Goal: Navigation & Orientation: Find specific page/section

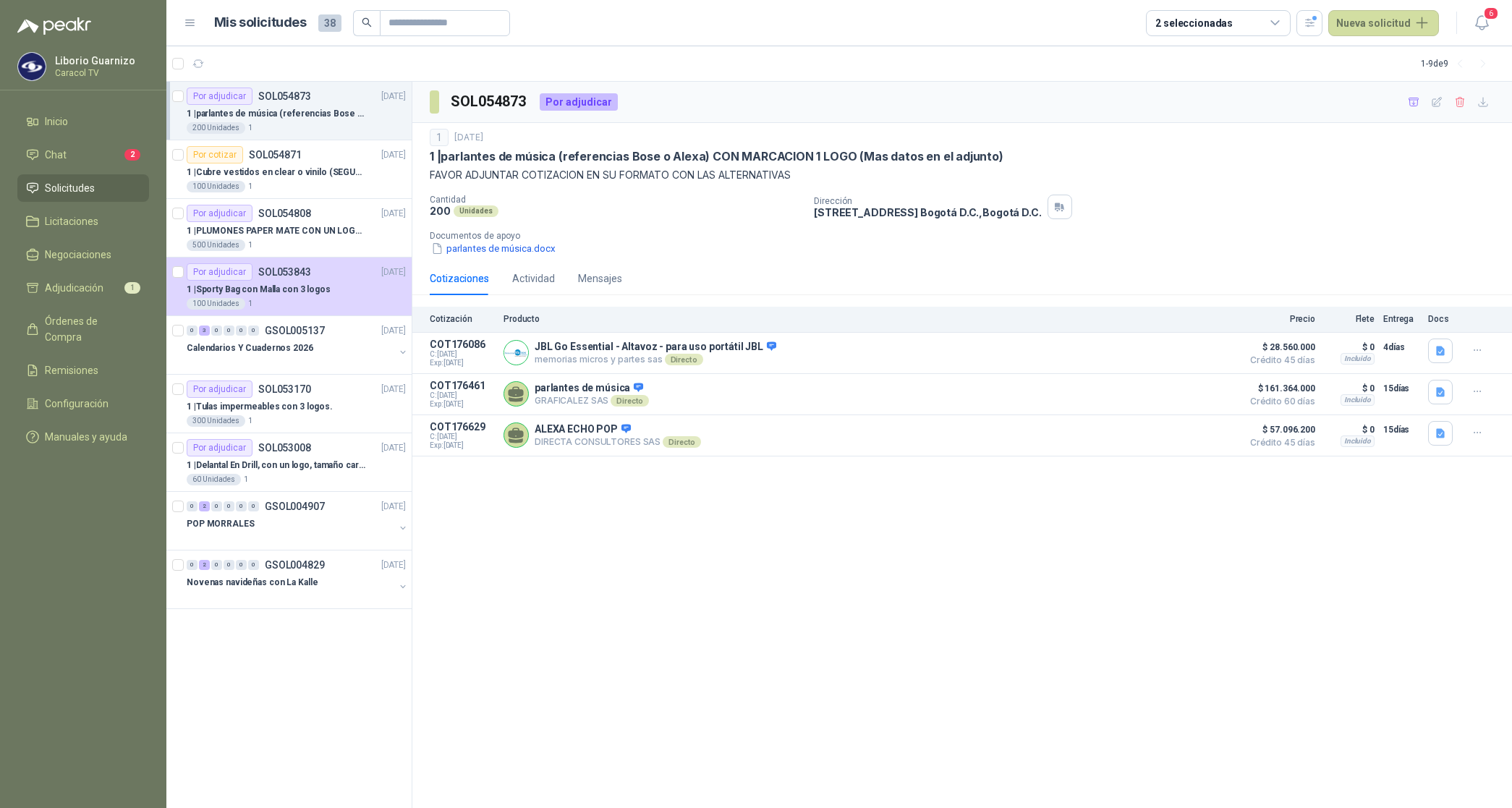
click at [319, 121] on div "1 | parlantes de música (referencias Bose o Alexa) CON MARCACION 1 LOGO (Mas da…" at bounding box center [296, 113] width 219 height 17
click at [313, 178] on p "1 | Cubre vestidos en clear o vinilo (SEGUN ESPECIFICACIONES DEL ADJUNTO)" at bounding box center [277, 173] width 181 height 14
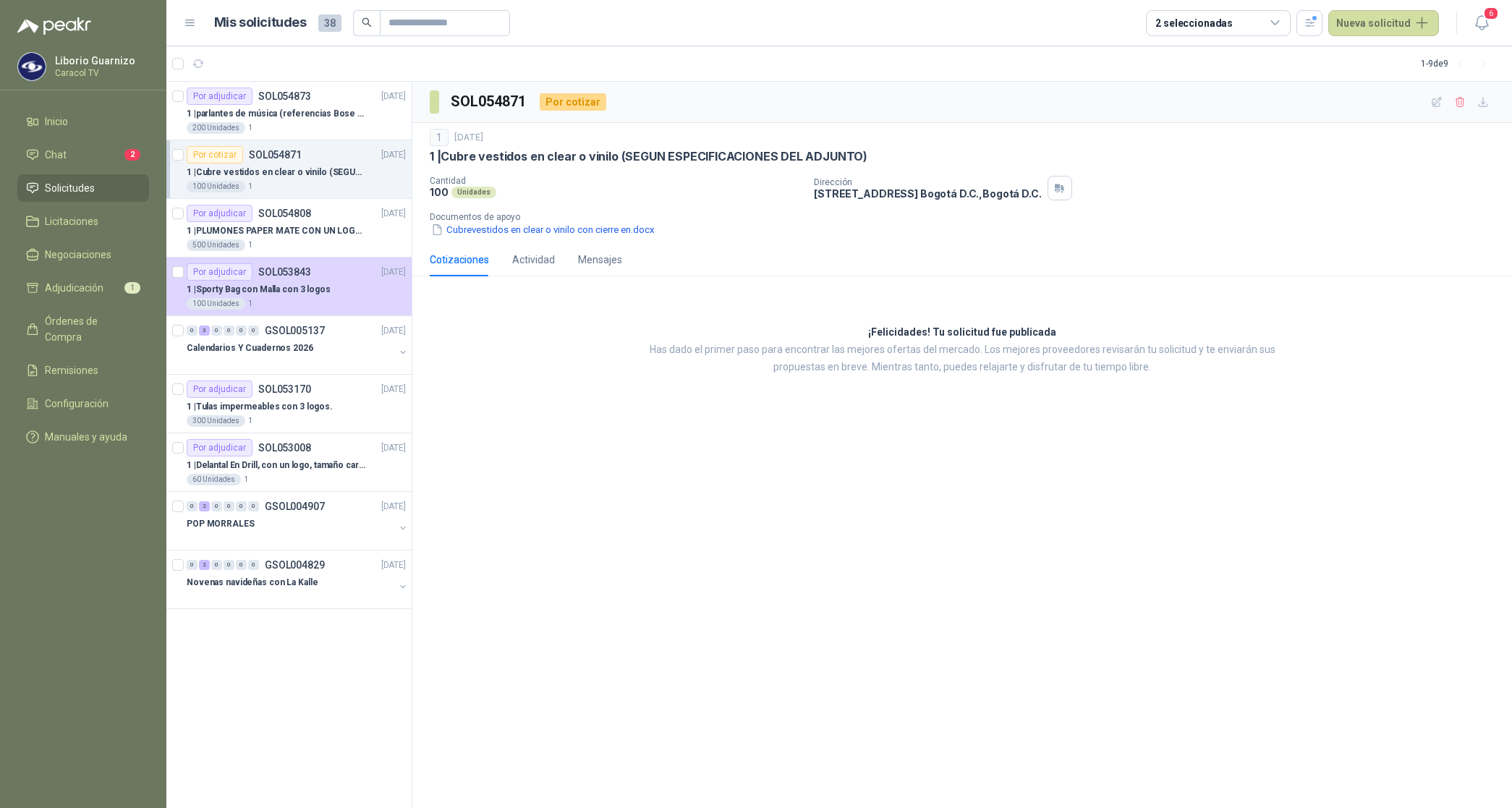
click at [325, 168] on p "1 | Cubre vestidos en clear o vinilo (SEGUN ESPECIFICACIONES DEL ADJUNTO)" at bounding box center [277, 173] width 181 height 14
click at [348, 120] on p "1 | parlantes de música (referencias Bose o Alexa) CON MARCACION 1 LOGO (Mas da…" at bounding box center [277, 114] width 181 height 14
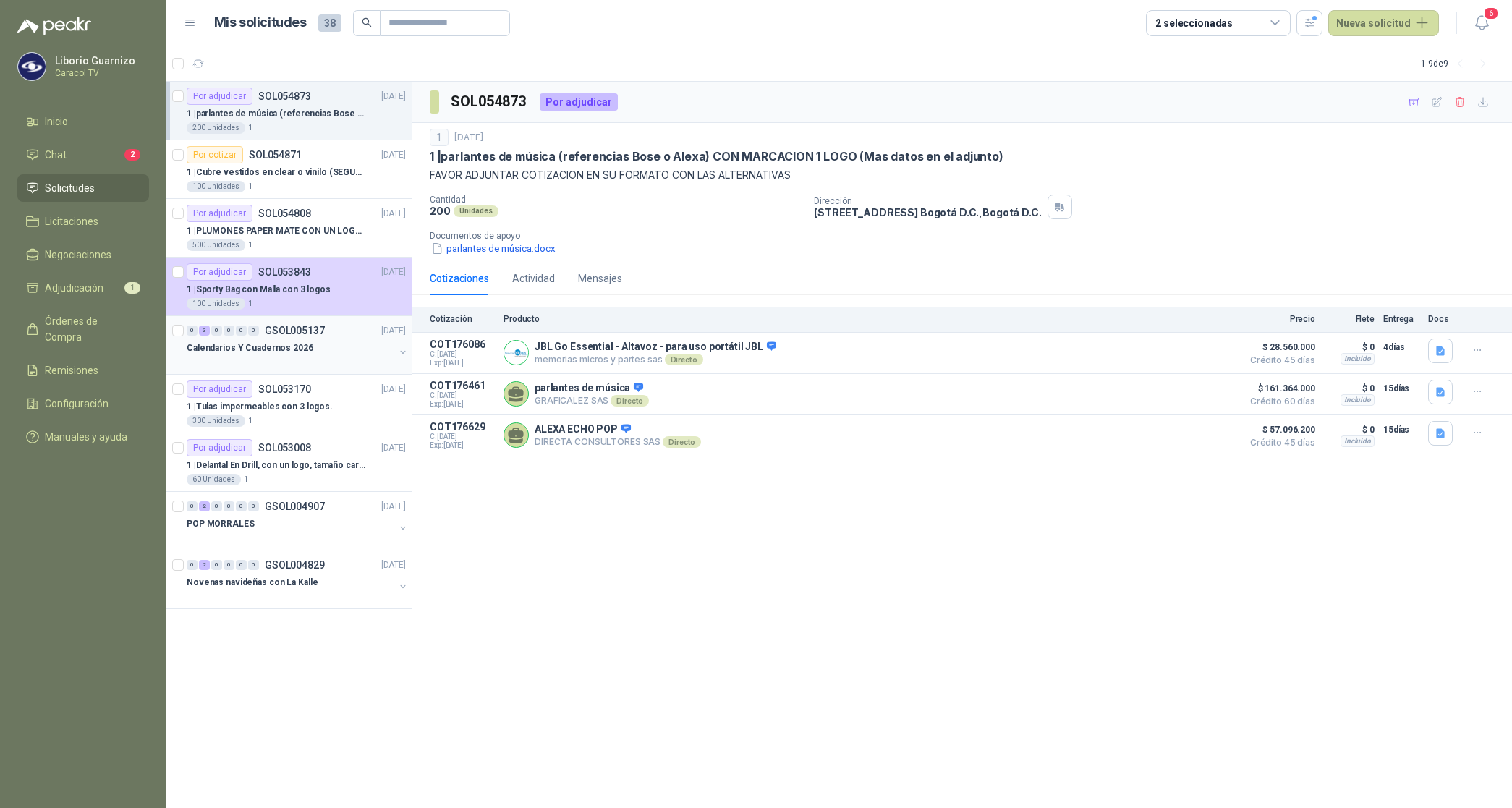
click at [282, 344] on p "Calendarios Y Cuadernos 2026" at bounding box center [250, 348] width 127 height 14
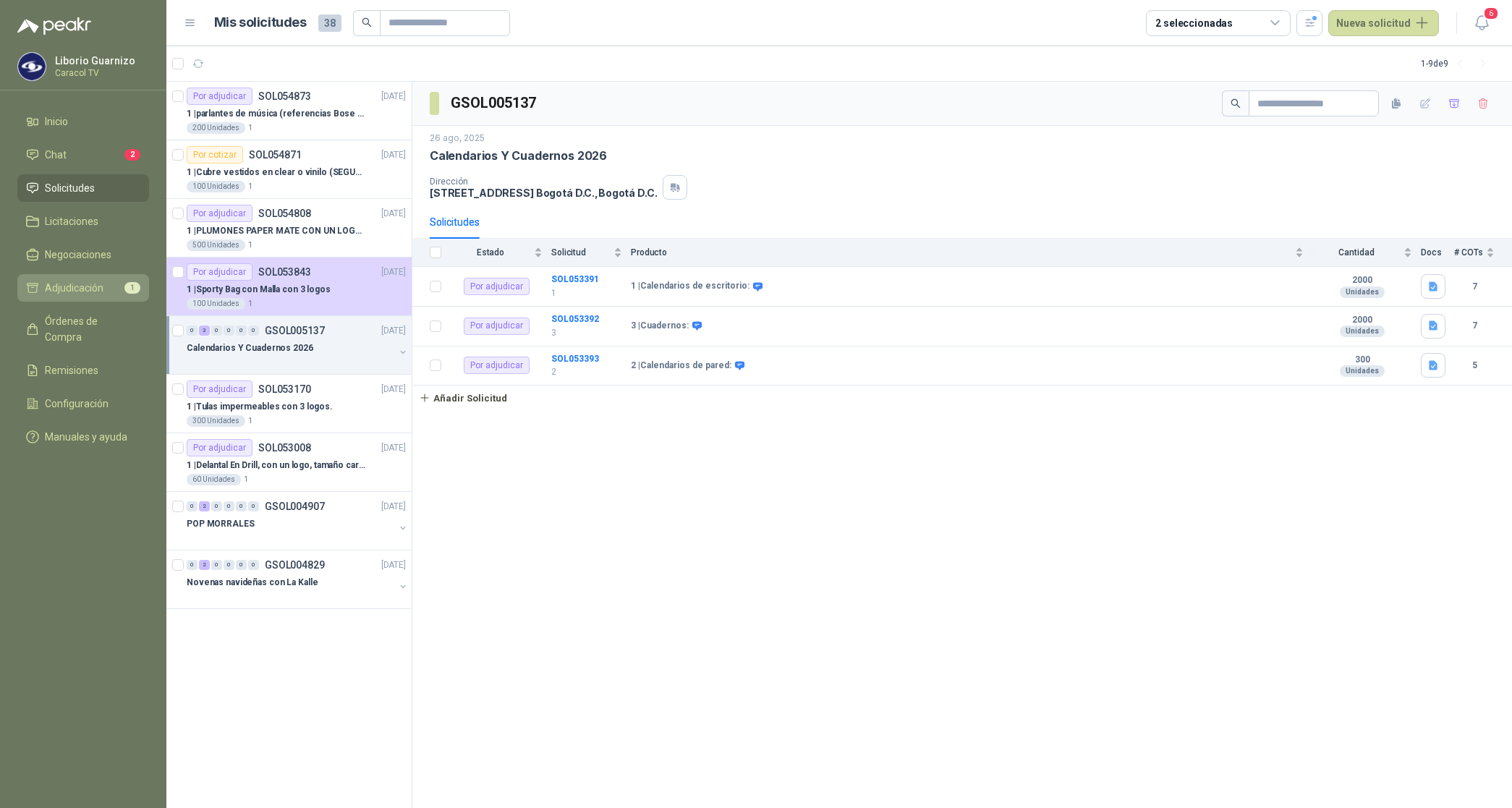
click at [74, 286] on span "Adjudicación" at bounding box center [74, 288] width 59 height 16
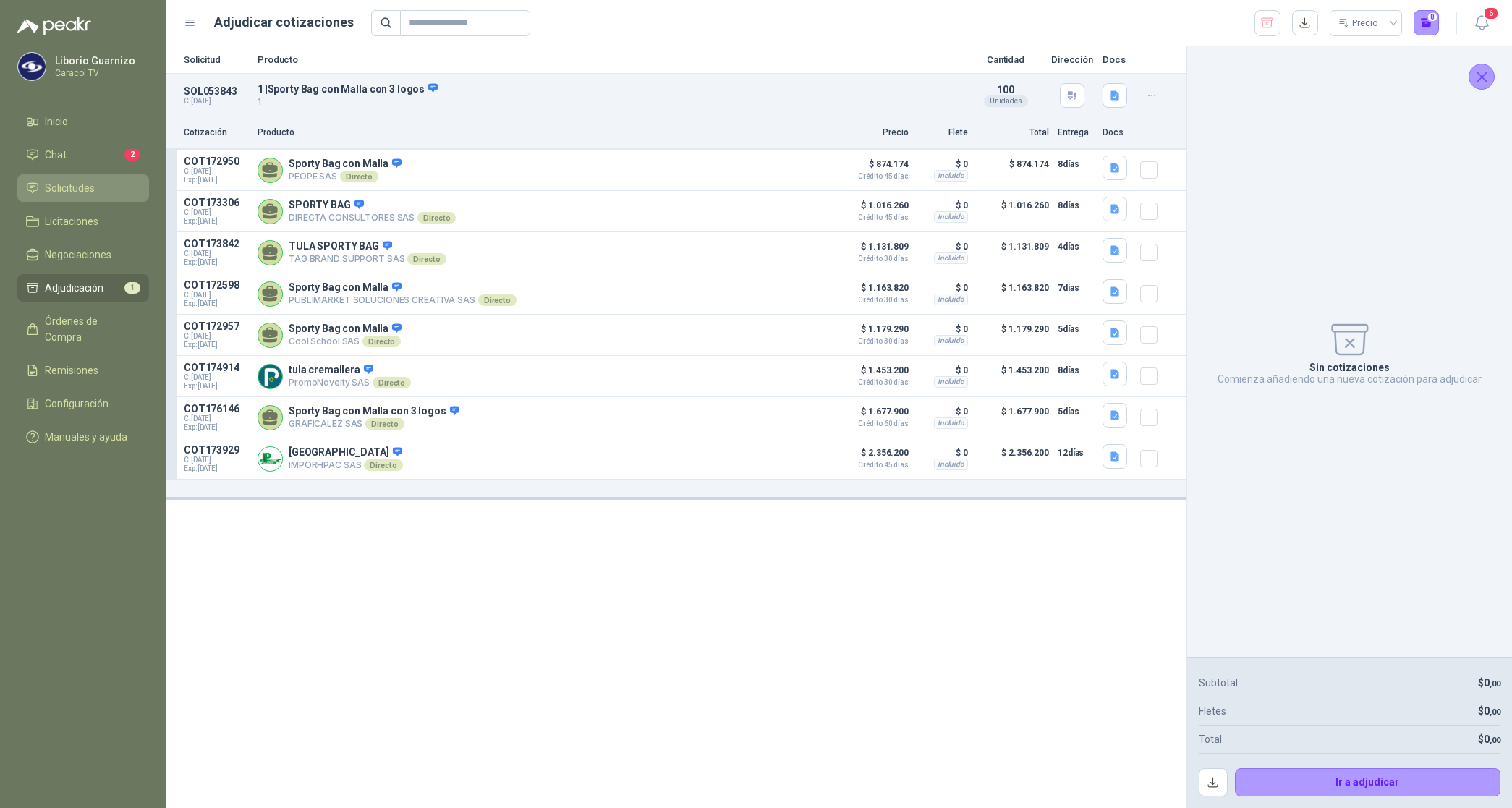
click at [84, 183] on span "Solicitudes" at bounding box center [70, 188] width 50 height 16
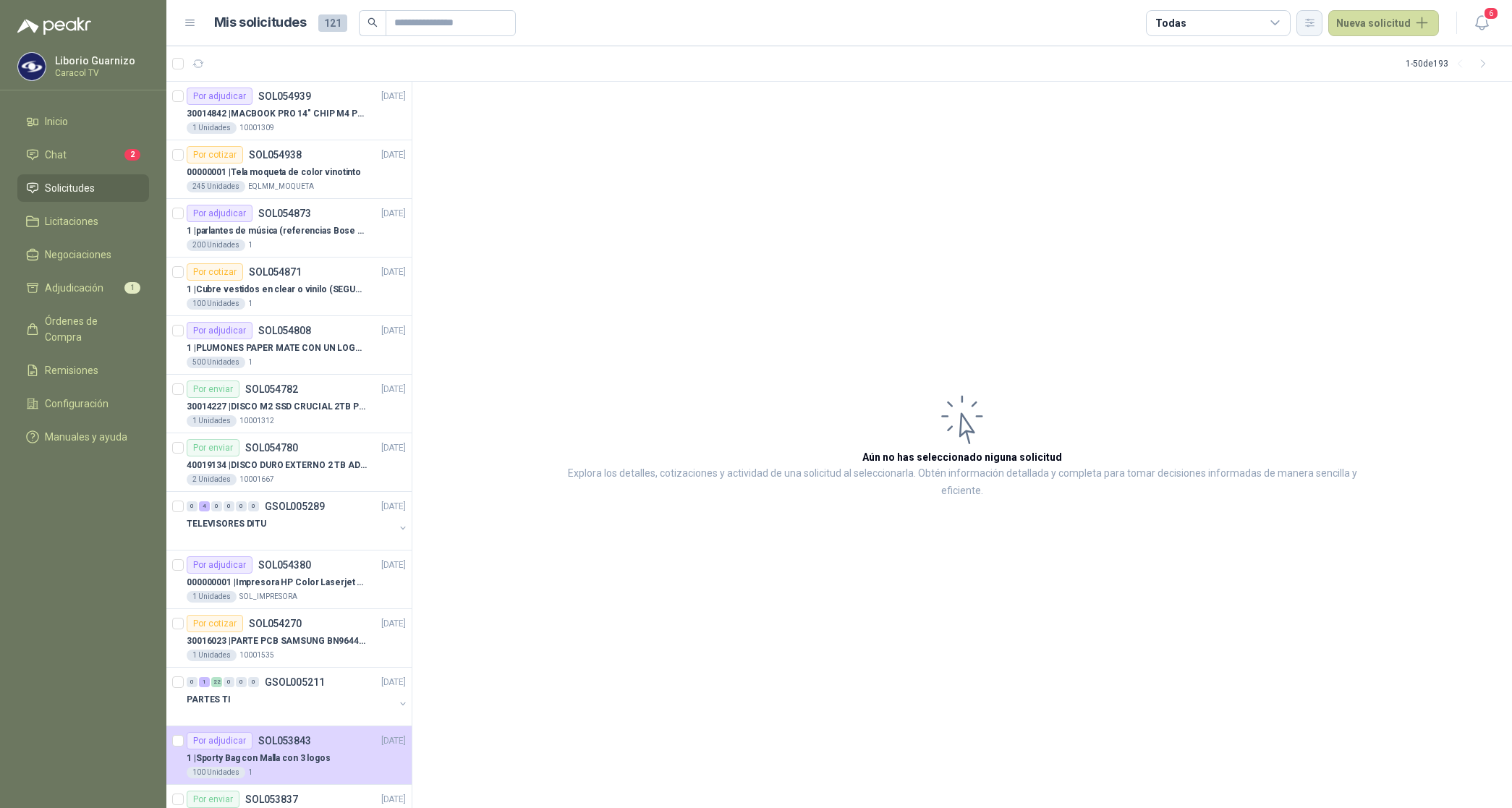
click at [1314, 21] on icon "button" at bounding box center [1310, 23] width 12 height 12
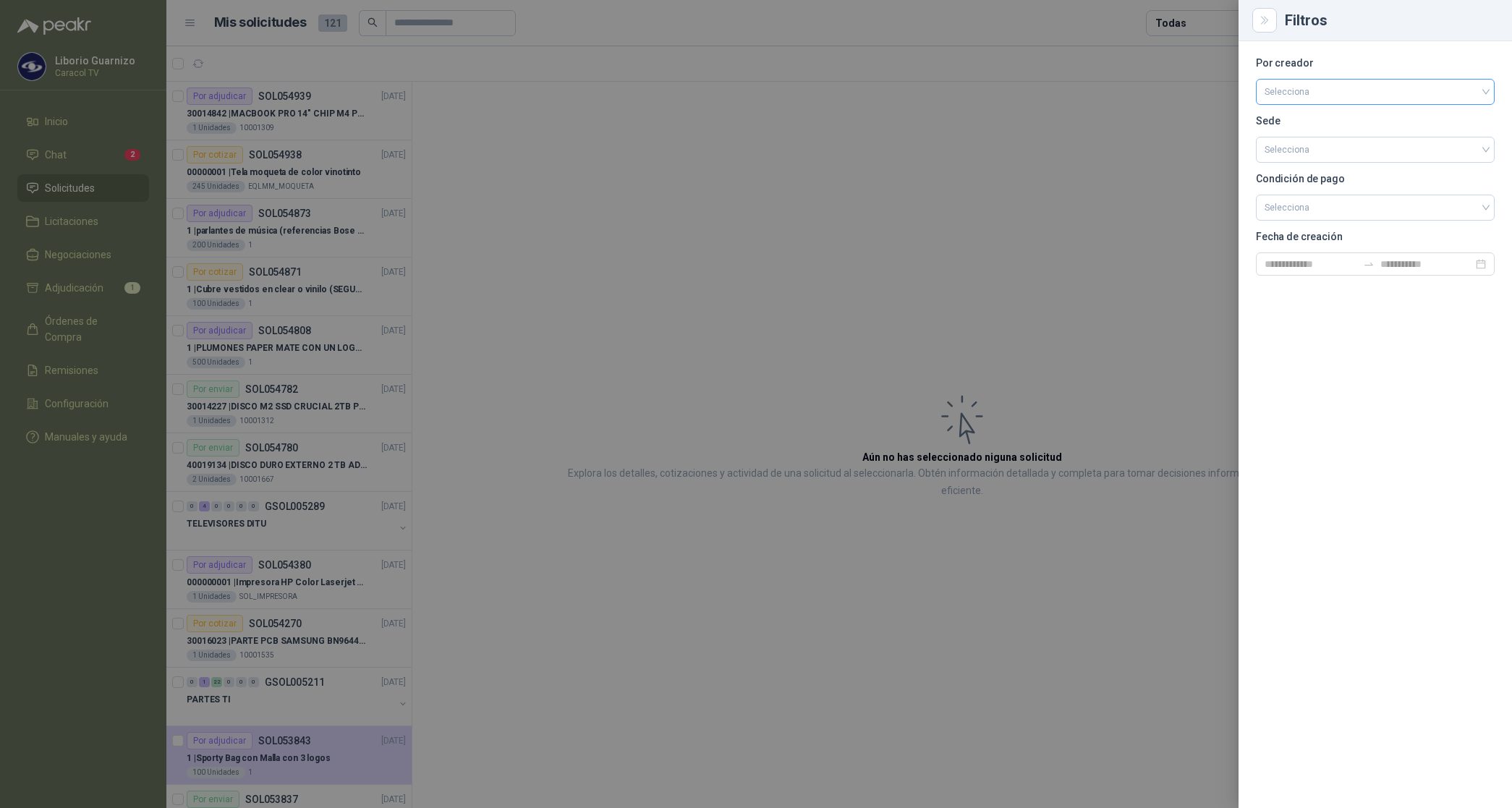
click at [1296, 89] on input "search" at bounding box center [1376, 89] width 221 height 21
click at [1297, 163] on div "[PERSON_NAME]" at bounding box center [1375, 169] width 216 height 16
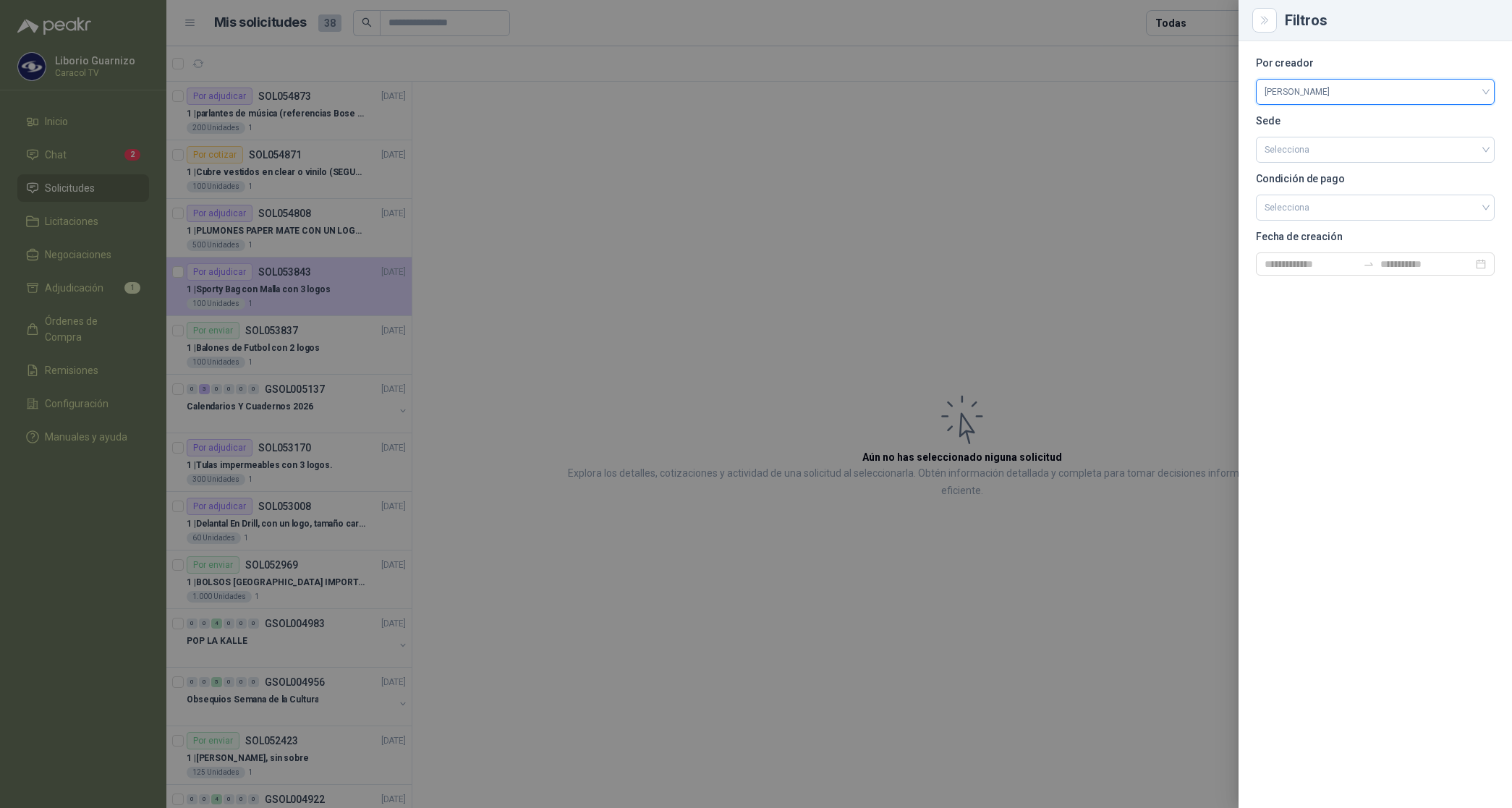
click at [1199, 20] on div at bounding box center [756, 404] width 1512 height 808
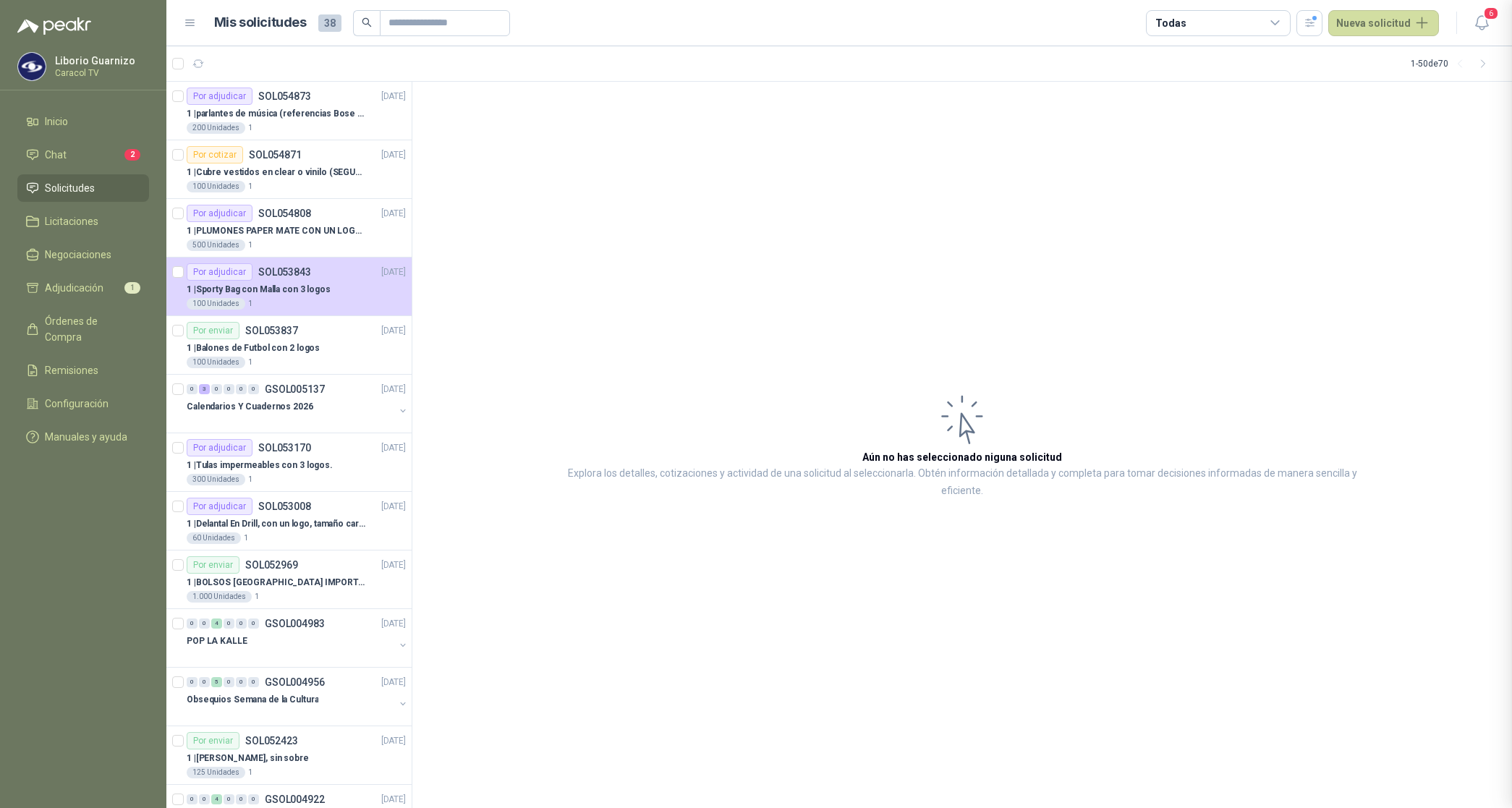
click at [1199, 20] on div "Todas" at bounding box center [1219, 23] width 145 height 26
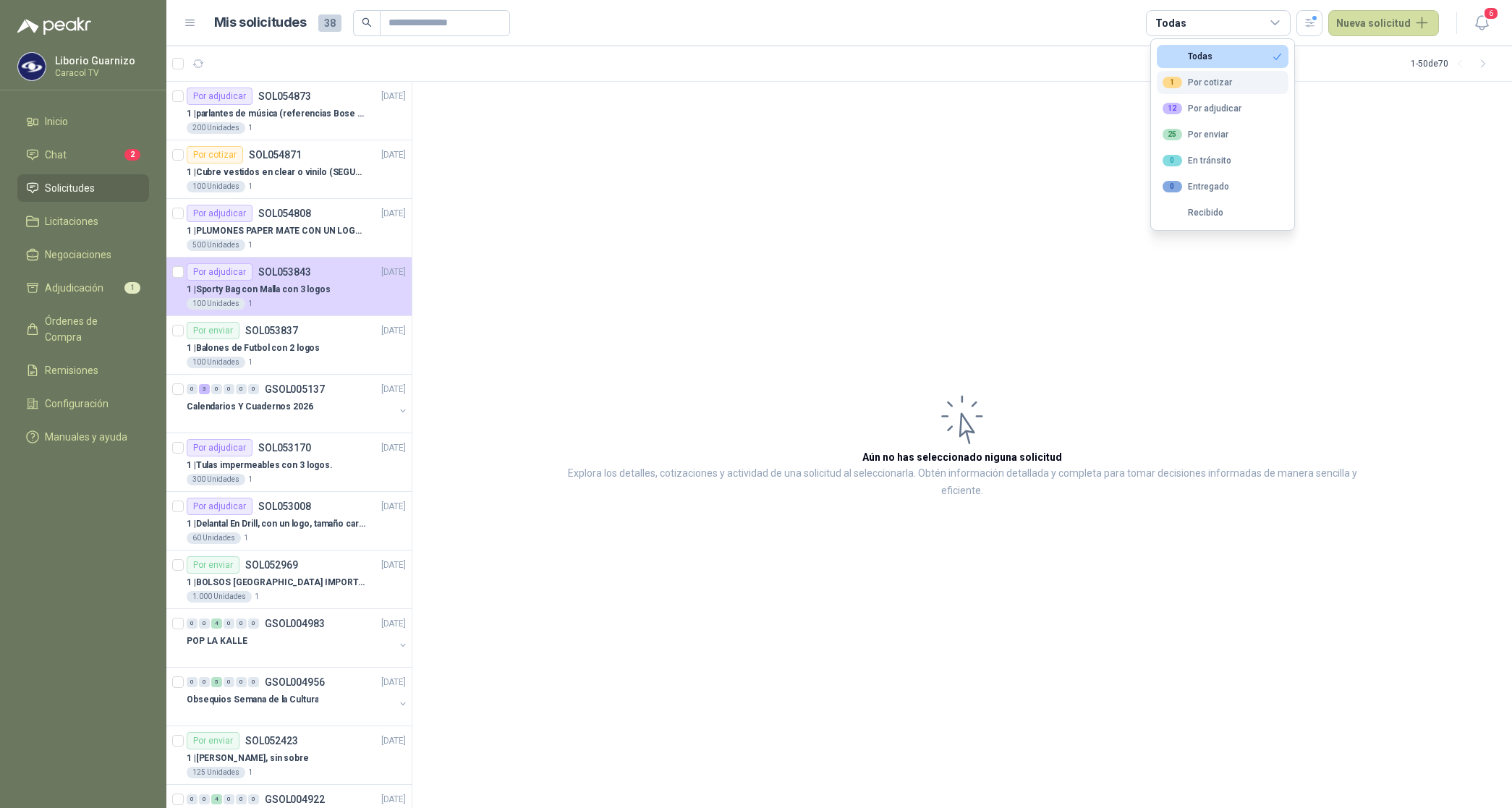
drag, startPoint x: 1199, startPoint y: 20, endPoint x: 1204, endPoint y: 82, distance: 62.2
click at [1201, 83] on div "1 Por cotizar" at bounding box center [1198, 83] width 70 height 12
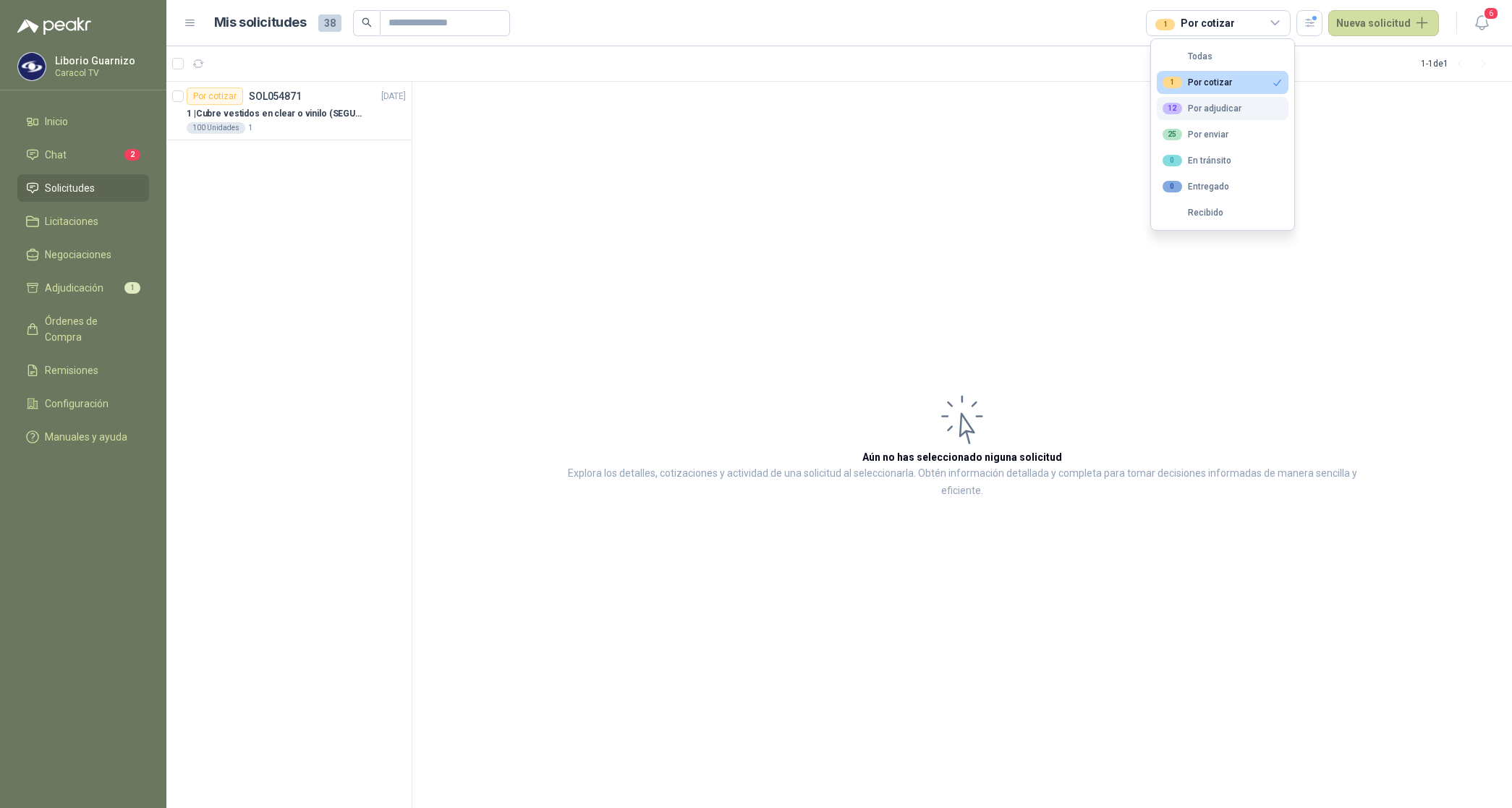
click at [1210, 106] on div "12 Por adjudicar" at bounding box center [1202, 109] width 79 height 12
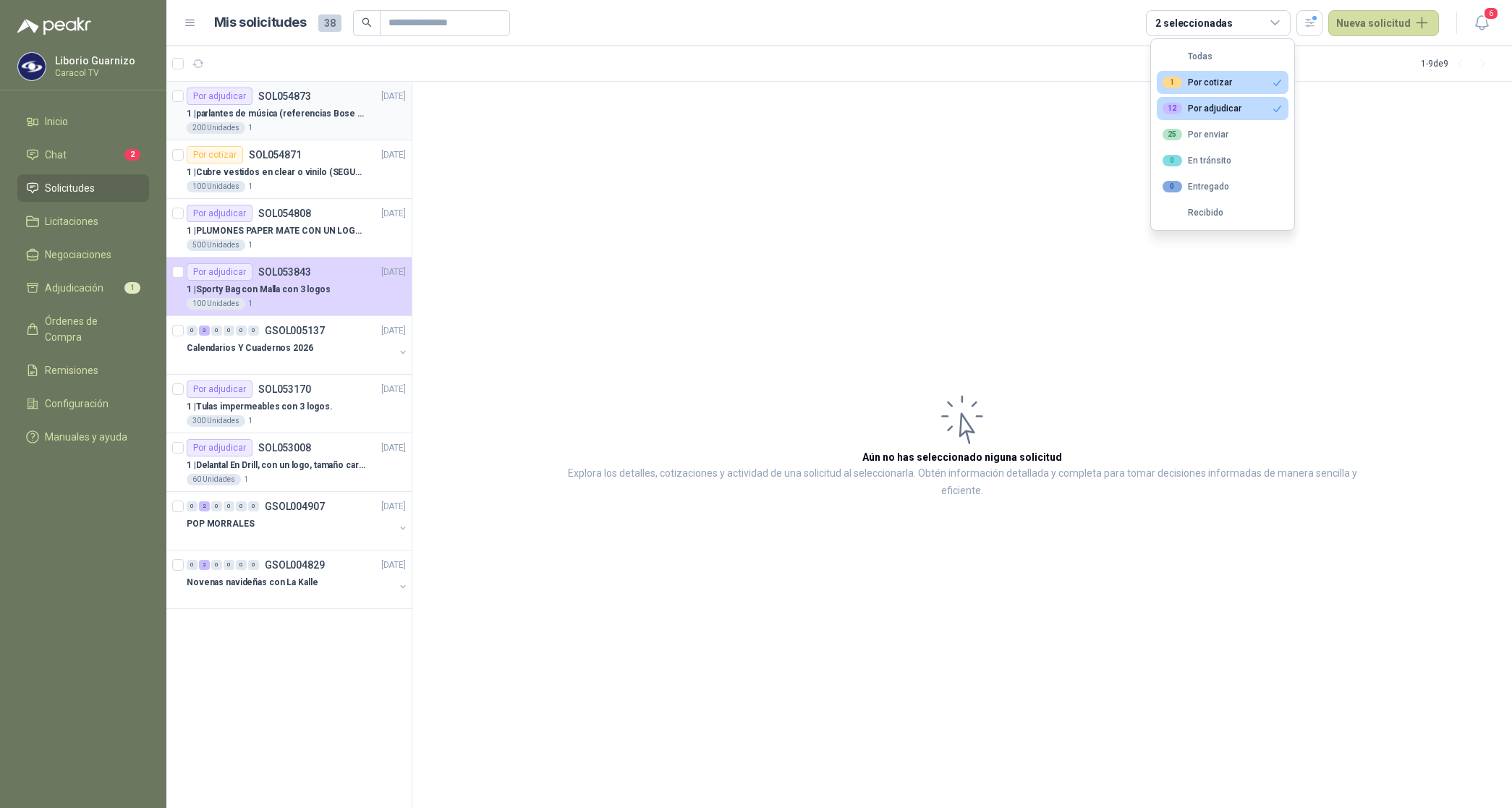
click at [297, 114] on p "1 | parlantes de música (referencias Bose o Alexa) CON MARCACION 1 LOGO (Mas da…" at bounding box center [277, 114] width 181 height 14
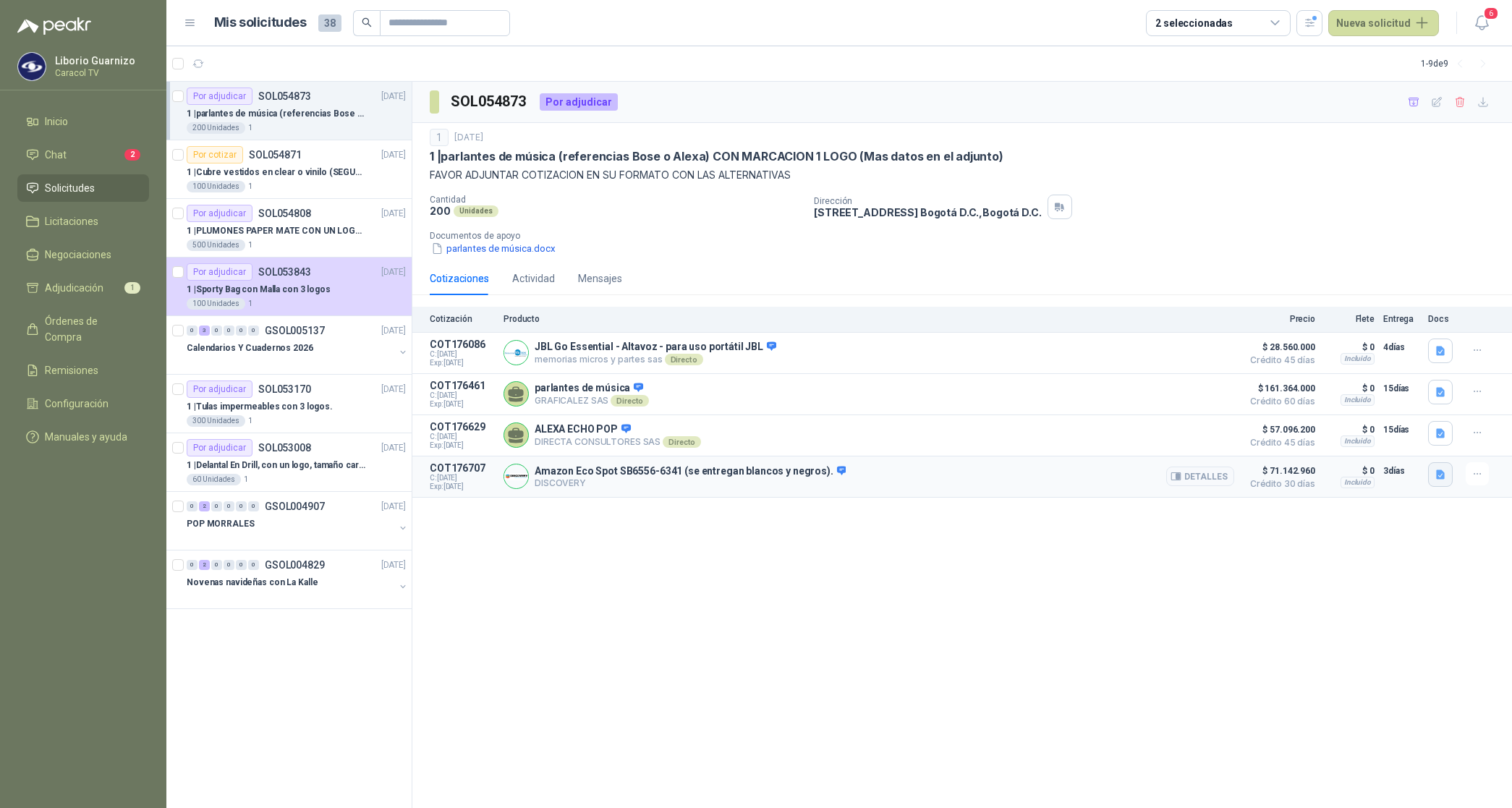
click at [1448, 478] on button "button" at bounding box center [1440, 474] width 25 height 25
click at [1390, 456] on div "Amazon Eco Spot SB6556-6341 .png" at bounding box center [1358, 446] width 192 height 34
click at [1384, 444] on button "Amazon Eco Spot SB6556-6341 .png" at bounding box center [1358, 446] width 173 height 15
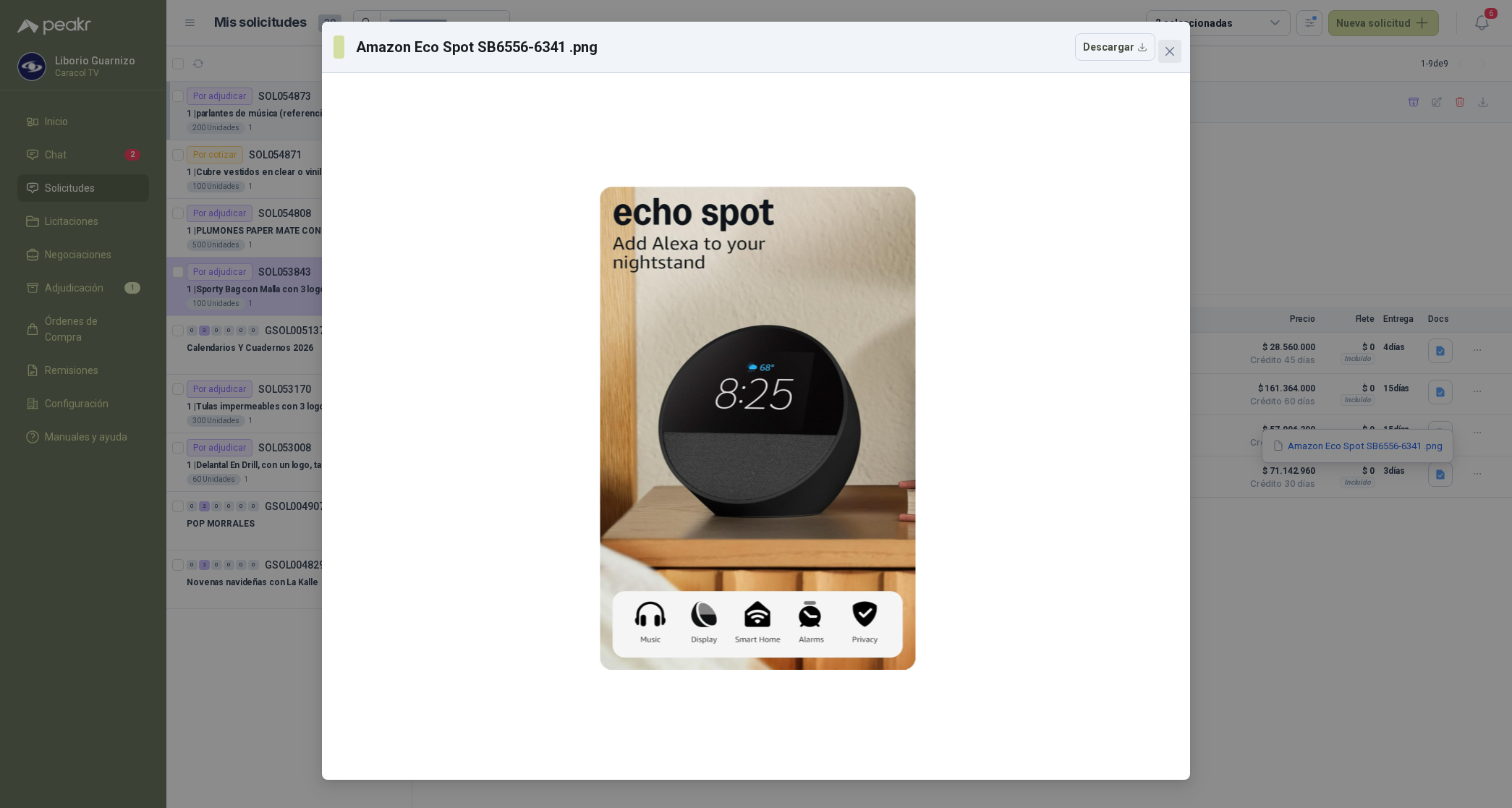
click at [1165, 42] on button "Close" at bounding box center [1170, 51] width 23 height 23
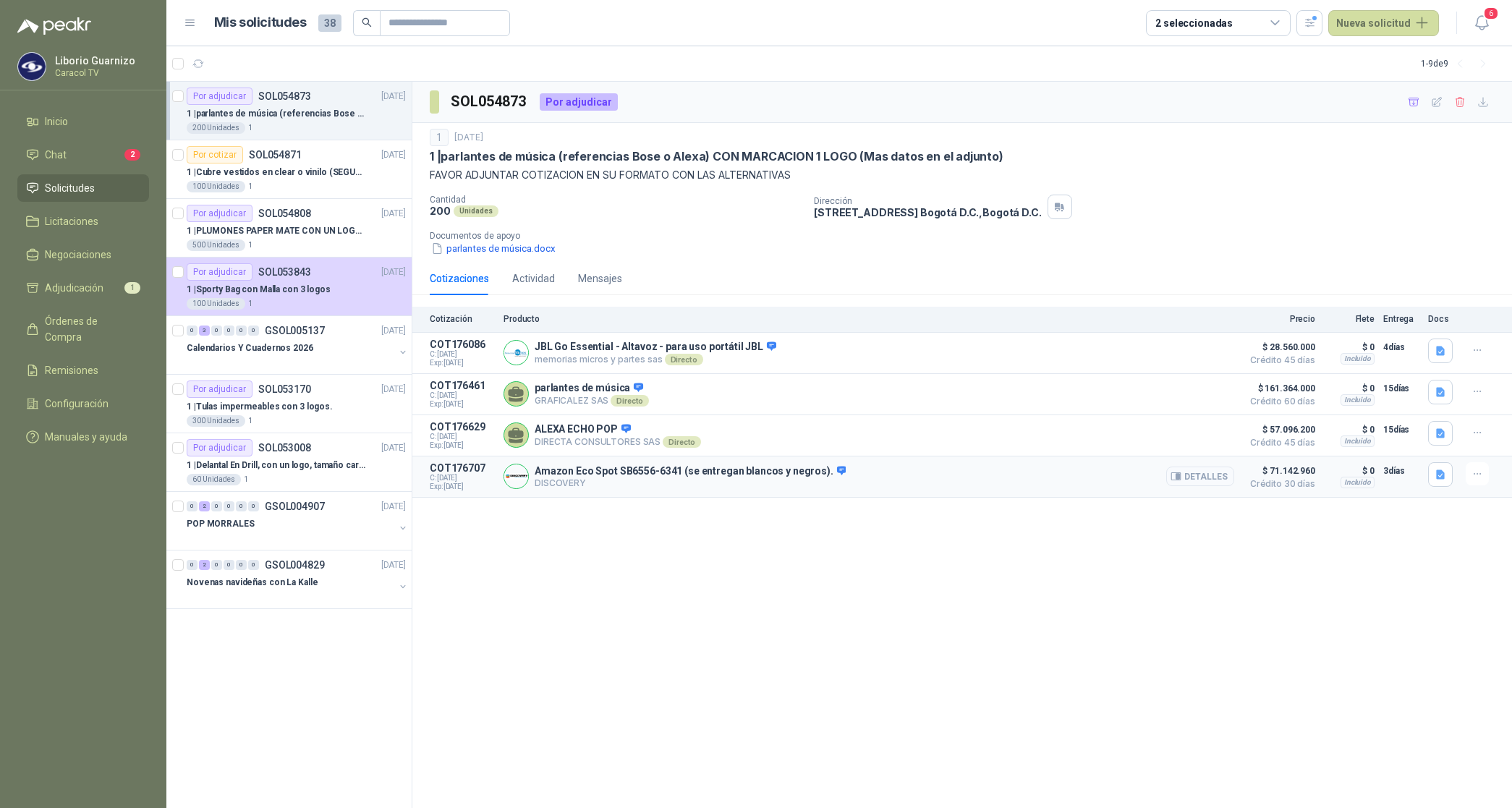
click at [1210, 476] on button "Detalles" at bounding box center [1200, 476] width 68 height 20
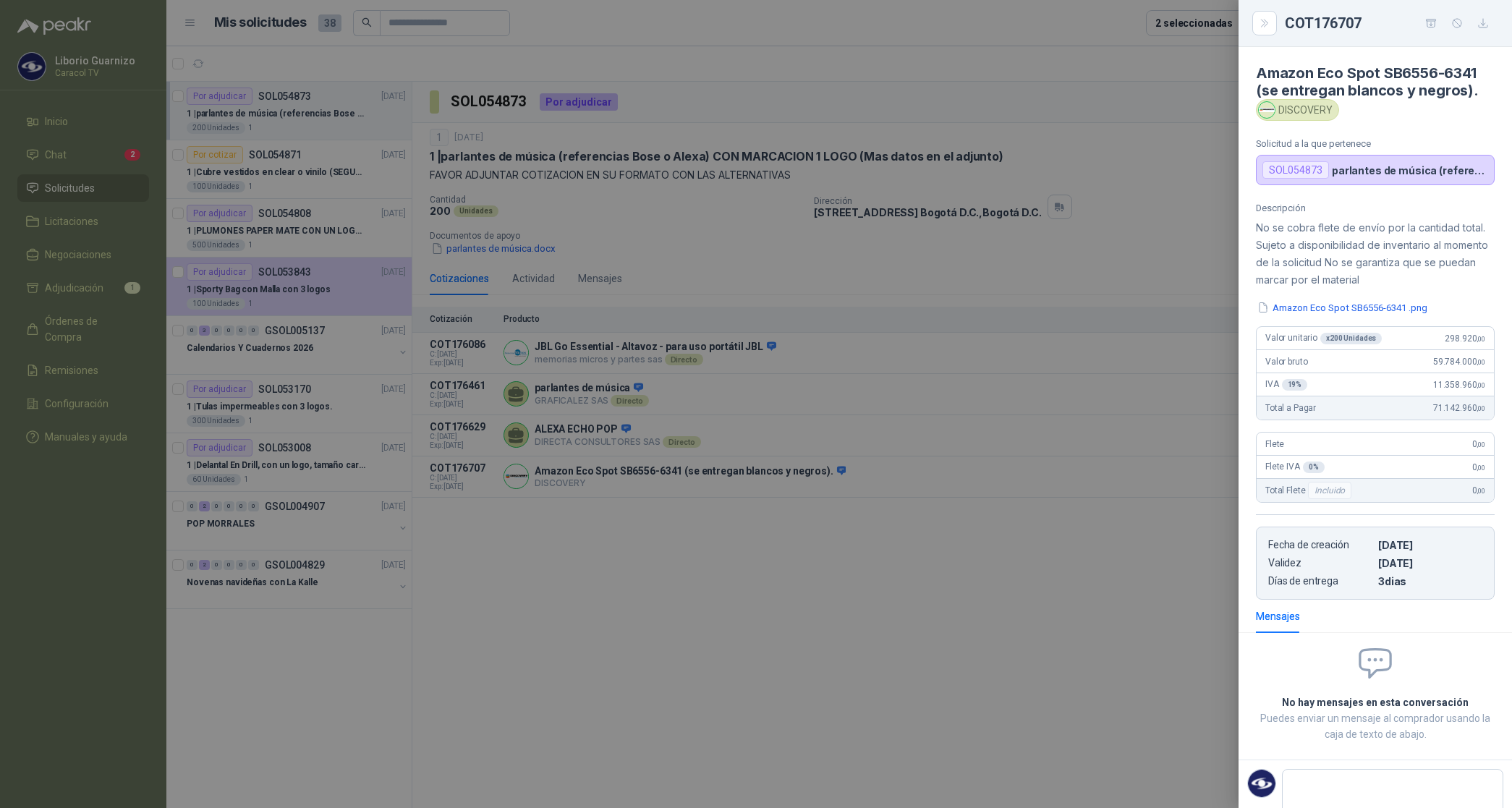
click at [1125, 143] on div at bounding box center [756, 404] width 1512 height 808
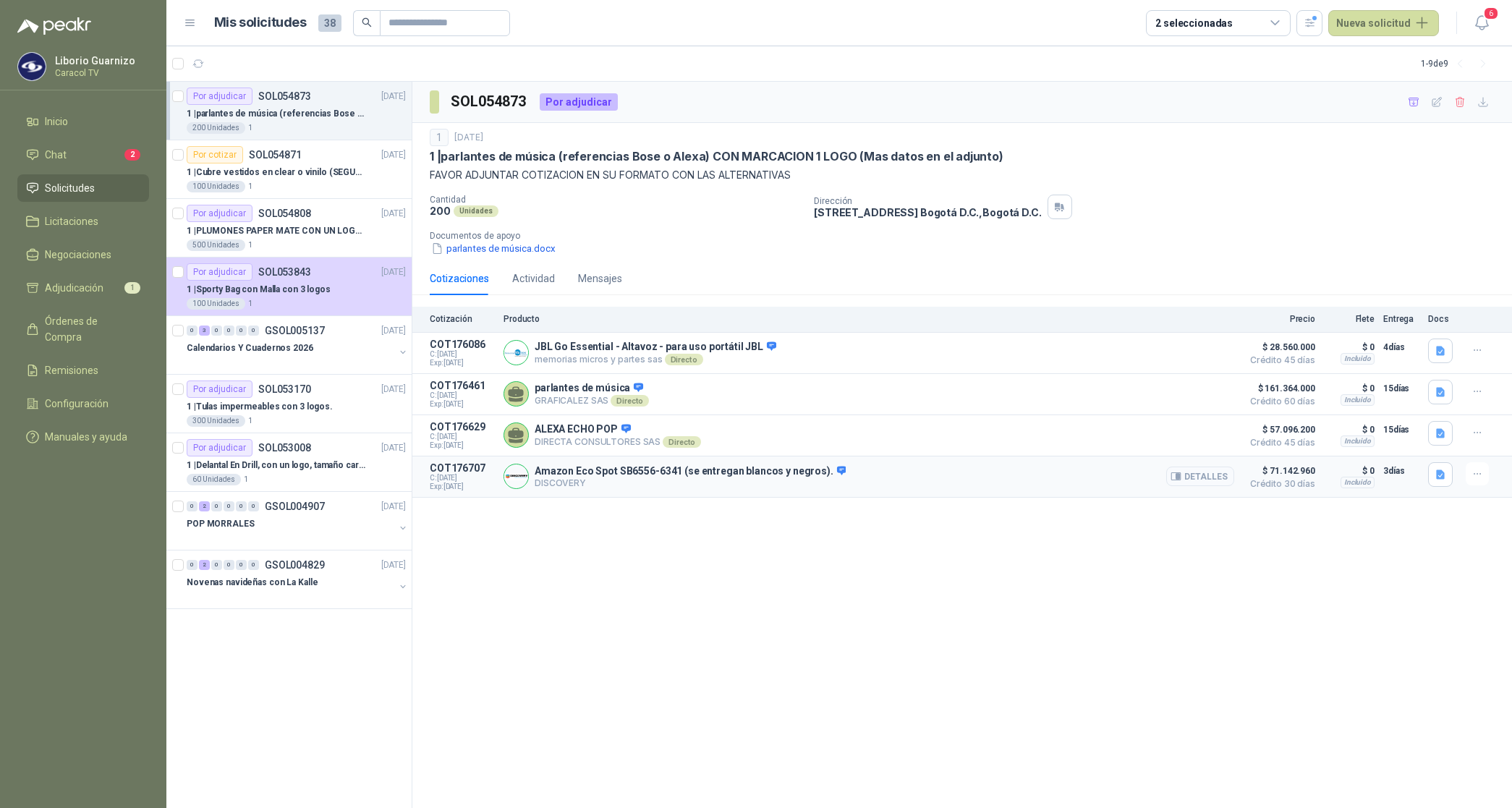
click at [1191, 486] on button "Detalles" at bounding box center [1200, 476] width 68 height 20
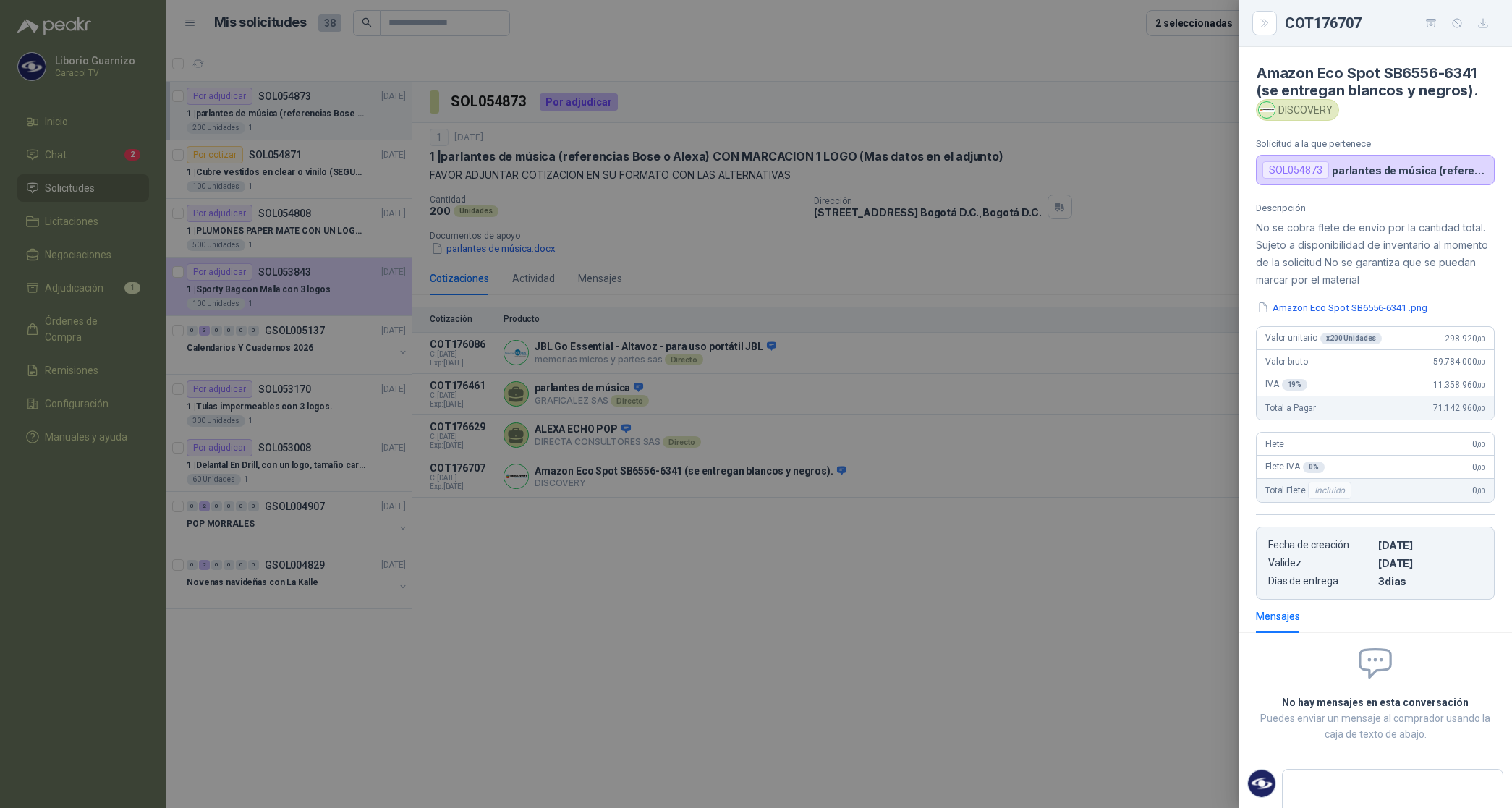
click at [1130, 185] on div at bounding box center [756, 404] width 1512 height 808
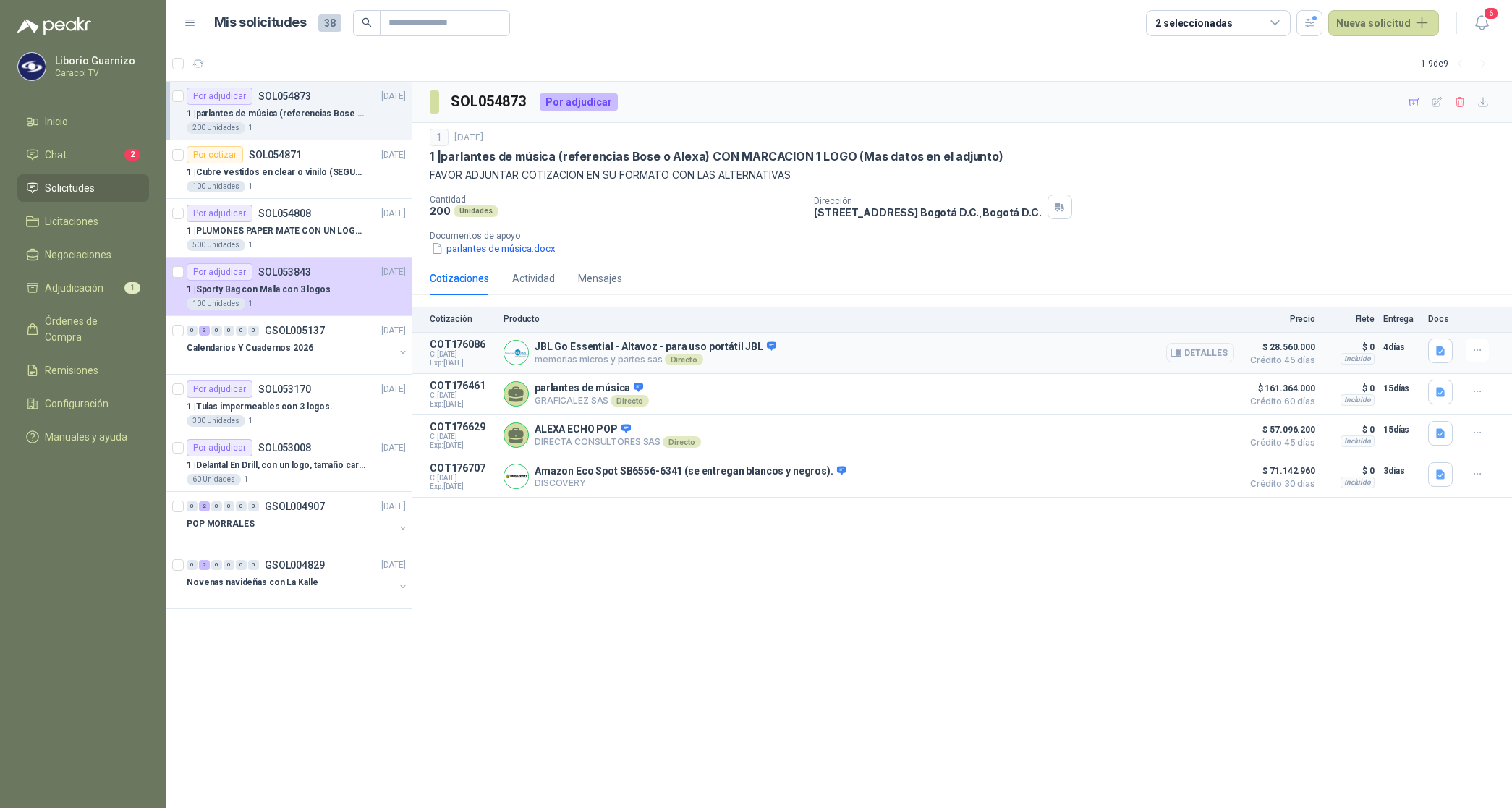
click at [1202, 352] on button "Detalles" at bounding box center [1200, 352] width 68 height 20
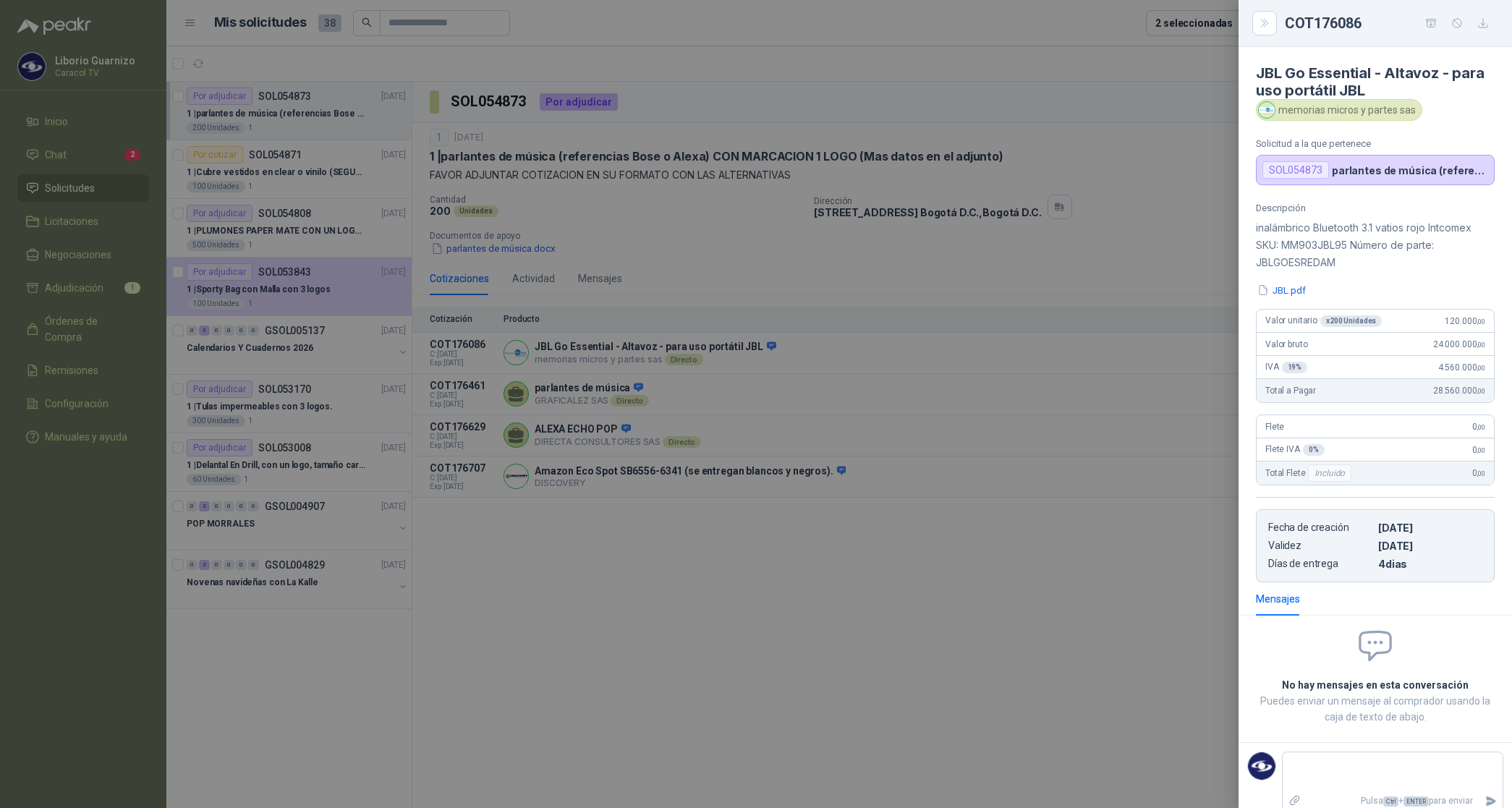
click at [1123, 272] on div at bounding box center [756, 404] width 1512 height 808
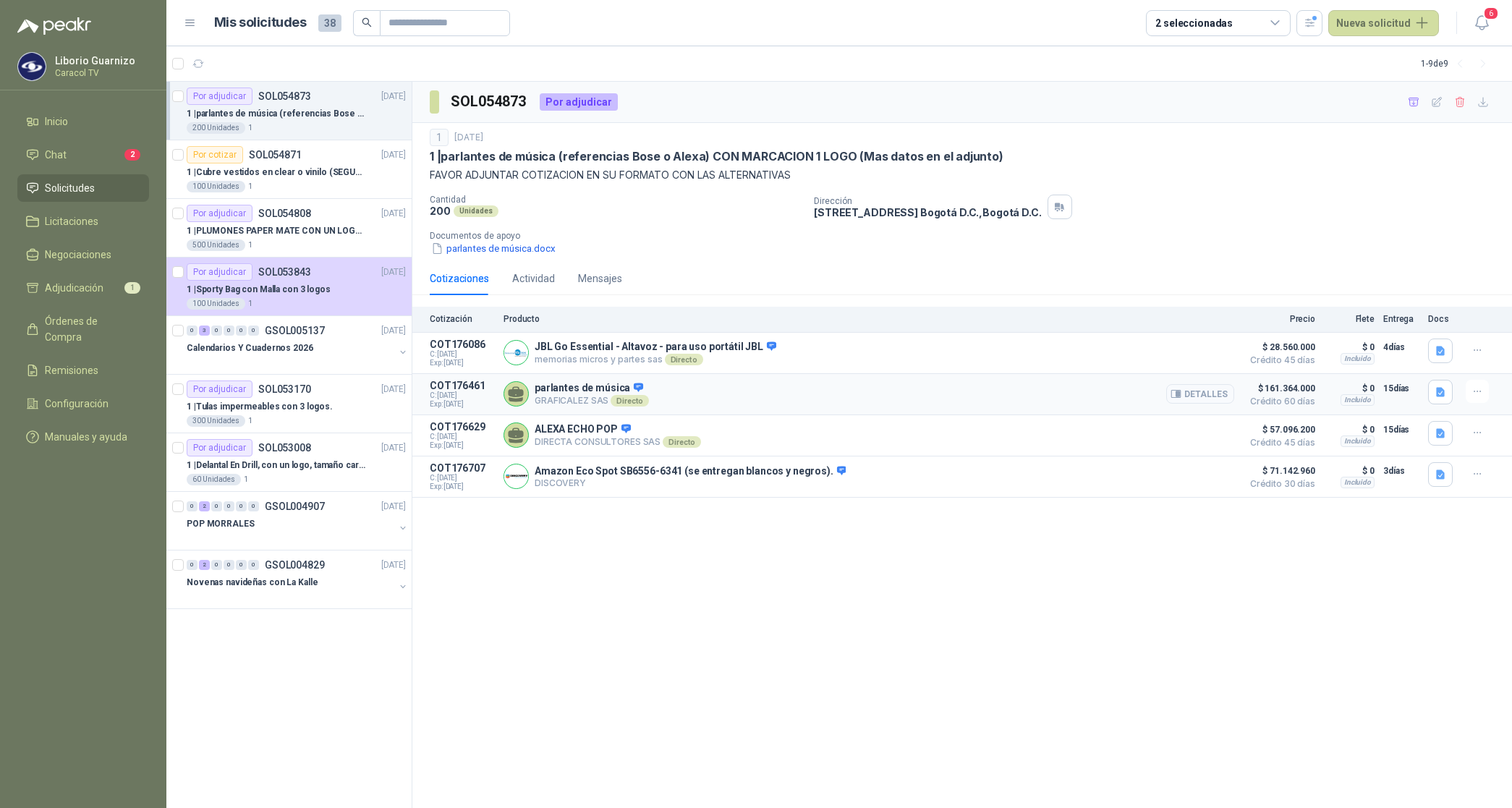
click at [1189, 398] on button "Detalles" at bounding box center [1200, 393] width 68 height 20
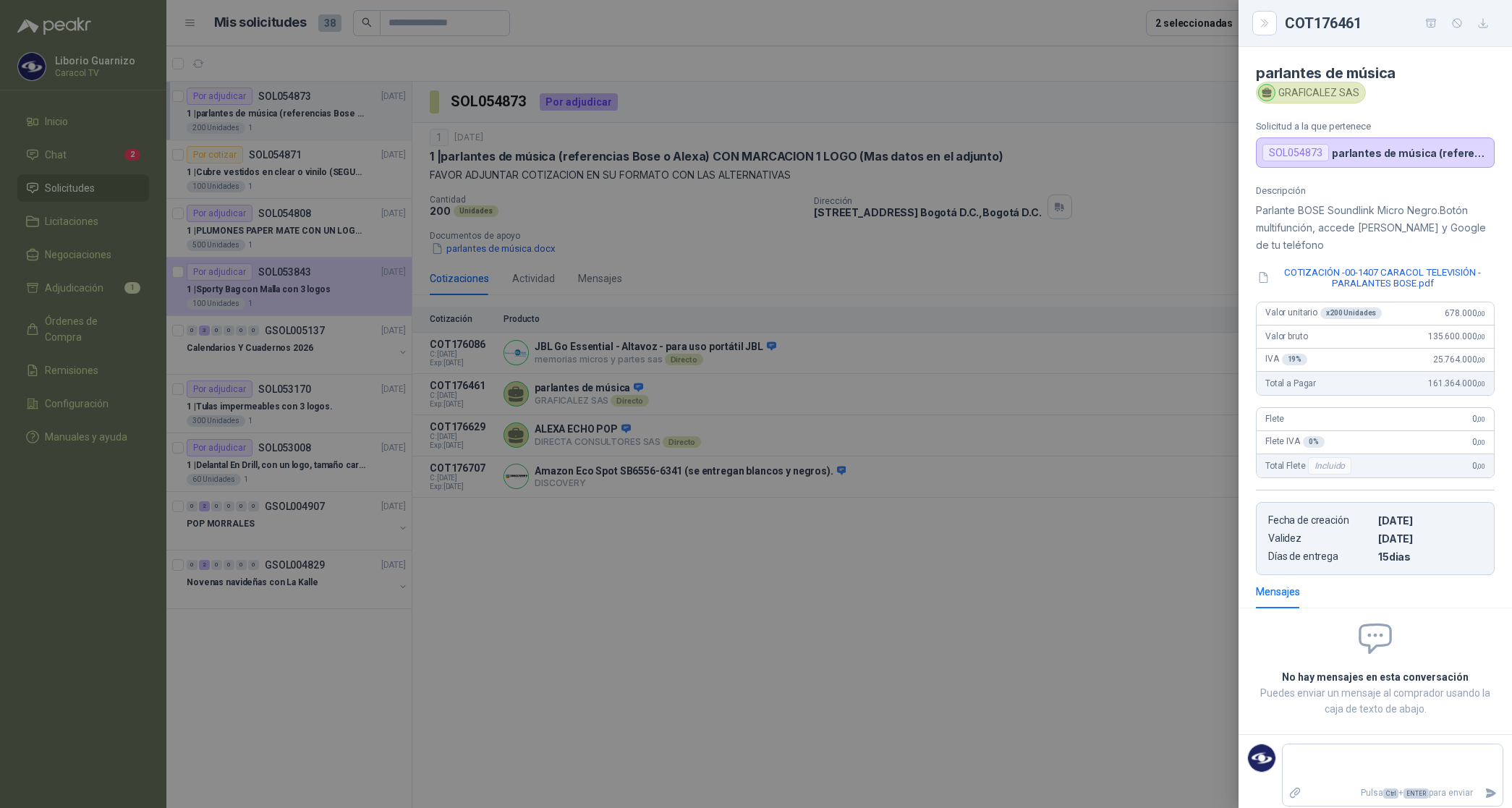
click at [1134, 258] on div at bounding box center [756, 404] width 1512 height 808
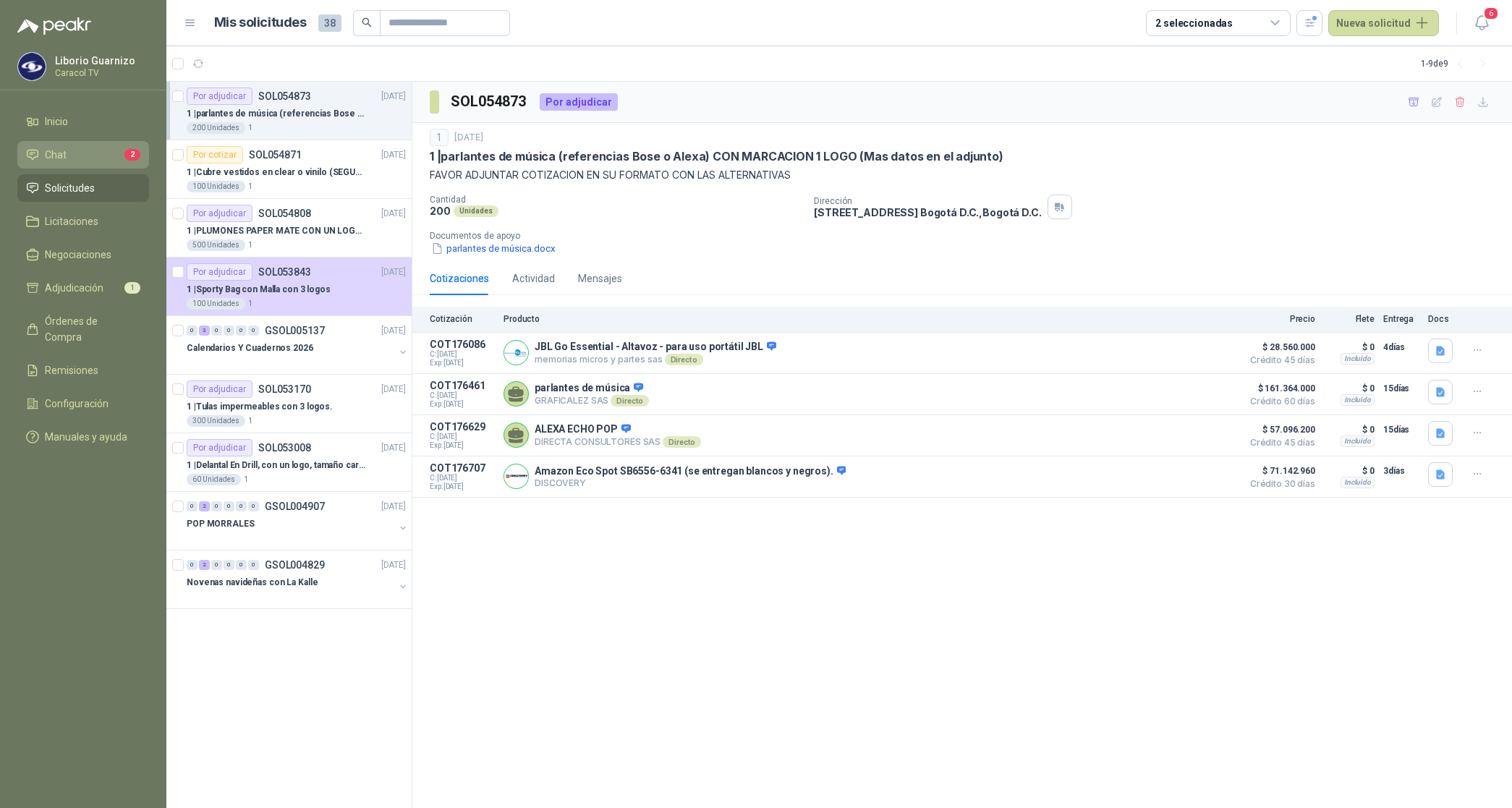
click at [49, 167] on link "Chat 2" at bounding box center [83, 155] width 132 height 27
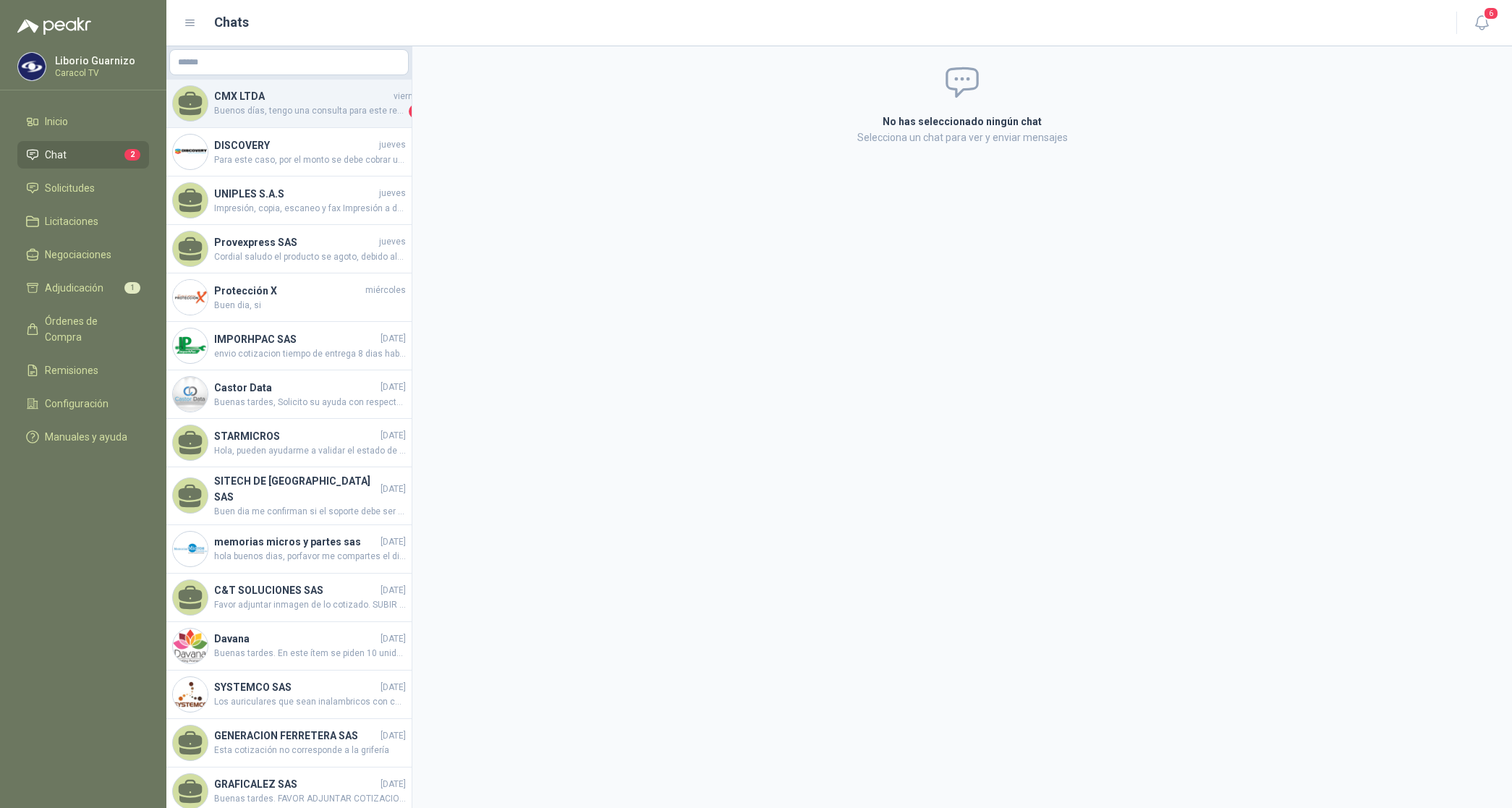
click at [230, 109] on span "Buenos días, tengo una consulta para este requerimiento, se necesita que tenga …" at bounding box center [309, 111] width 192 height 14
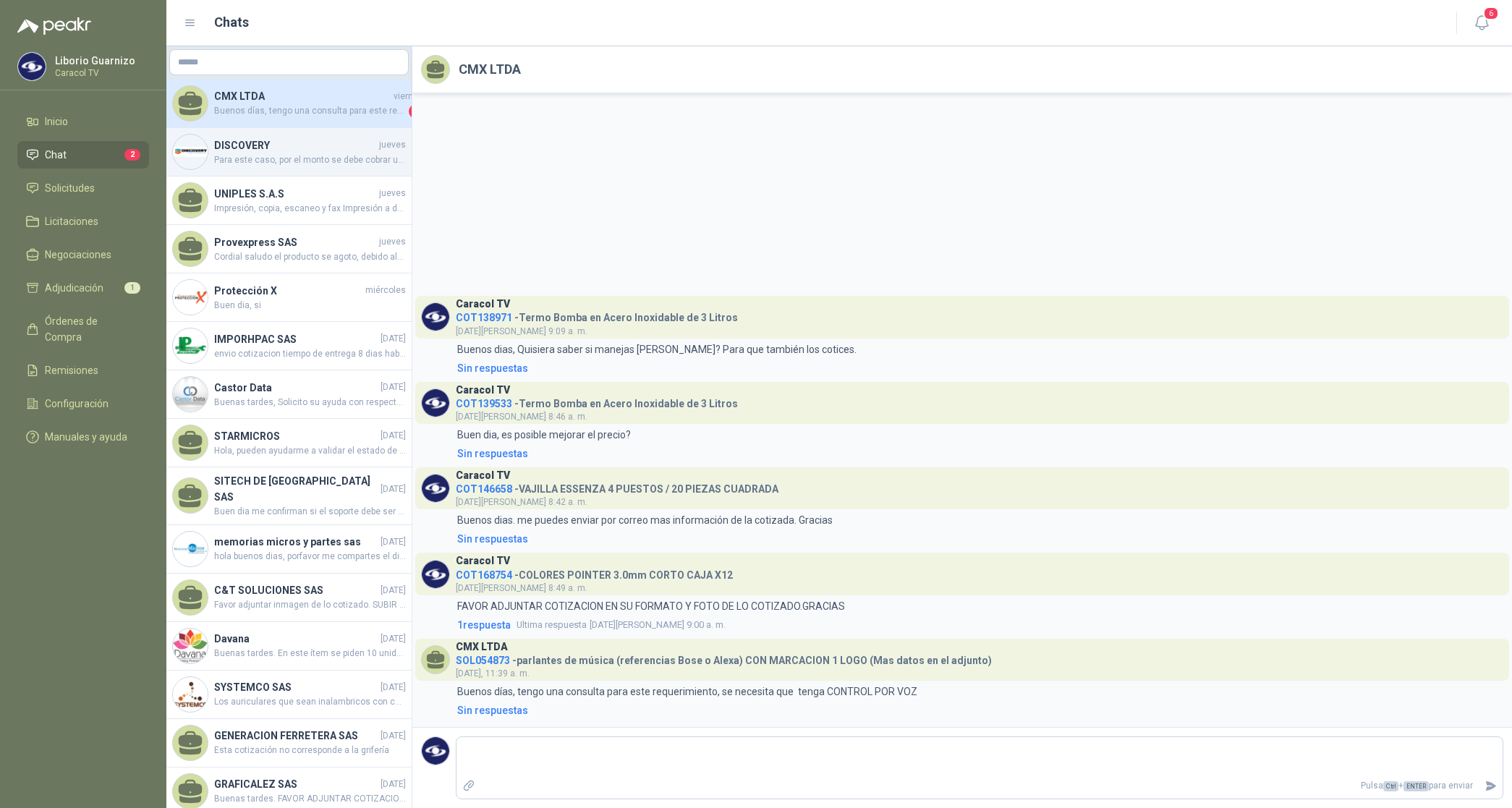
click at [239, 157] on span "Para este caso, por el monto se debe cobrar un flete por valor de $15.000, por …" at bounding box center [309, 160] width 192 height 14
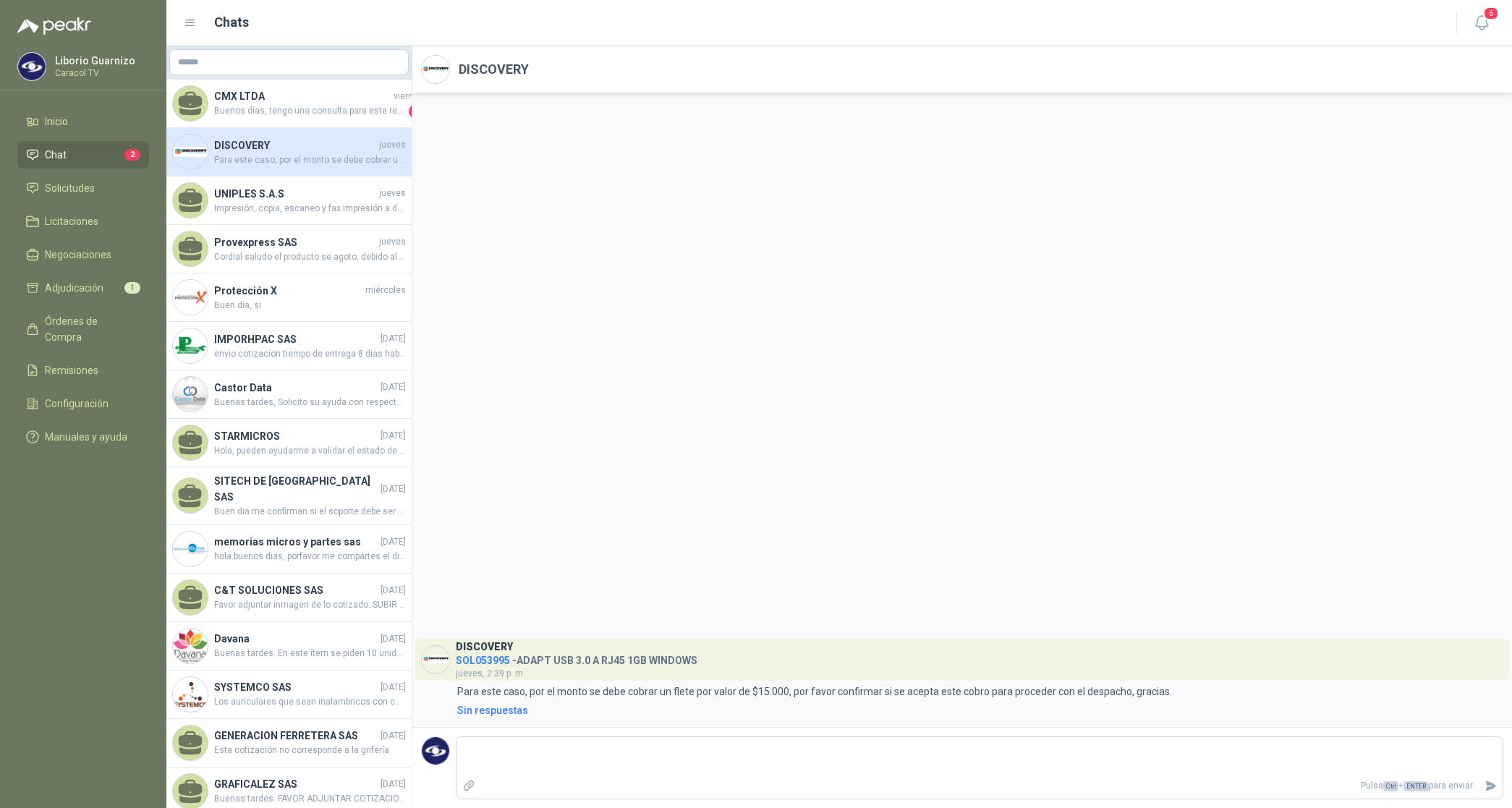
click at [288, 164] on span "Para este caso, por el monto se debe cobrar un flete por valor de $15.000, por …" at bounding box center [309, 160] width 192 height 14
click at [290, 163] on span "Para este caso, por el monto se debe cobrar un flete por valor de $15.000, por …" at bounding box center [309, 160] width 192 height 14
click at [255, 207] on span "Impresión, copia, escaneo y fax Impresión a doble cara automática Escaneo dúple…" at bounding box center [309, 209] width 192 height 14
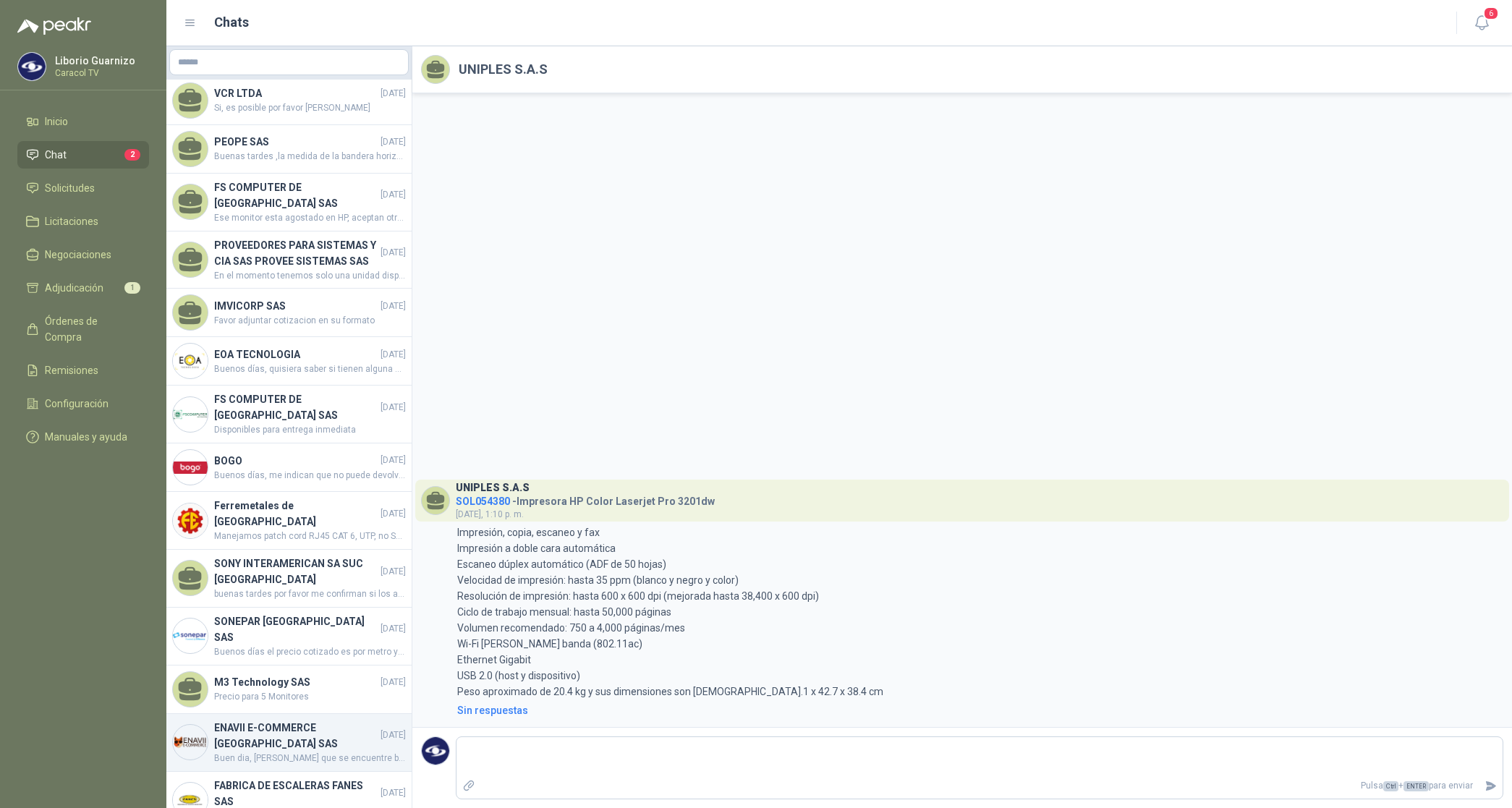
scroll to position [1189, 0]
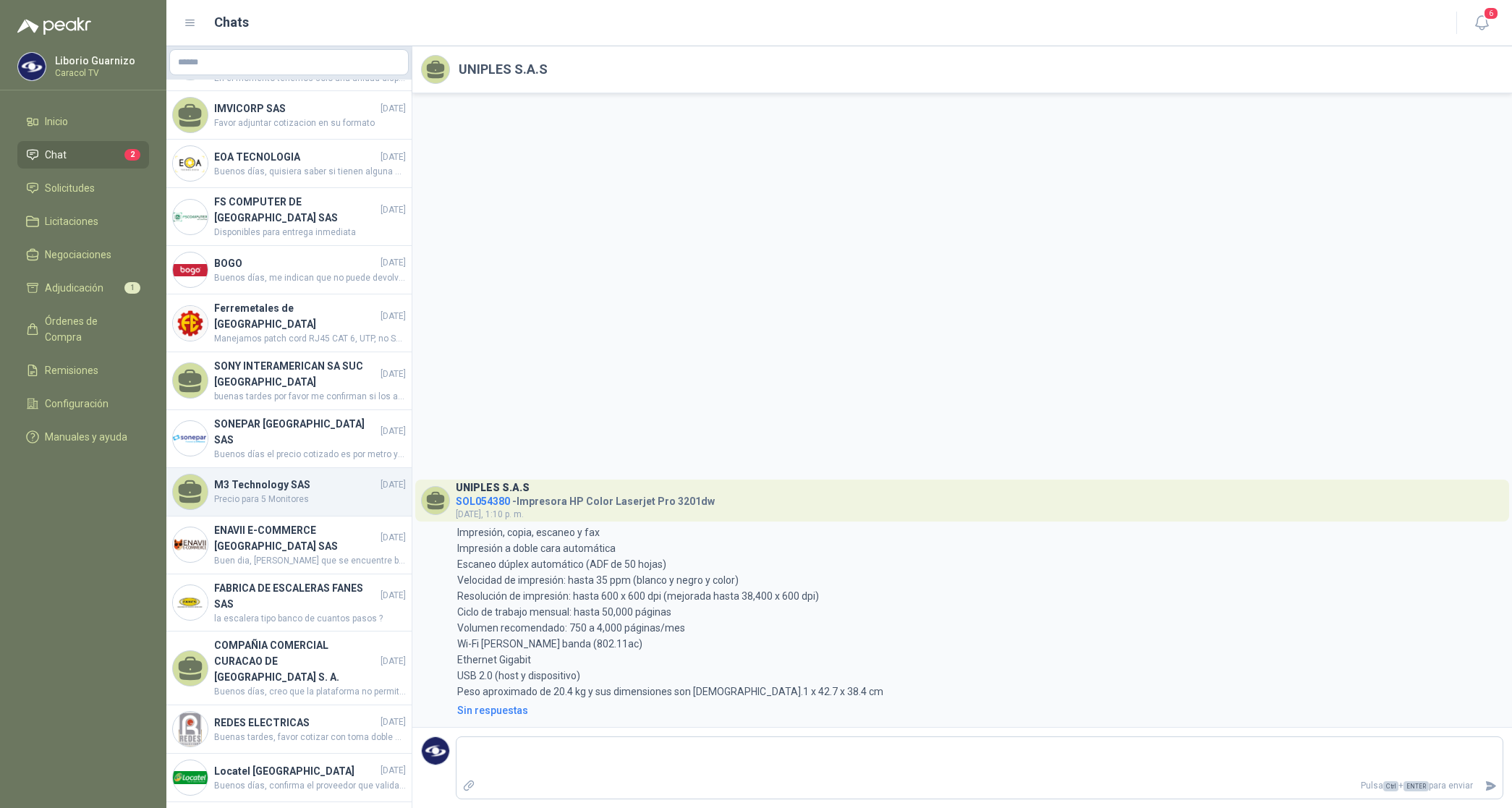
click at [295, 481] on h4 "M3 Technology SAS" at bounding box center [296, 484] width 164 height 16
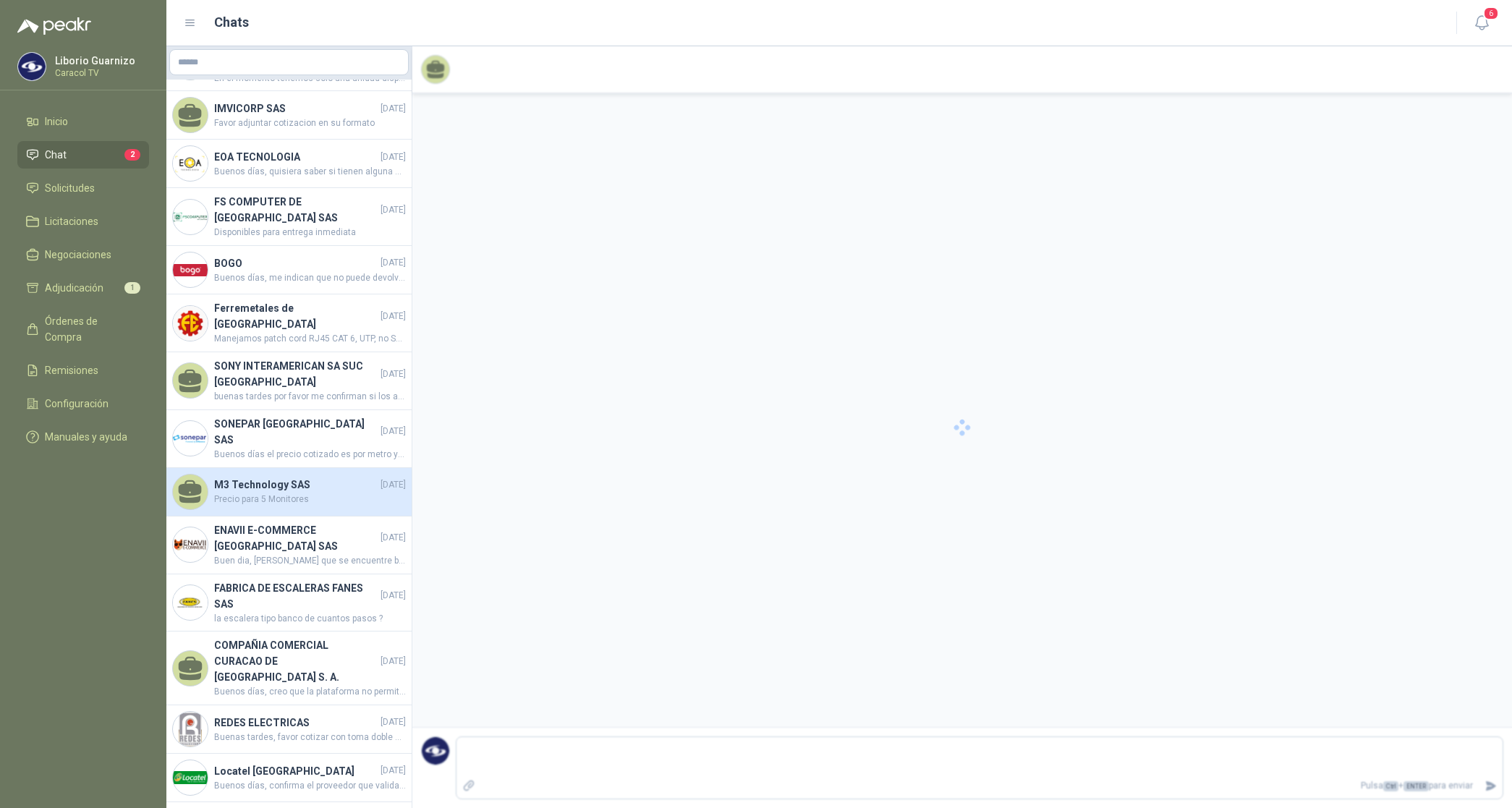
scroll to position [666, 0]
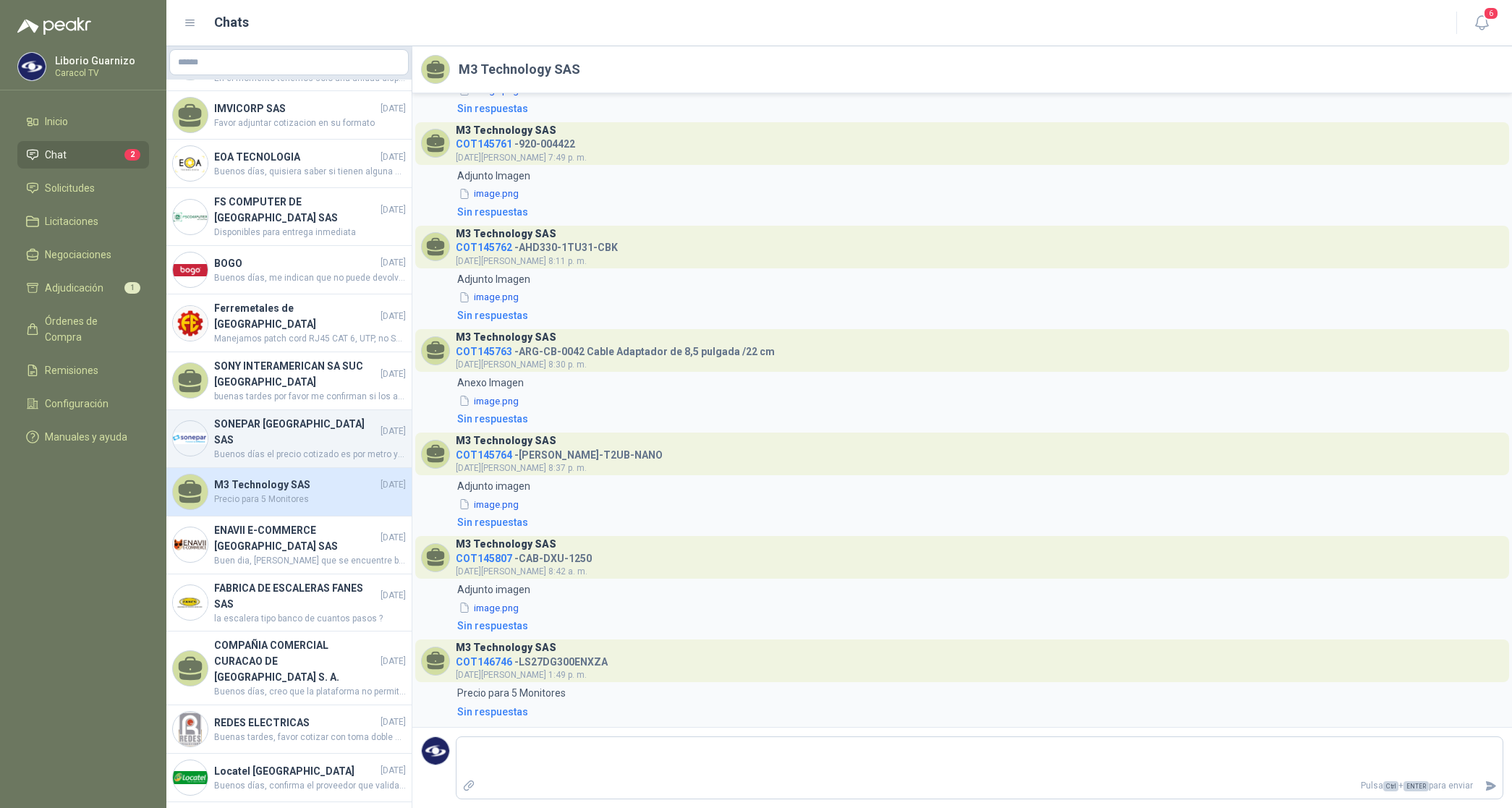
click at [297, 438] on h4 "SONEPAR [GEOGRAPHIC_DATA] SAS" at bounding box center [296, 431] width 164 height 32
click at [297, 438] on h4 "SONEPAR [GEOGRAPHIC_DATA] SAS" at bounding box center [296, 431] width 164 height 32
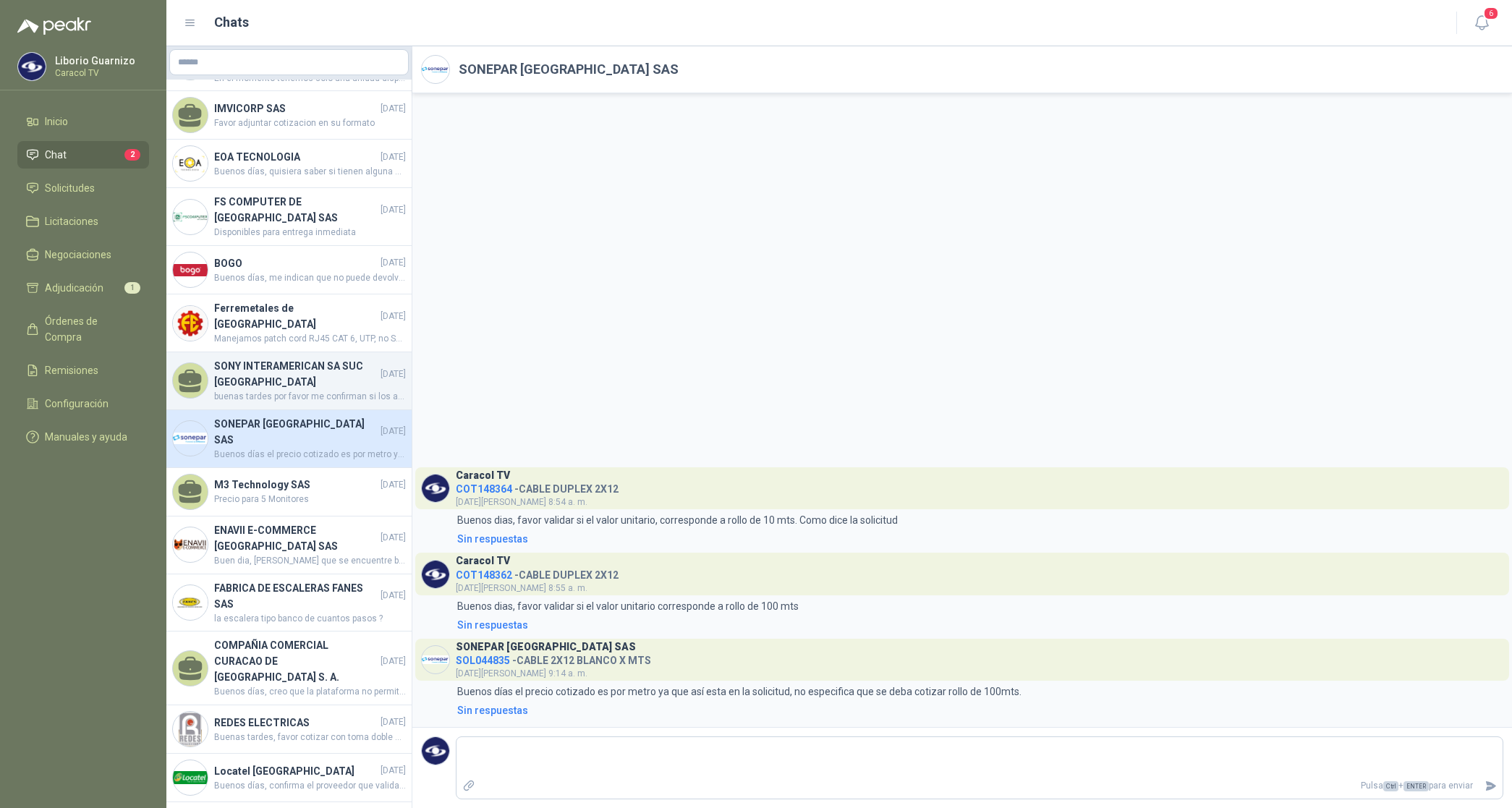
click at [290, 404] on span "buenas tardes por favor me confirman si los audifonos los necesitan con microfo…" at bounding box center [309, 397] width 192 height 14
click at [288, 403] on span "buenas tardes por favor me confirman si los audifonos los necesitan con microfo…" at bounding box center [309, 397] width 192 height 14
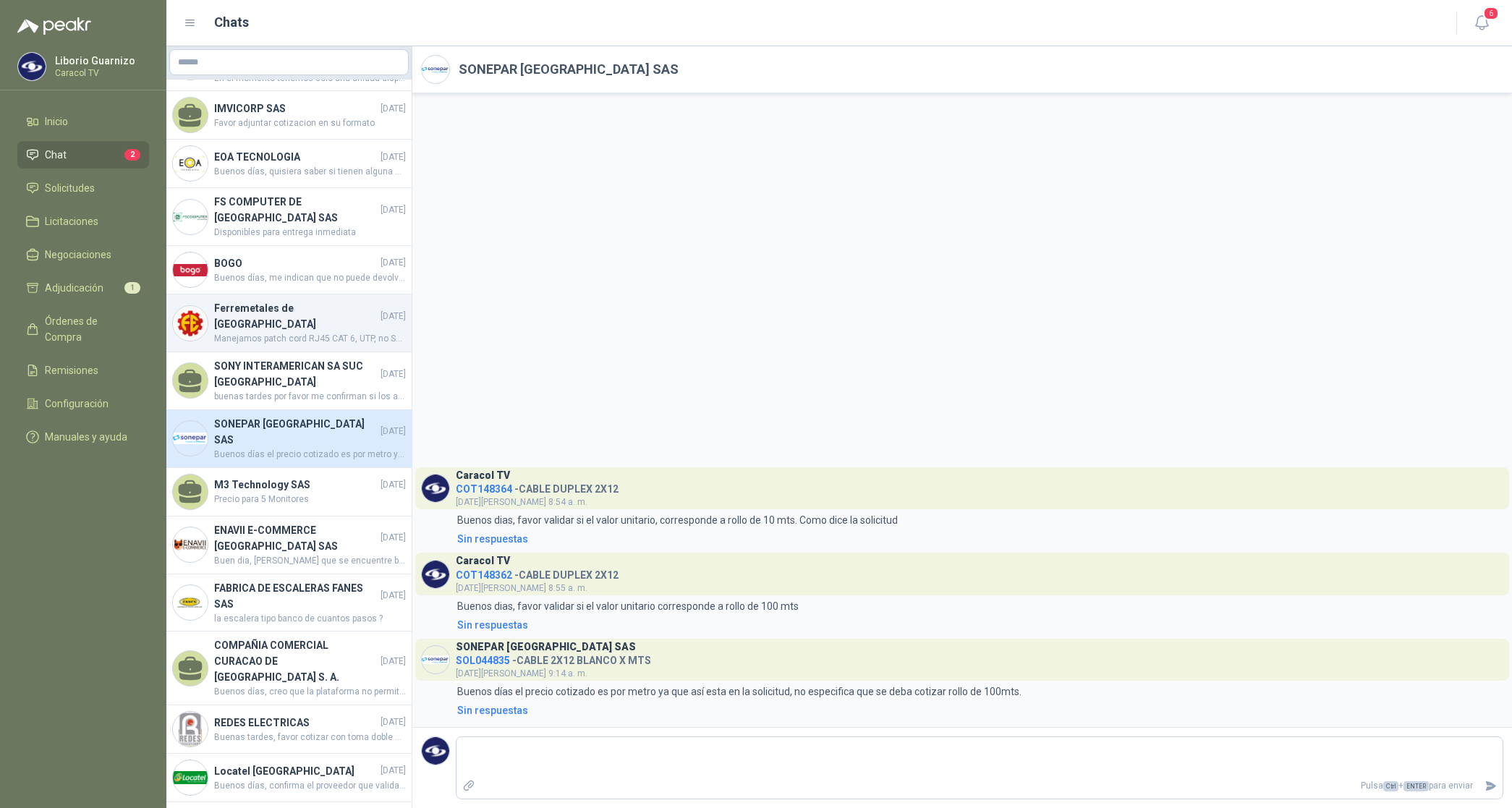
click at [293, 332] on h4 "Ferremetales de [GEOGRAPHIC_DATA]" at bounding box center [296, 316] width 164 height 32
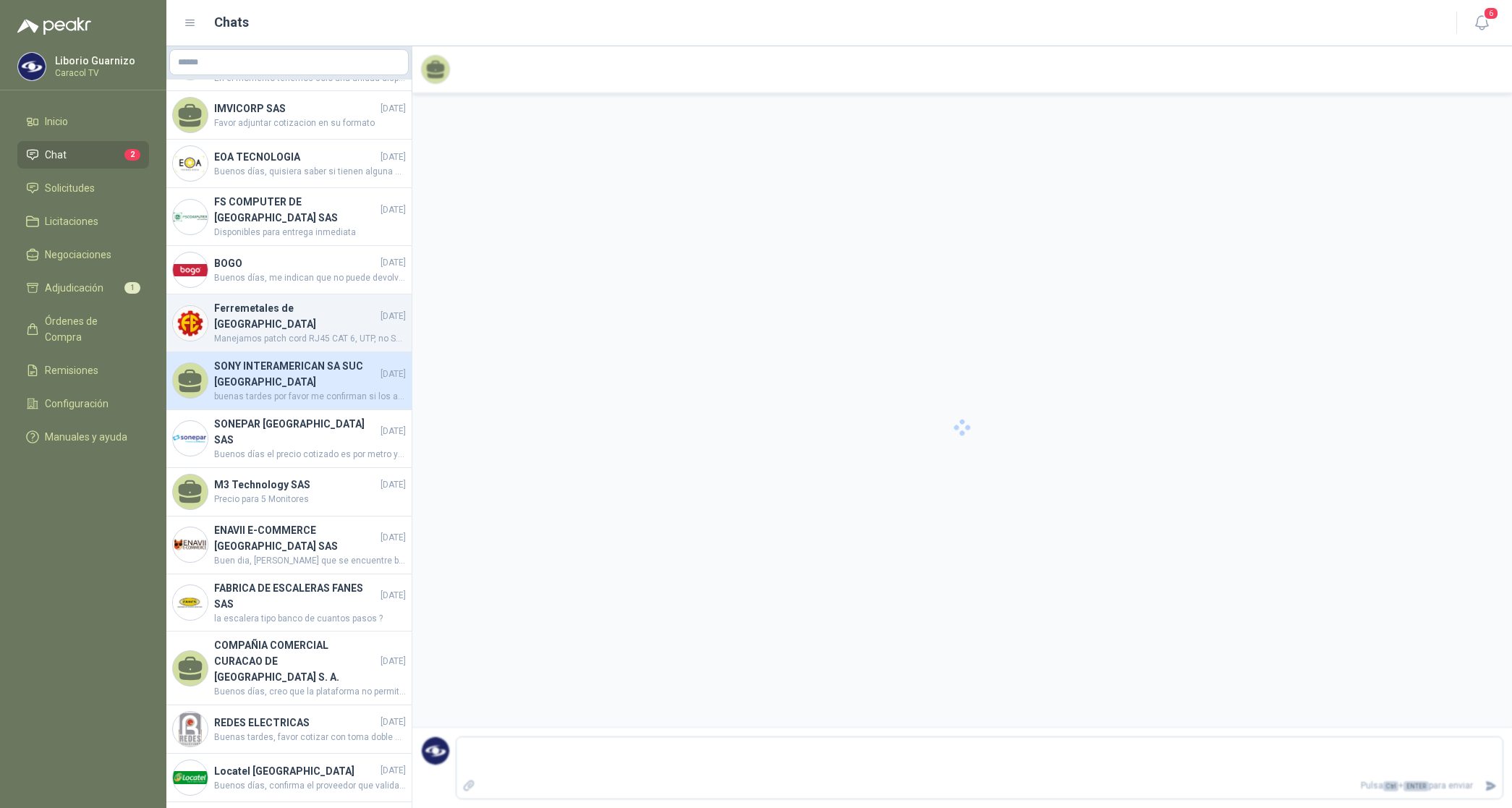
click at [293, 332] on h4 "Ferremetales de [GEOGRAPHIC_DATA]" at bounding box center [296, 316] width 164 height 32
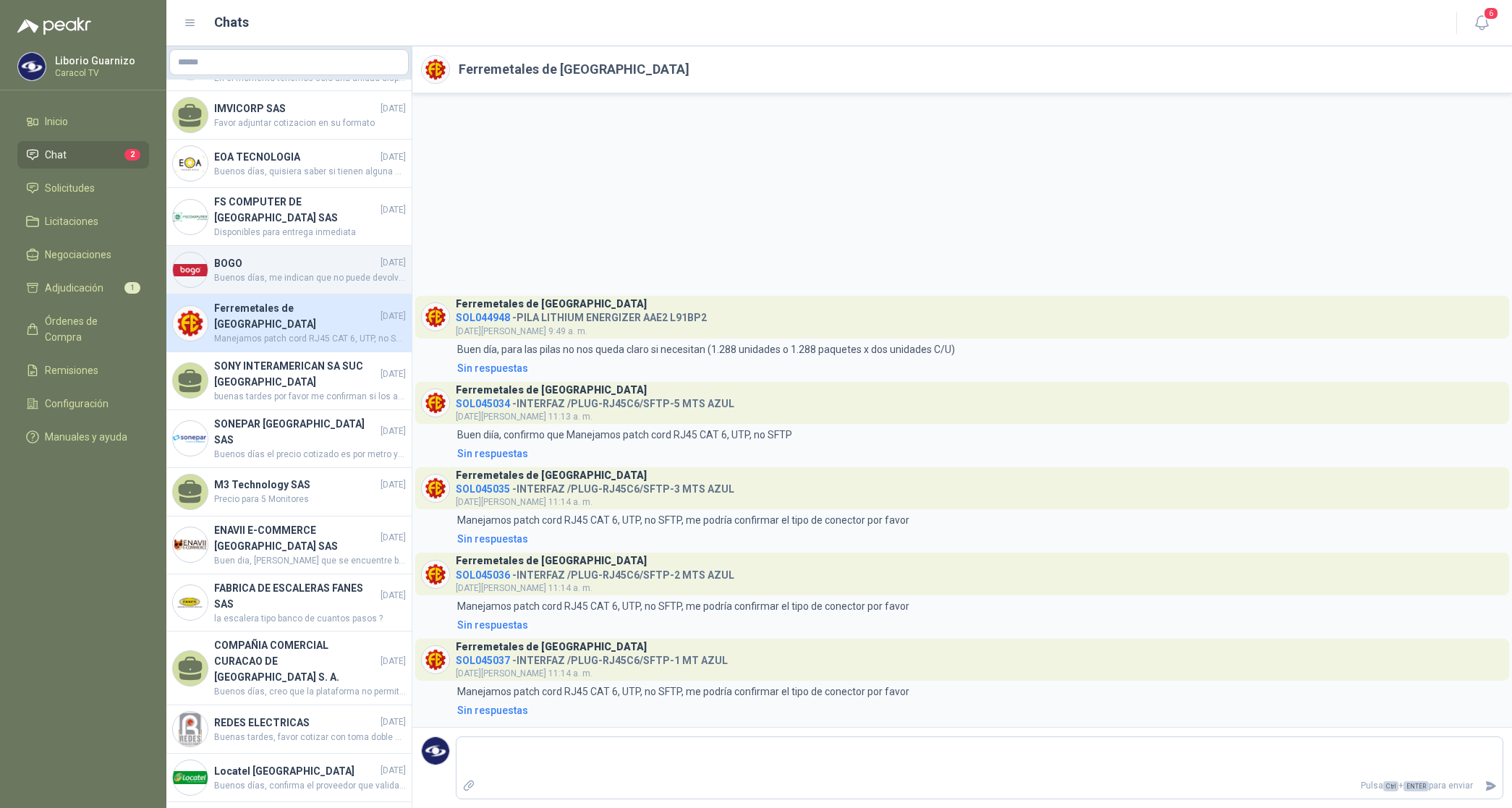
click at [262, 273] on div "BOGO [DATE] Buenos días, me indican que no puede devolverse el producto en caso…" at bounding box center [289, 270] width 245 height 49
click at [262, 272] on h4 "BOGO" at bounding box center [296, 263] width 164 height 16
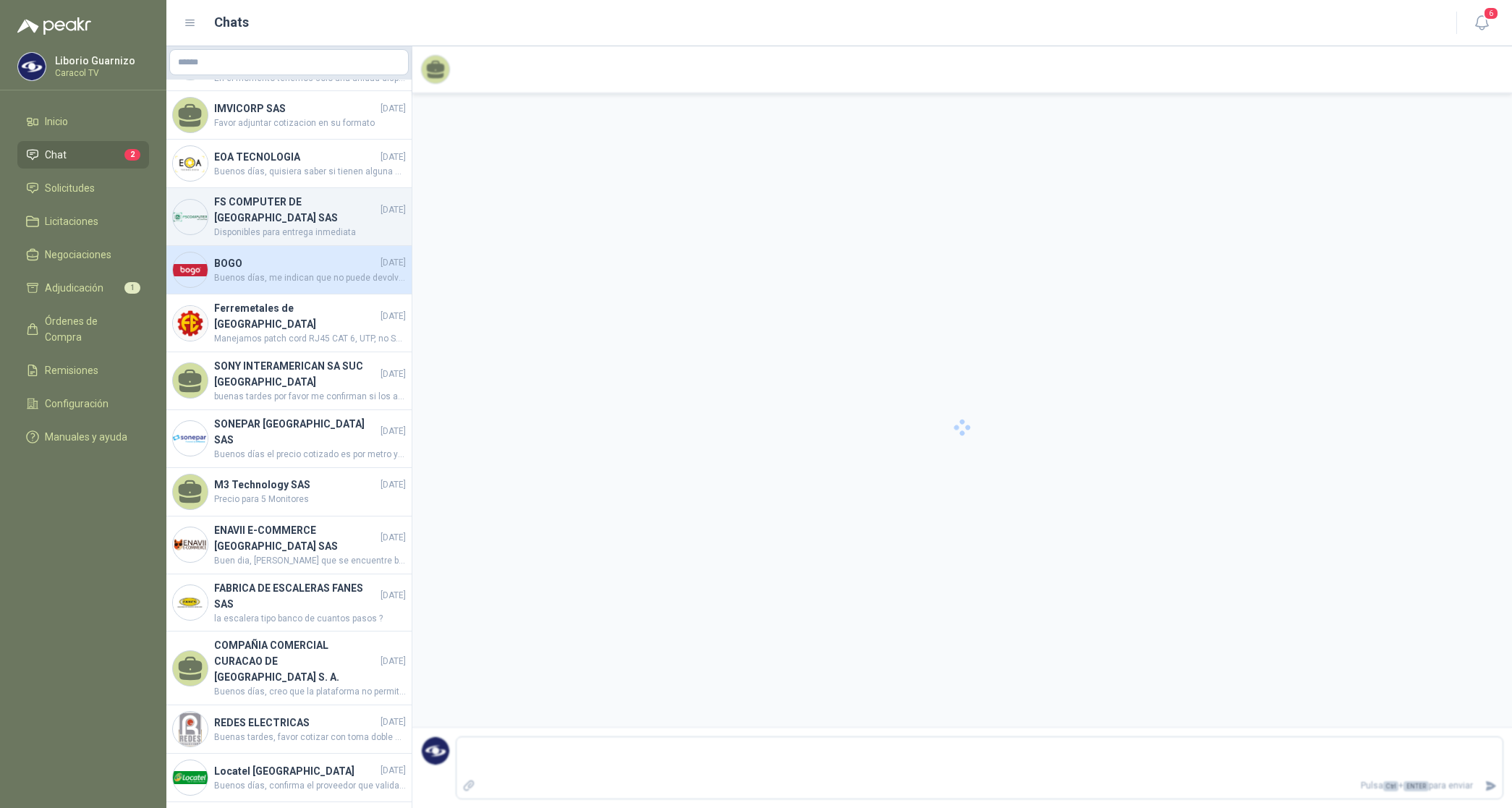
click at [270, 226] on h4 "FS COMPUTER DE [GEOGRAPHIC_DATA] SAS" at bounding box center [296, 209] width 164 height 32
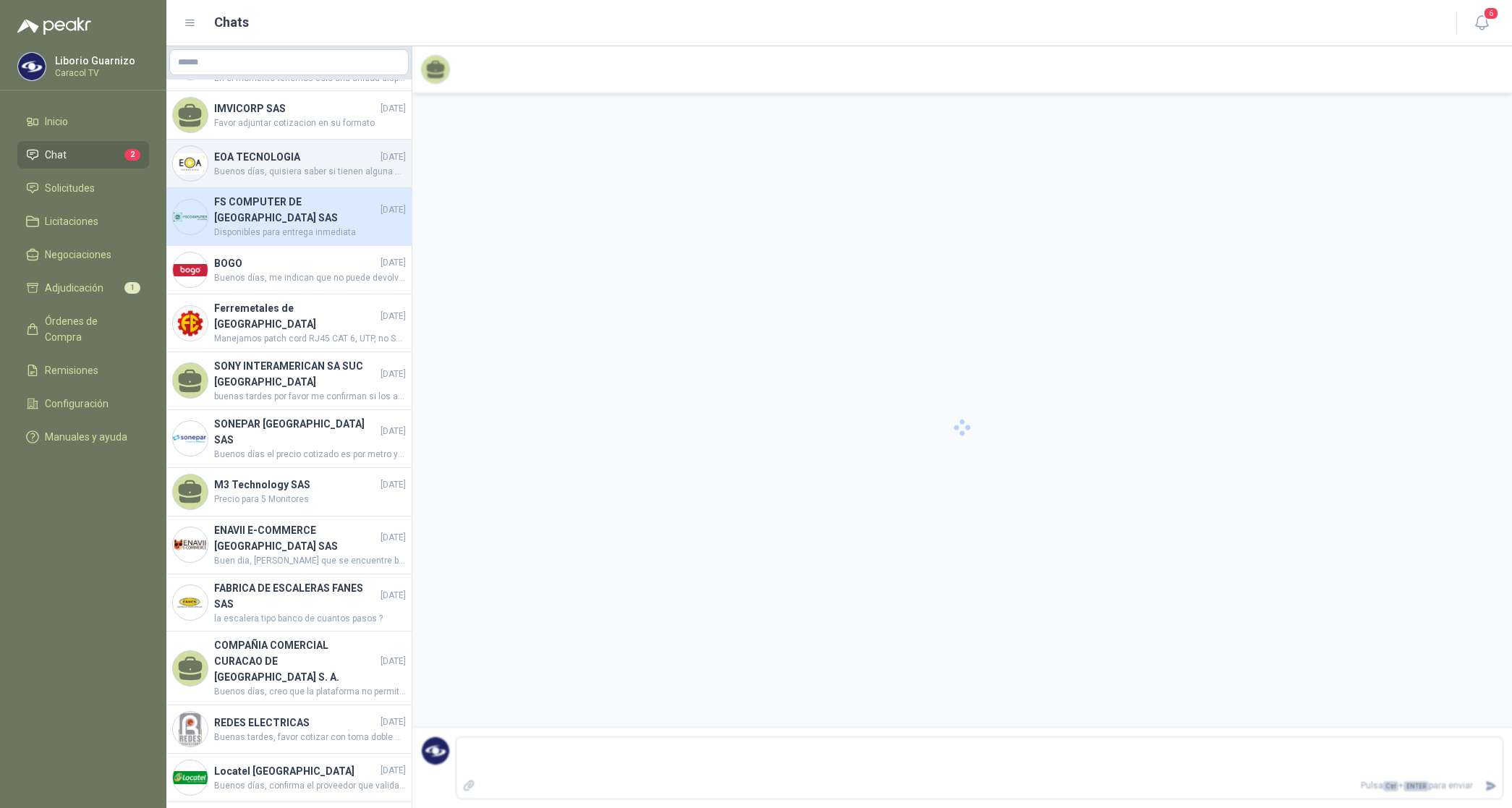
click at [262, 165] on h4 "EOA TECNOLOGIA" at bounding box center [296, 157] width 164 height 16
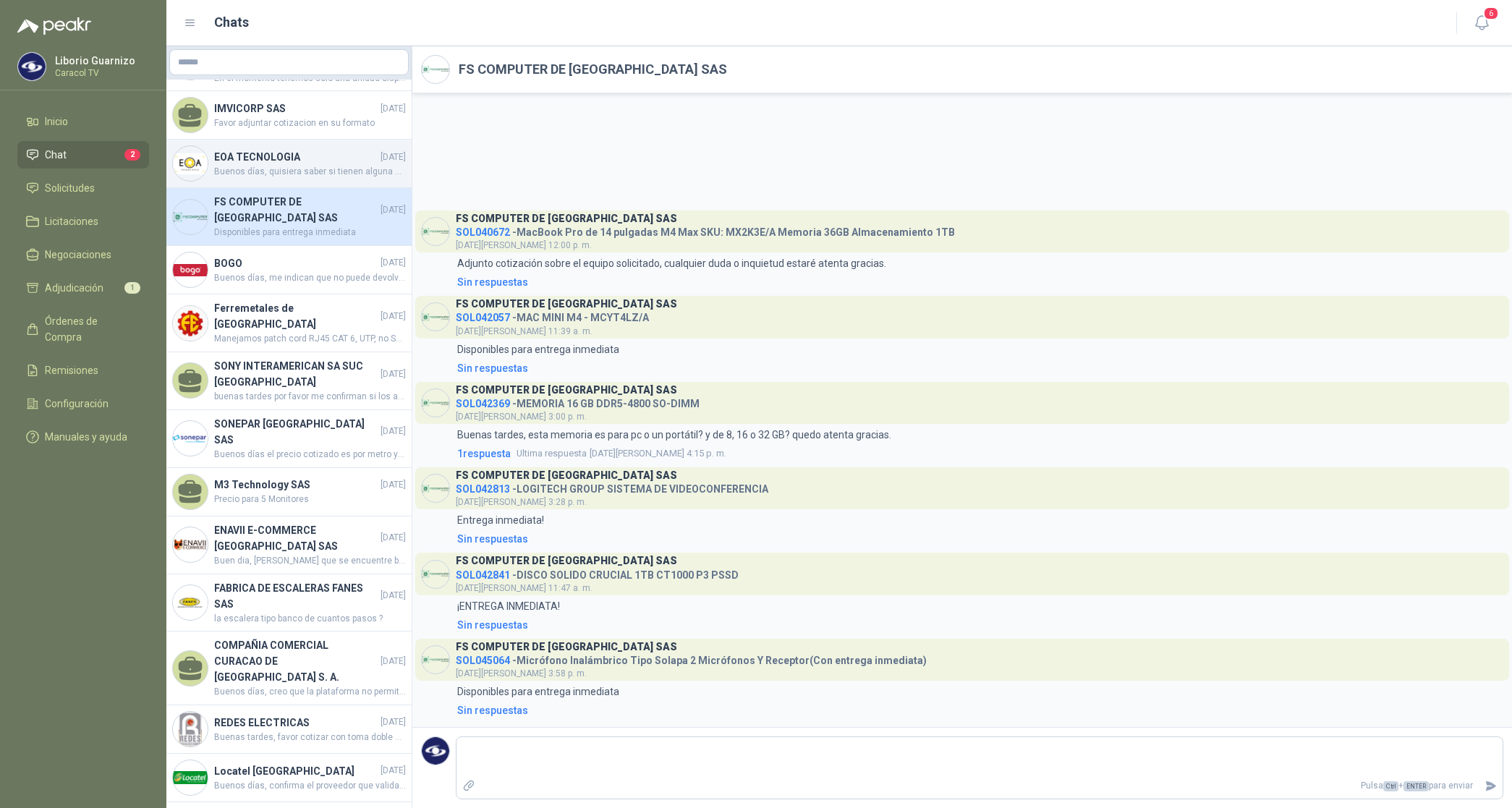
click at [262, 165] on h4 "EOA TECNOLOGIA" at bounding box center [296, 157] width 164 height 16
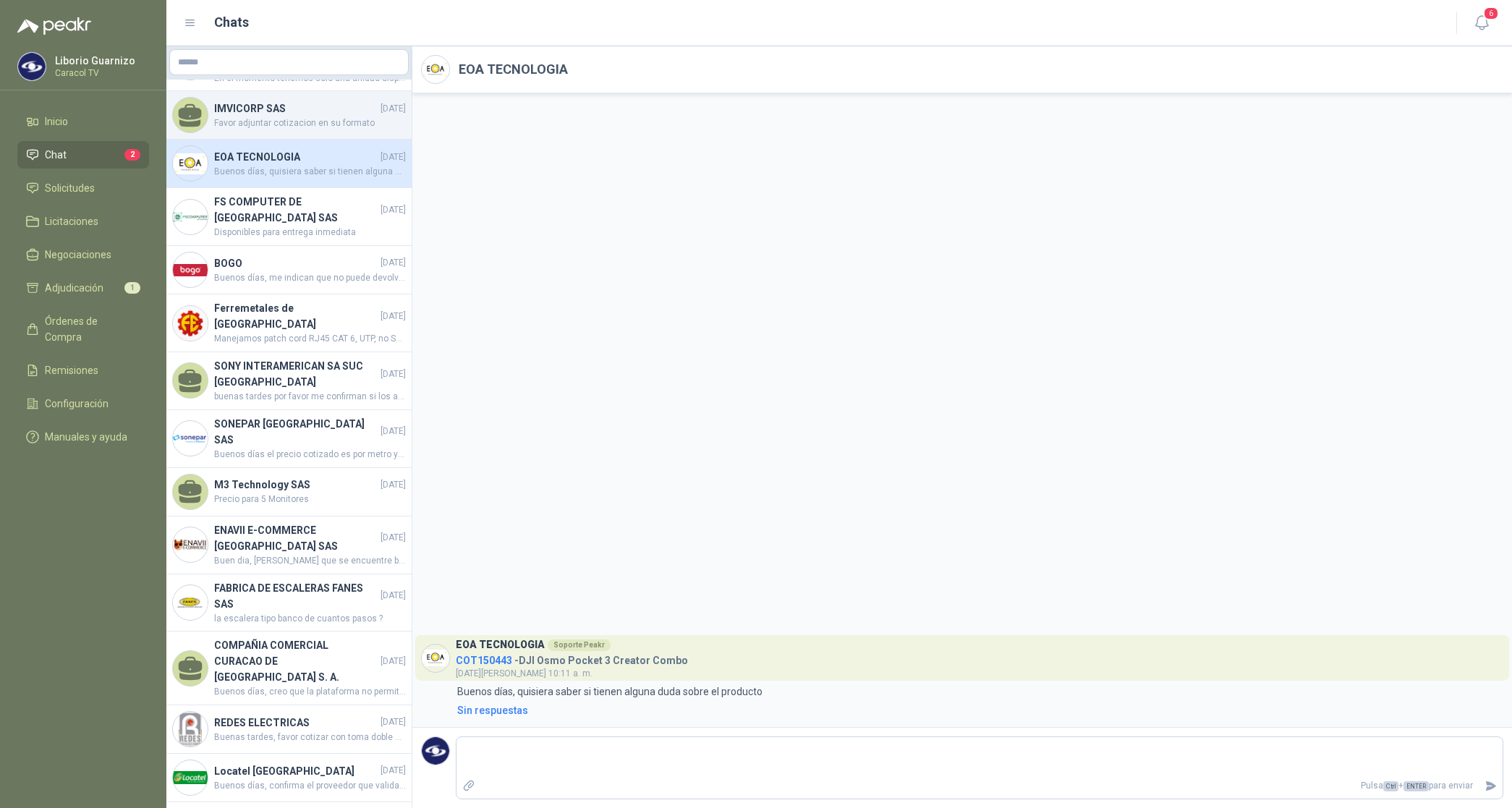
click at [256, 130] on span "Favor adjuntar cotizacion en su formato" at bounding box center [309, 123] width 192 height 14
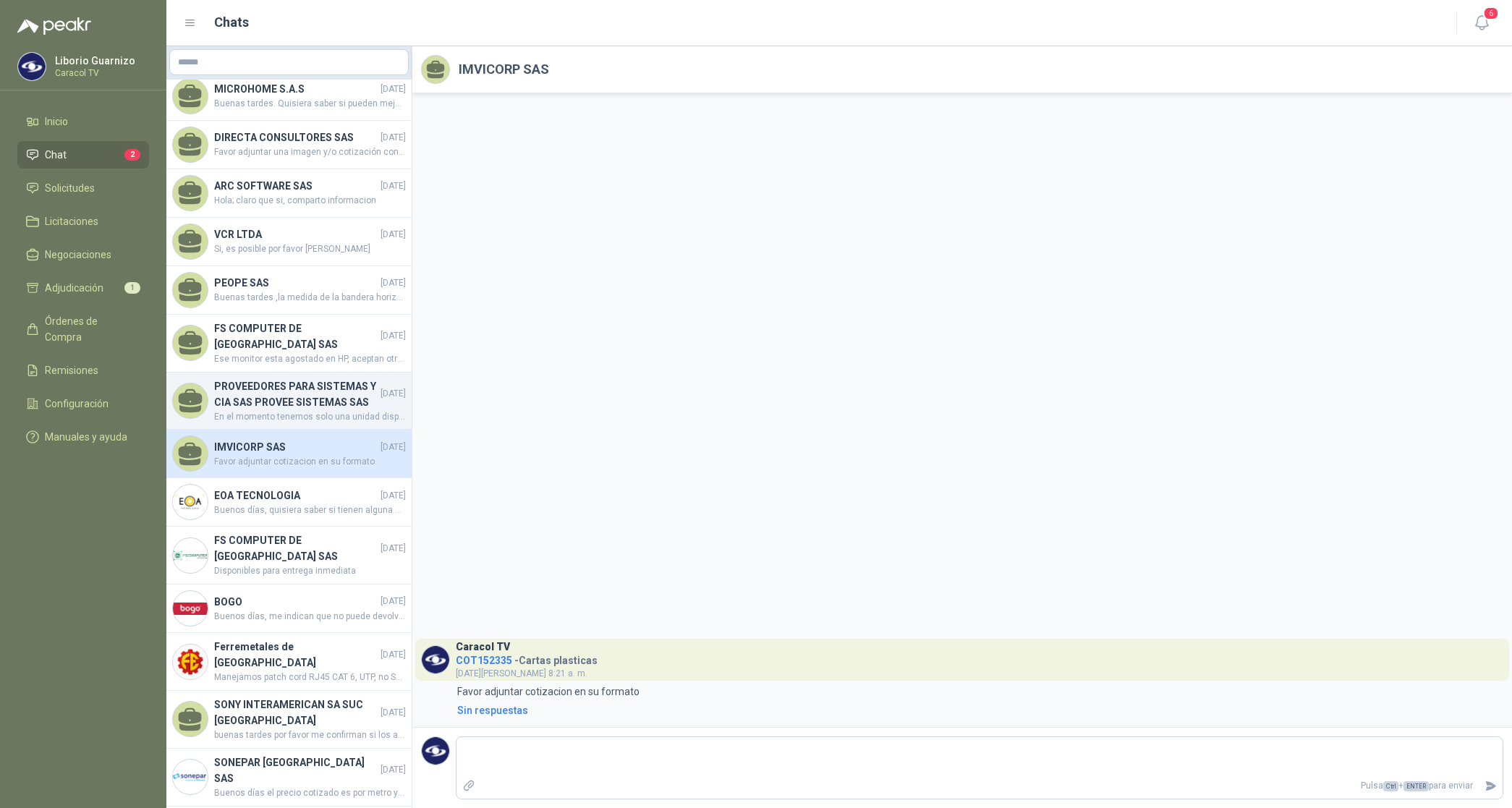
scroll to position [736, 0]
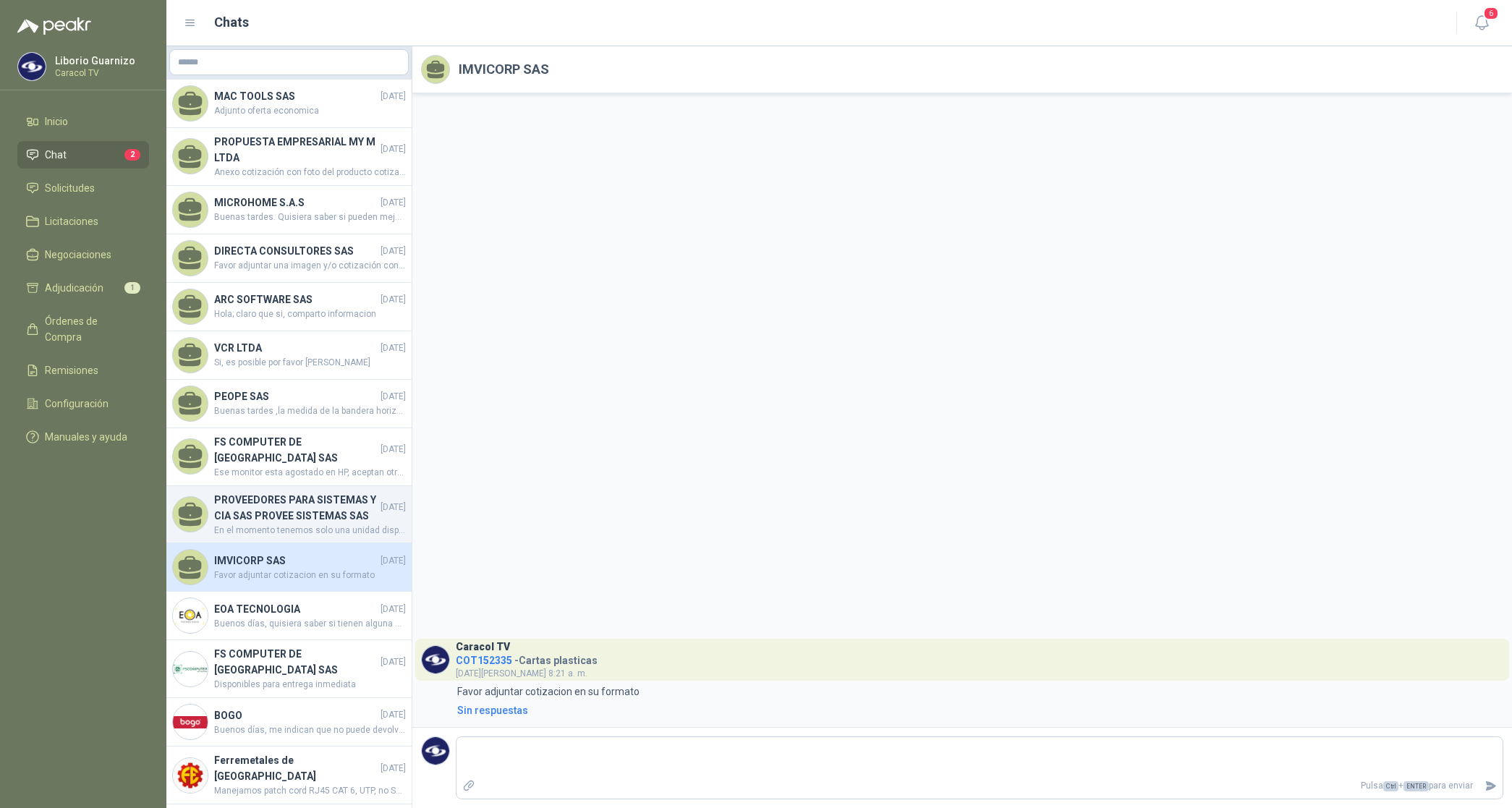
click at [275, 522] on h4 "PROVEEDORES PARA SISTEMAS Y CIA SAS PROVEE SISTEMAS SAS" at bounding box center [296, 507] width 164 height 32
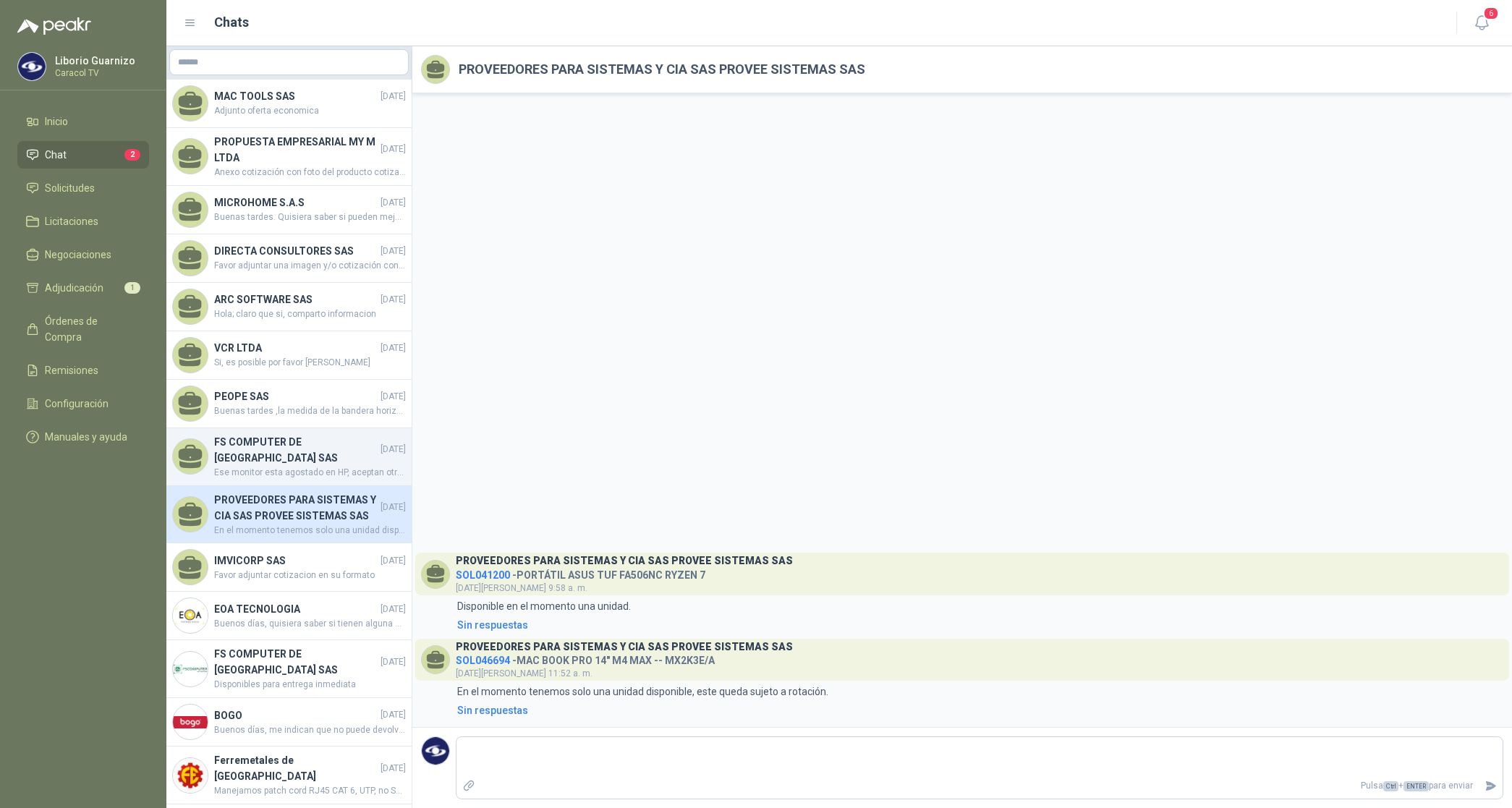
click at [277, 450] on h4 "FS COMPUTER DE [GEOGRAPHIC_DATA] SAS" at bounding box center [296, 450] width 164 height 32
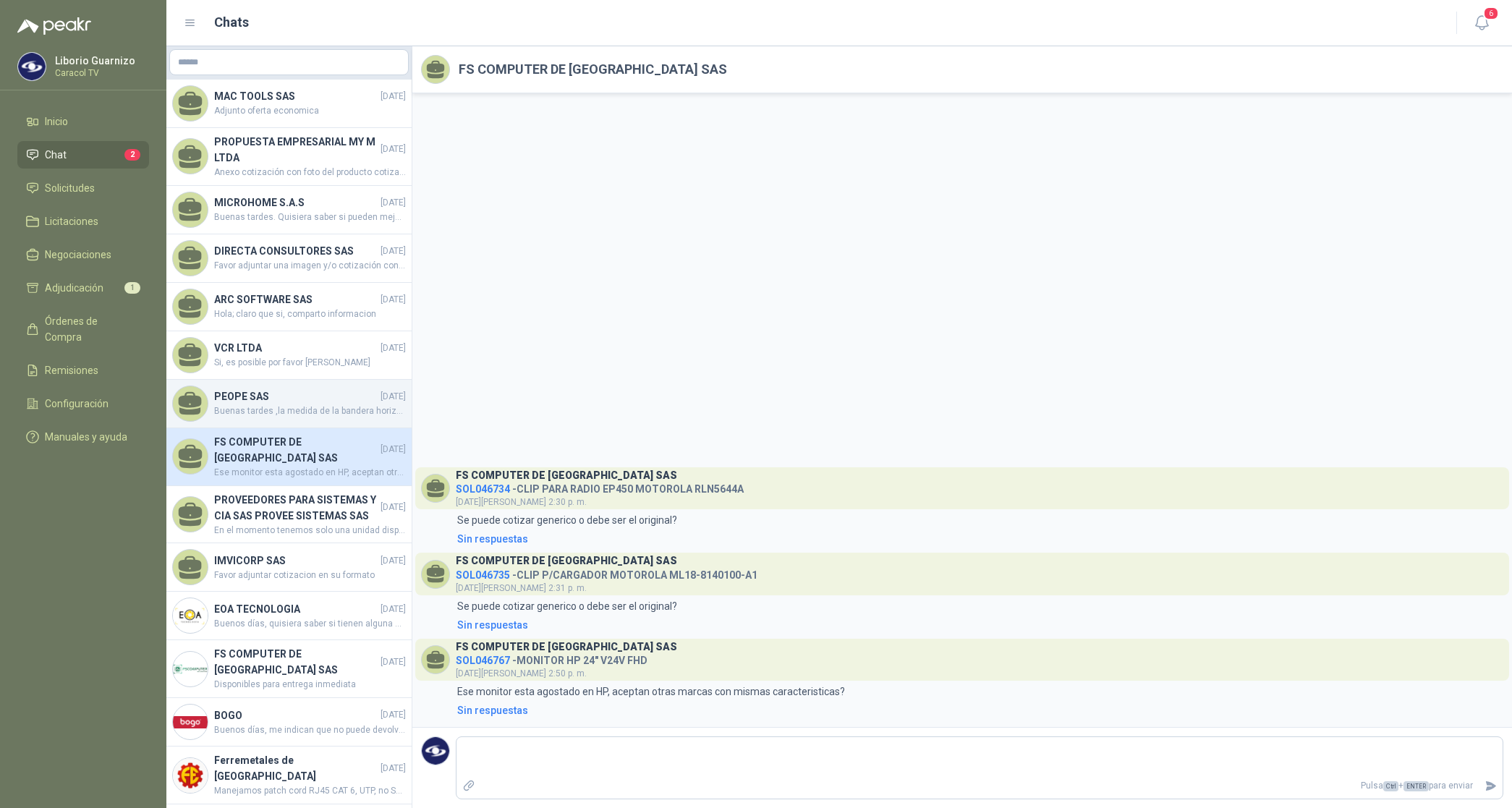
click at [273, 415] on span "Buenas tardes ,la medida de la bandera horizontal son [DEMOGRAPHIC_DATA] metros…" at bounding box center [309, 411] width 192 height 14
click at [273, 415] on span "Buenas tardes ,la medida de la bandera horizontal son [DEMOGRAPHIC_DATA] metros…" at bounding box center [309, 411] width 192 height 14
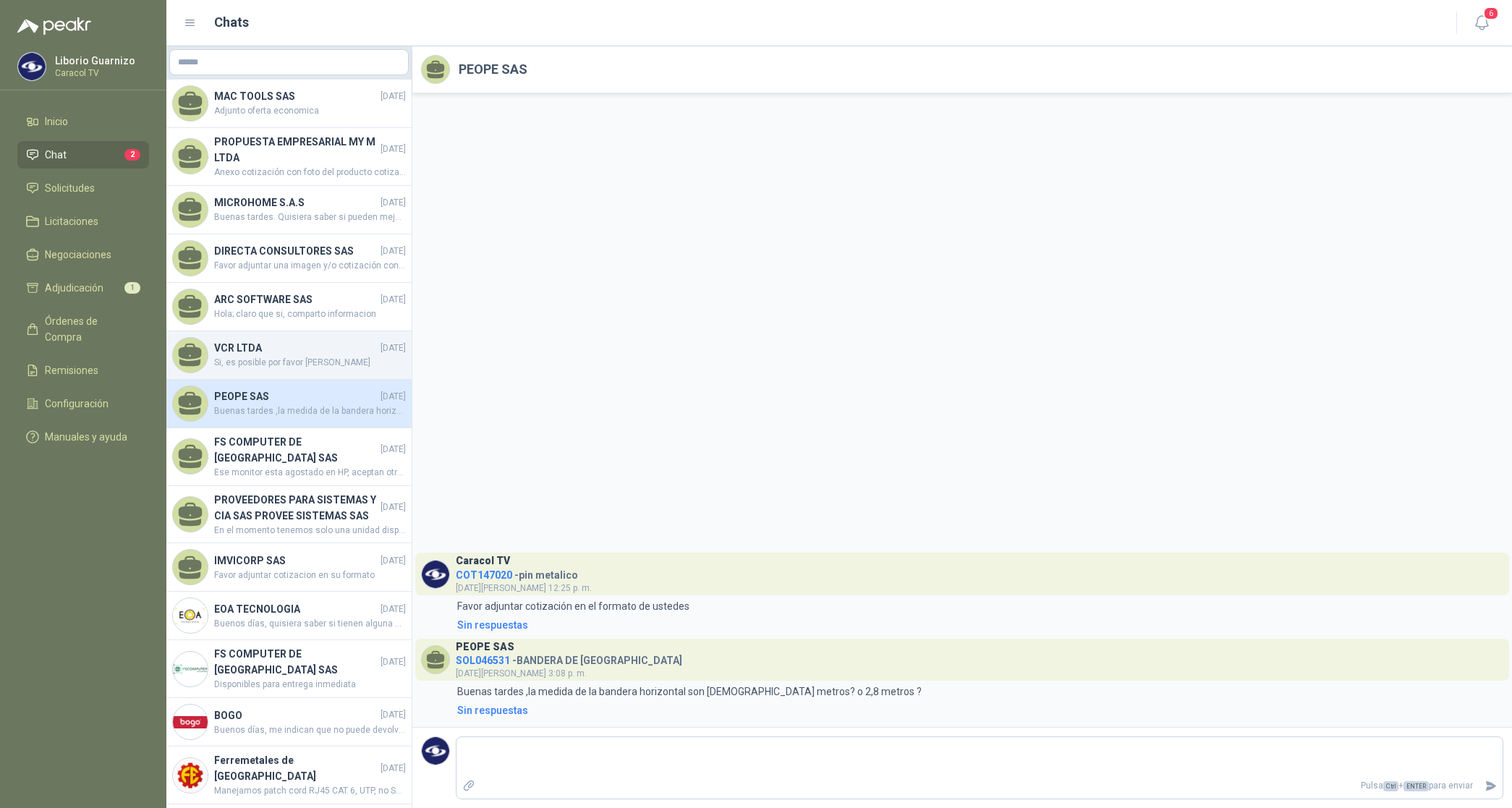
click at [293, 345] on h4 "VCR LTDA" at bounding box center [296, 347] width 164 height 16
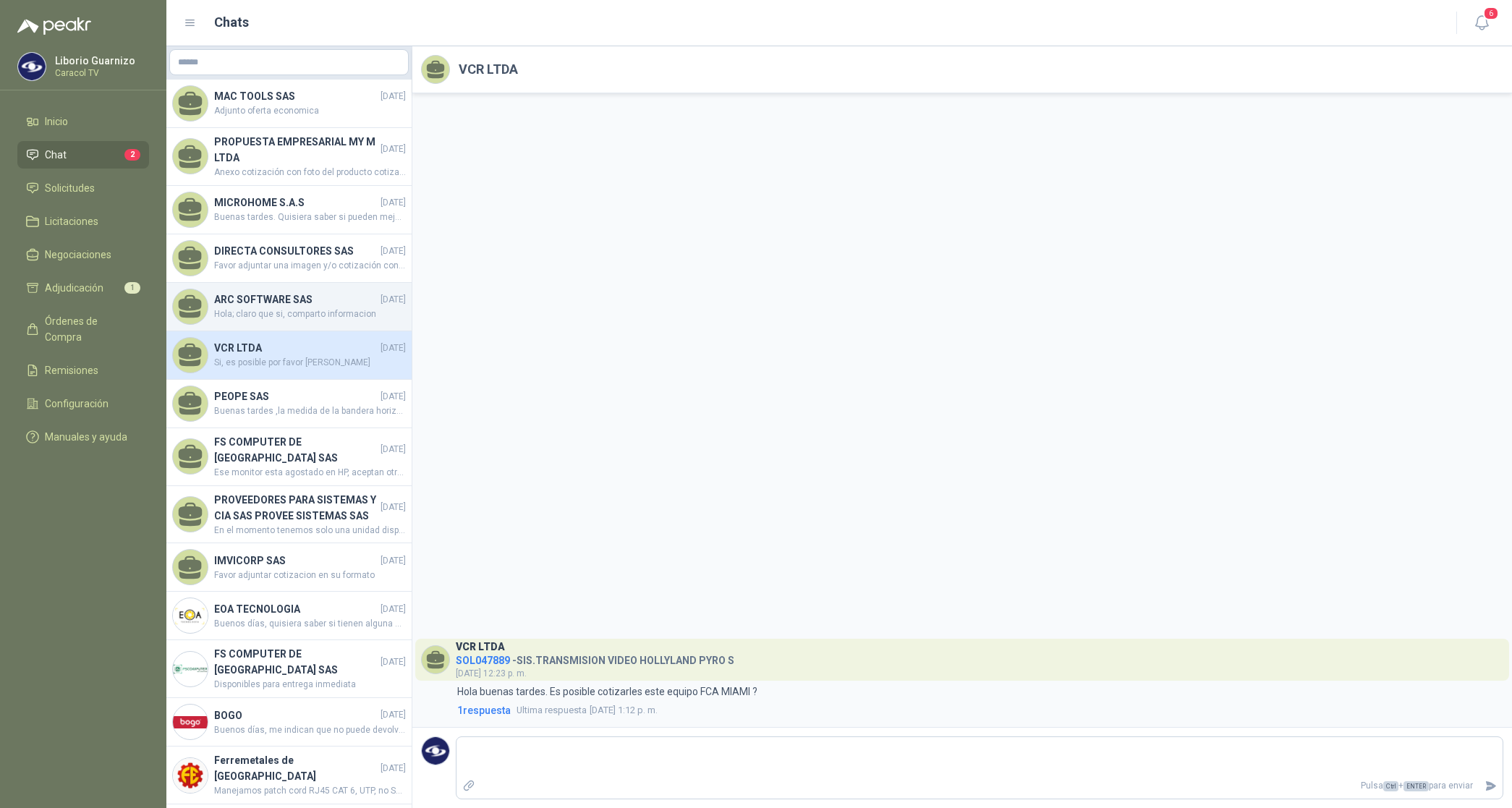
click at [293, 310] on span "Hola; claro que si, comparto informacion" at bounding box center [309, 314] width 192 height 14
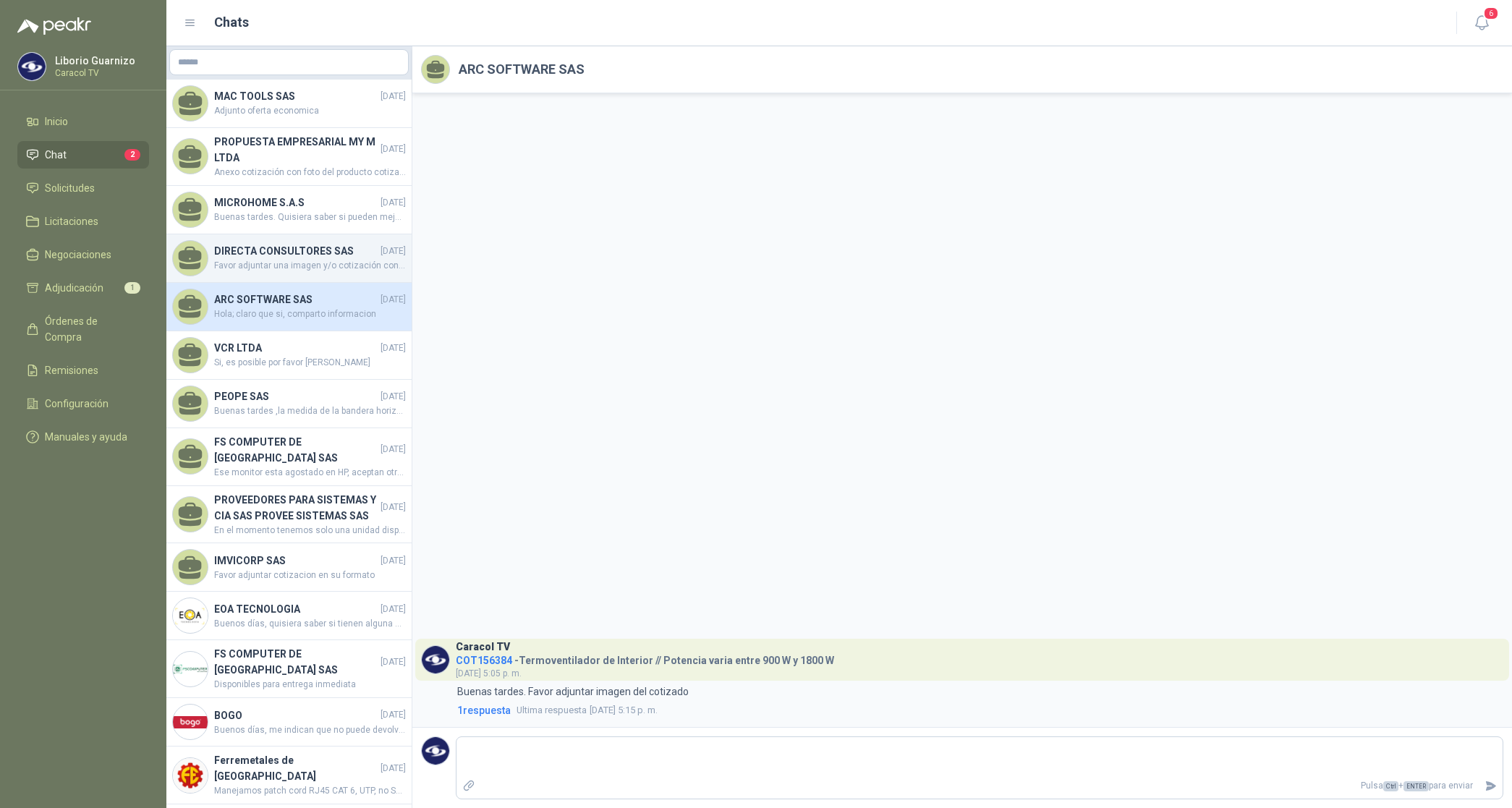
click at [305, 257] on h4 "DIRECTA CONSULTORES SAS" at bounding box center [296, 250] width 164 height 16
click at [308, 257] on h4 "DIRECTA CONSULTORES SAS" at bounding box center [296, 250] width 164 height 16
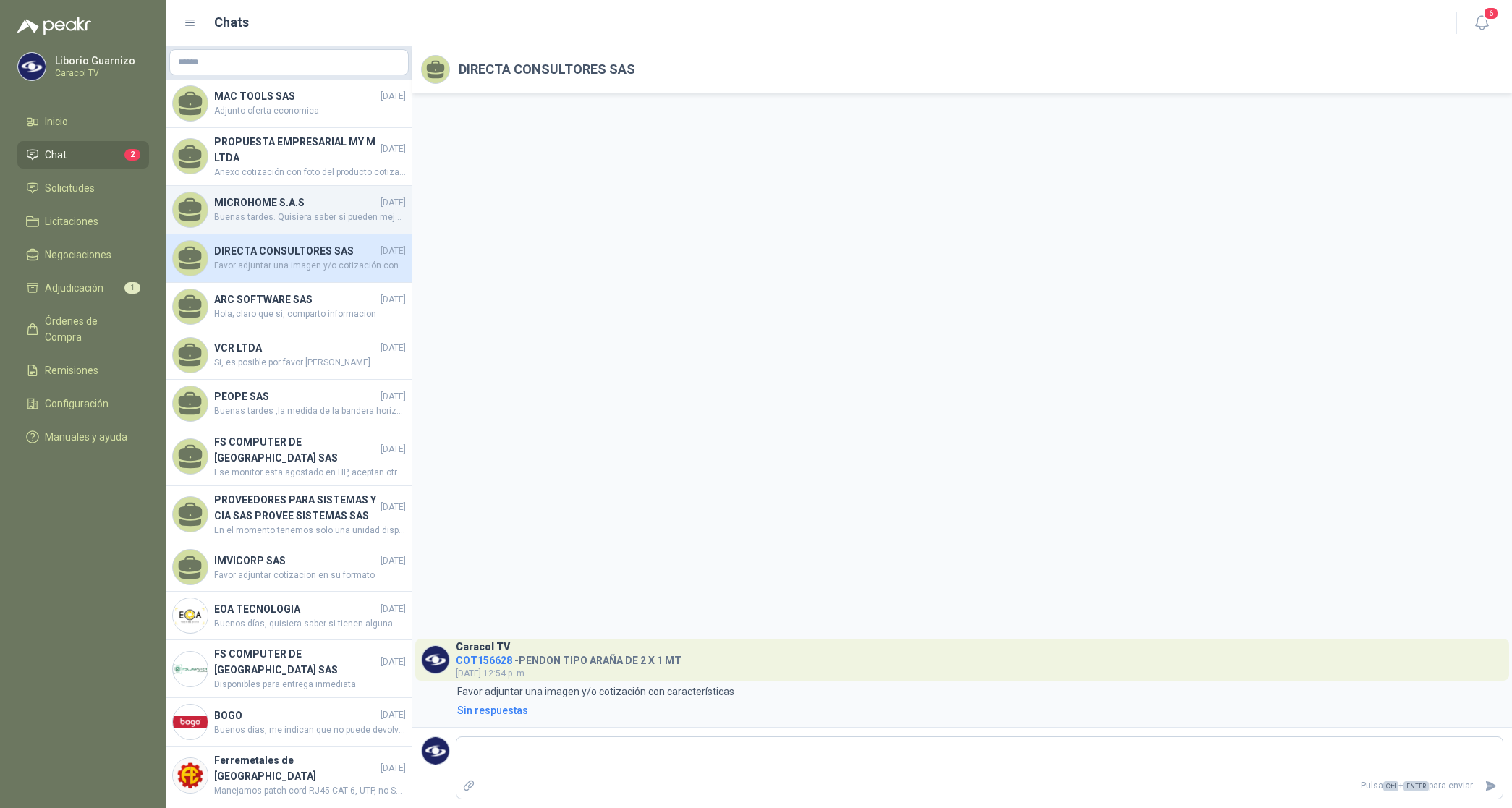
click at [267, 209] on h4 "MICROHOME S.A.S" at bounding box center [296, 203] width 164 height 16
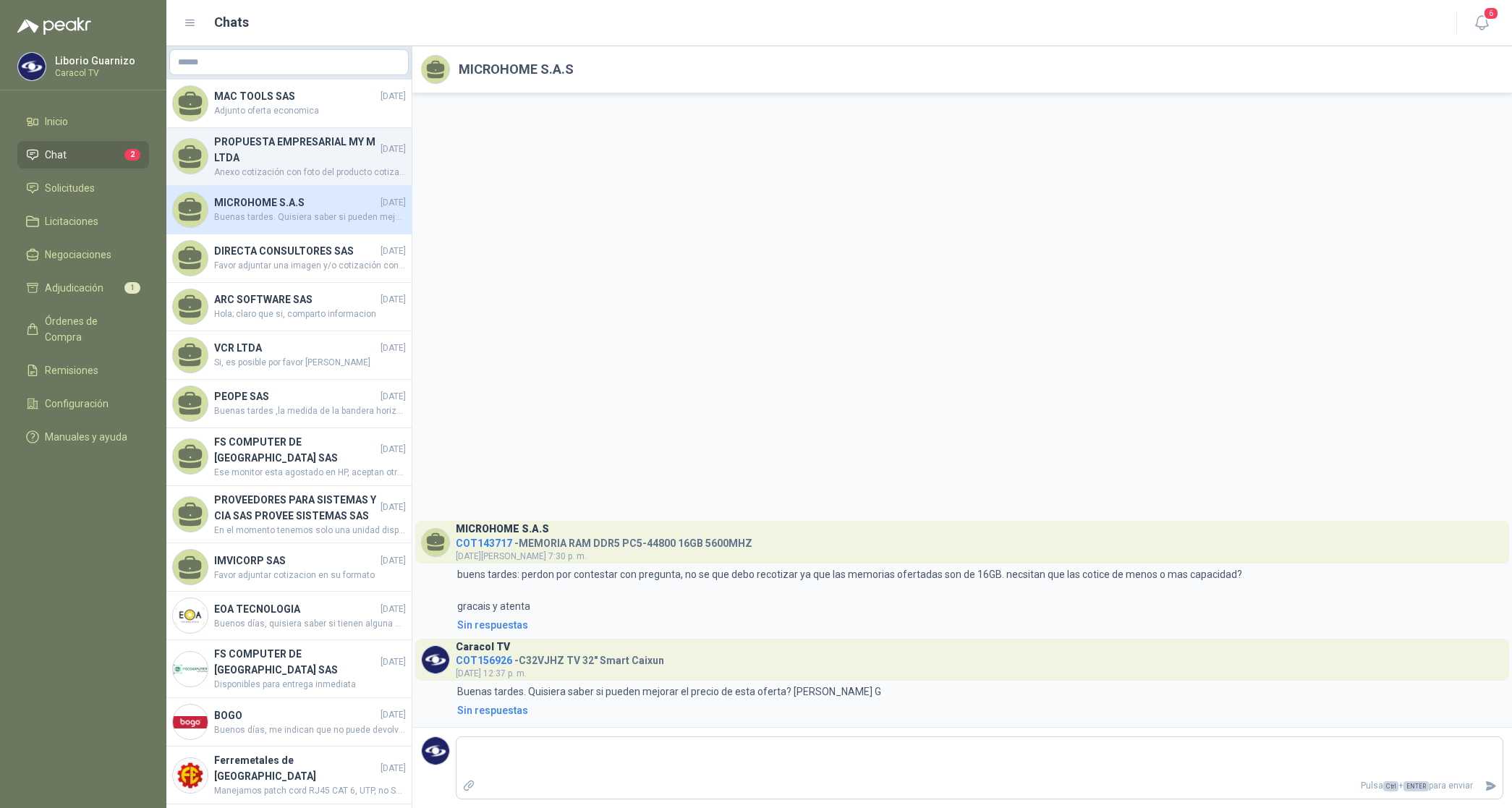
click at [262, 152] on h4 "PROPUESTA EMPRESARIAL MY M LTDA" at bounding box center [296, 149] width 164 height 32
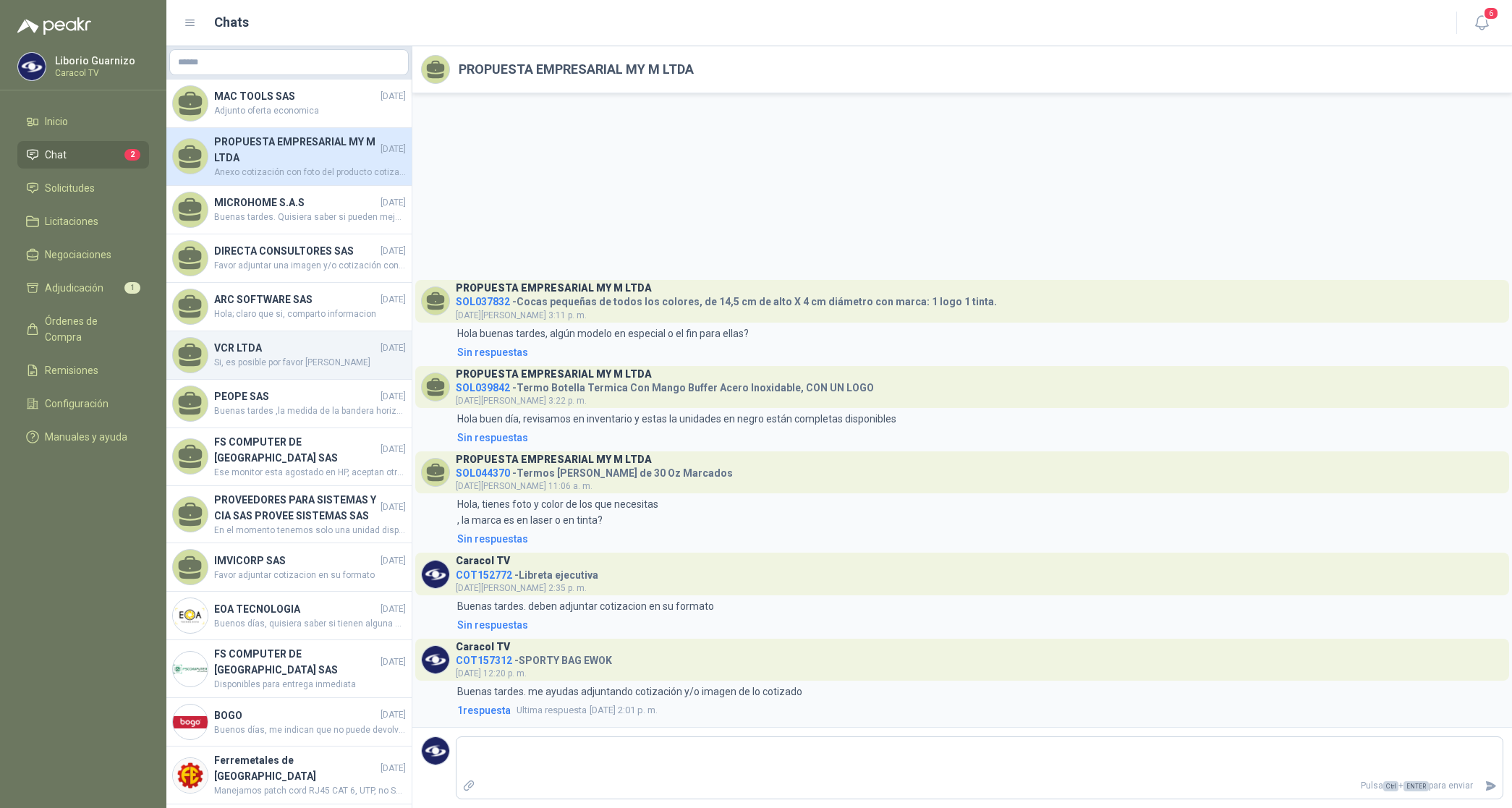
scroll to position [555, 0]
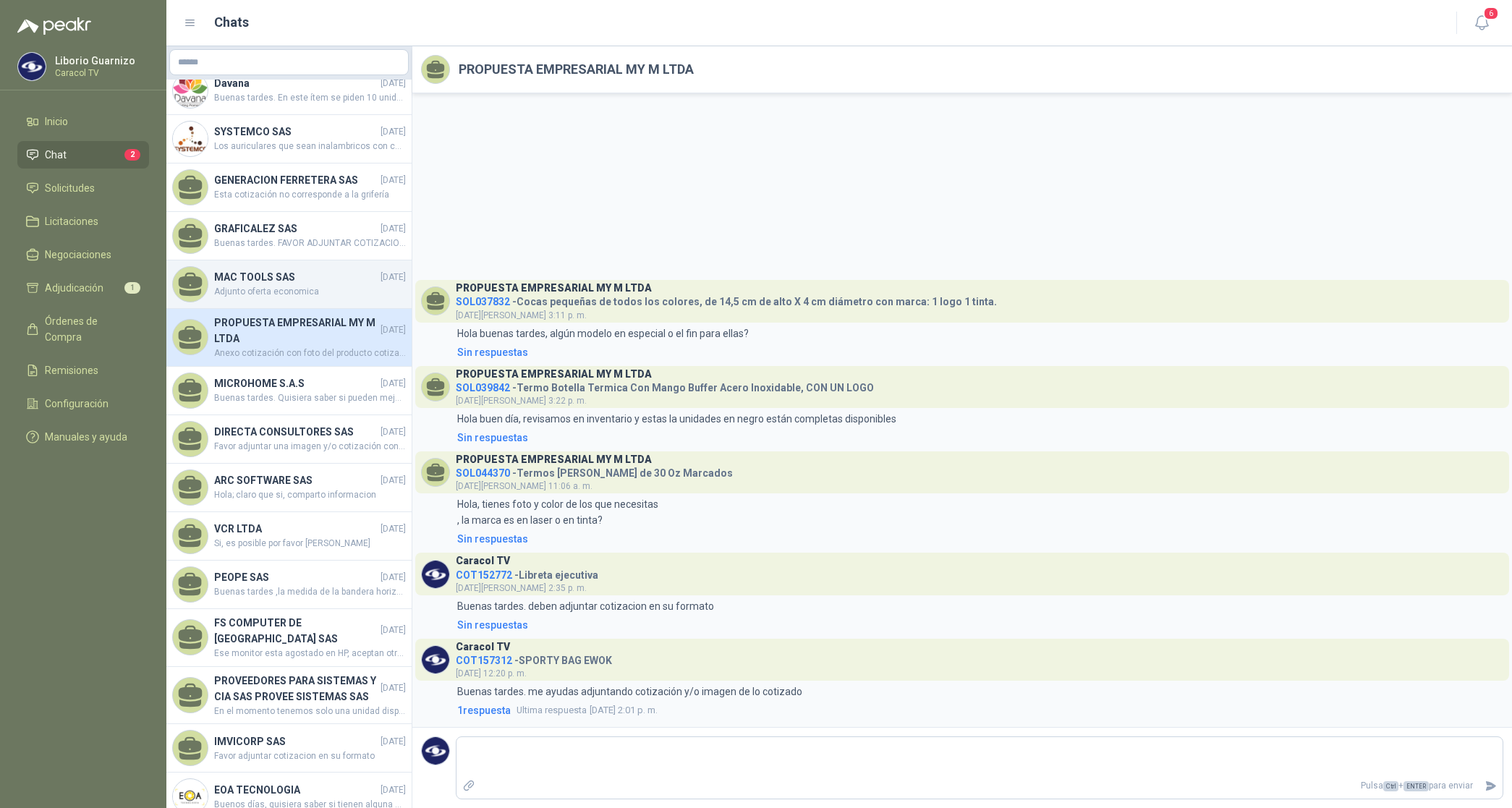
click at [276, 296] on span "Adjunto oferta economica" at bounding box center [309, 292] width 192 height 14
click at [275, 295] on span "Adjunto oferta economica" at bounding box center [309, 292] width 192 height 14
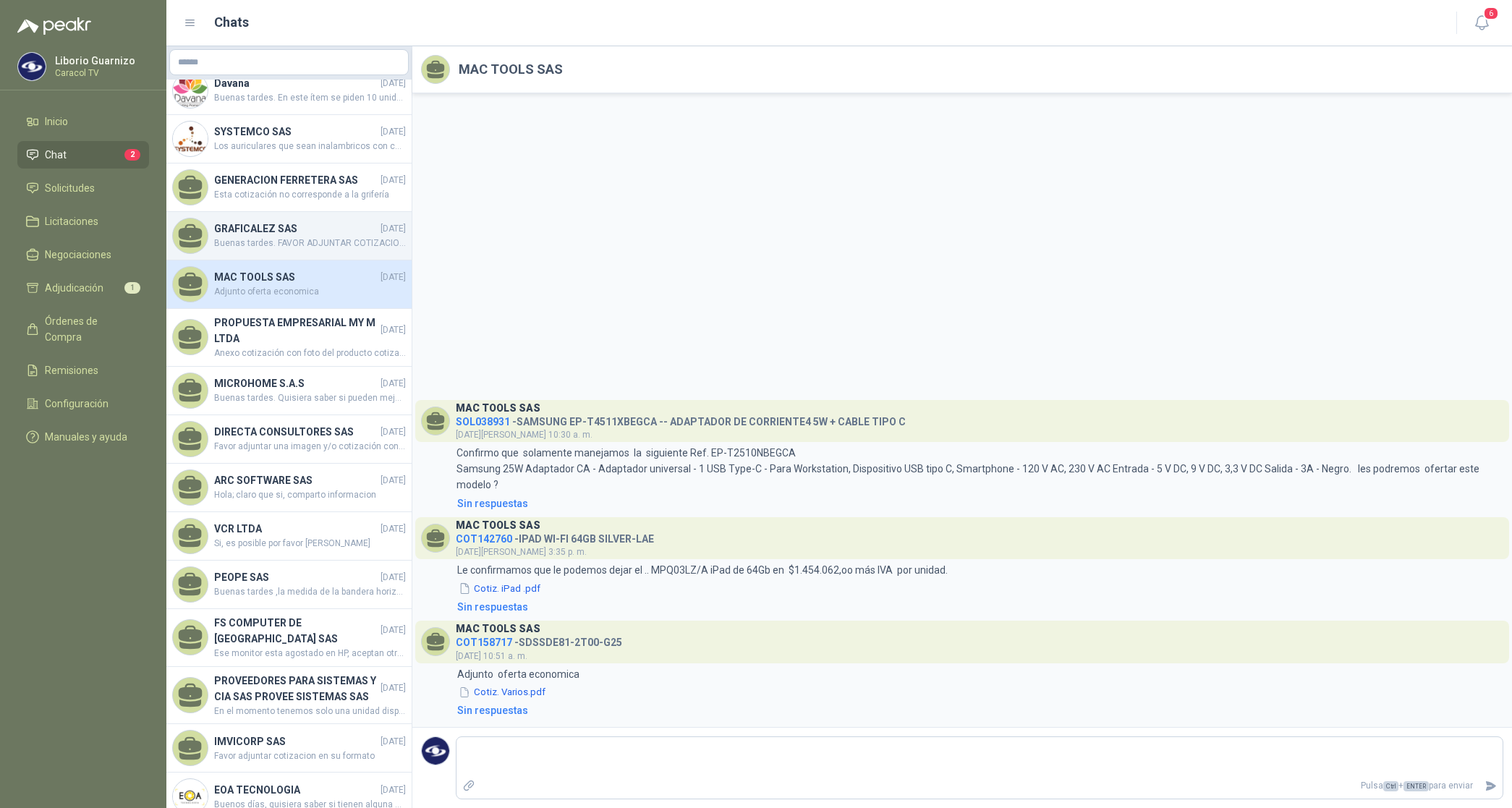
click at [267, 239] on span "Buenas tardes. FAVOR ADJUNTAR COTIZACION EN SU FORMATO" at bounding box center [309, 244] width 192 height 14
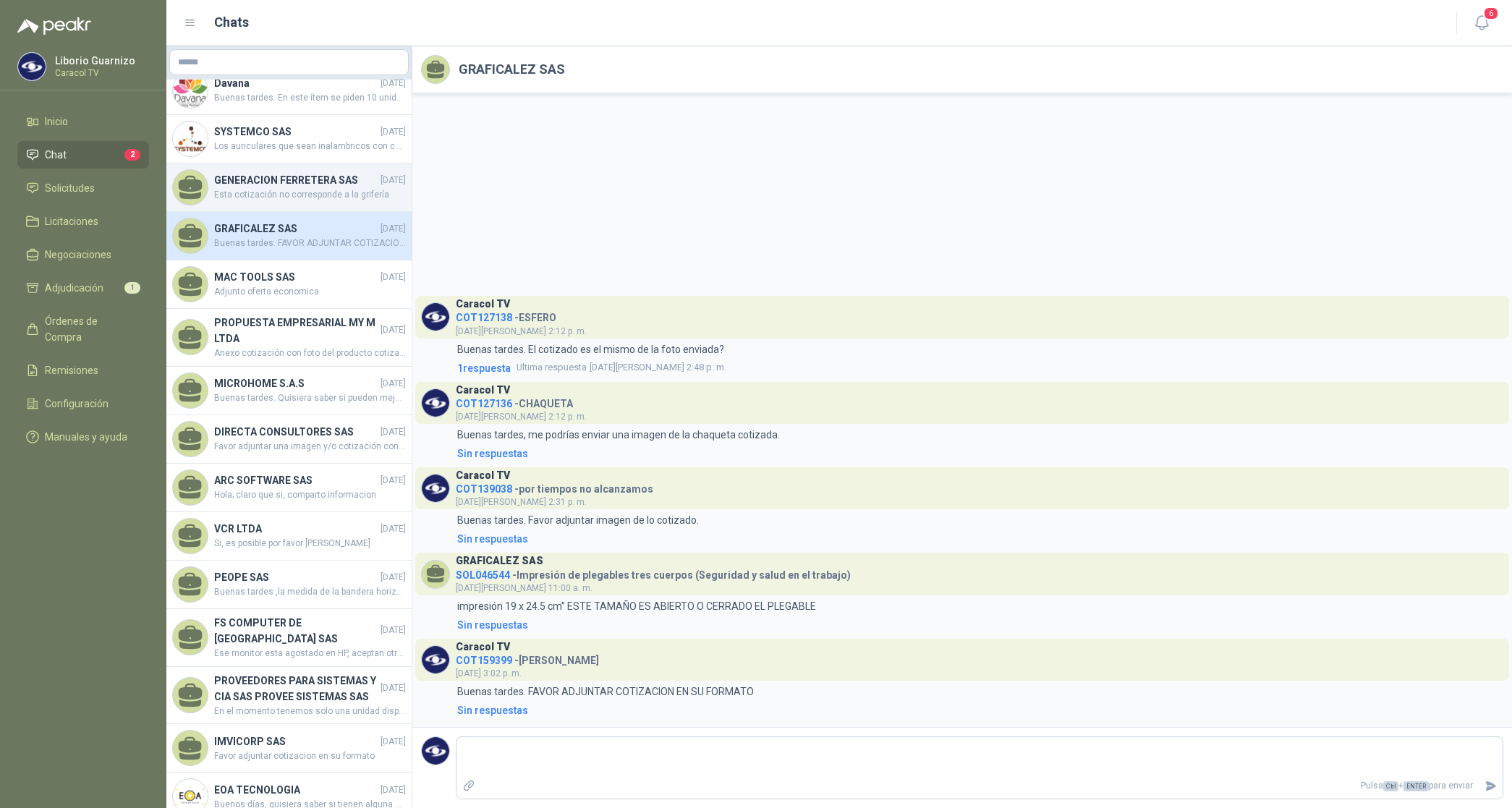
click at [291, 172] on h4 "GENERACION FERRETERA SAS" at bounding box center [296, 180] width 164 height 16
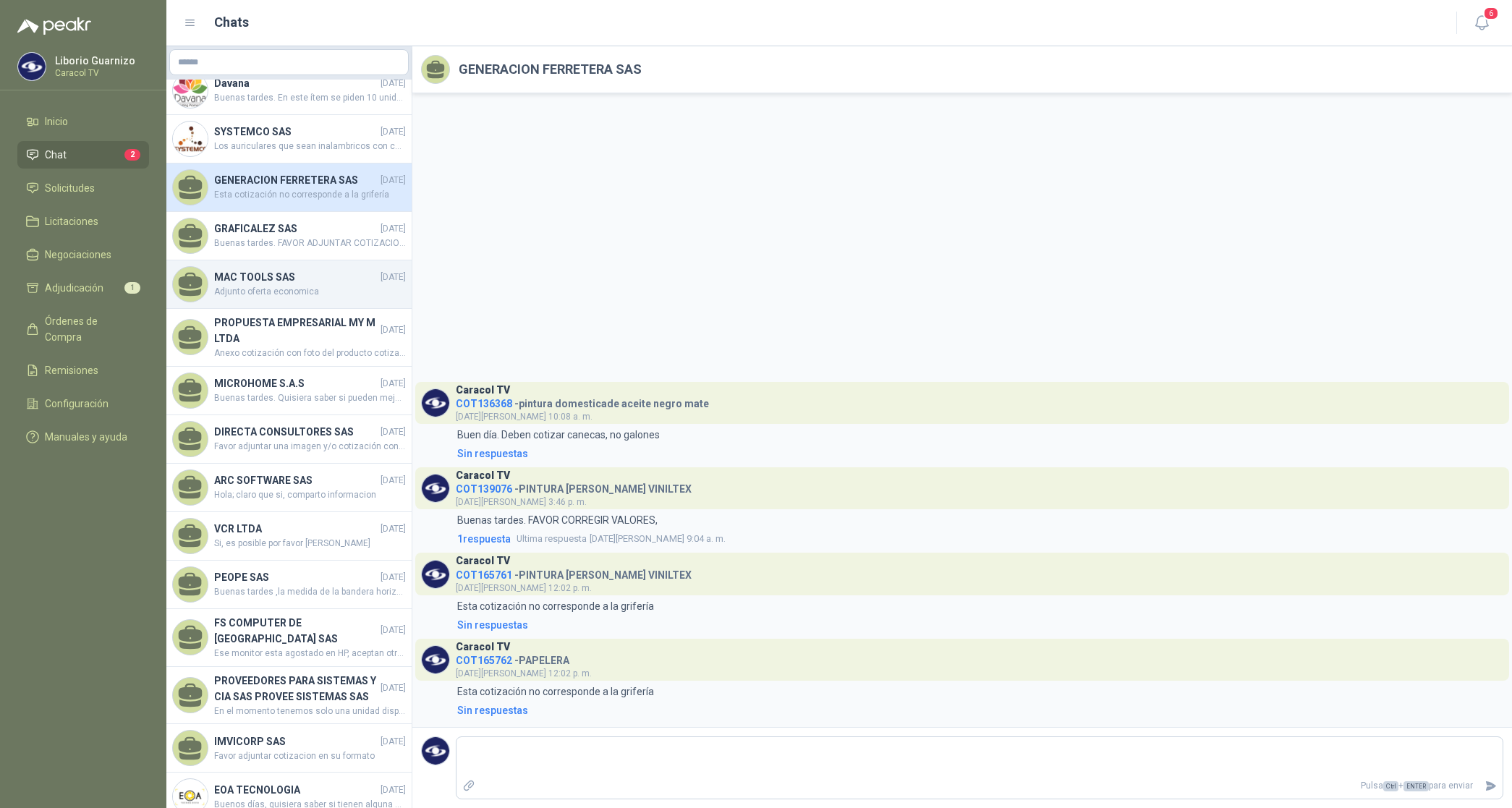
scroll to position [375, 0]
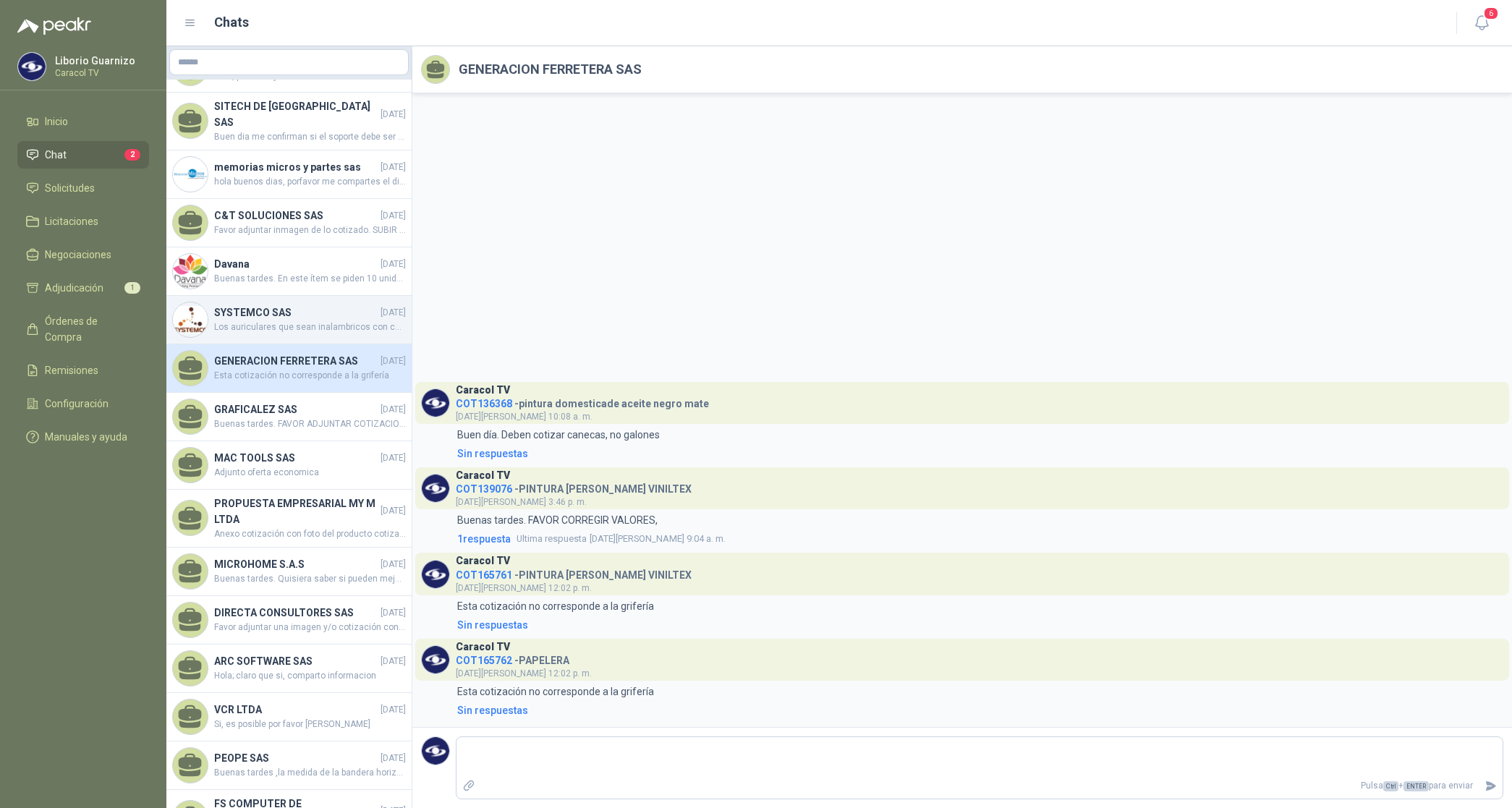
click at [270, 320] on span "Los auriculares que sean inalambricos con conexión a Bluetooth" at bounding box center [309, 327] width 192 height 14
click at [270, 312] on div "SYSTEMCO SAS [DATE] Los auriculares que sean inalambricos con conexión a Blueto…" at bounding box center [309, 319] width 192 height 30
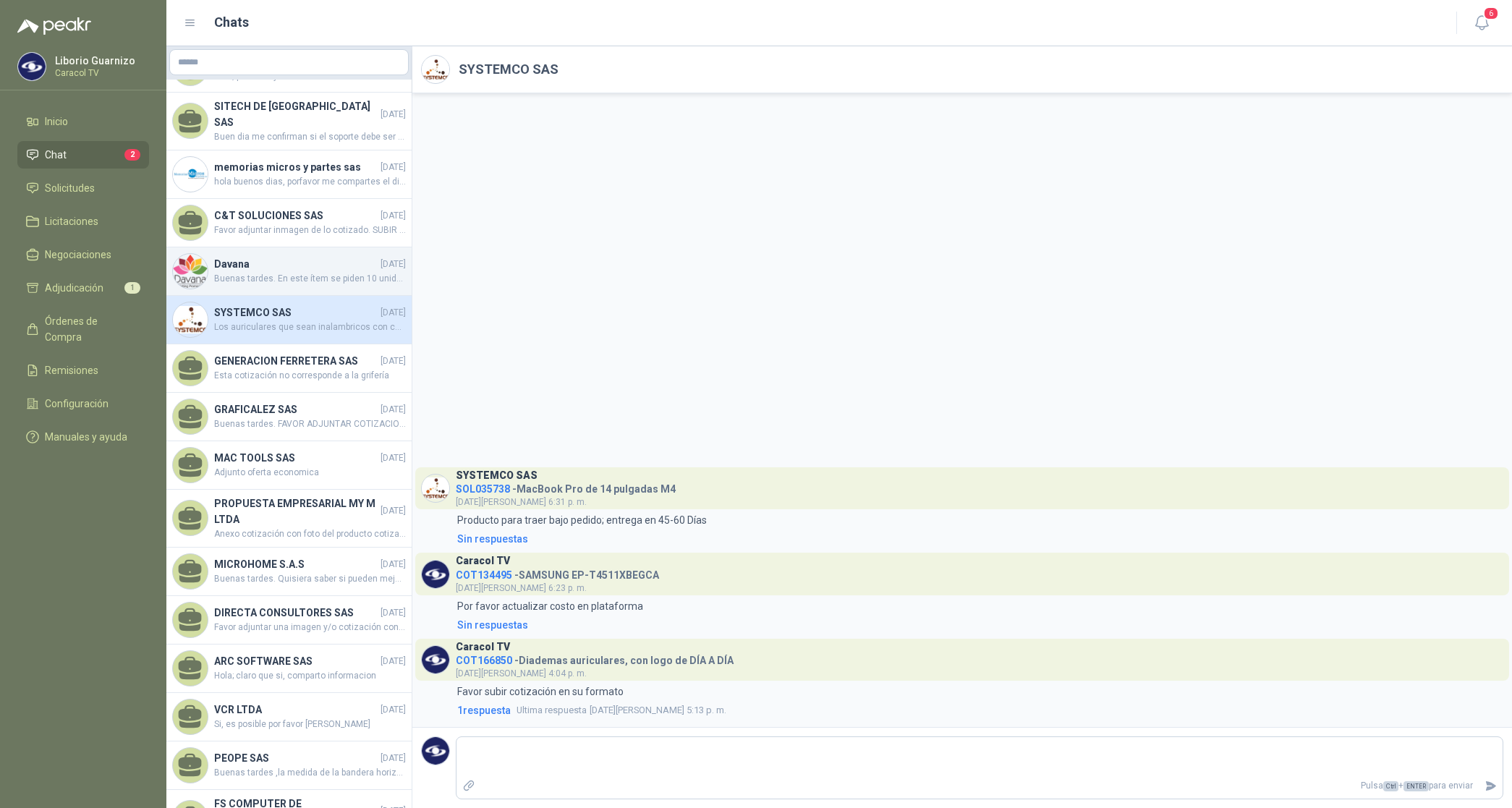
click at [257, 256] on h4 "Davana" at bounding box center [296, 264] width 164 height 16
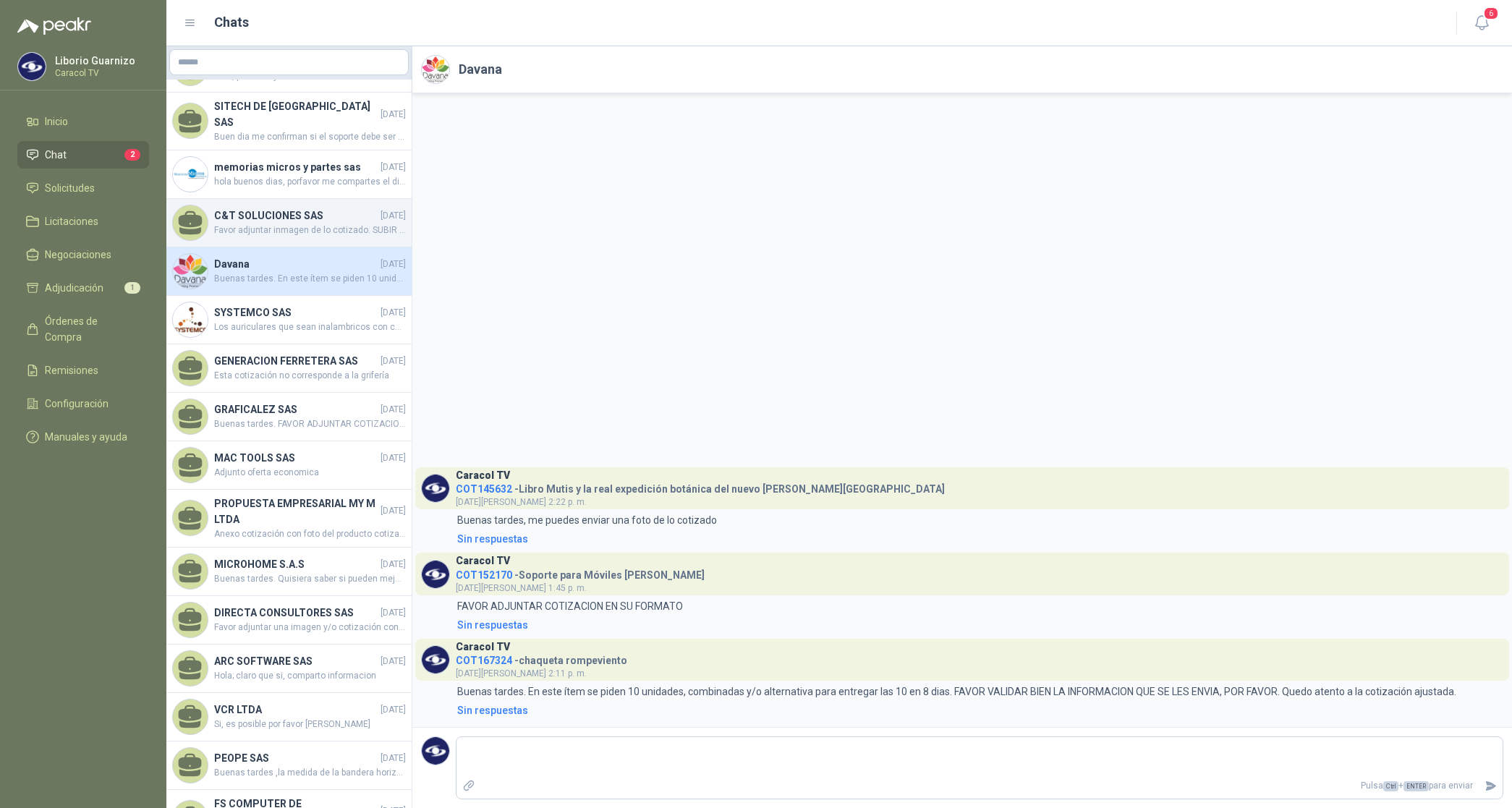
click at [277, 223] on span "Favor adjuntar inmagen de lo cotizado. SUBIR COTIZACION EN SU FORMATO" at bounding box center [309, 230] width 192 height 14
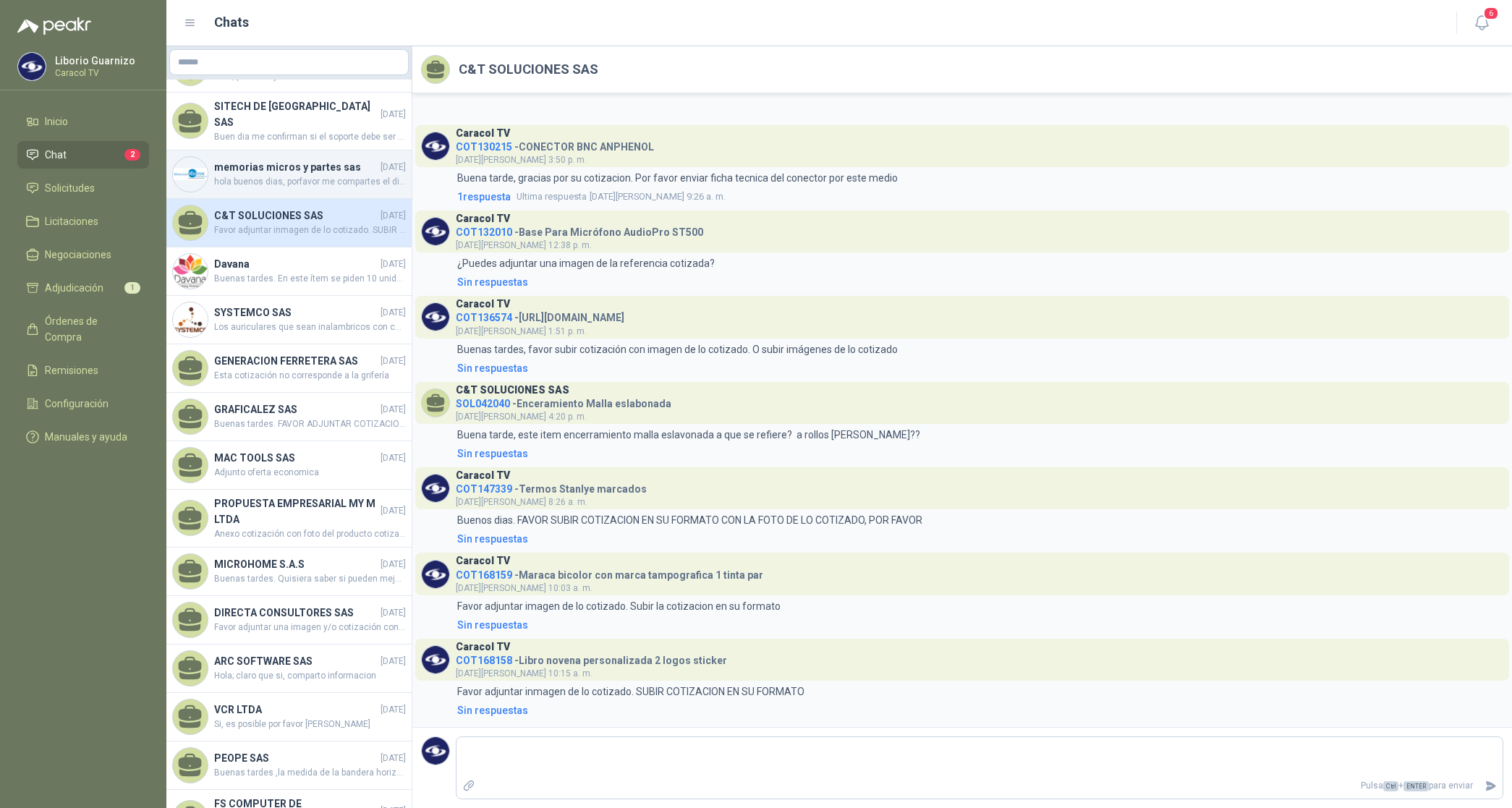
click at [312, 175] on span "hola buenos dias, porfavor me compartes el diseño . quedo super atenta" at bounding box center [309, 182] width 192 height 14
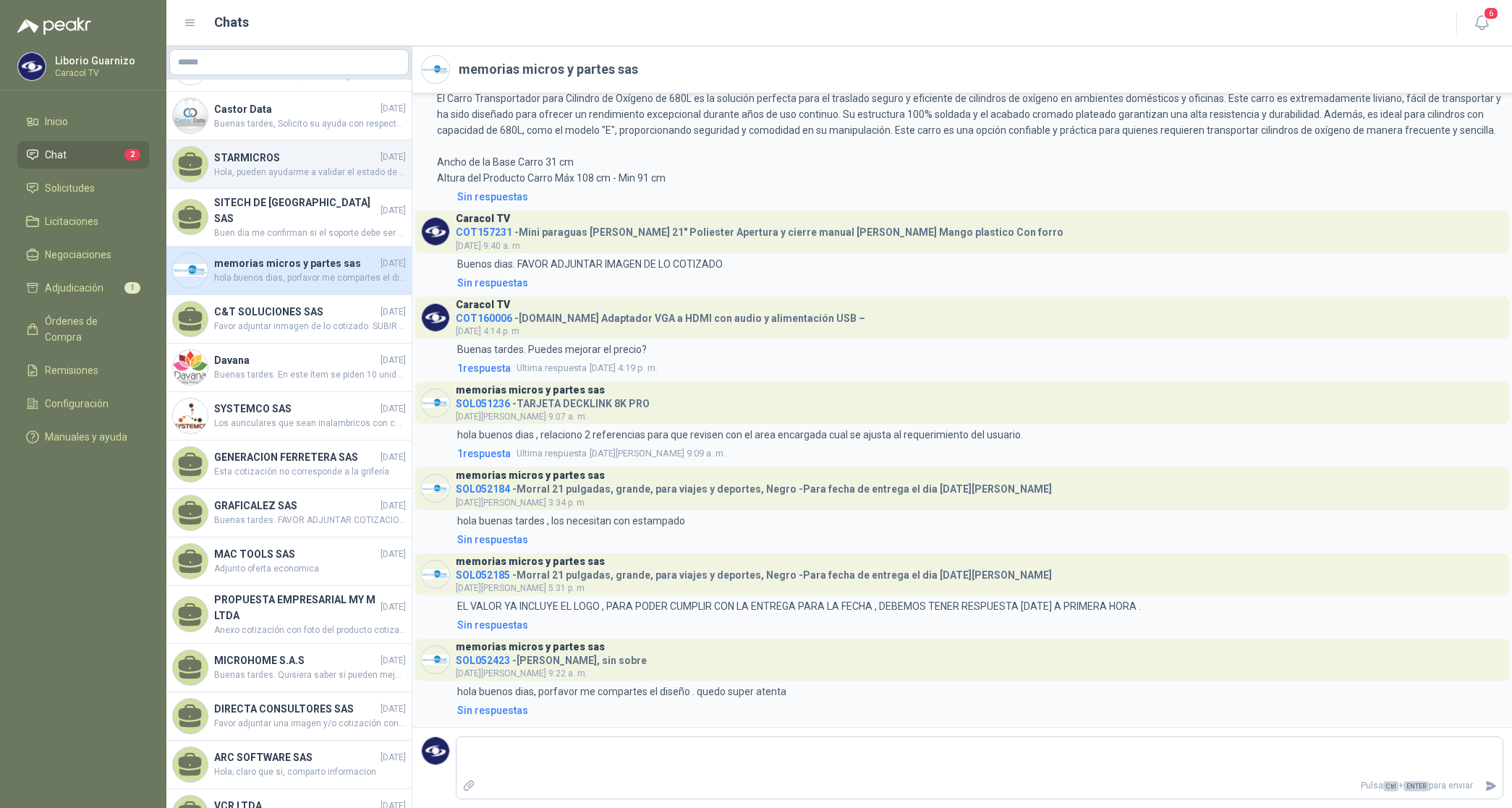
scroll to position [194, 0]
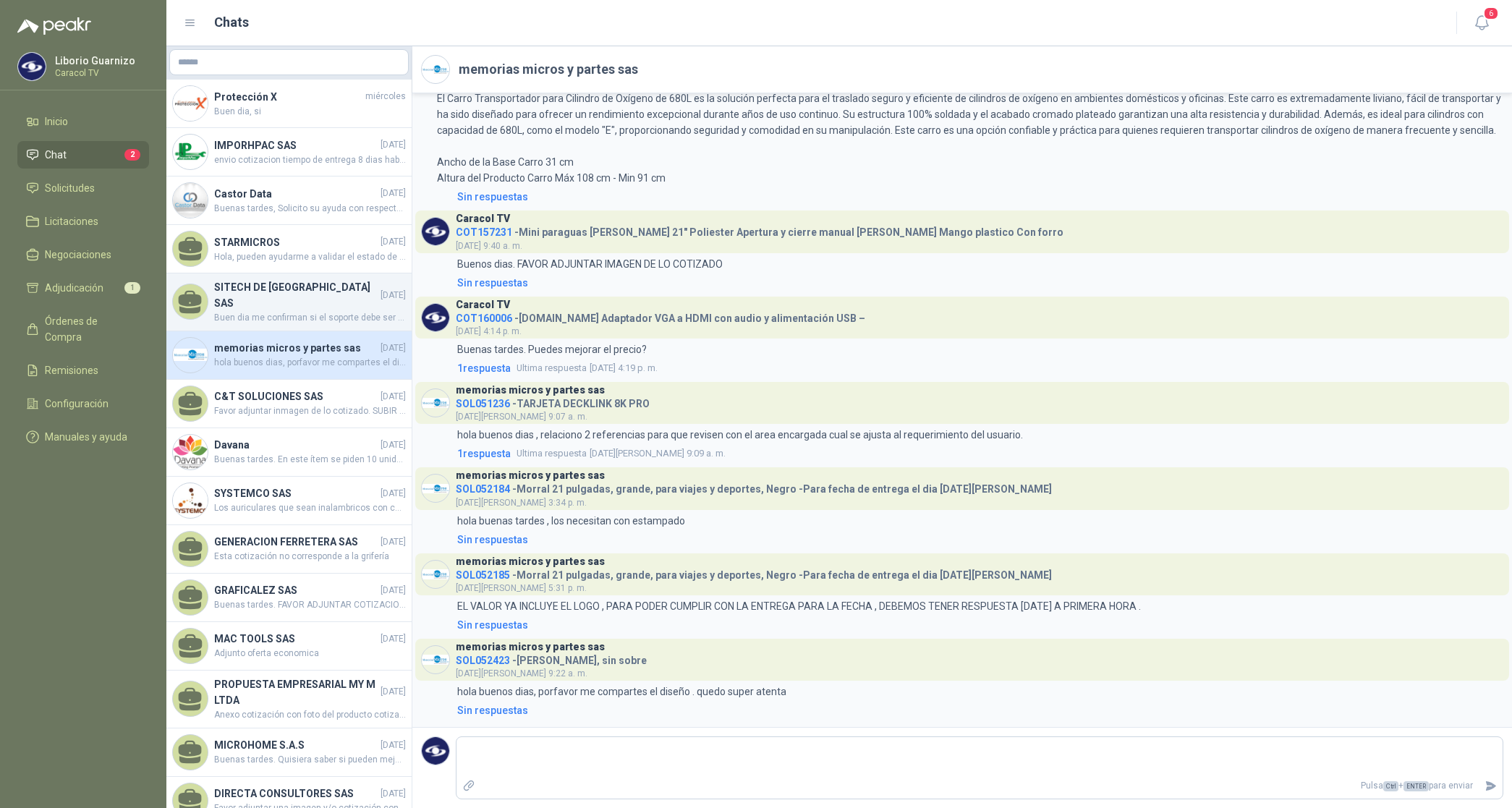
click at [284, 294] on h4 "SITECH DE [GEOGRAPHIC_DATA] SAS" at bounding box center [296, 295] width 164 height 32
click at [282, 291] on h4 "SITECH DE [GEOGRAPHIC_DATA] SAS" at bounding box center [296, 295] width 164 height 32
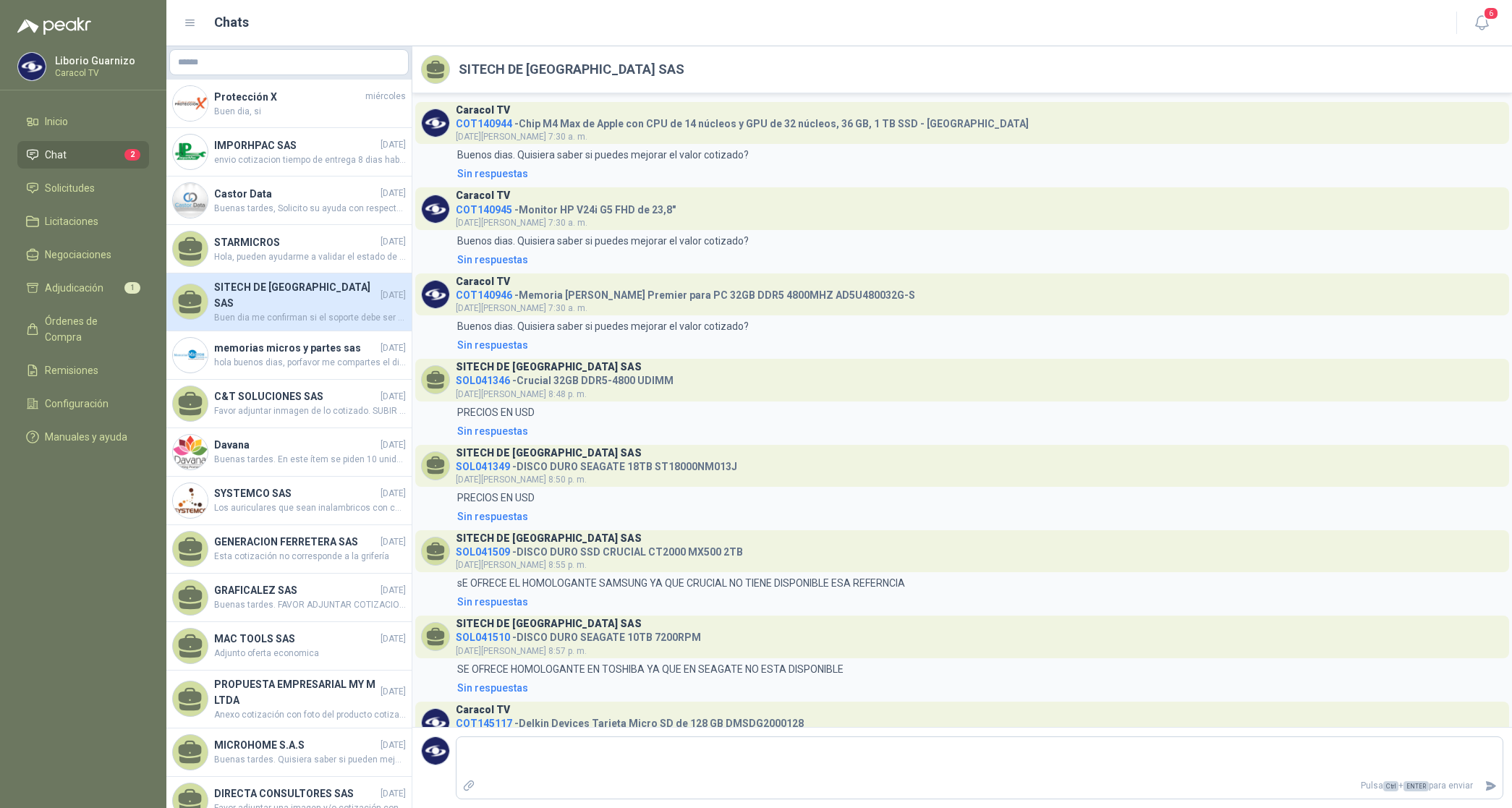
scroll to position [286, 0]
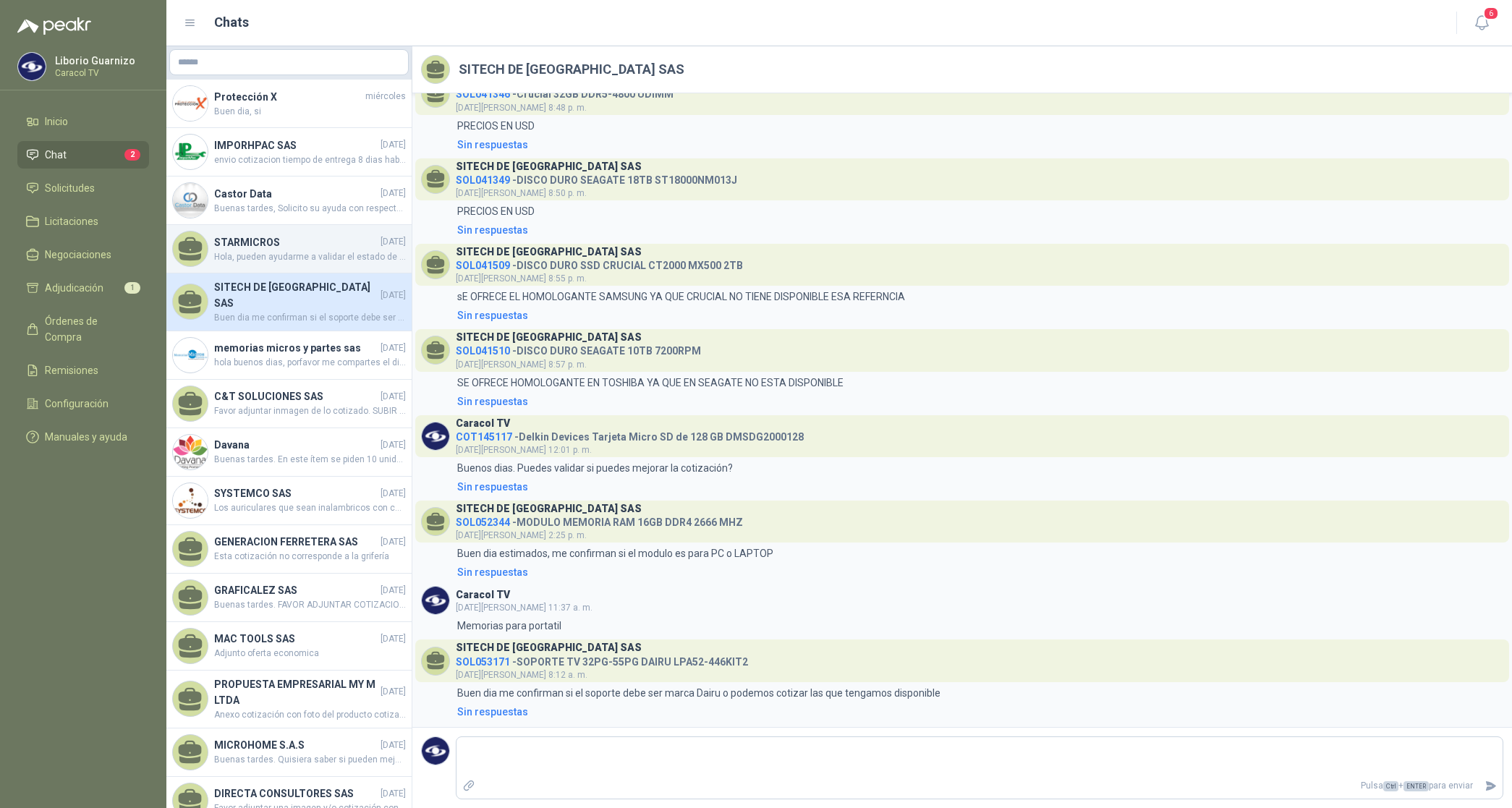
click at [299, 251] on span "Hola, pueden ayudarme a validar el estado de entrega pedido 4510001845 por 5 MO…" at bounding box center [309, 257] width 192 height 14
click at [301, 255] on span "Hola, pueden ayudarme a validar el estado de entrega pedido 4510001845 por 5 MO…" at bounding box center [309, 257] width 192 height 14
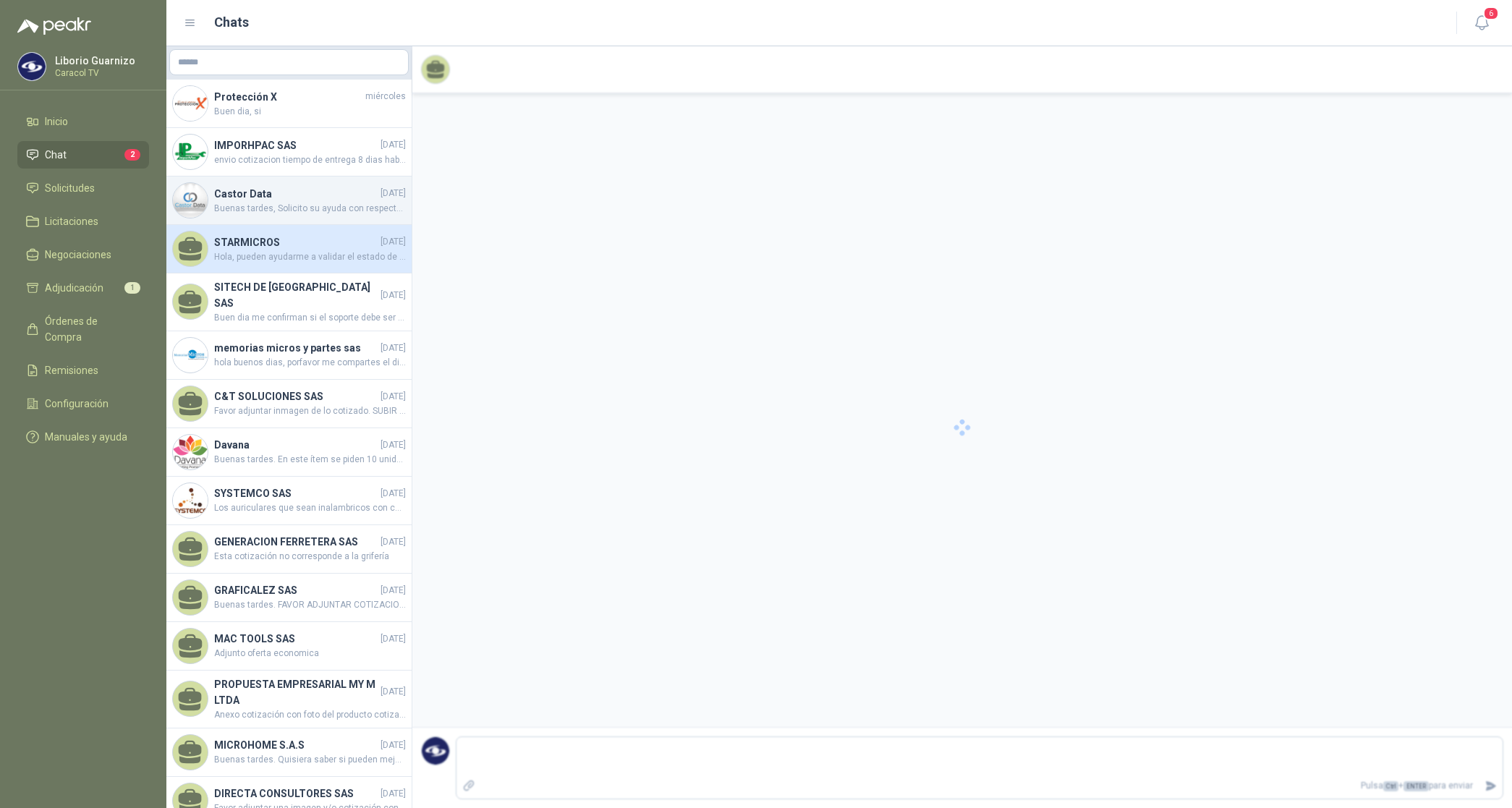
scroll to position [679, 0]
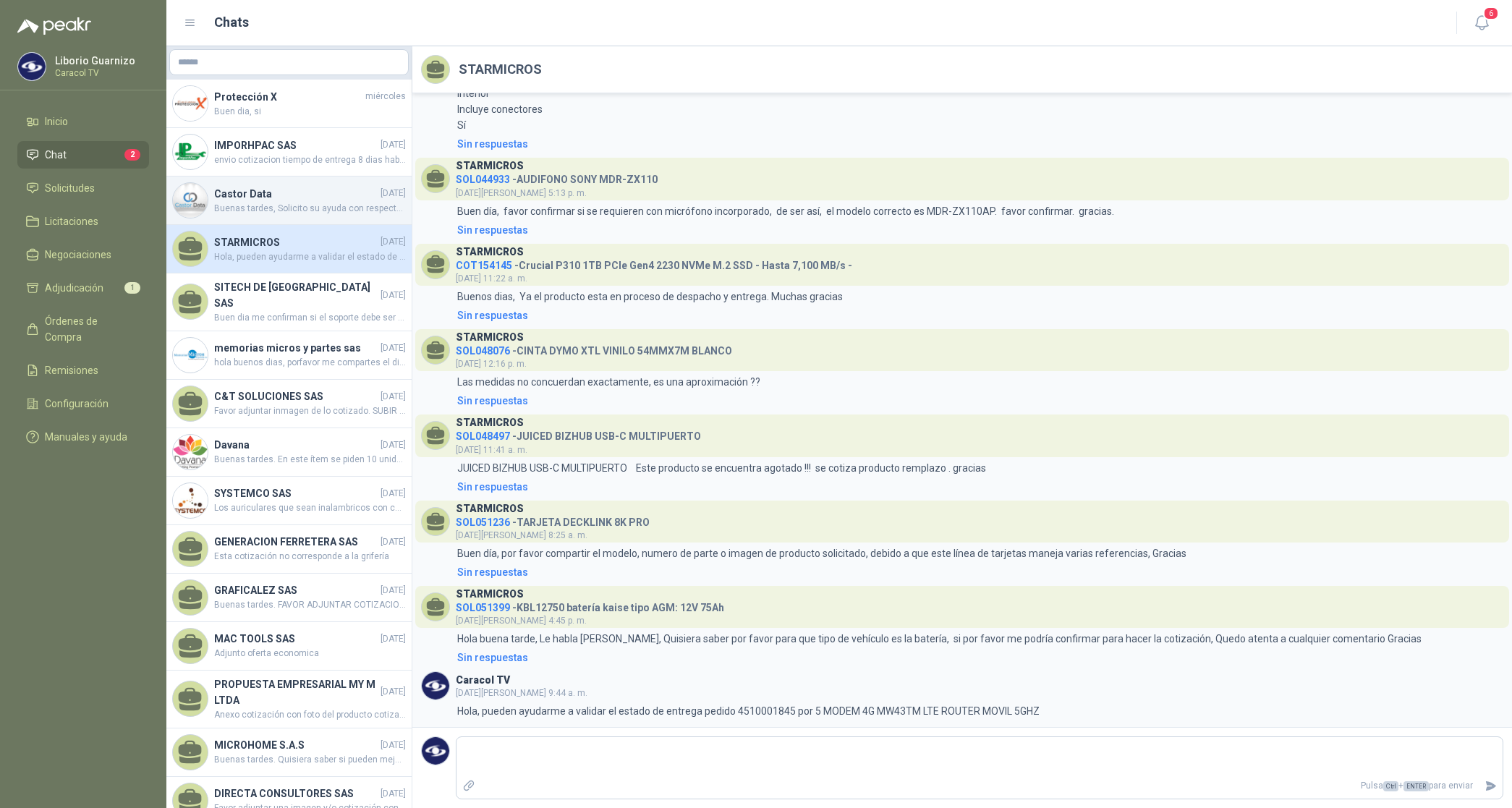
click at [291, 197] on h4 "Castor Data" at bounding box center [296, 193] width 164 height 16
click at [291, 195] on h4 "Castor Data" at bounding box center [296, 193] width 164 height 16
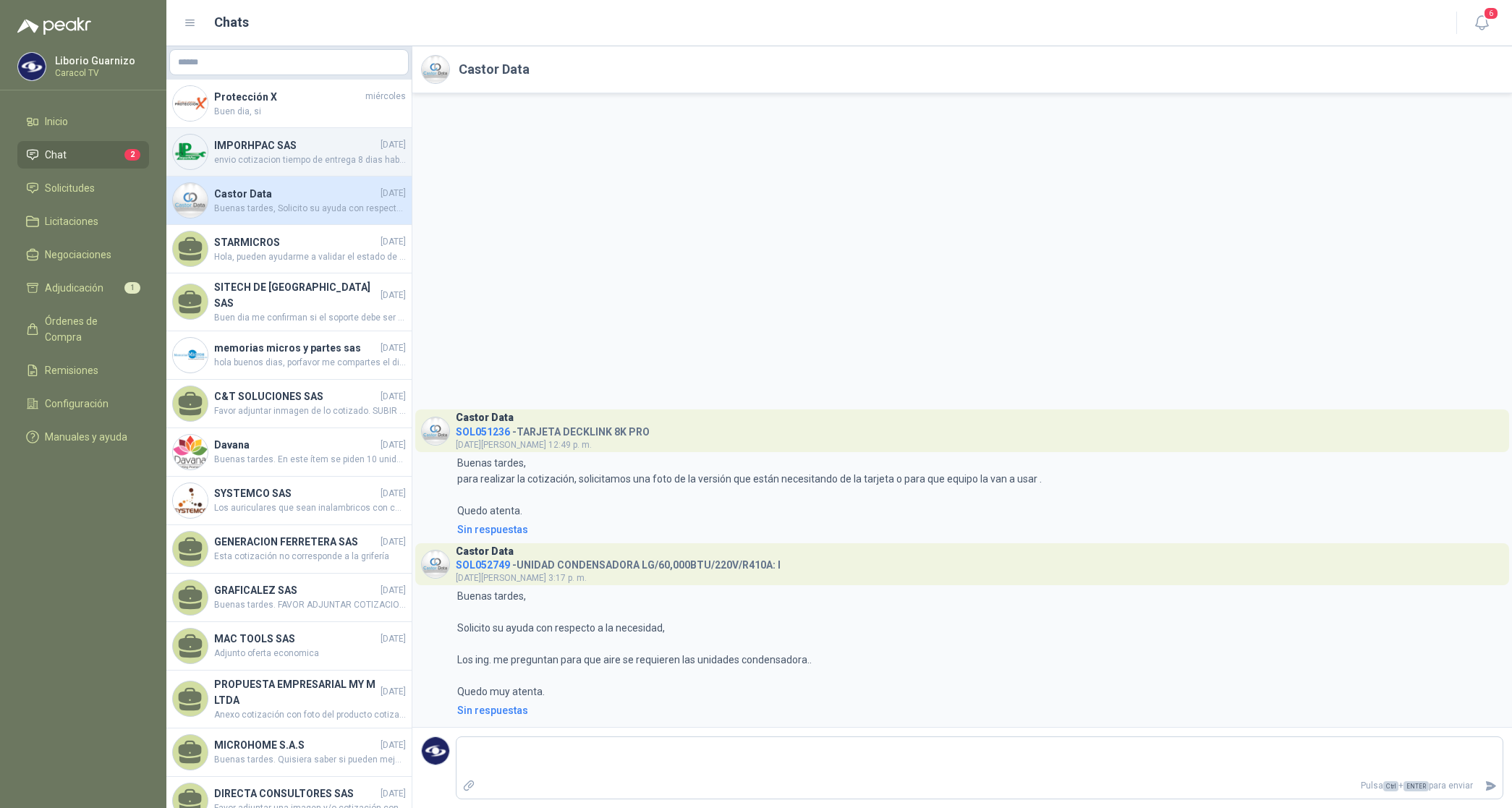
click at [267, 139] on h4 "IMPORHPAC SAS" at bounding box center [296, 145] width 164 height 16
click at [266, 139] on h4 "IMPORHPAC SAS" at bounding box center [296, 145] width 164 height 16
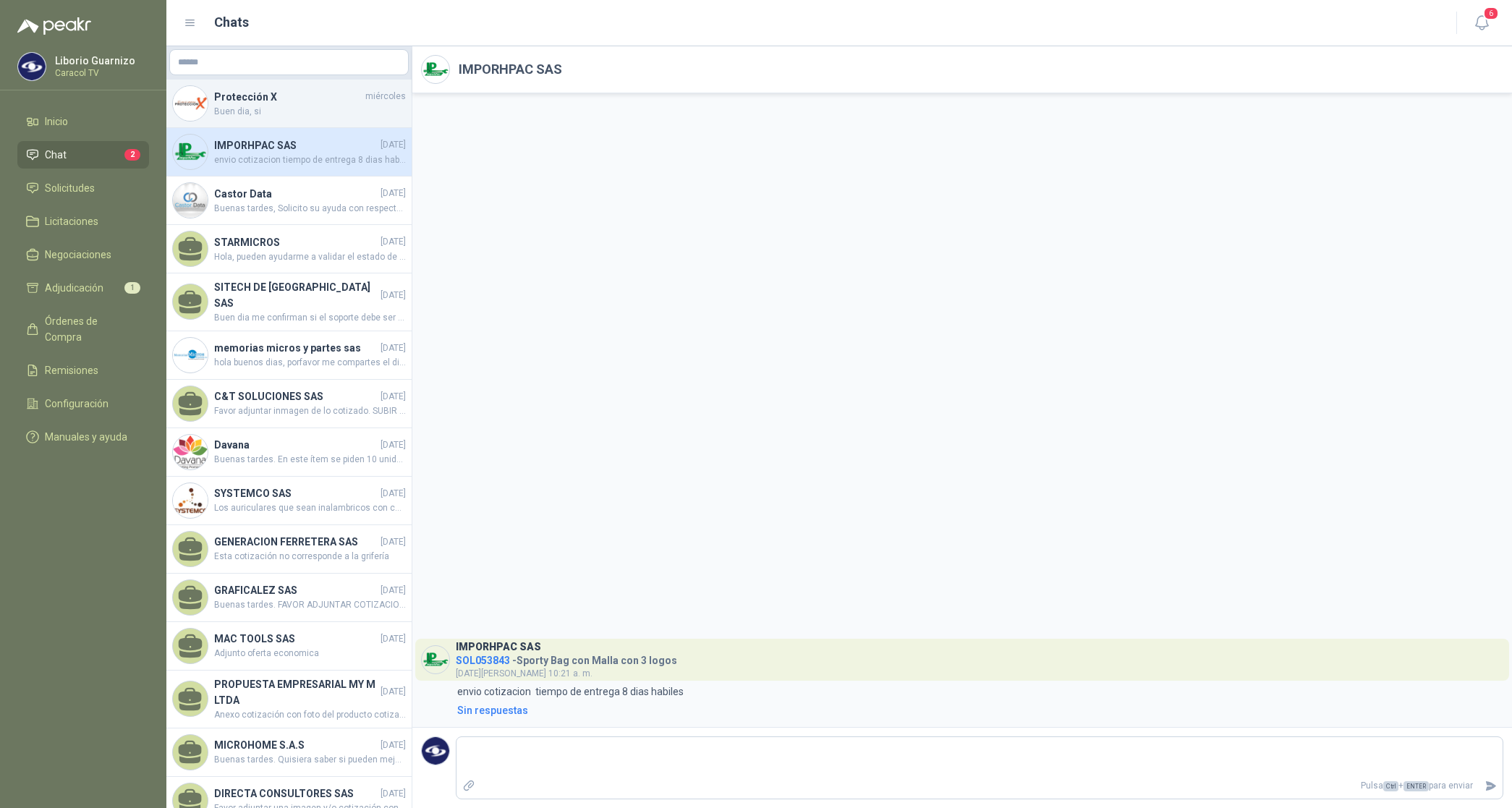
click at [267, 107] on span "Buen dia, si" at bounding box center [309, 112] width 192 height 14
click at [267, 106] on span "Buen dia, si" at bounding box center [309, 112] width 192 height 14
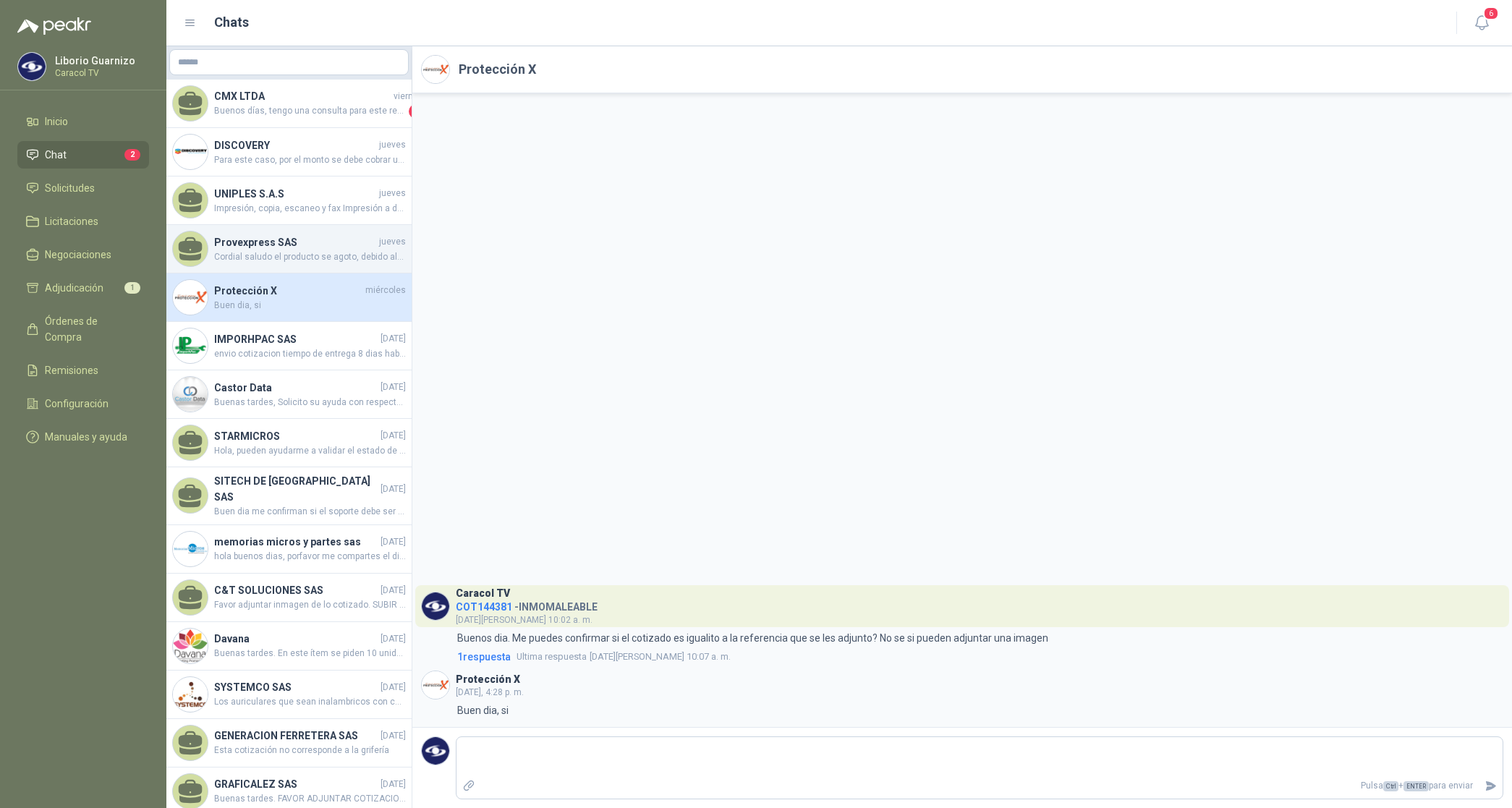
click at [297, 238] on h4 "Provexpress SAS" at bounding box center [295, 242] width 162 height 16
click at [296, 238] on h4 "Provexpress SAS" at bounding box center [295, 242] width 162 height 16
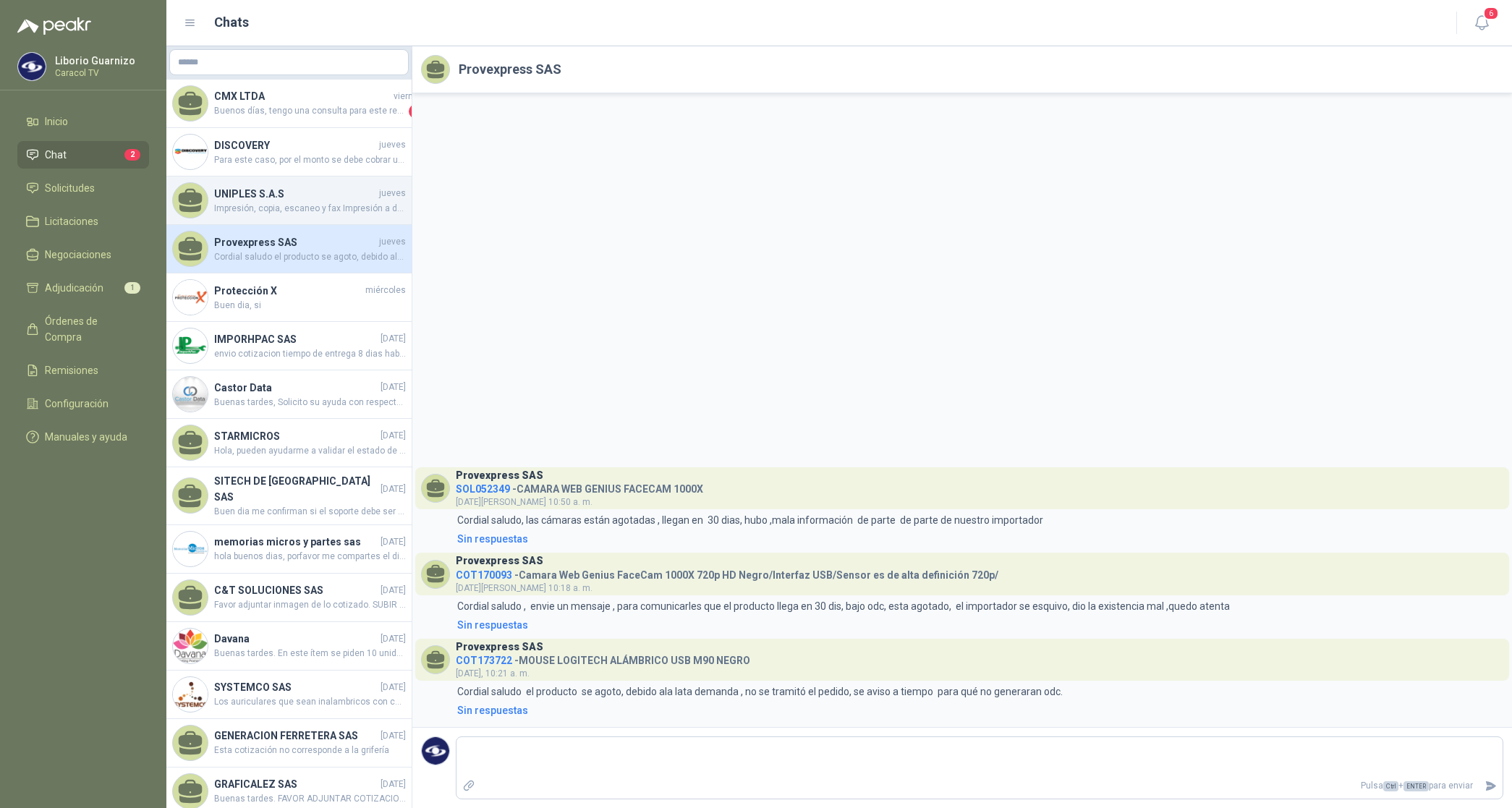
click at [273, 188] on h4 "UNIPLES S.A.S" at bounding box center [295, 193] width 162 height 16
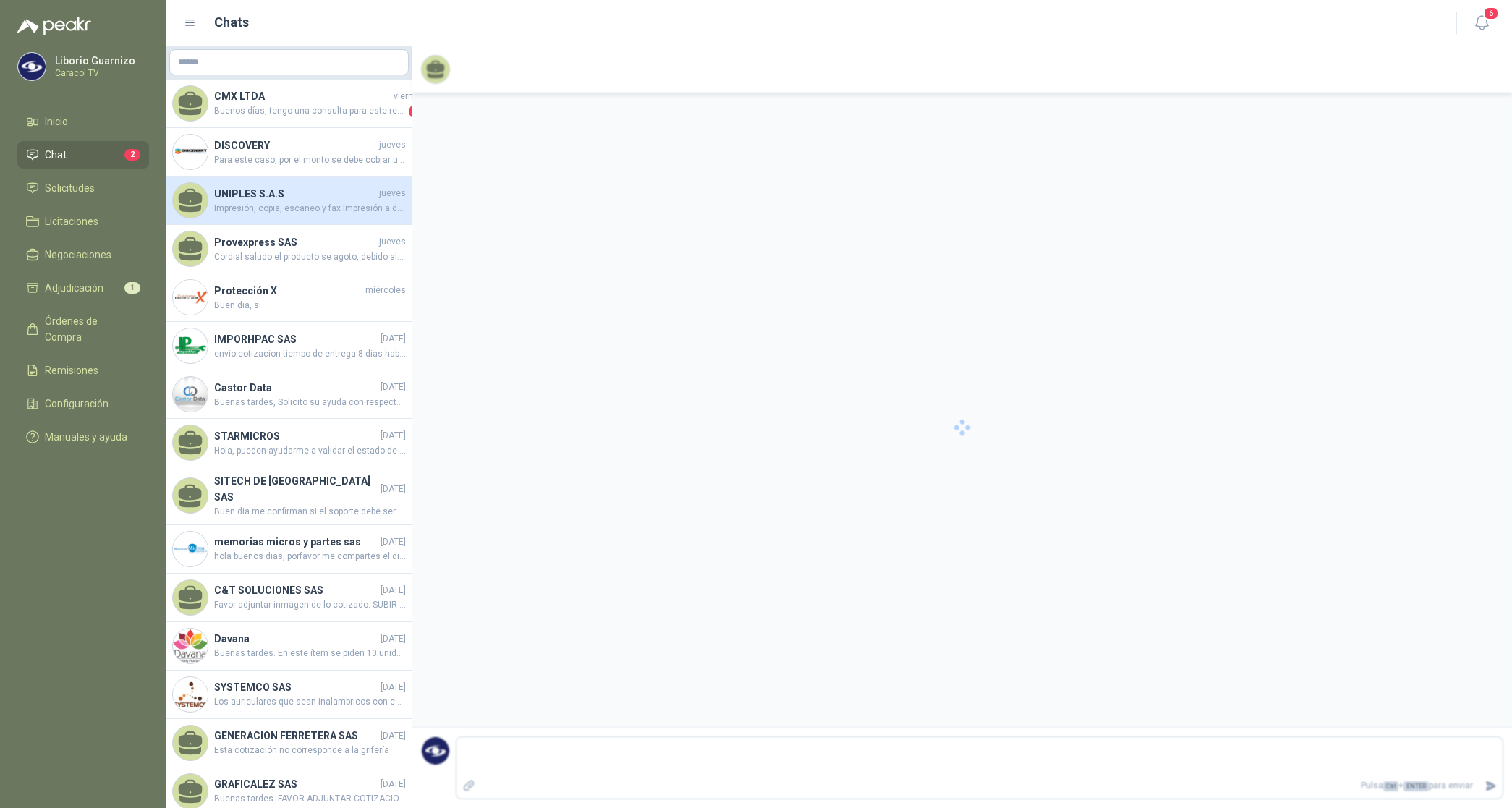
click at [273, 188] on h4 "UNIPLES S.A.S" at bounding box center [295, 193] width 162 height 16
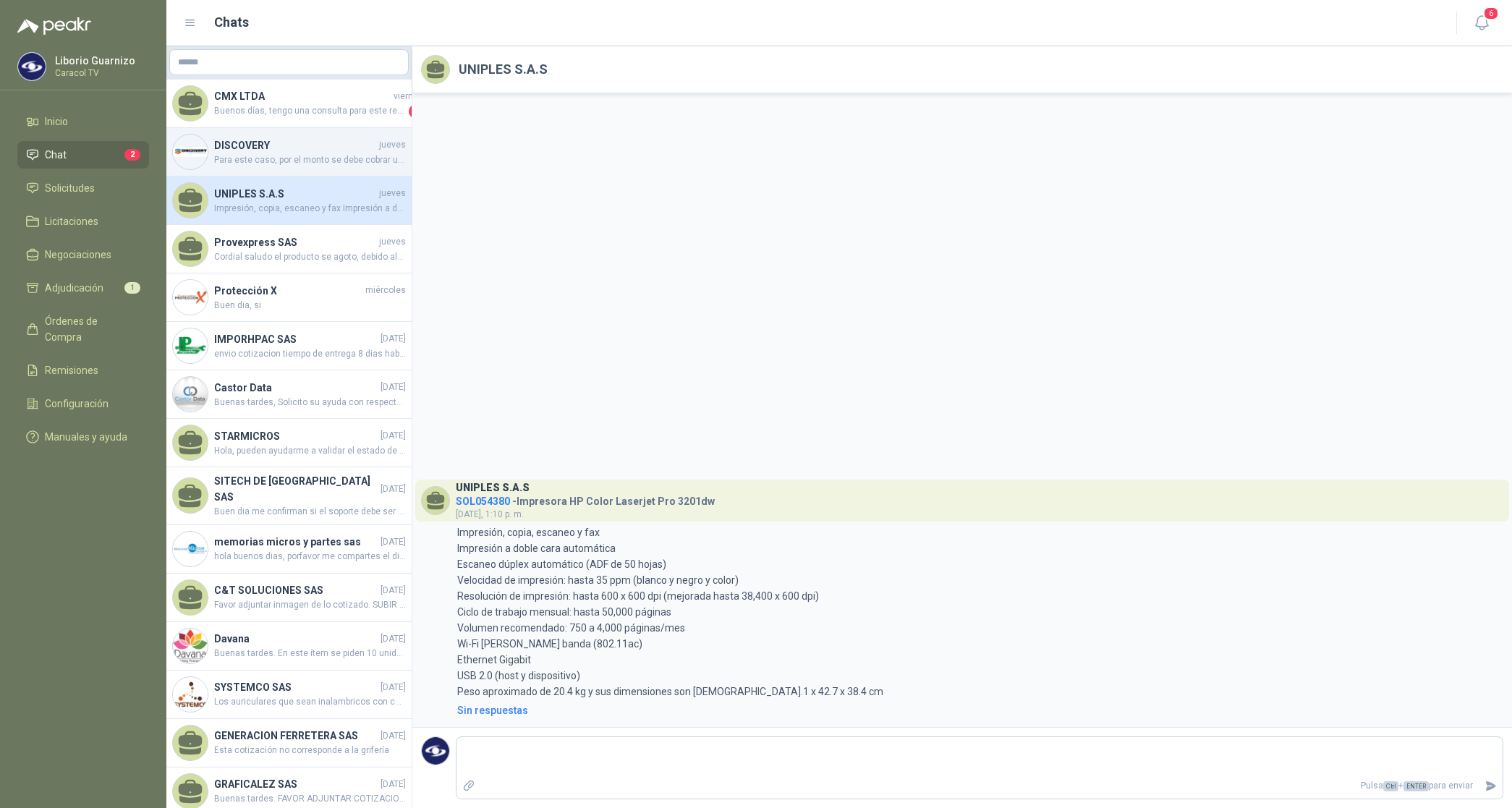
click at [265, 156] on span "Para este caso, por el monto se debe cobrar un flete por valor de $15.000, por …" at bounding box center [309, 160] width 192 height 14
click at [265, 154] on span "Para este caso, por el monto se debe cobrar un flete por valor de $15.000, por …" at bounding box center [309, 160] width 192 height 14
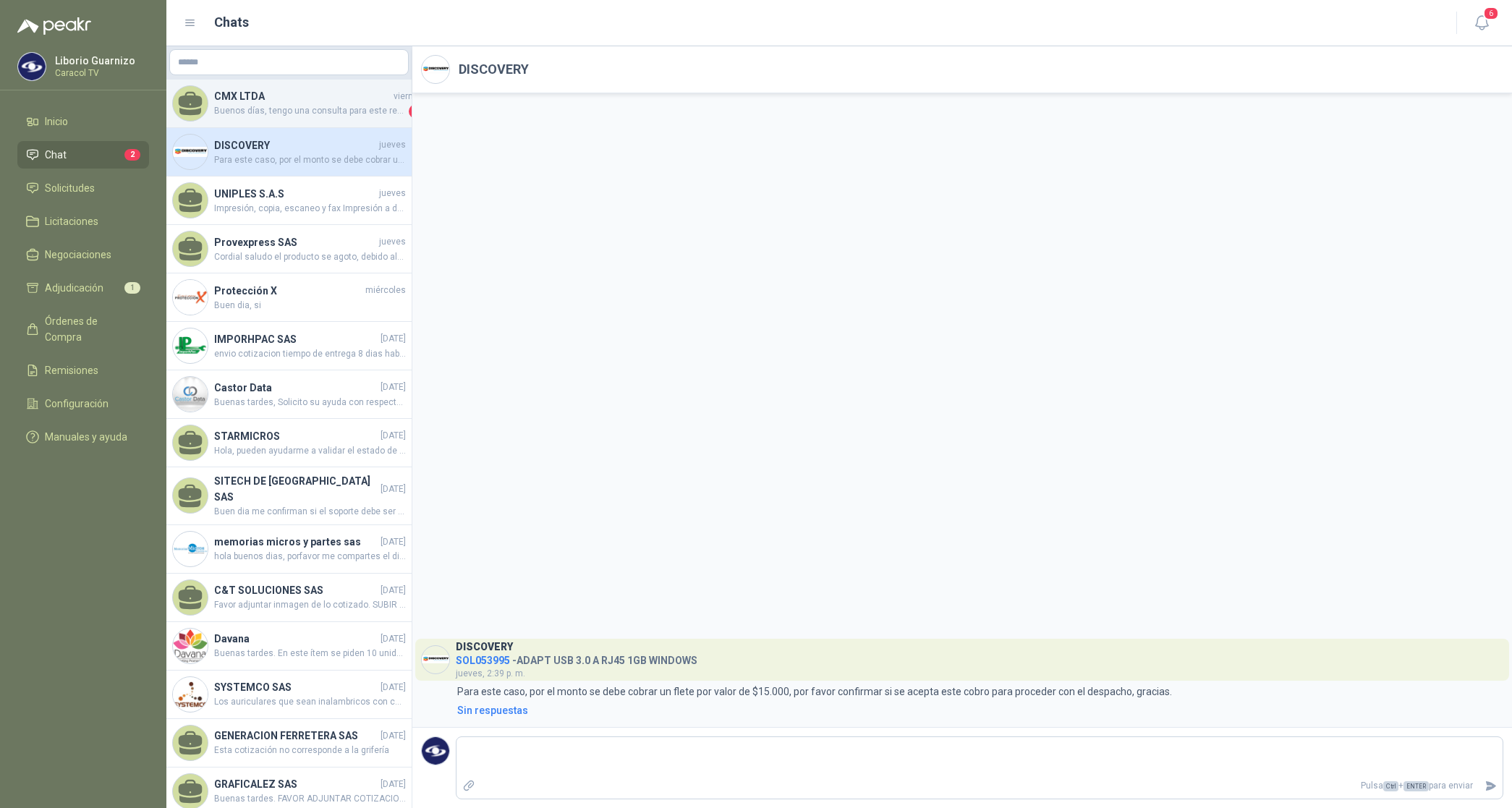
click at [227, 95] on h4 "CMX LTDA" at bounding box center [302, 96] width 176 height 16
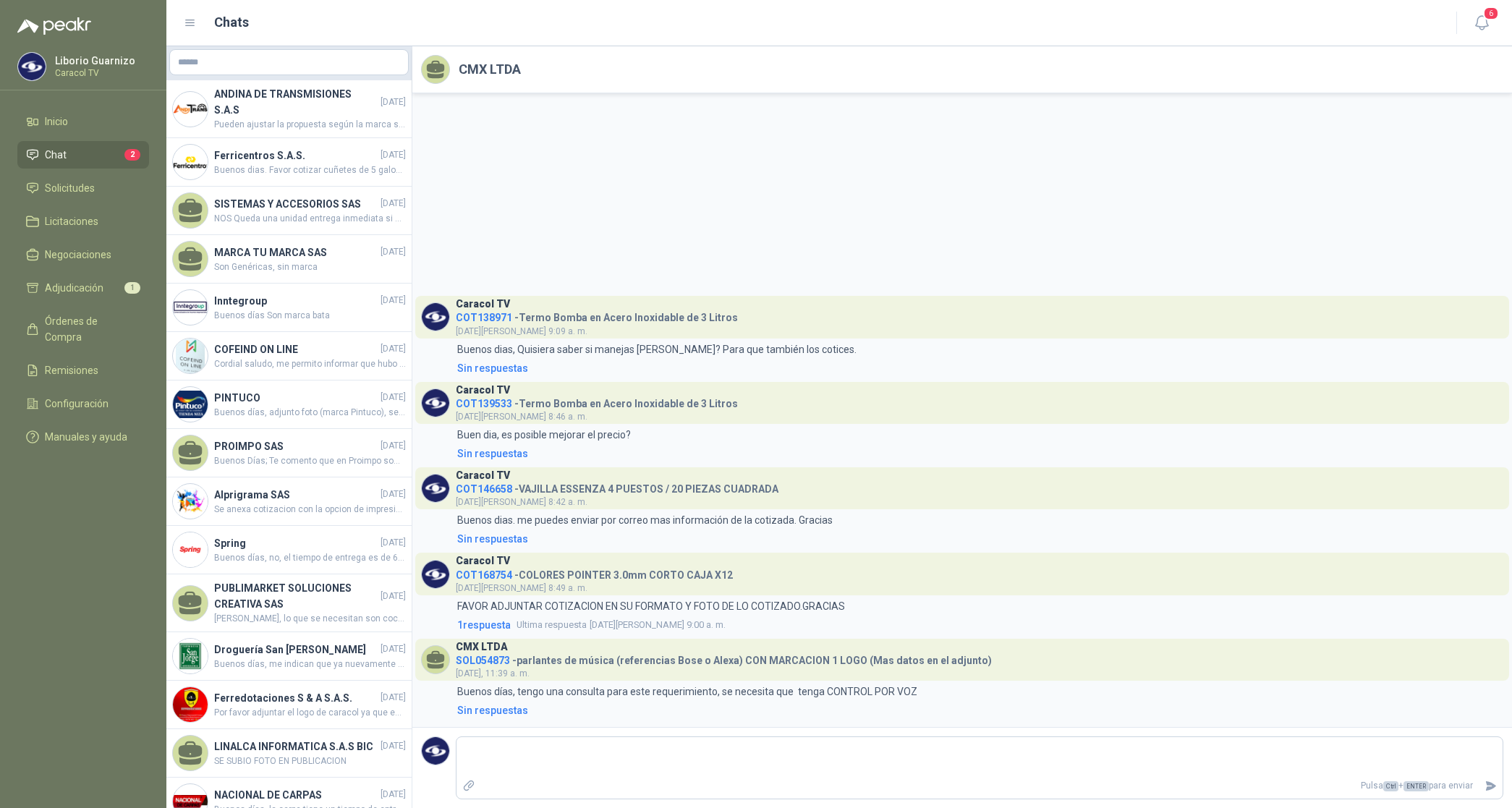
scroll to position [2093, 0]
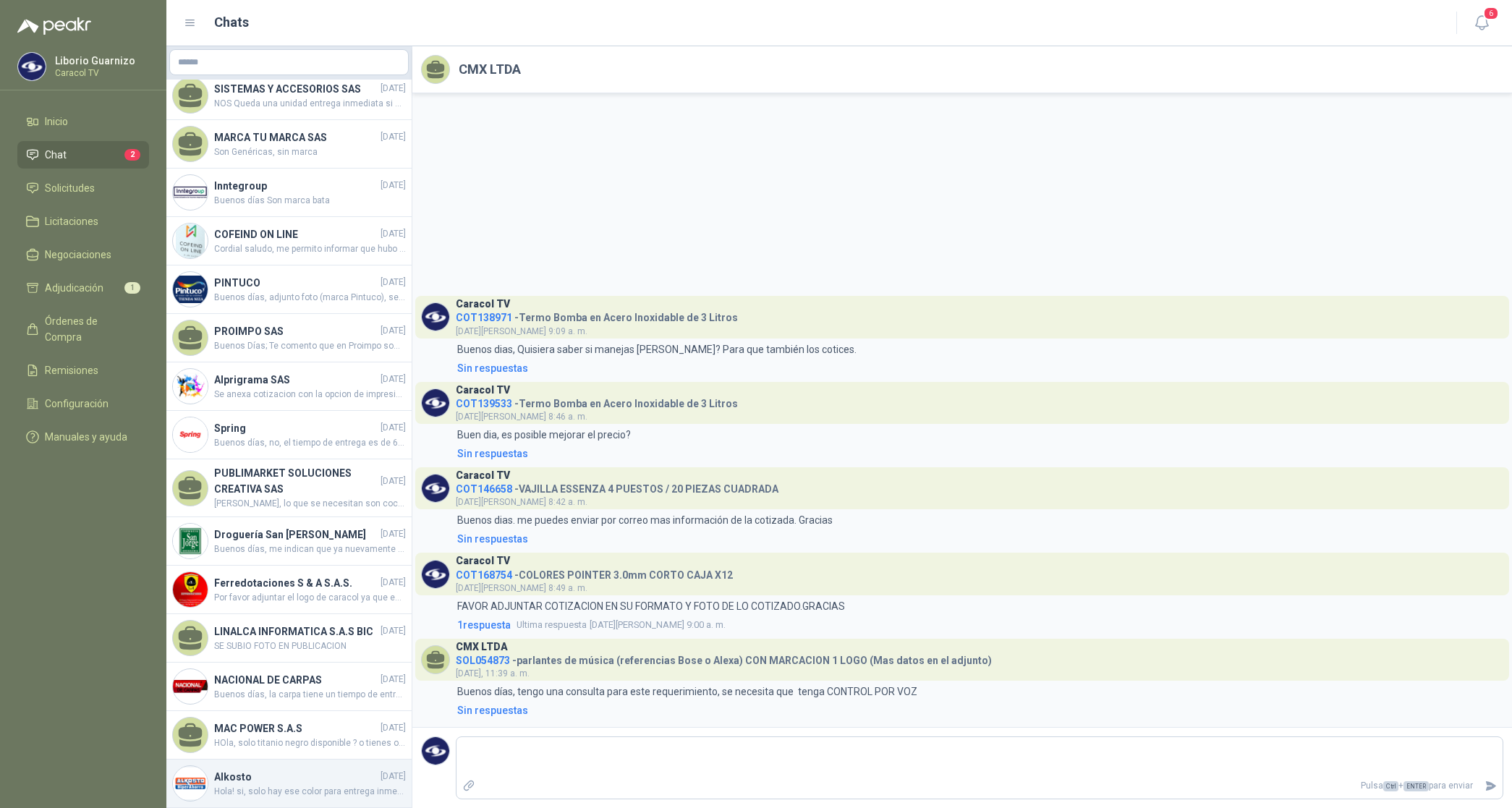
click at [215, 785] on span "Hola! si, solo hay ese color para entrega inmediata." at bounding box center [309, 792] width 192 height 14
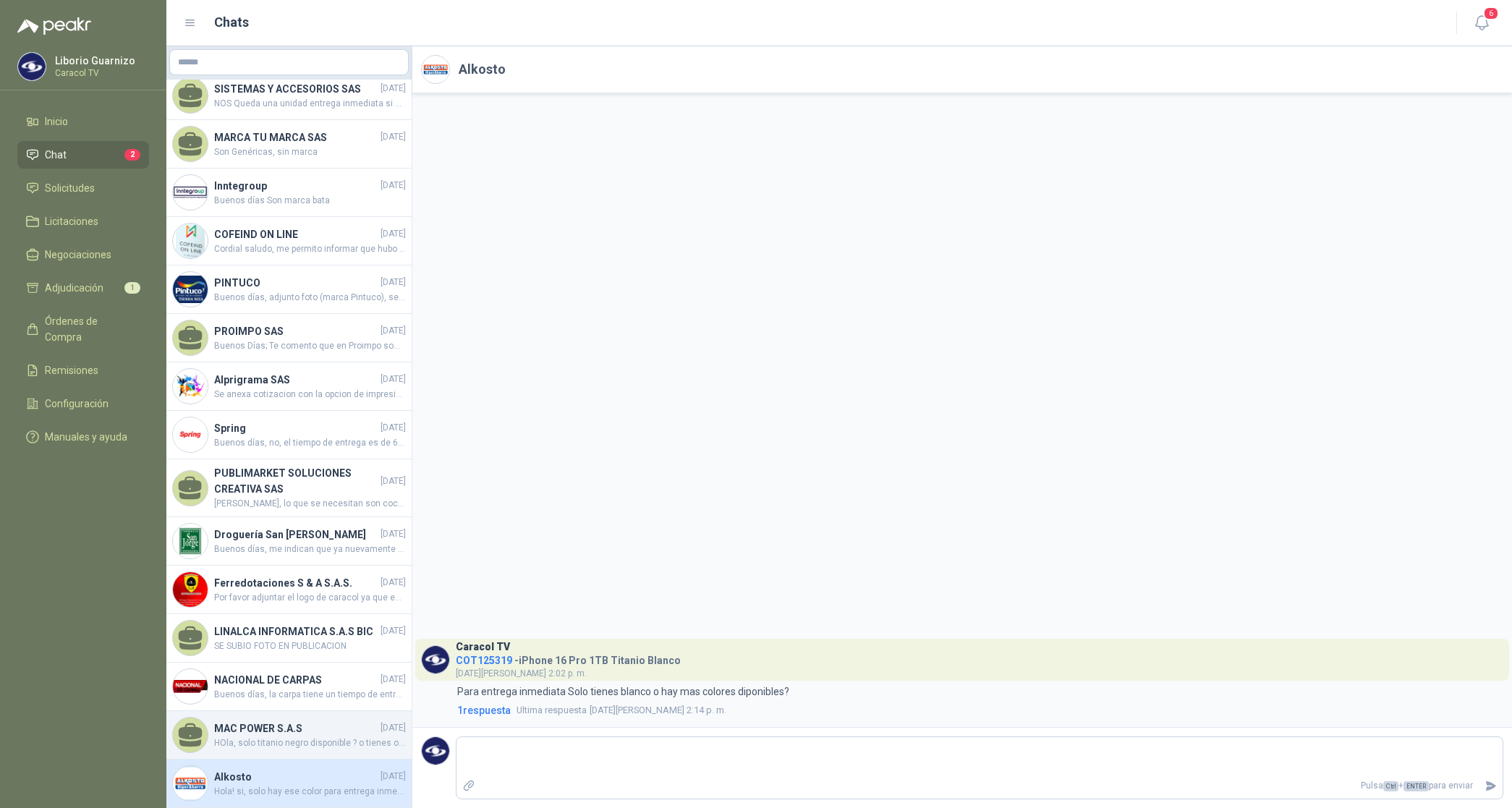
click at [279, 720] on h4 "MAC POWER S.A.S" at bounding box center [296, 728] width 164 height 16
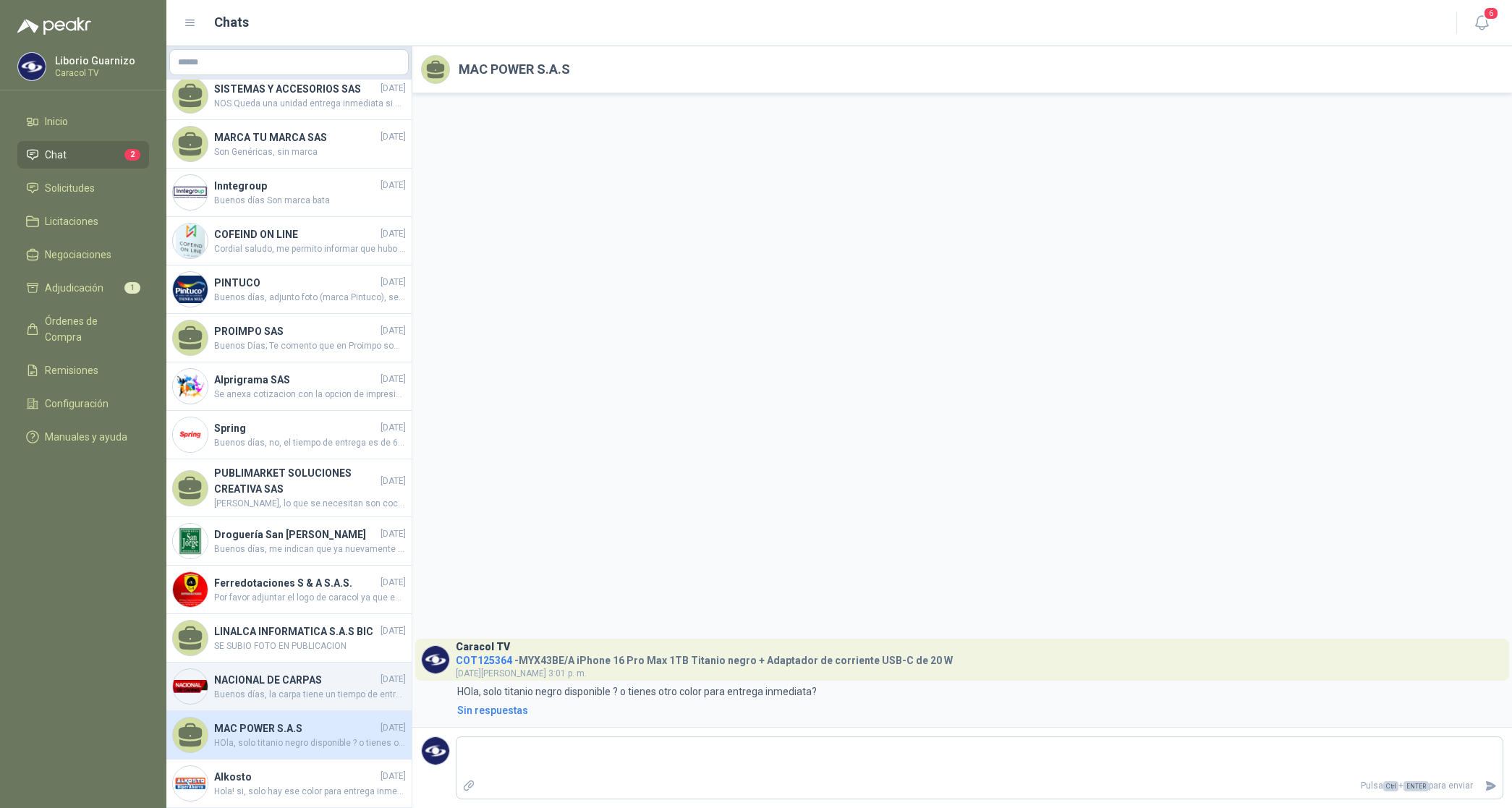
click at [310, 672] on h4 "NACIONAL DE CARPAS" at bounding box center [296, 679] width 164 height 16
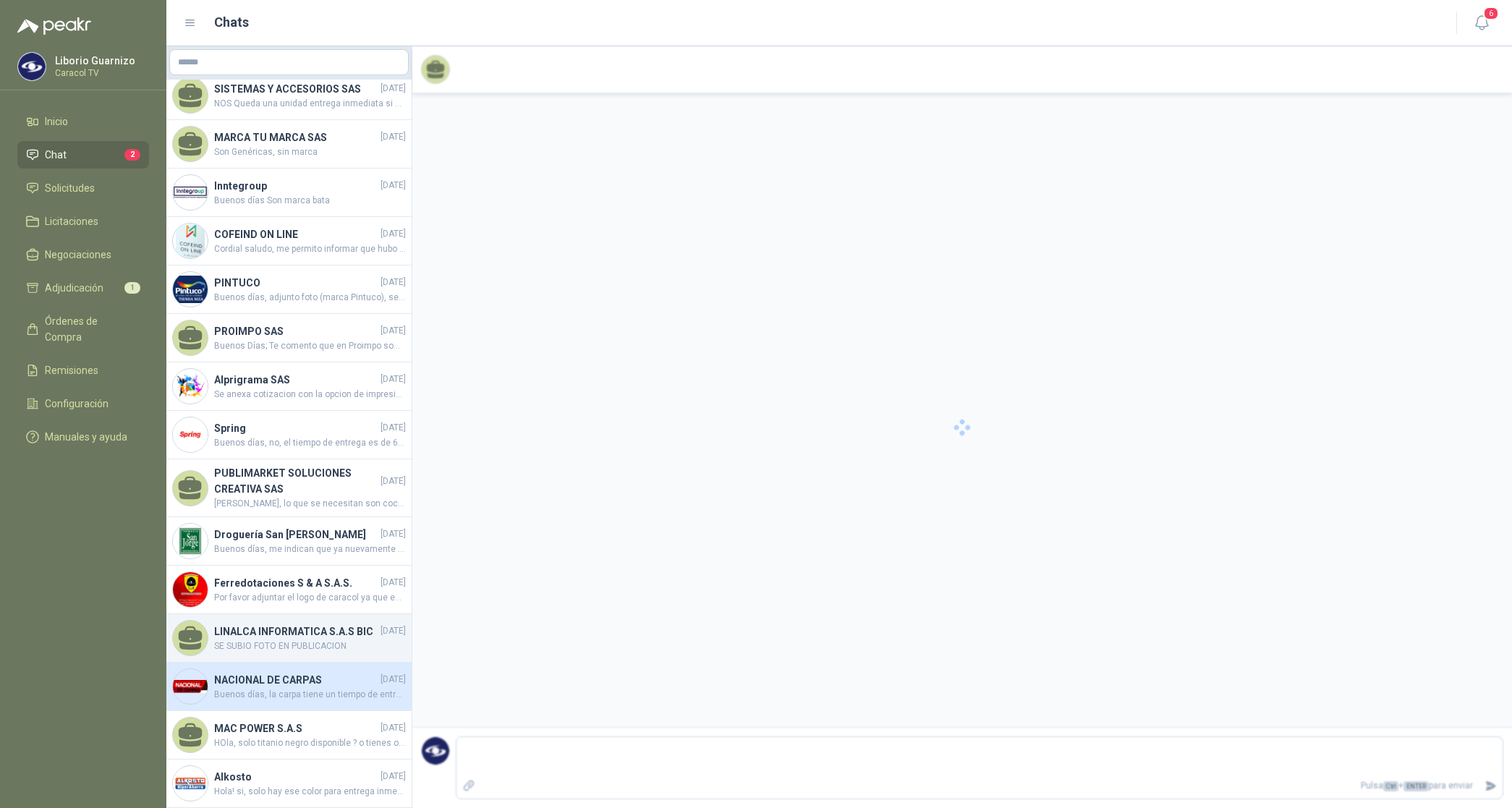
click at [302, 623] on h4 "LINALCA INFORMATICA S.A.S BIC" at bounding box center [296, 631] width 164 height 16
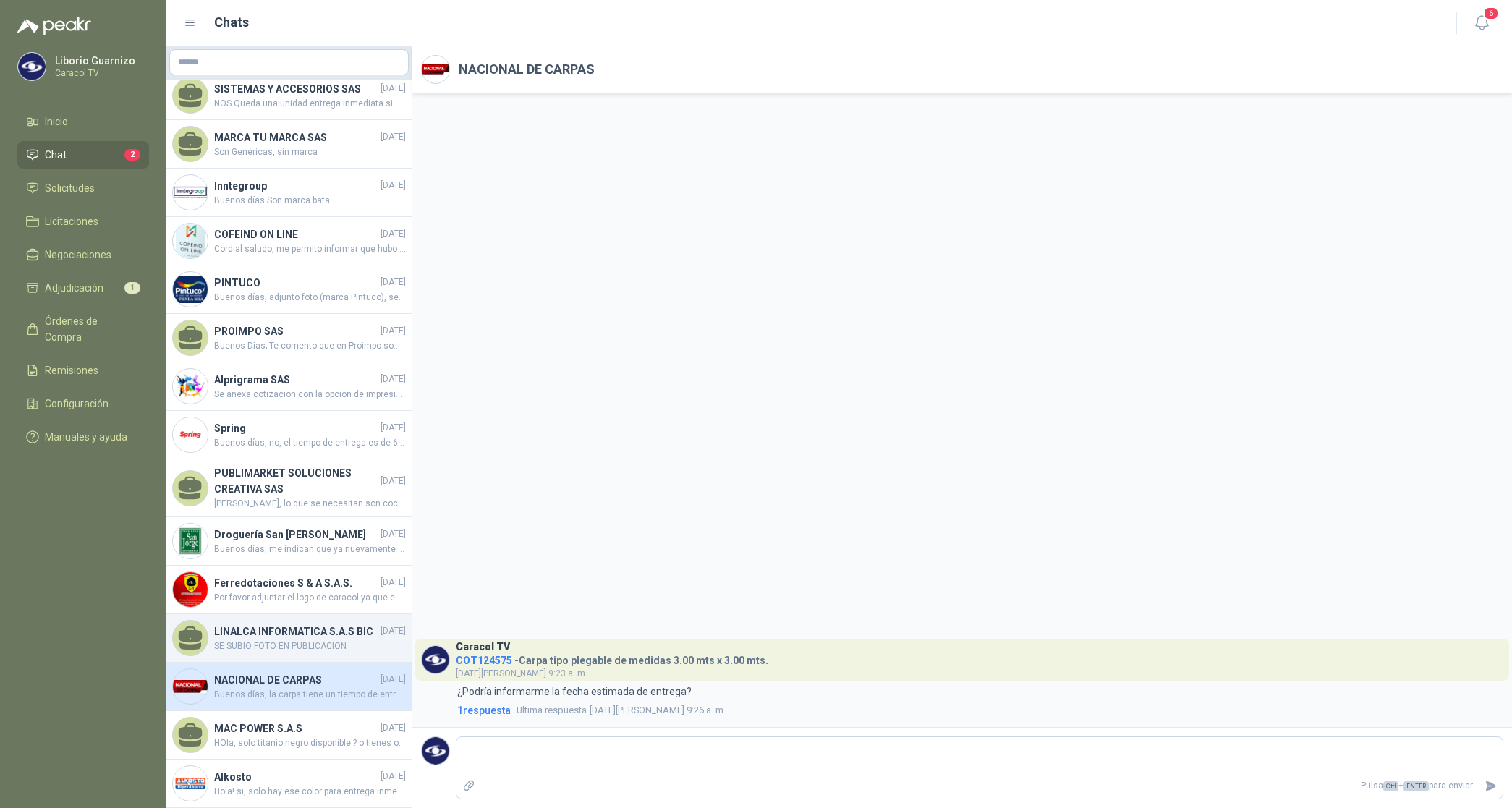
click at [302, 623] on h4 "LINALCA INFORMATICA S.A.S BIC" at bounding box center [296, 631] width 164 height 16
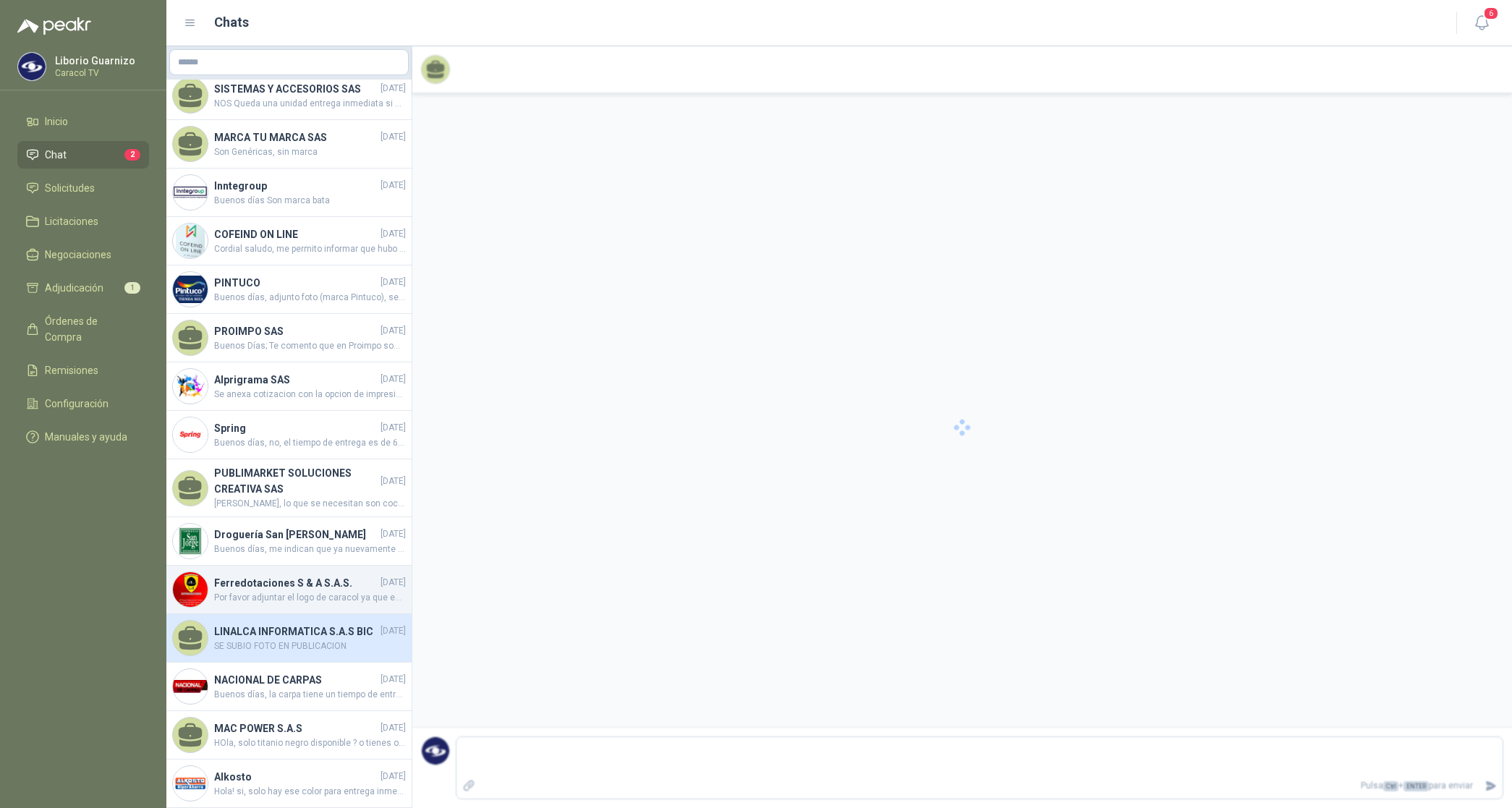
click at [299, 575] on h4 "Ferredotaciones S & A S.A.S." at bounding box center [296, 582] width 164 height 16
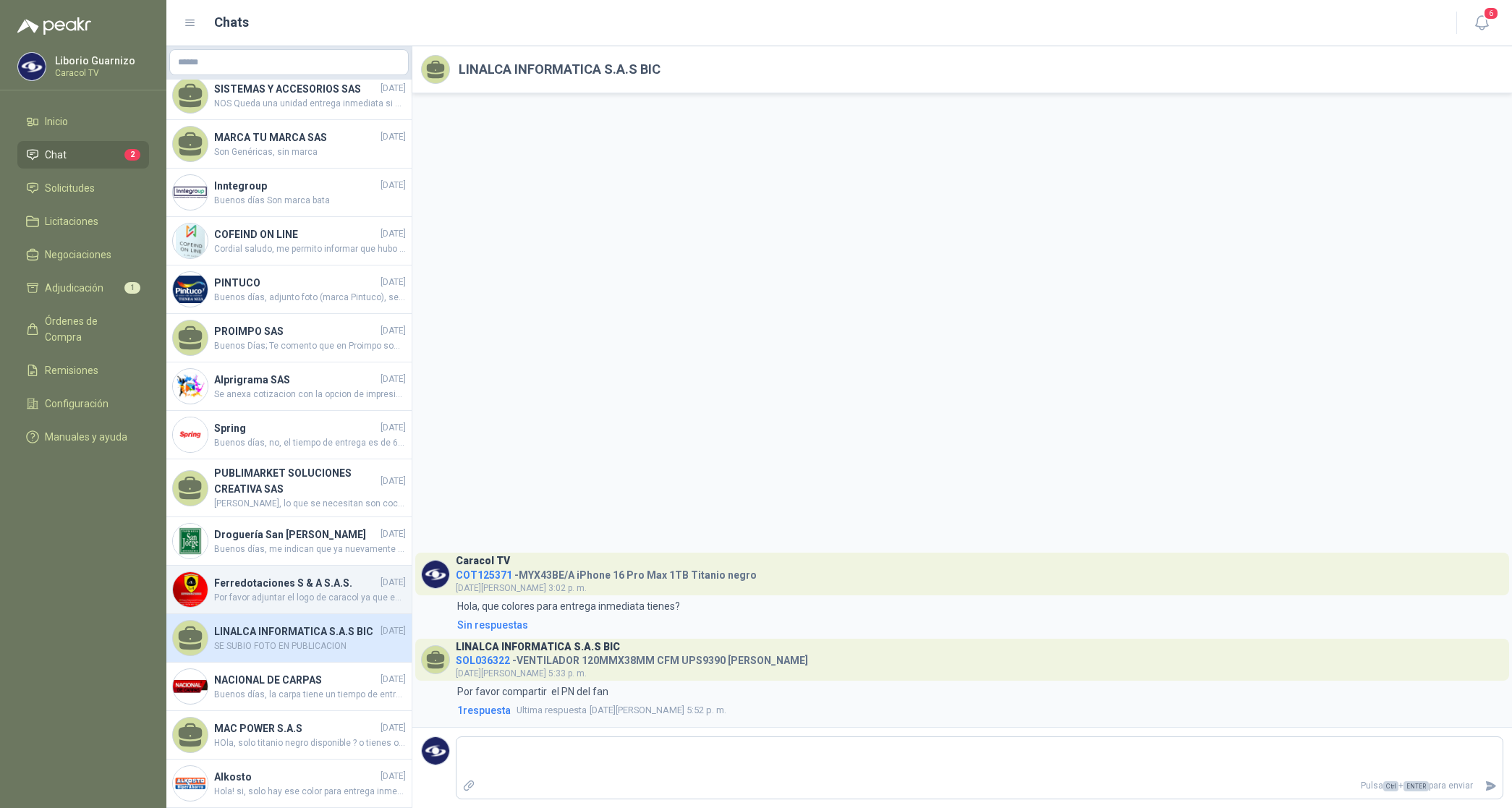
click at [299, 575] on h4 "Ferredotaciones S & A S.A.S." at bounding box center [296, 582] width 164 height 16
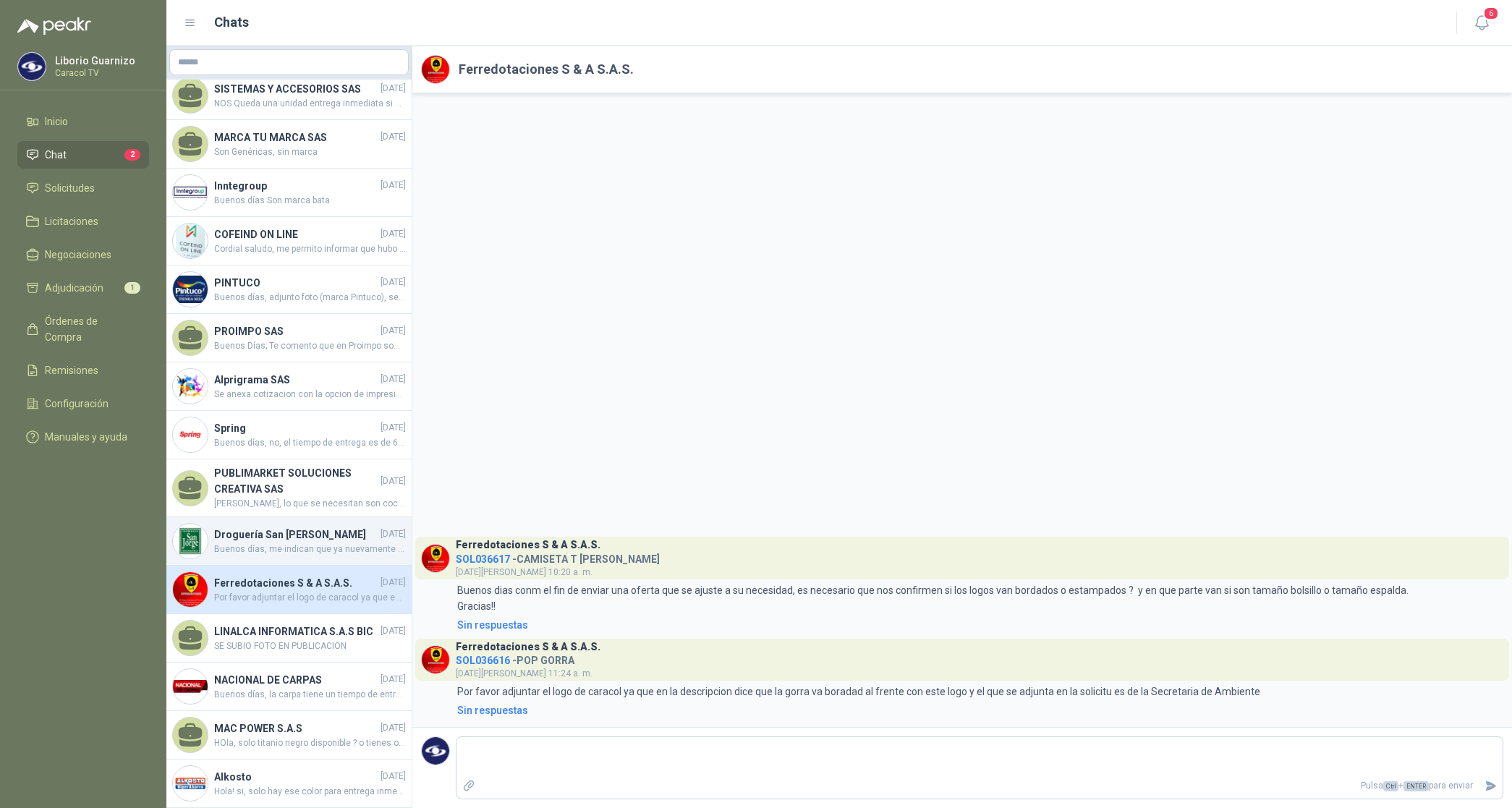
click at [296, 526] on h4 "Droguería San [PERSON_NAME]" at bounding box center [296, 534] width 164 height 16
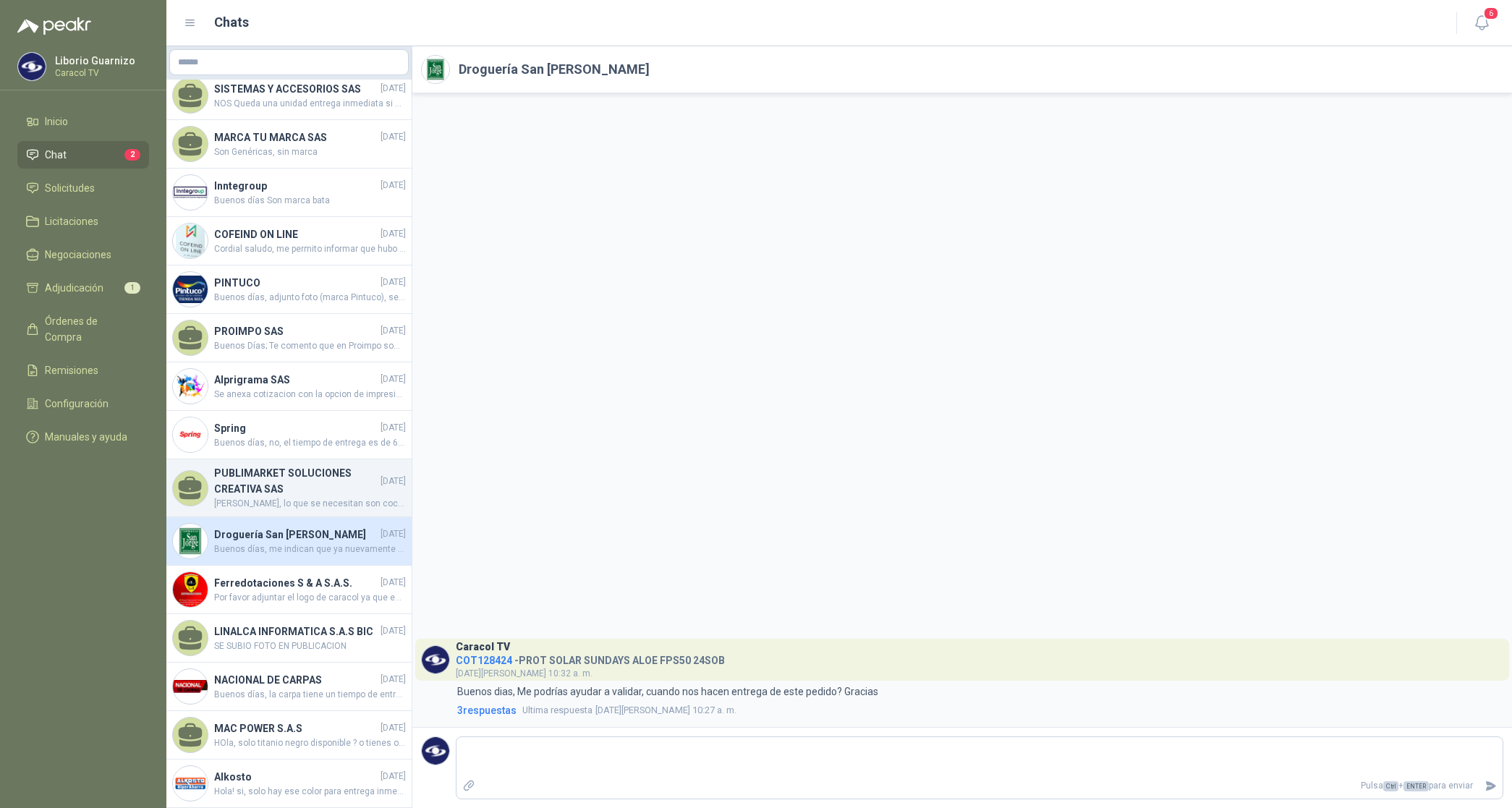
click at [304, 465] on h4 "PUBLIMARKET SOLUCIONES CREATIVA SAS" at bounding box center [296, 480] width 164 height 32
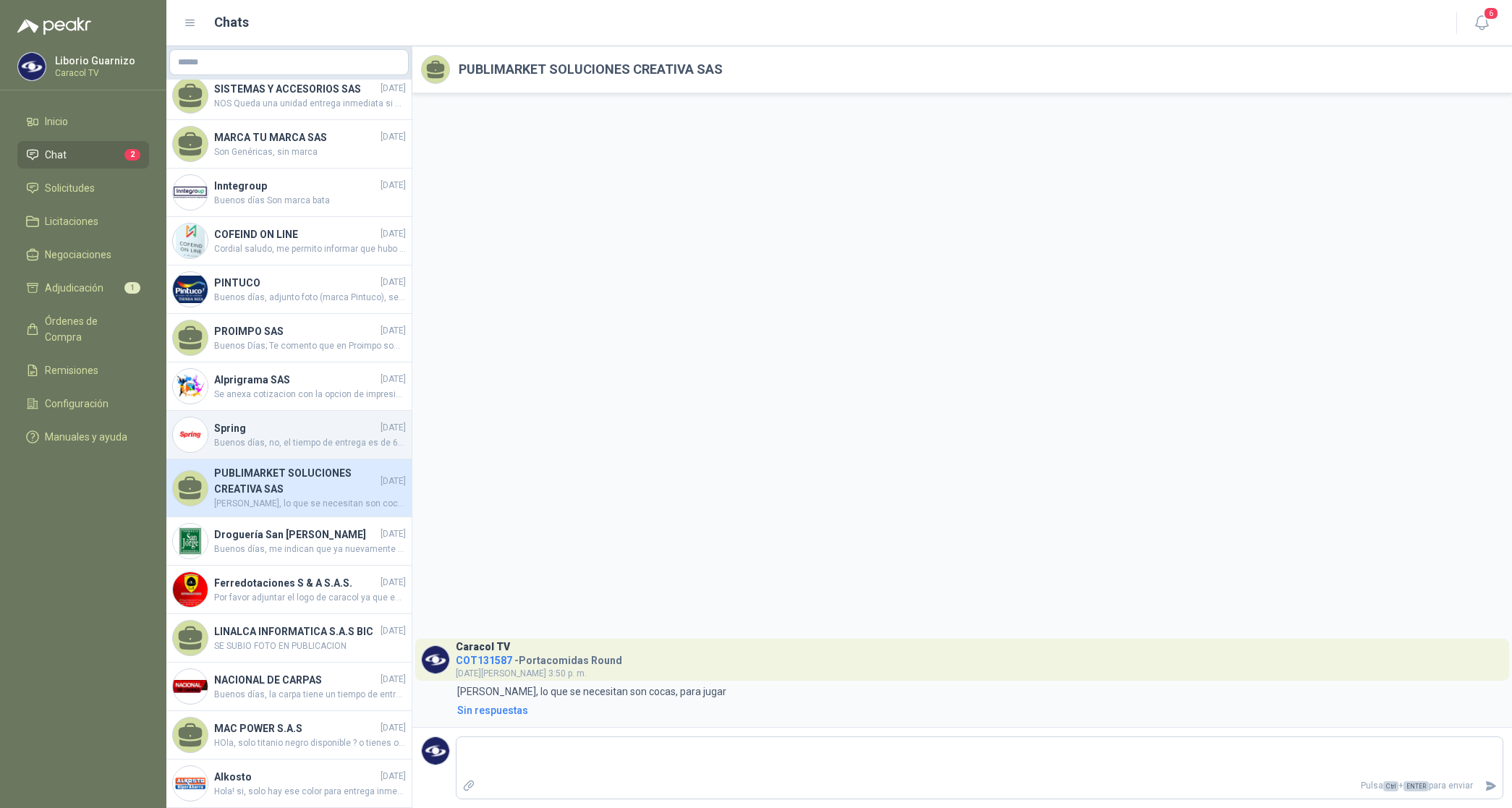
click at [254, 436] on span "Buenos días, no, el tiempo de entrega es de 6 días porque los pedidos son para …" at bounding box center [309, 443] width 192 height 14
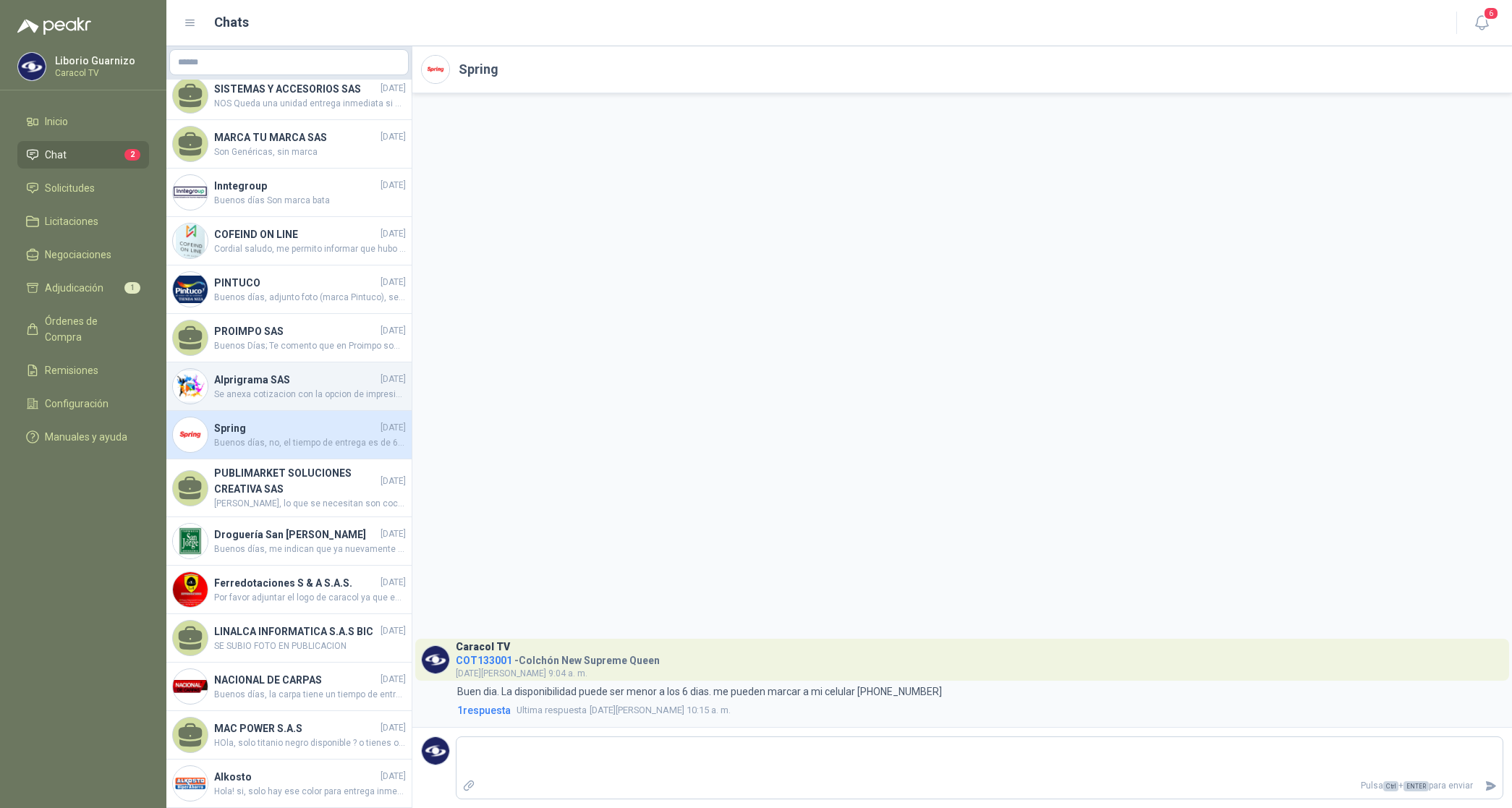
click at [280, 387] on span "Se anexa cotizacion con la opcion de impresion a 1 tinta para su consideracion" at bounding box center [309, 394] width 192 height 14
click at [279, 387] on span "Se anexa cotizacion con la opcion de impresion a 1 tinta para su consideracion" at bounding box center [309, 394] width 192 height 14
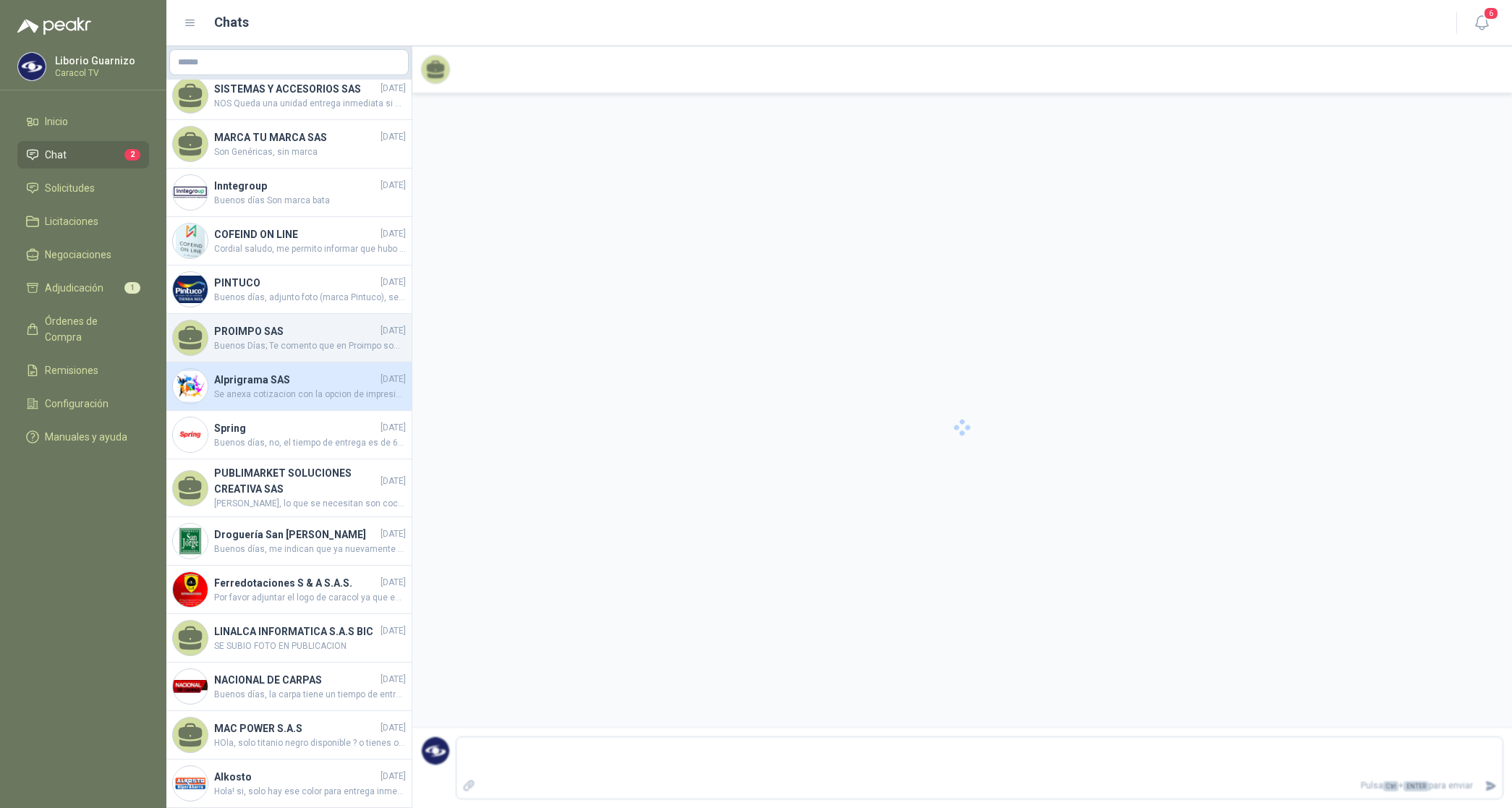
click at [264, 324] on h4 "PROIMPO SAS" at bounding box center [296, 331] width 164 height 16
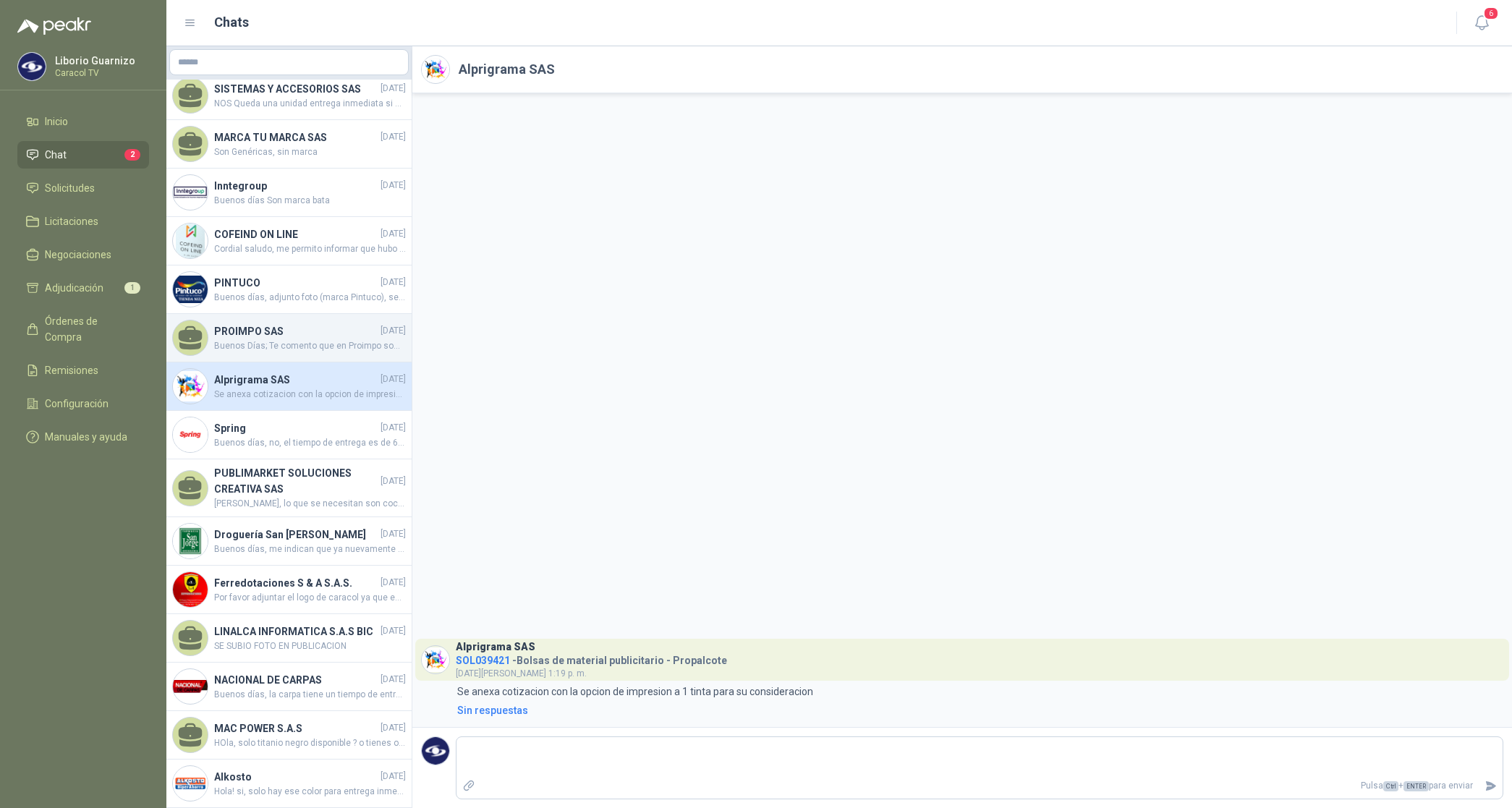
click at [264, 324] on h4 "PROIMPO SAS" at bounding box center [296, 331] width 164 height 16
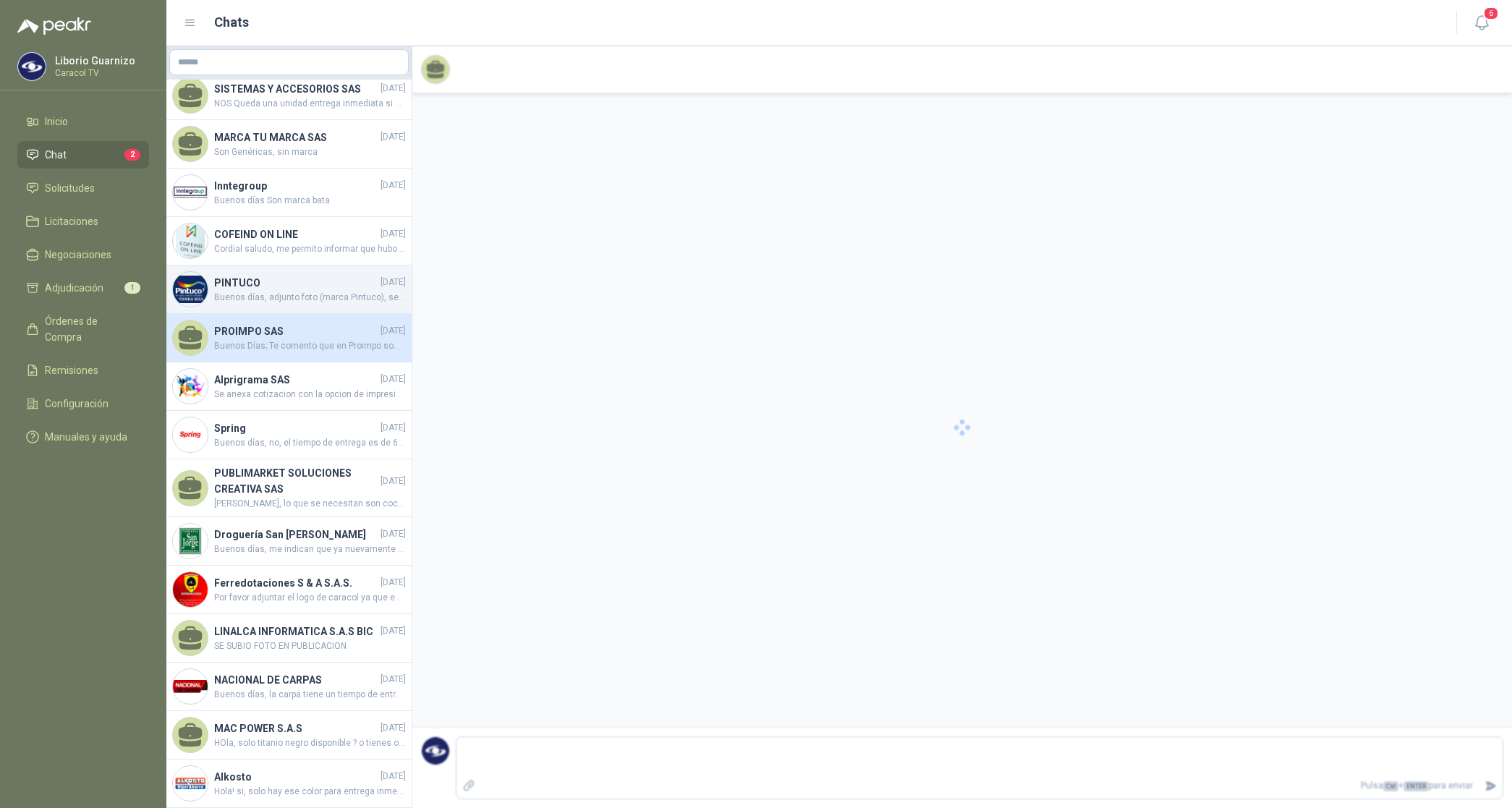
scroll to position [103, 0]
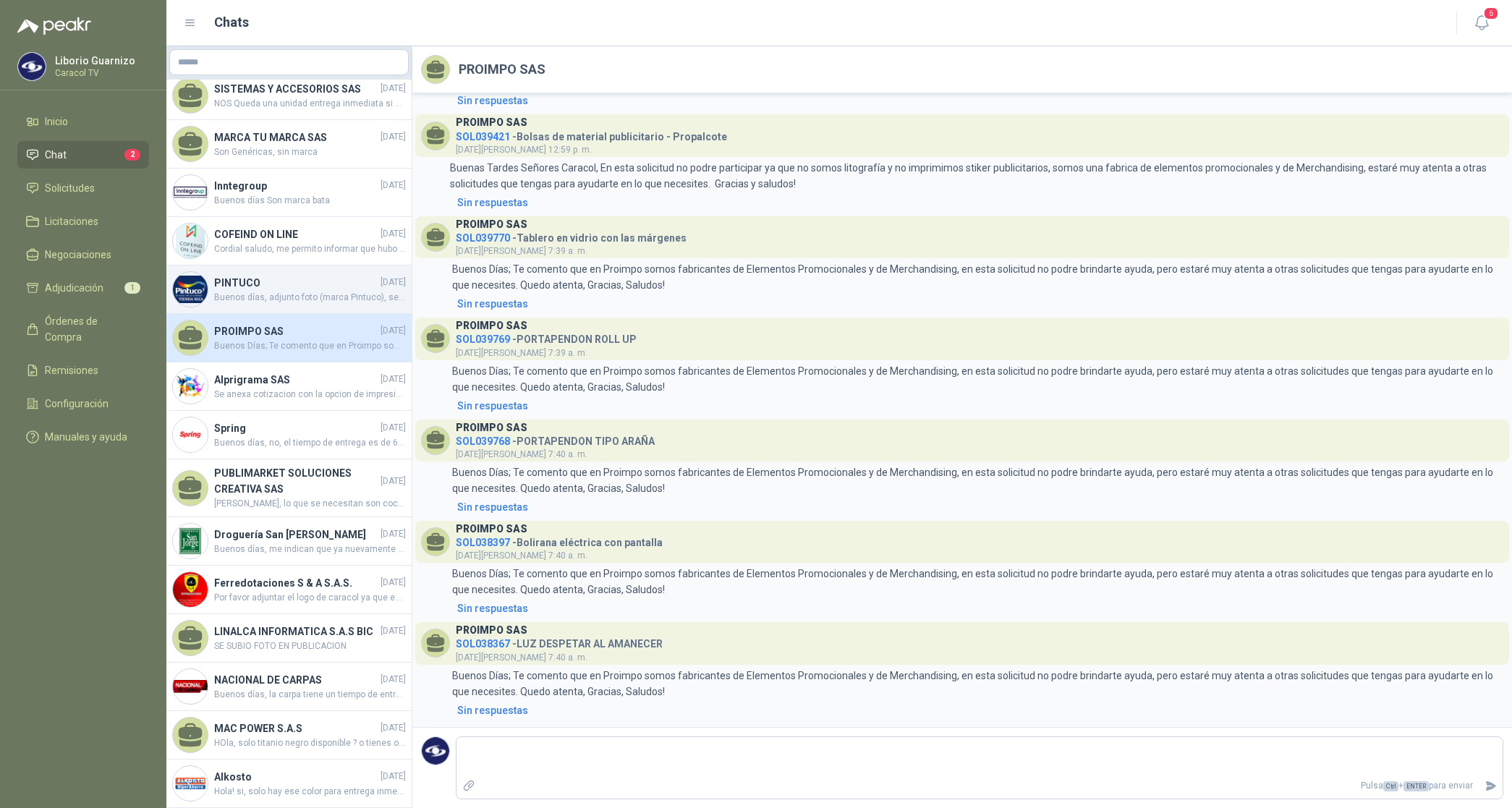
click at [236, 275] on h4 "PINTUCO" at bounding box center [296, 283] width 164 height 16
click at [235, 275] on div "PINTUCO [DATE] Buenos días, adjunto foto (marca Pintuco), se tienen 12 galones …" at bounding box center [309, 289] width 192 height 30
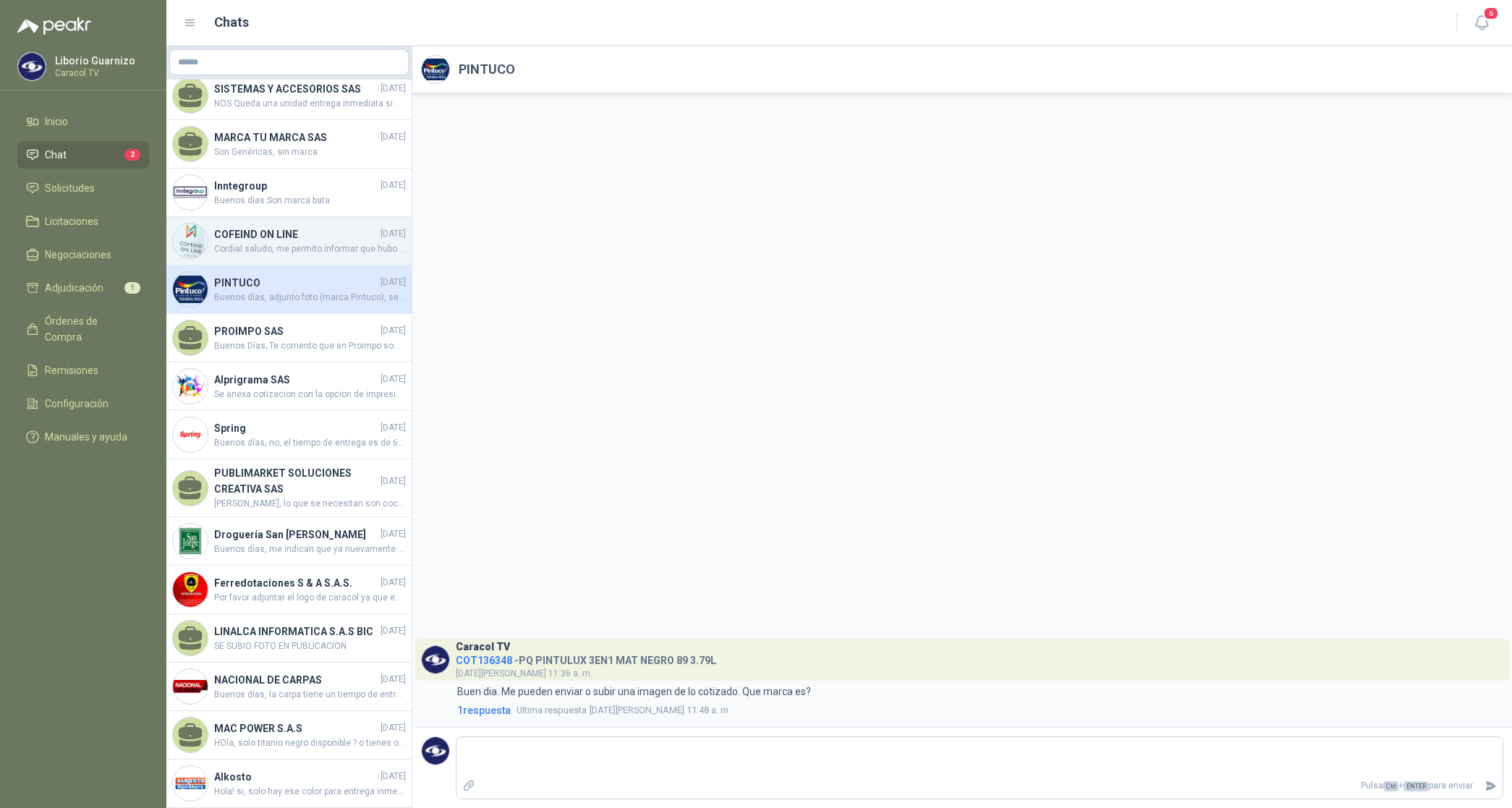
click at [259, 243] on span "Cordial saludo, me permito informar que hubo un error en la COT, al momento de …" at bounding box center [309, 249] width 192 height 14
click at [261, 243] on span "Cordial saludo, me permito informar que hubo un error en la COT, al momento de …" at bounding box center [309, 249] width 192 height 14
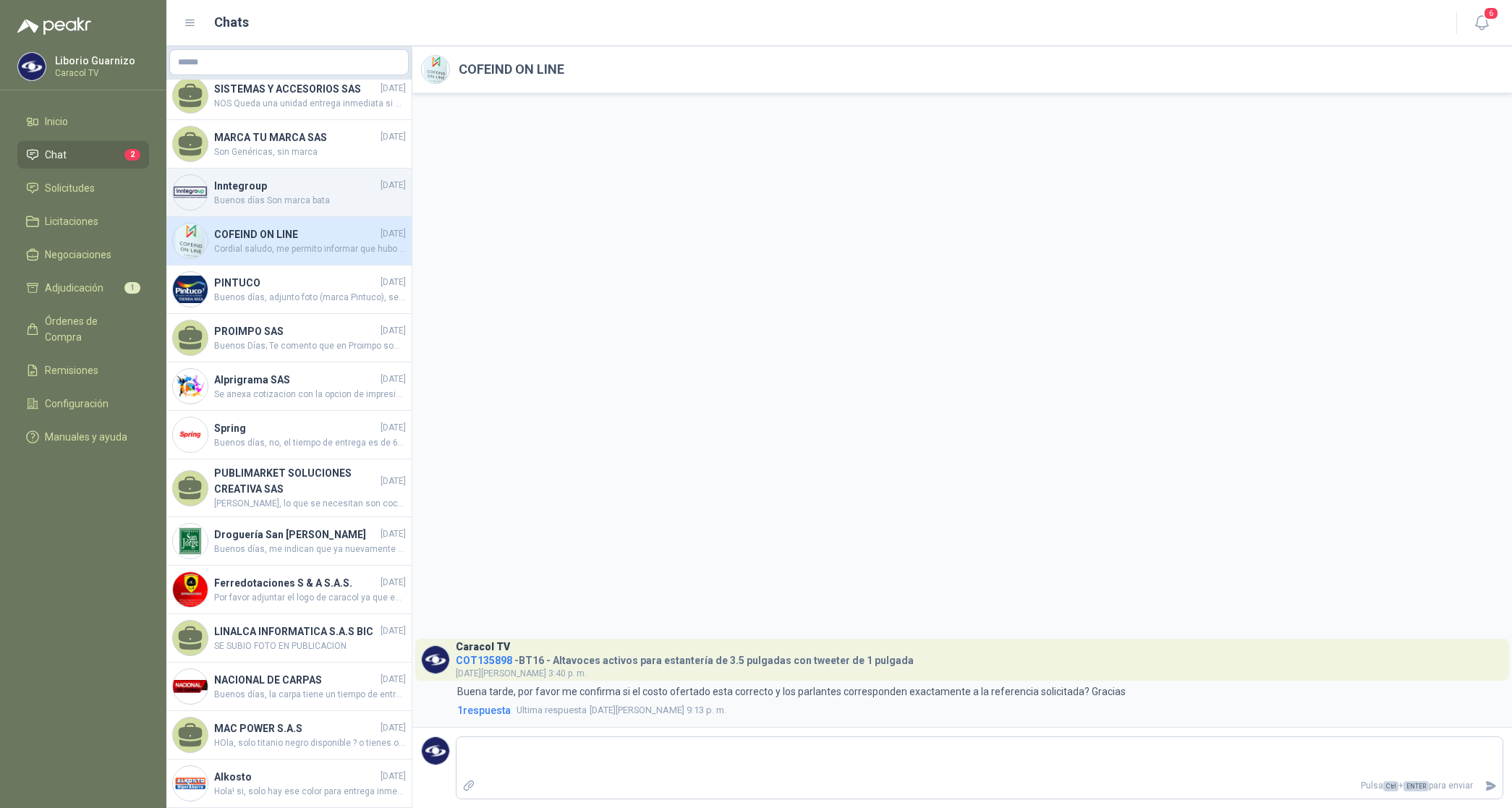
click at [240, 178] on h4 "Inntegroup" at bounding box center [296, 186] width 164 height 16
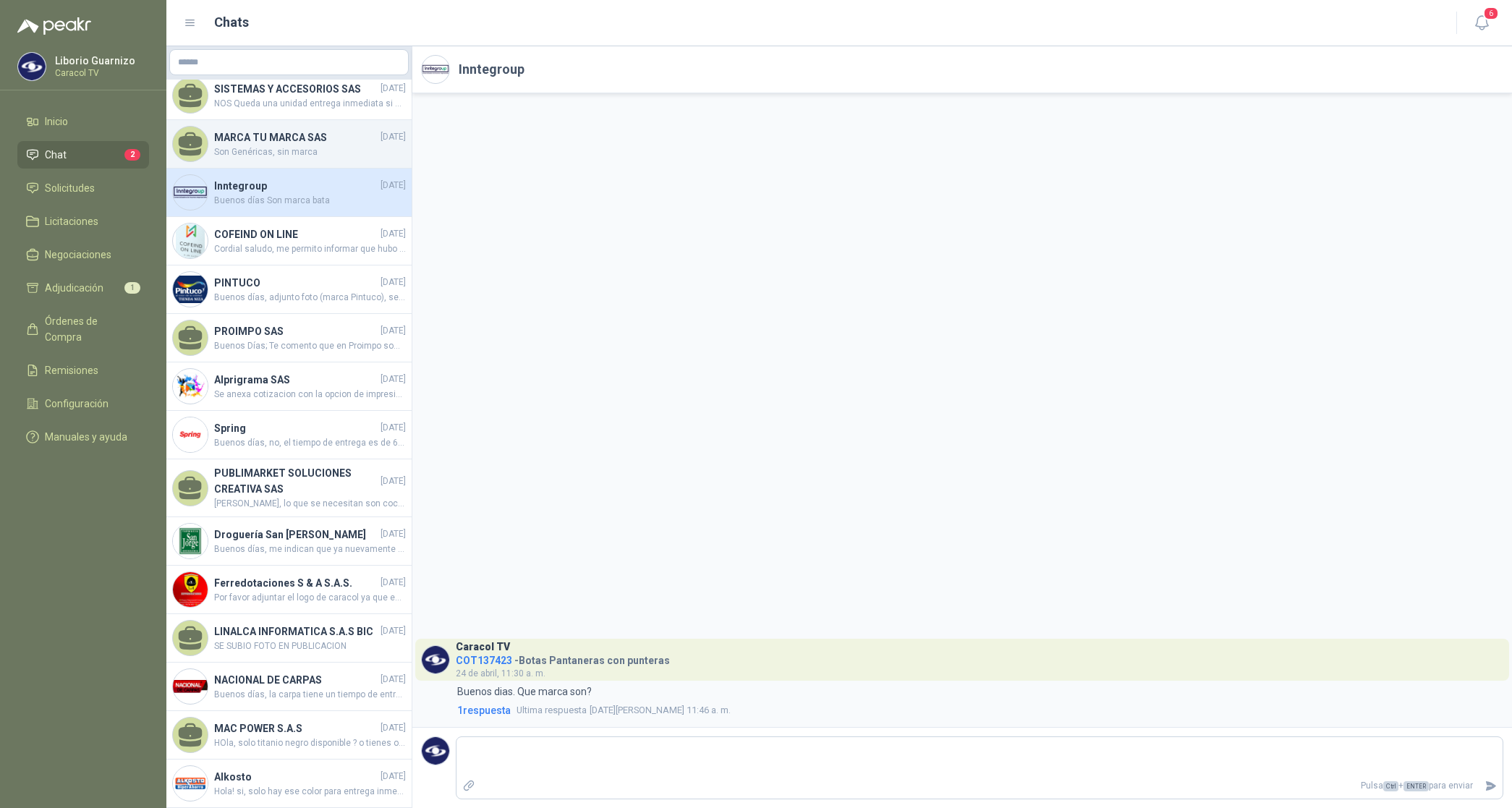
click at [273, 129] on h4 "MARCA TU MARCA SAS" at bounding box center [296, 137] width 164 height 16
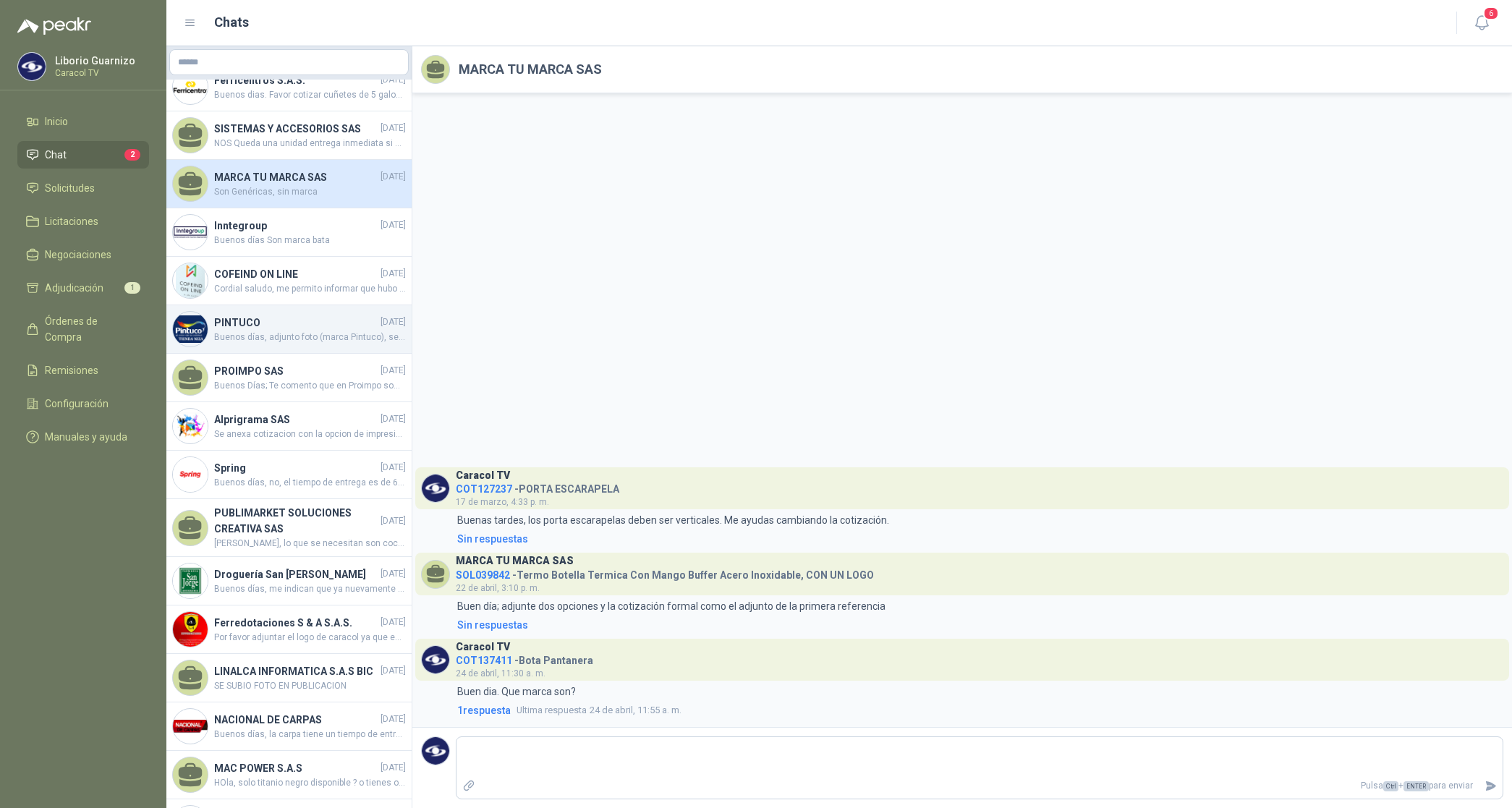
scroll to position [2002, 0]
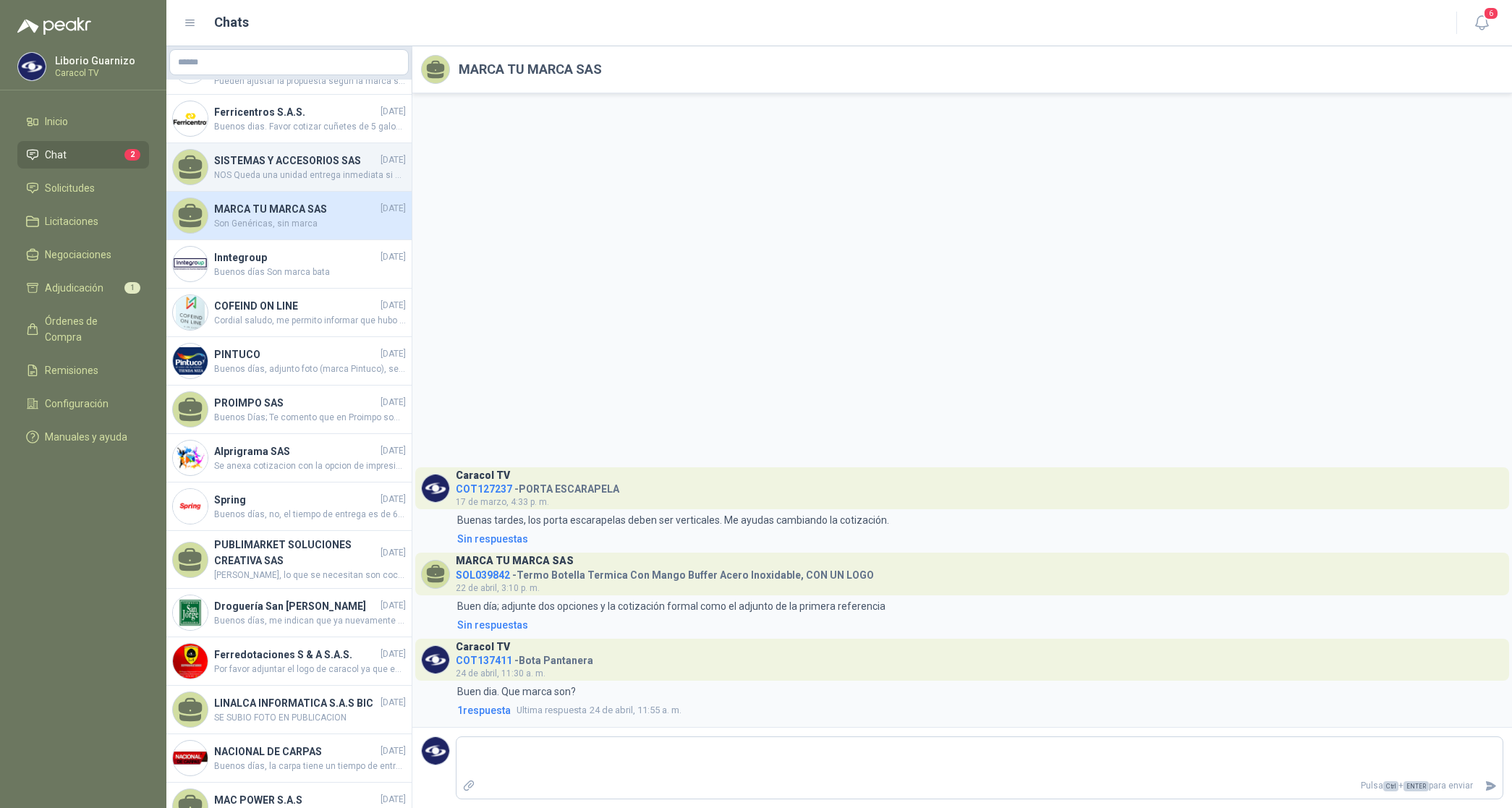
click at [275, 152] on h4 "SISTEMAS Y ACCESORIOS SAS" at bounding box center [296, 160] width 164 height 16
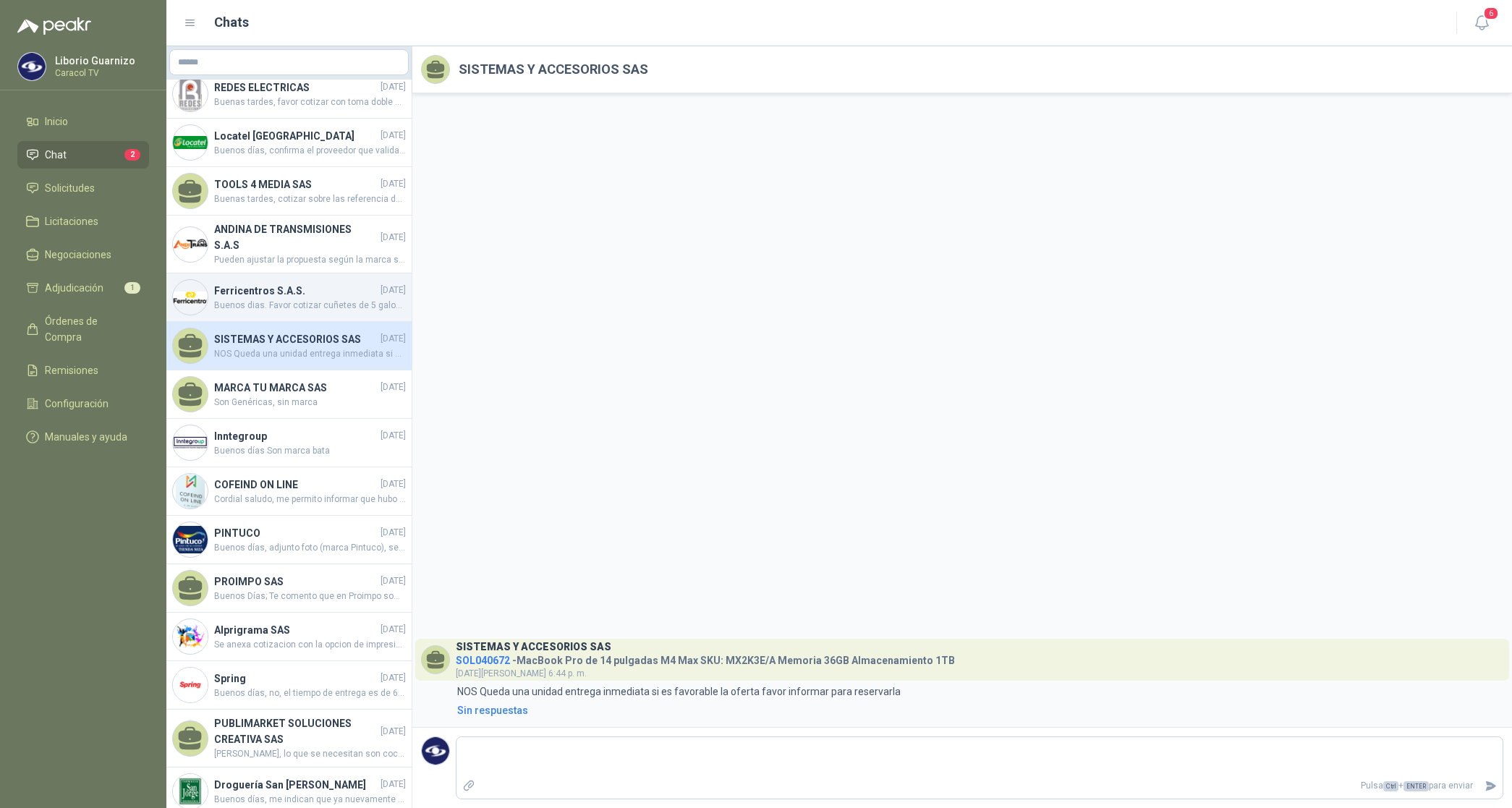
scroll to position [1821, 0]
click at [272, 285] on h4 "Ferricentros S.A.S." at bounding box center [296, 293] width 164 height 16
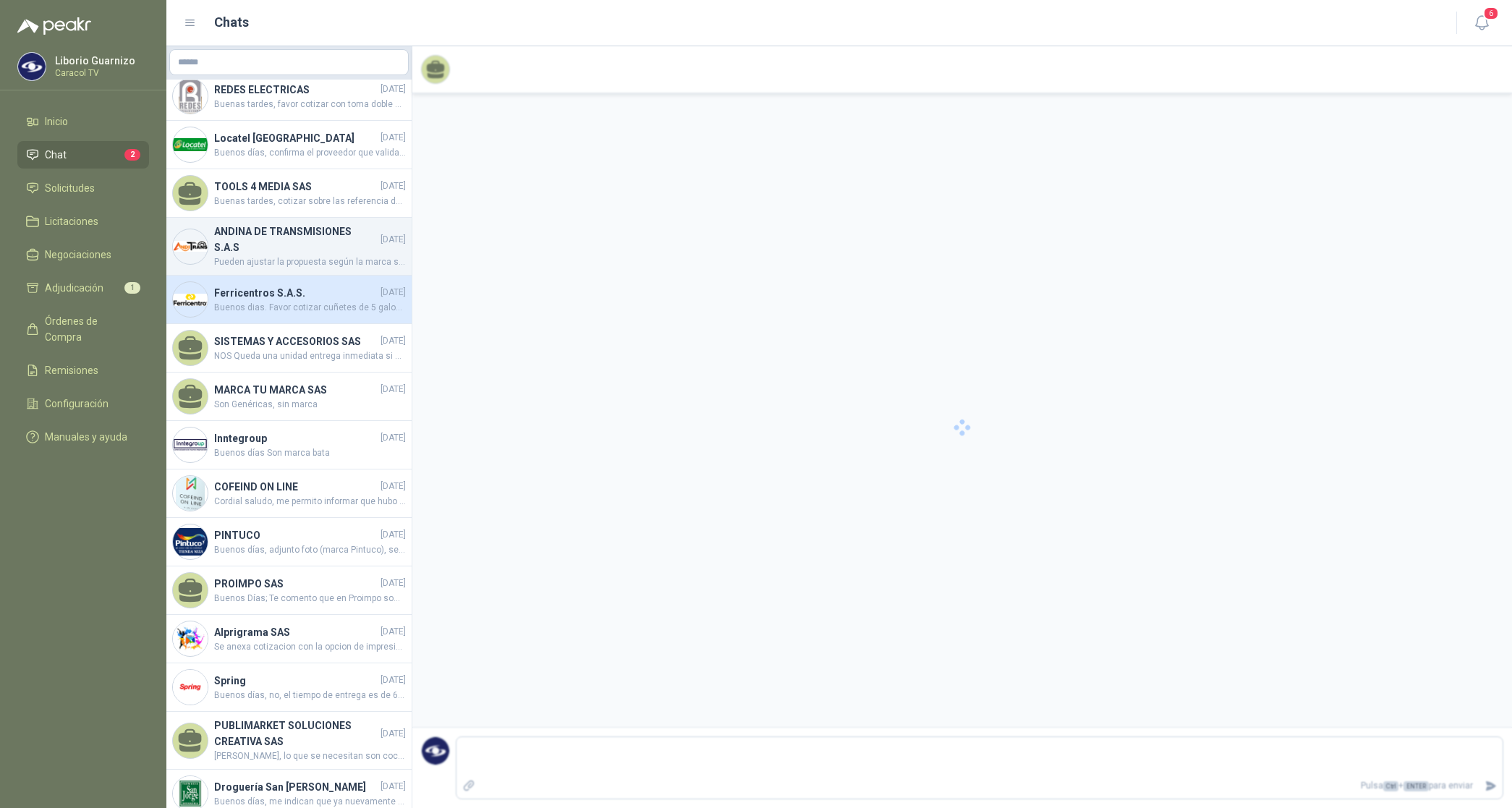
scroll to position [622, 0]
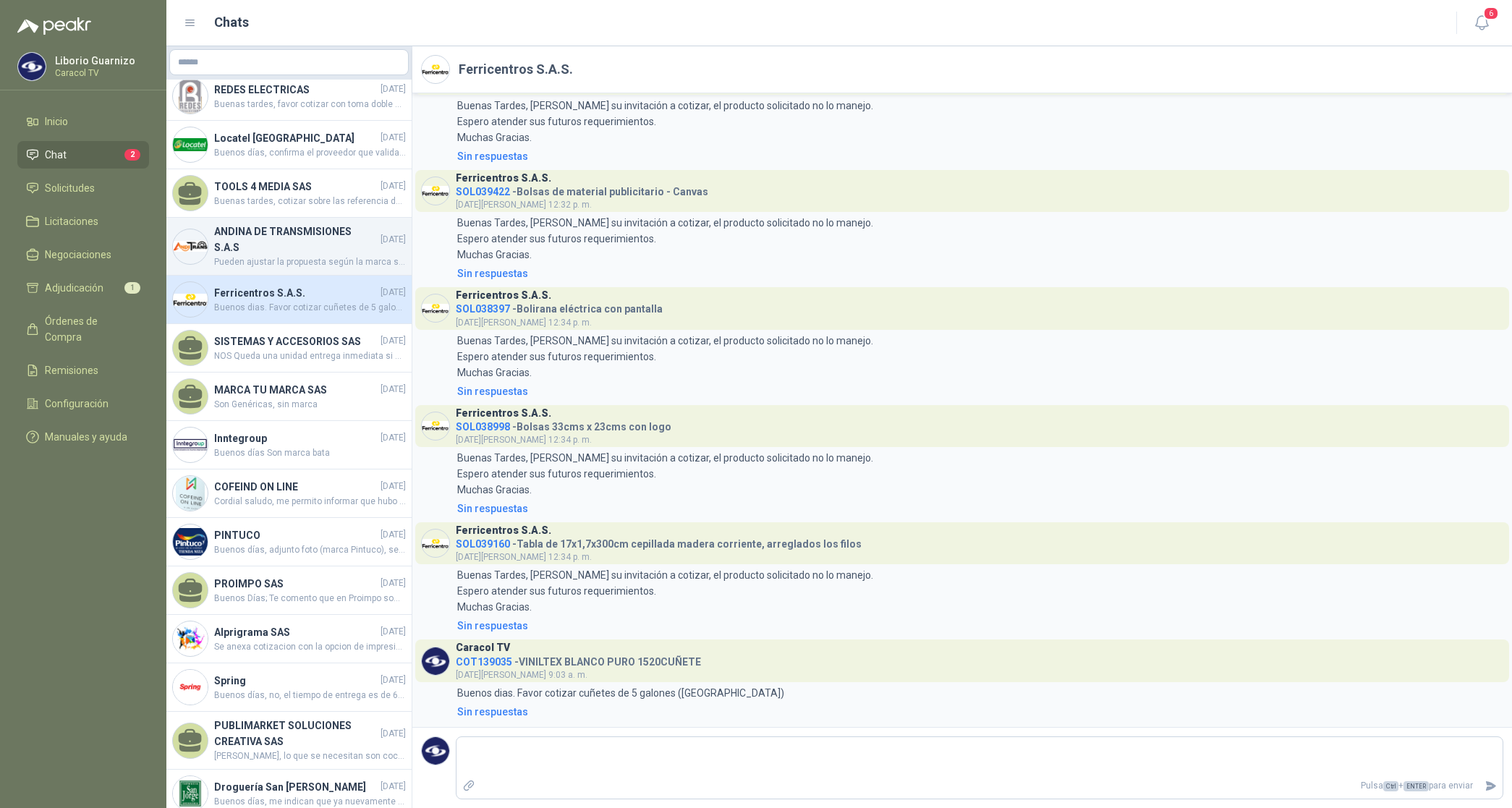
click at [295, 223] on h4 "ANDINA DE TRANSMISIONES S.A.S" at bounding box center [296, 238] width 164 height 32
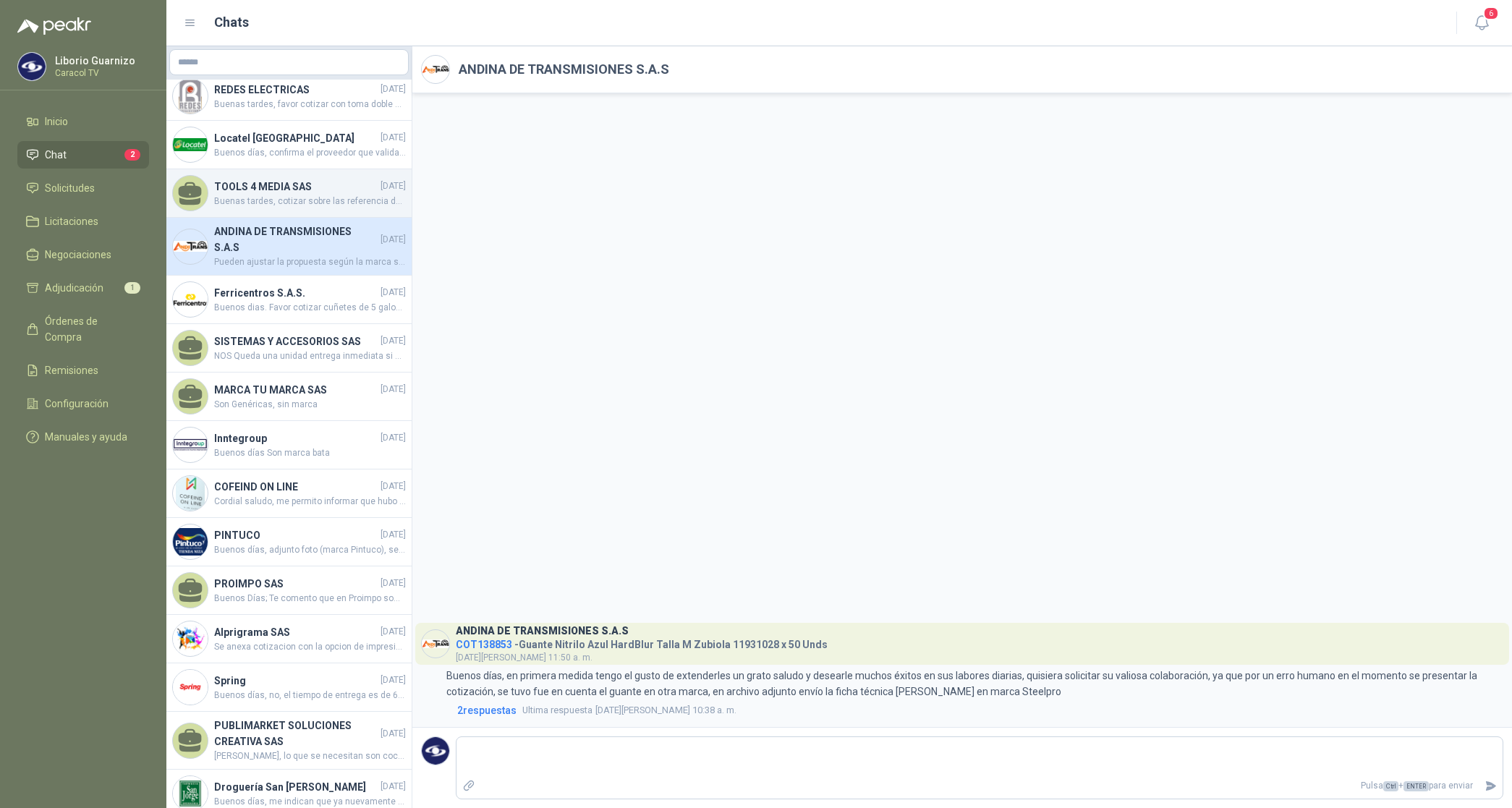
click at [265, 179] on h4 "TOOLS 4 MEDIA SAS" at bounding box center [296, 186] width 164 height 16
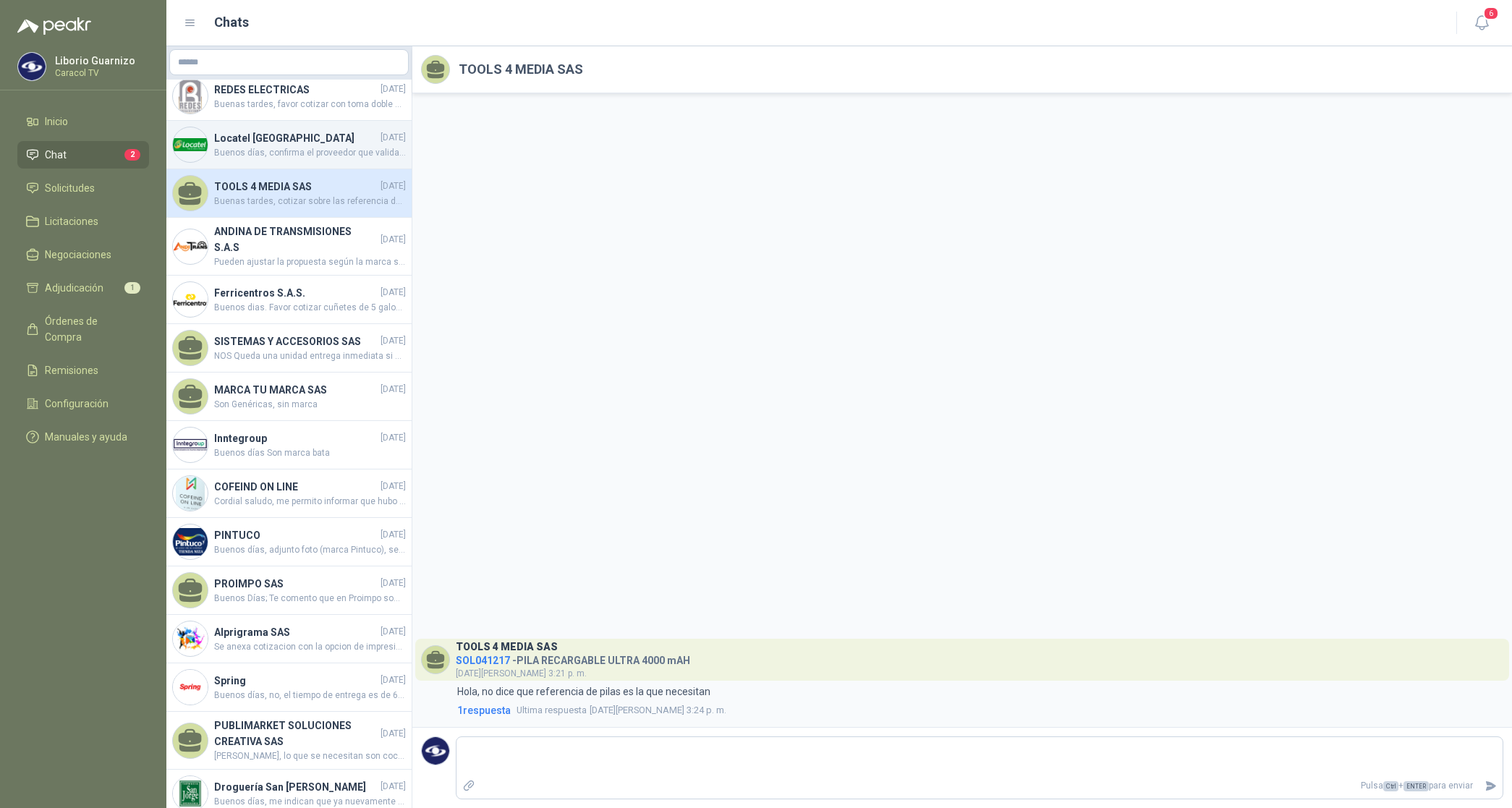
click at [269, 121] on div "Locatel [GEOGRAPHIC_DATA] [DATE] Buenos días, confirma el proveedor que validan…" at bounding box center [289, 145] width 245 height 49
click at [270, 121] on div "Locatel [GEOGRAPHIC_DATA] [DATE] Buenos días, confirma el proveedor que validan…" at bounding box center [289, 145] width 245 height 49
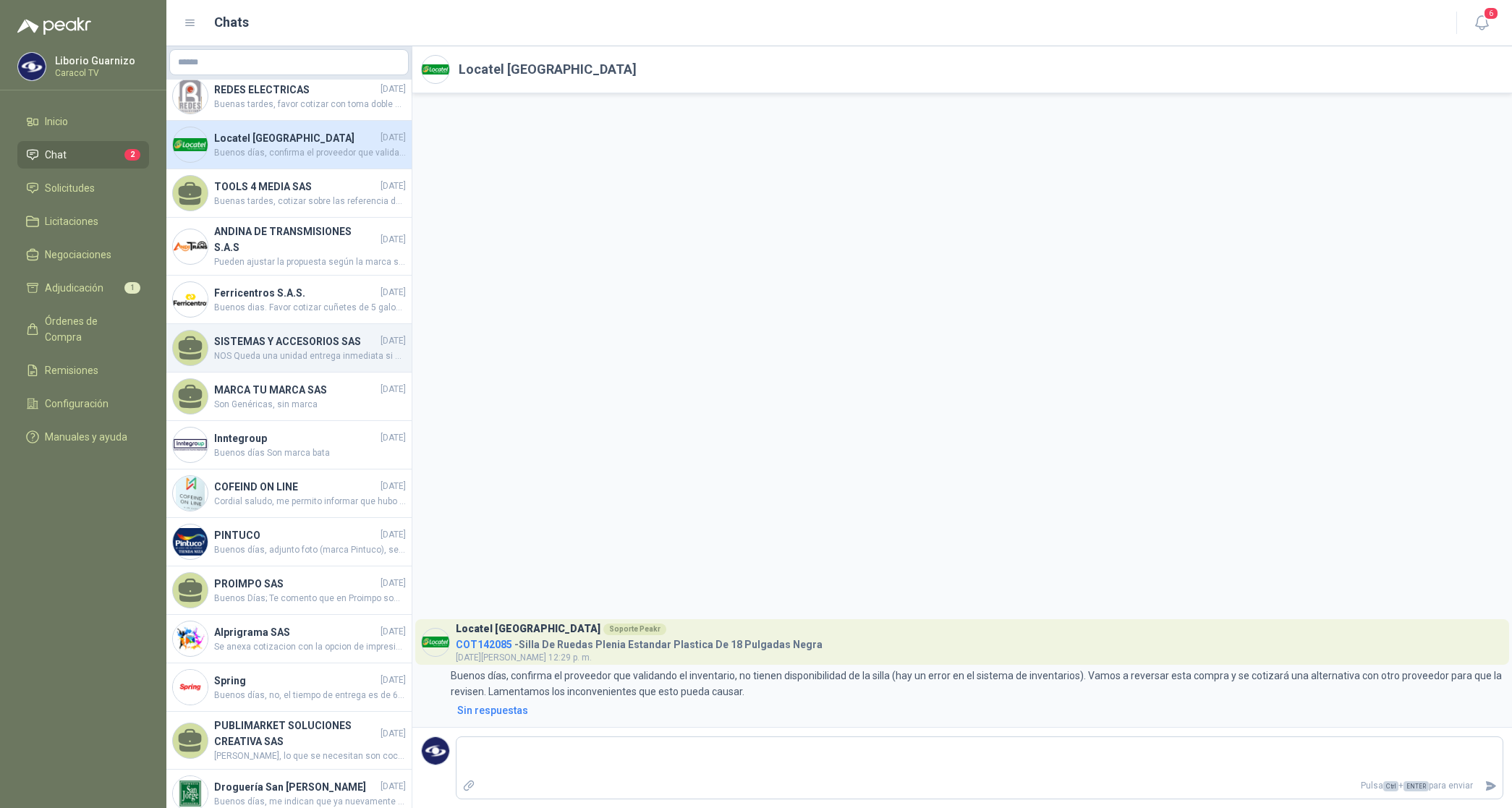
scroll to position [1550, 0]
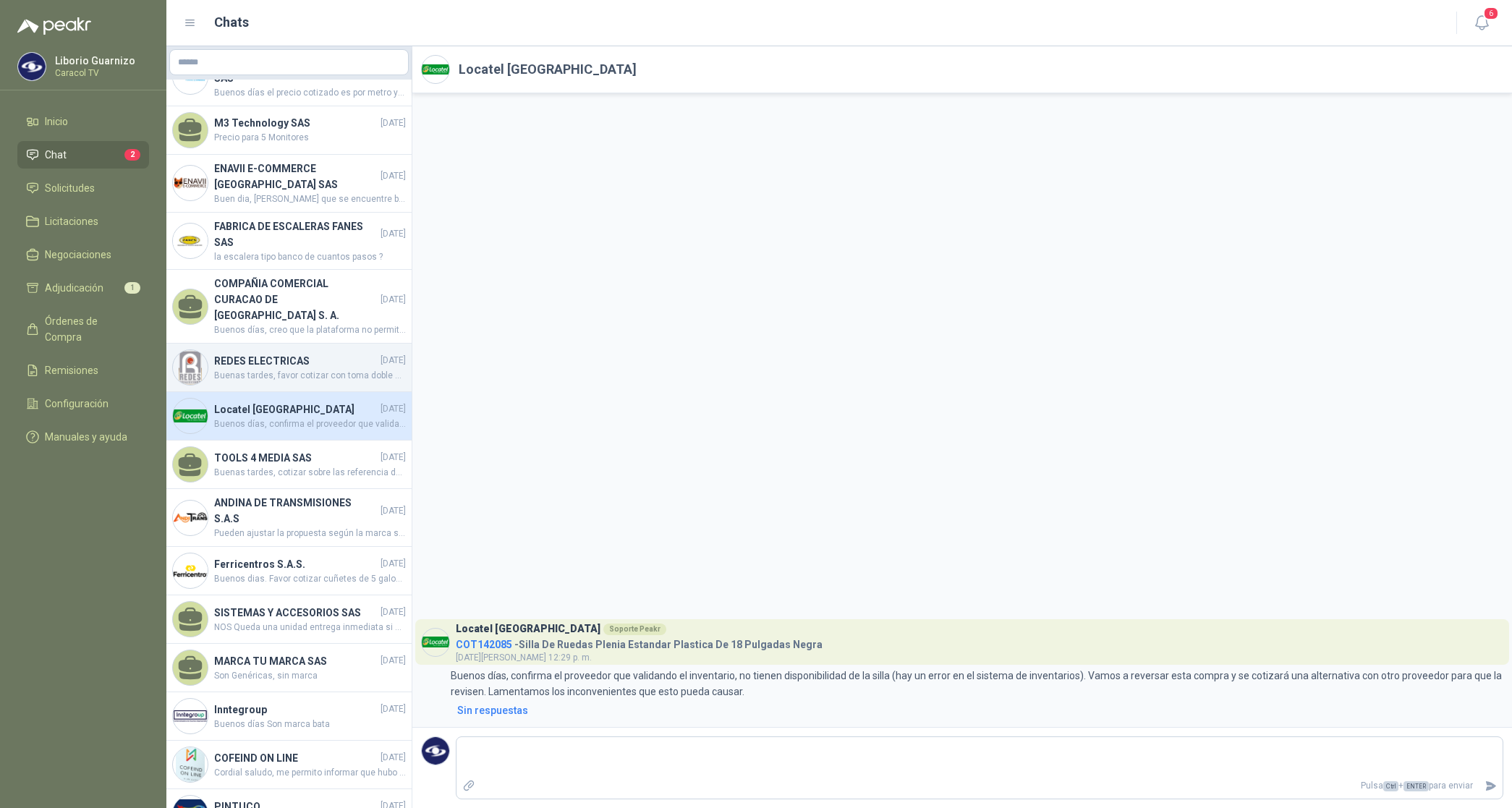
click at [261, 353] on h4 "REDES ELECTRICAS" at bounding box center [296, 361] width 164 height 16
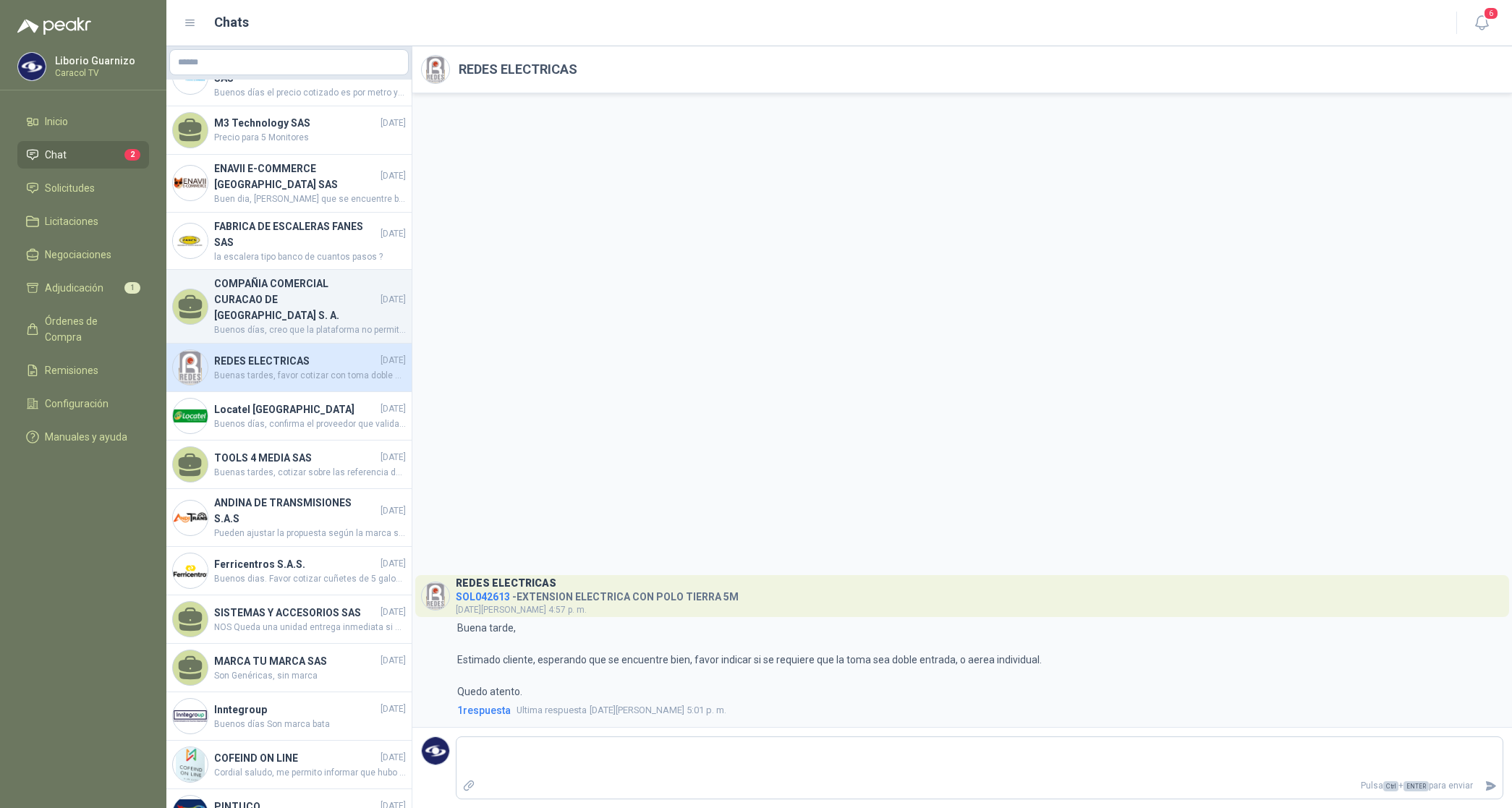
click at [288, 284] on h4 "COMPAÑIA COMERCIAL CURACAO DE [GEOGRAPHIC_DATA] S. A." at bounding box center [296, 300] width 164 height 48
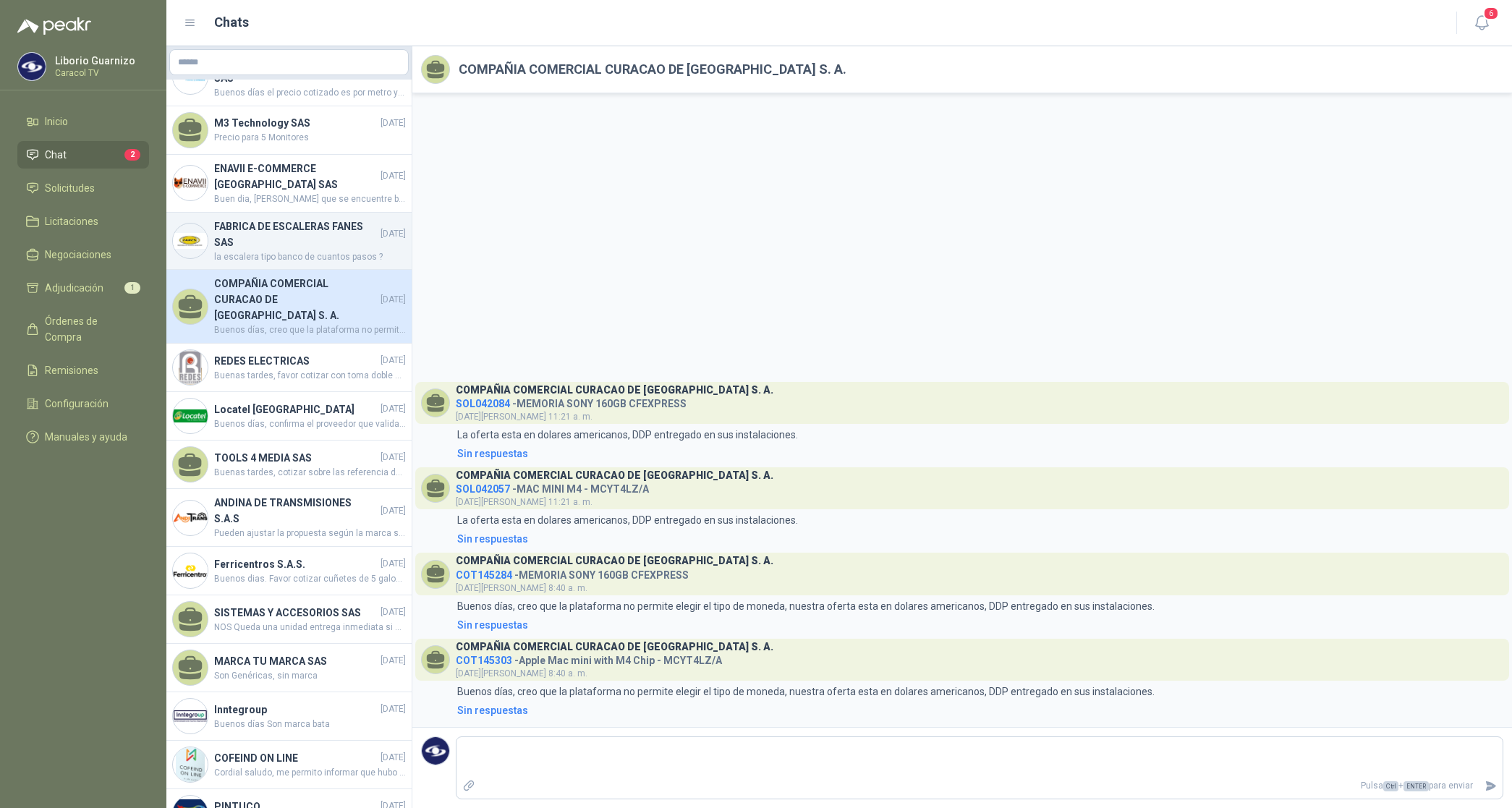
click at [279, 226] on h4 "FABRICA DE ESCALERAS FANES SAS" at bounding box center [296, 234] width 164 height 32
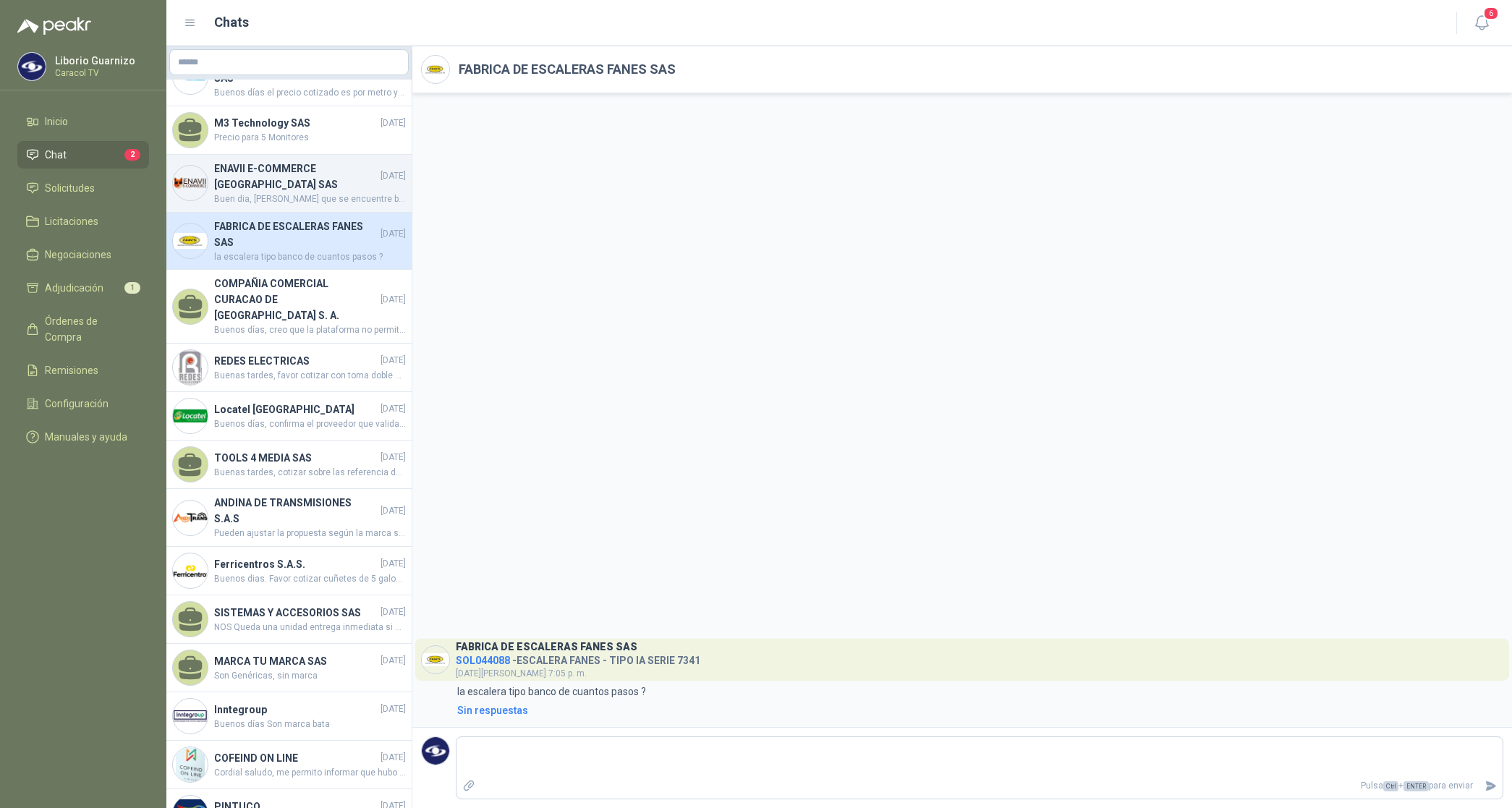
click at [285, 178] on h4 "ENAVII E-COMMERCE [GEOGRAPHIC_DATA] SAS" at bounding box center [296, 176] width 164 height 32
click at [285, 179] on h4 "ENAVII E-COMMERCE [GEOGRAPHIC_DATA] SAS" at bounding box center [296, 176] width 164 height 32
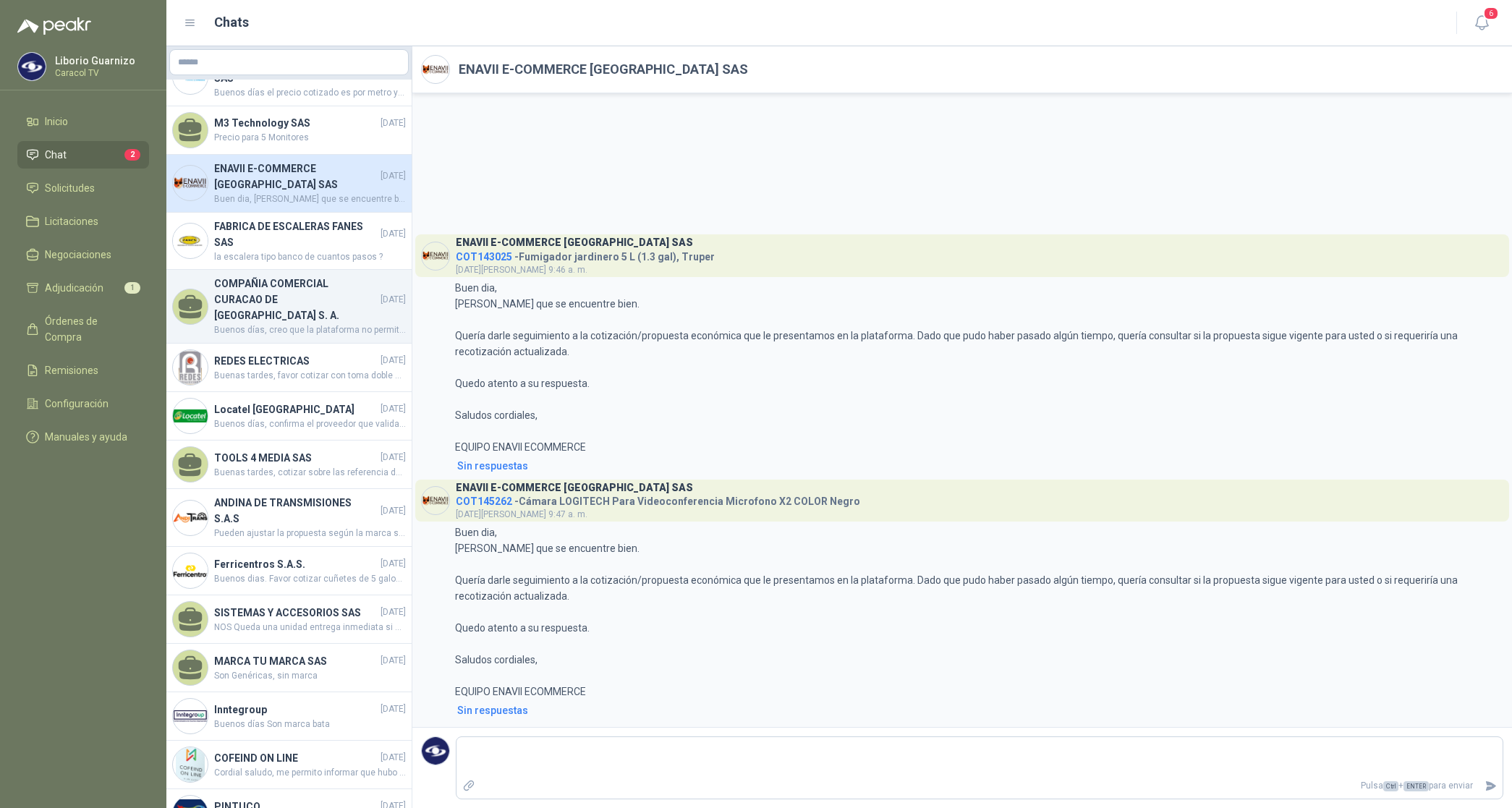
scroll to position [1369, 0]
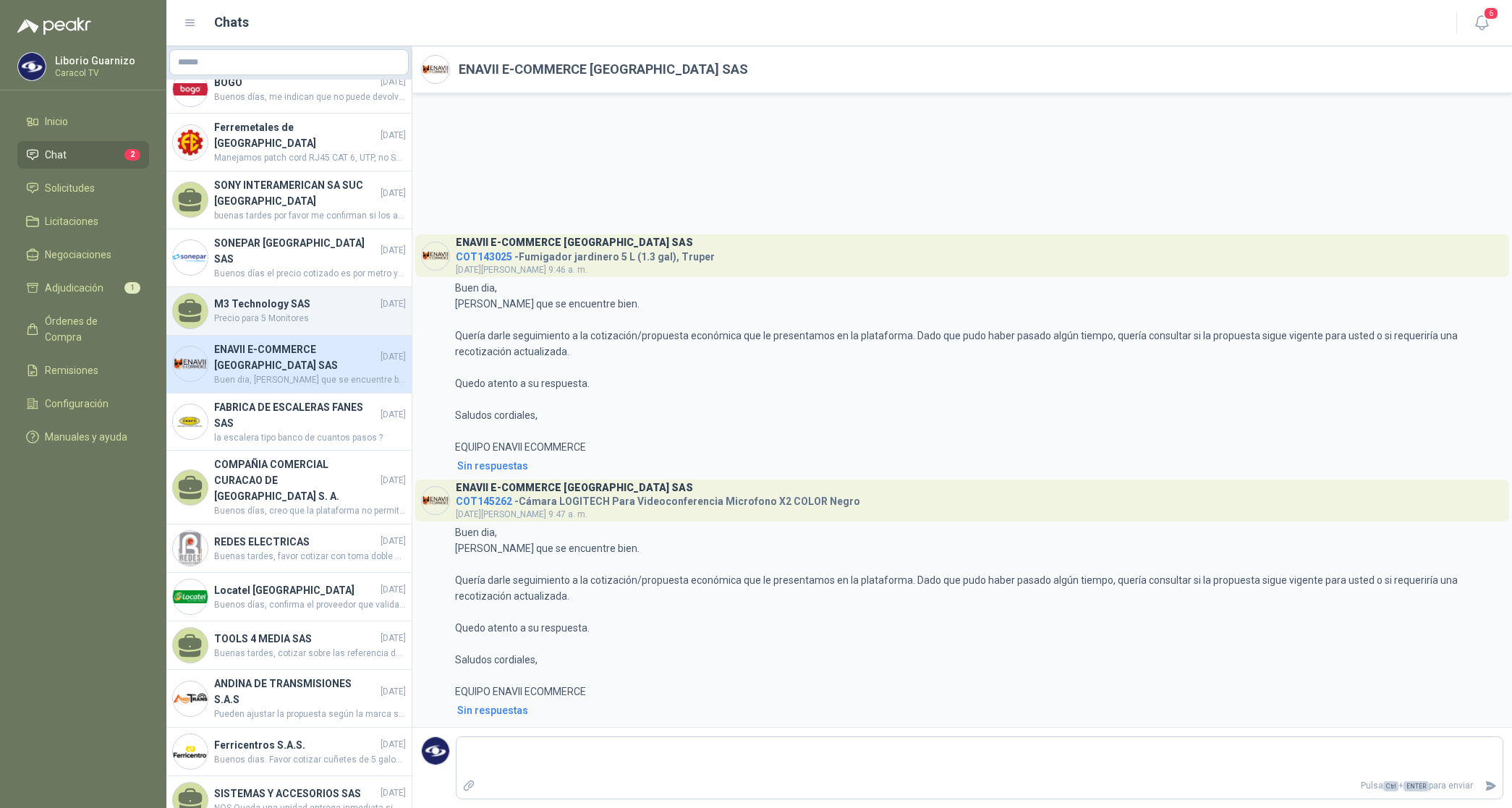
click at [294, 301] on h4 "M3 Technology SAS" at bounding box center [296, 303] width 164 height 16
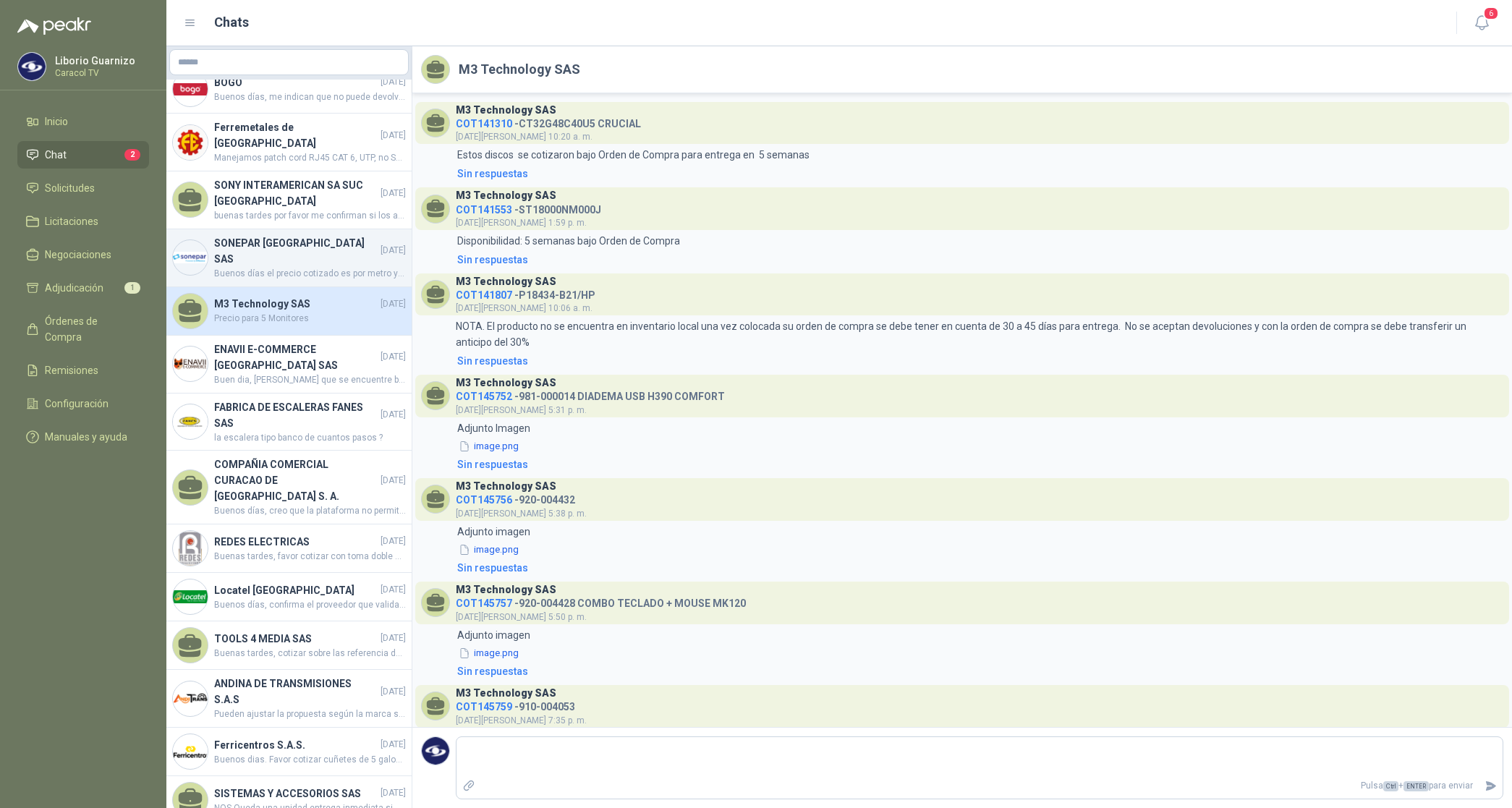
scroll to position [666, 0]
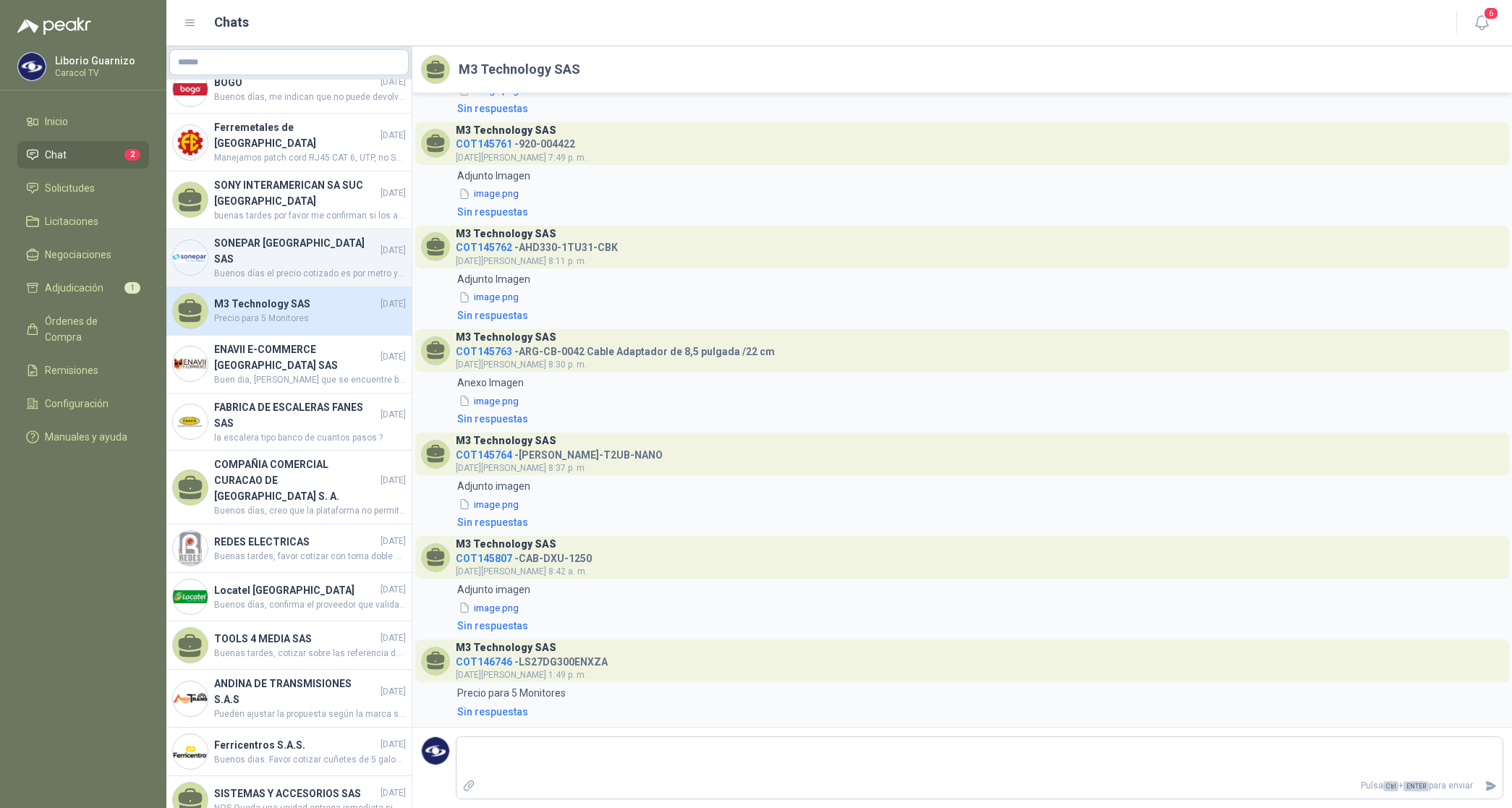
click at [296, 252] on h4 "SONEPAR [GEOGRAPHIC_DATA] SAS" at bounding box center [296, 250] width 164 height 32
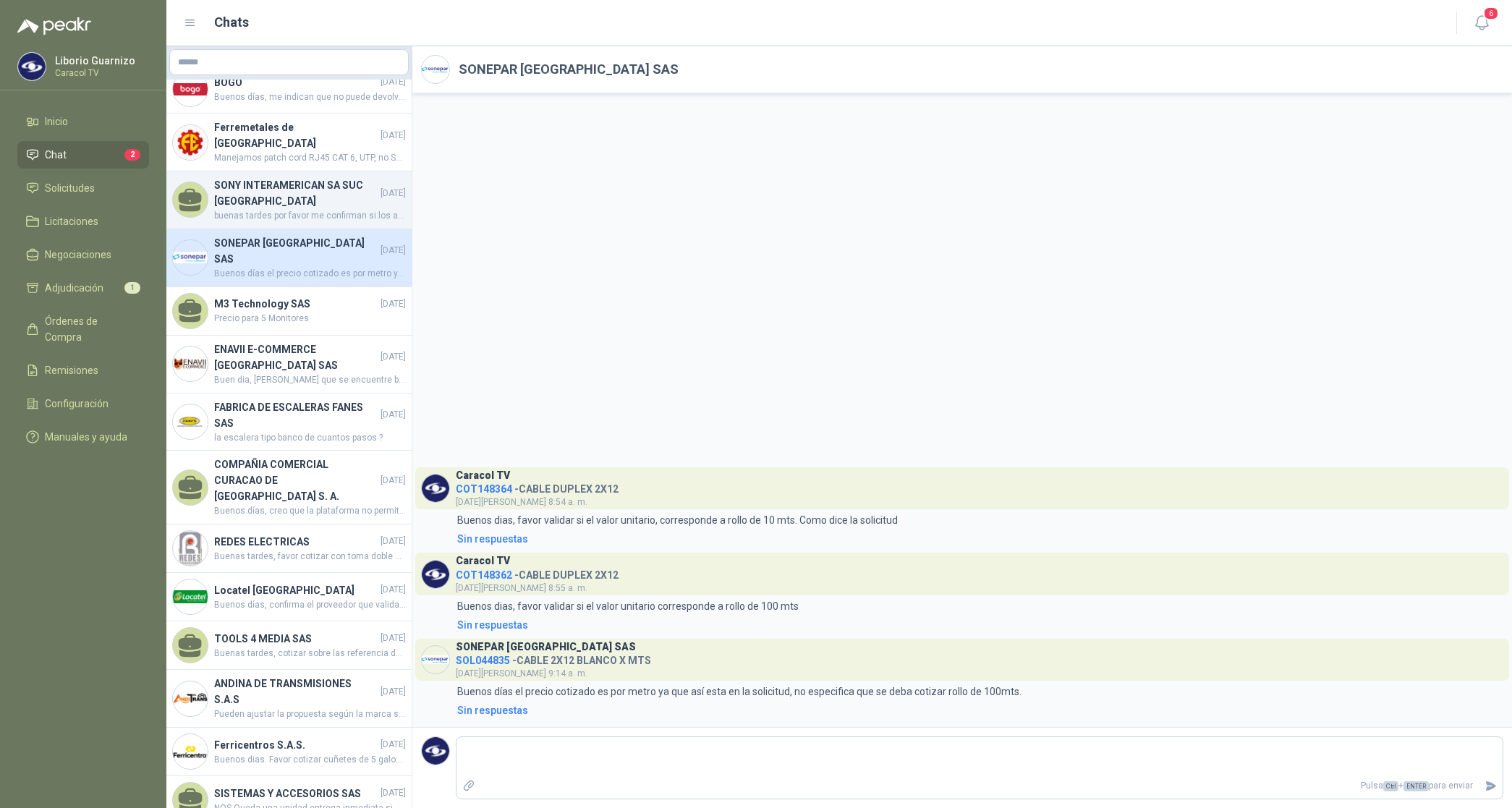
click at [297, 199] on h4 "SONY INTERAMERICAN SA SUC [GEOGRAPHIC_DATA]" at bounding box center [296, 192] width 164 height 32
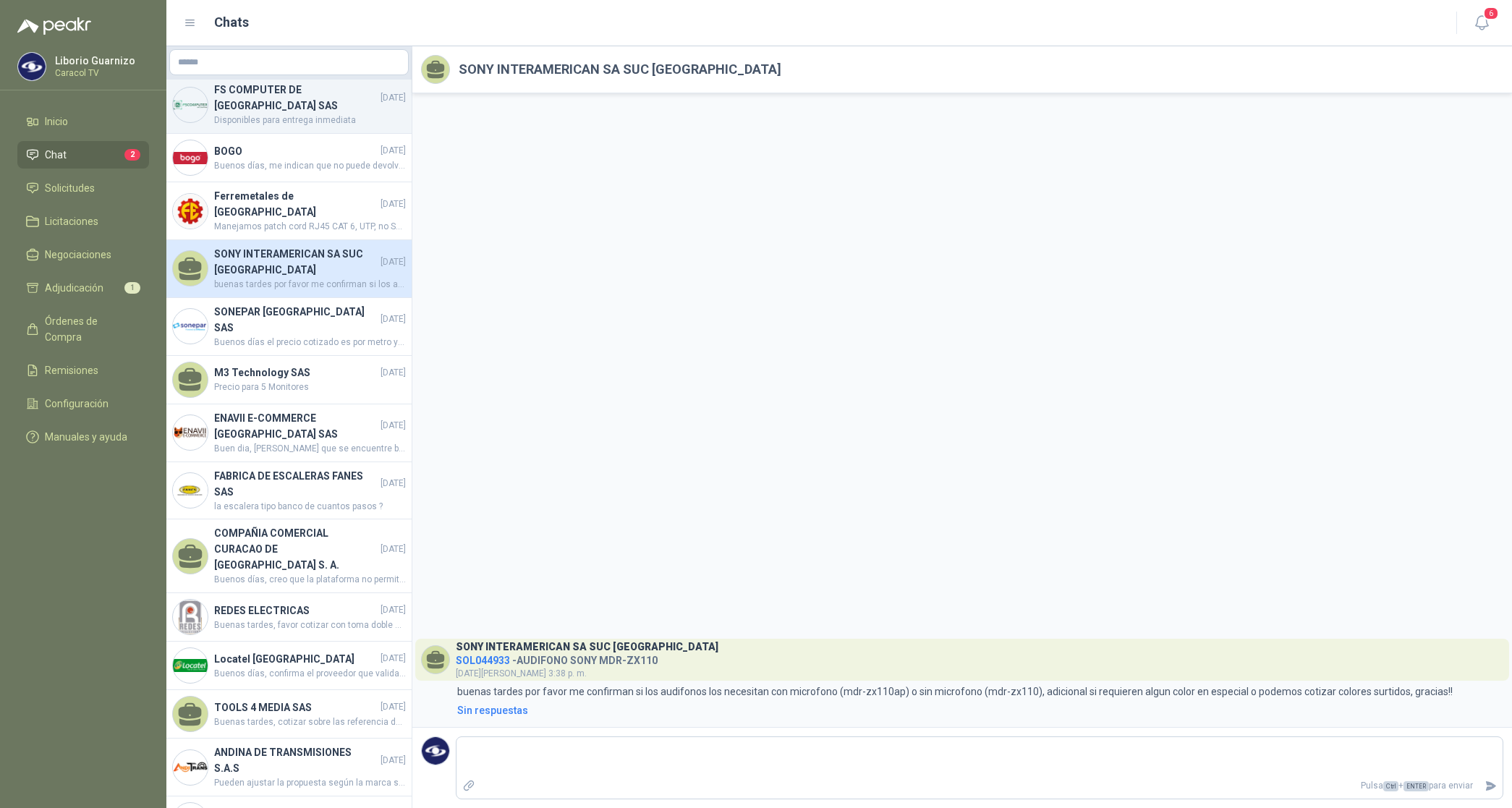
scroll to position [1189, 0]
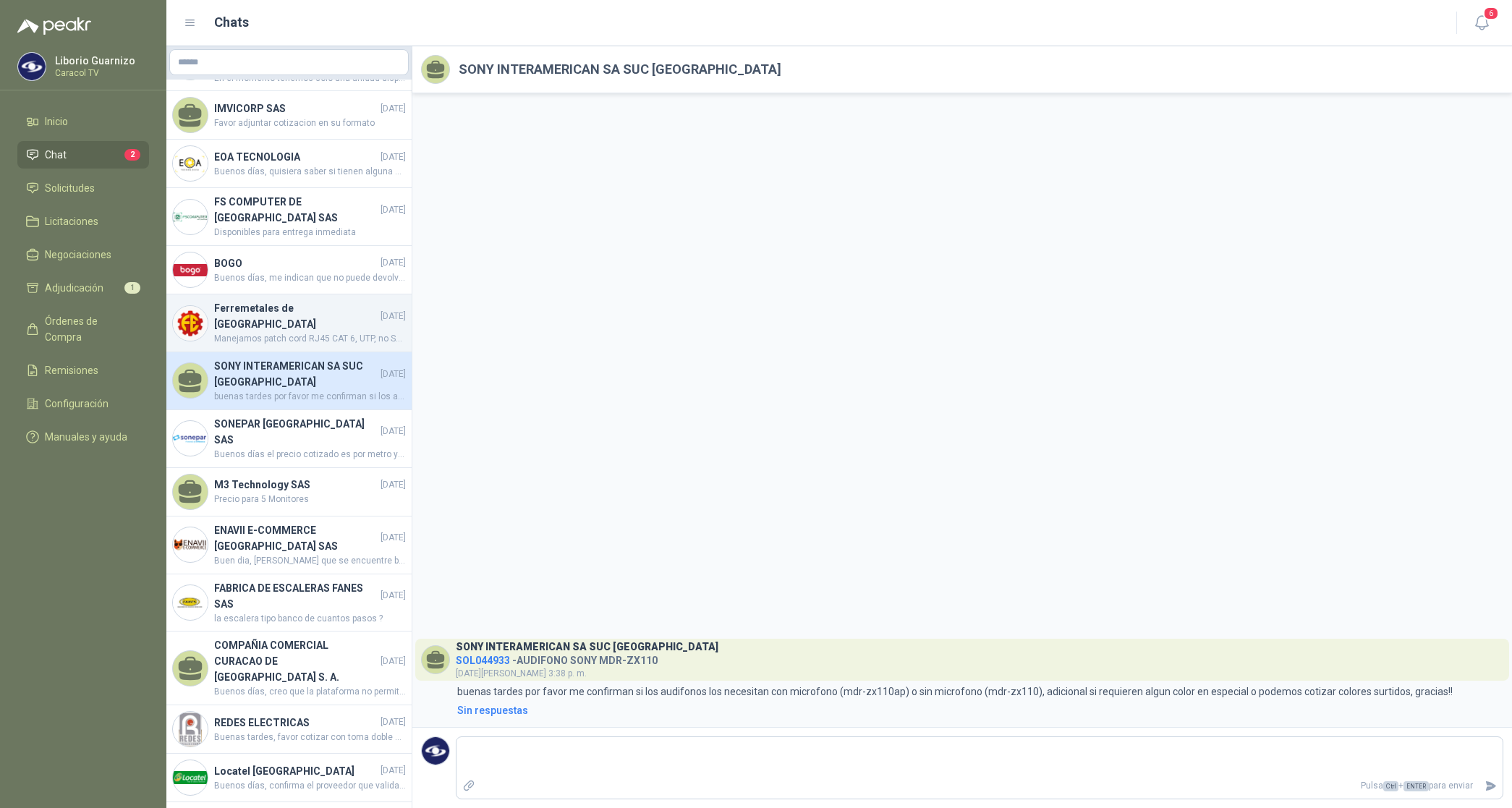
click at [273, 328] on h4 "Ferremetales de [GEOGRAPHIC_DATA]" at bounding box center [296, 316] width 164 height 32
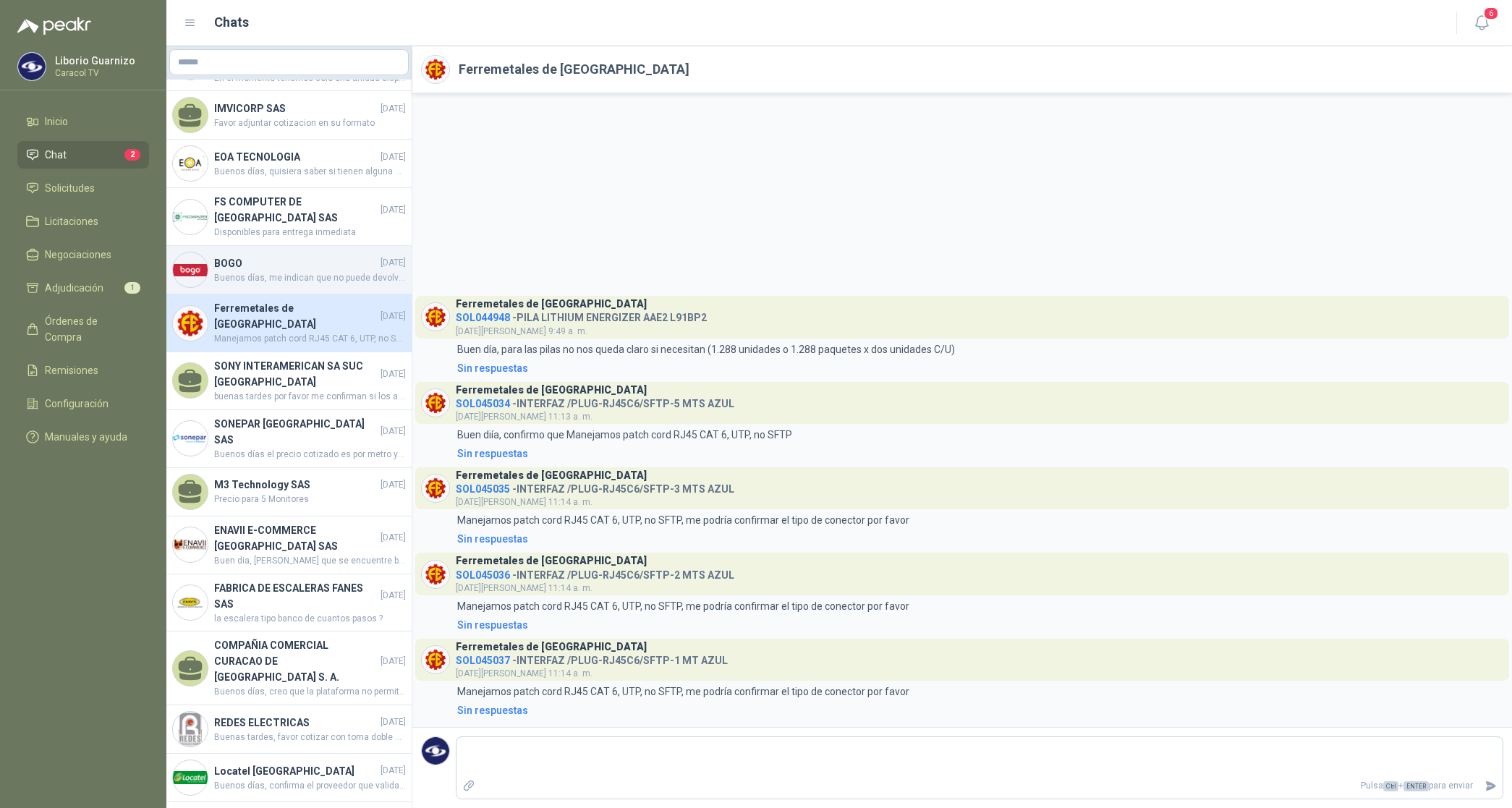
click at [244, 272] on div "BOGO [DATE] Buenos días, me indican que no puede devolverse el producto en caso…" at bounding box center [289, 270] width 245 height 49
click at [243, 270] on div "BOGO [DATE] Buenos días, me indican que no puede devolverse el producto en caso…" at bounding box center [289, 270] width 245 height 49
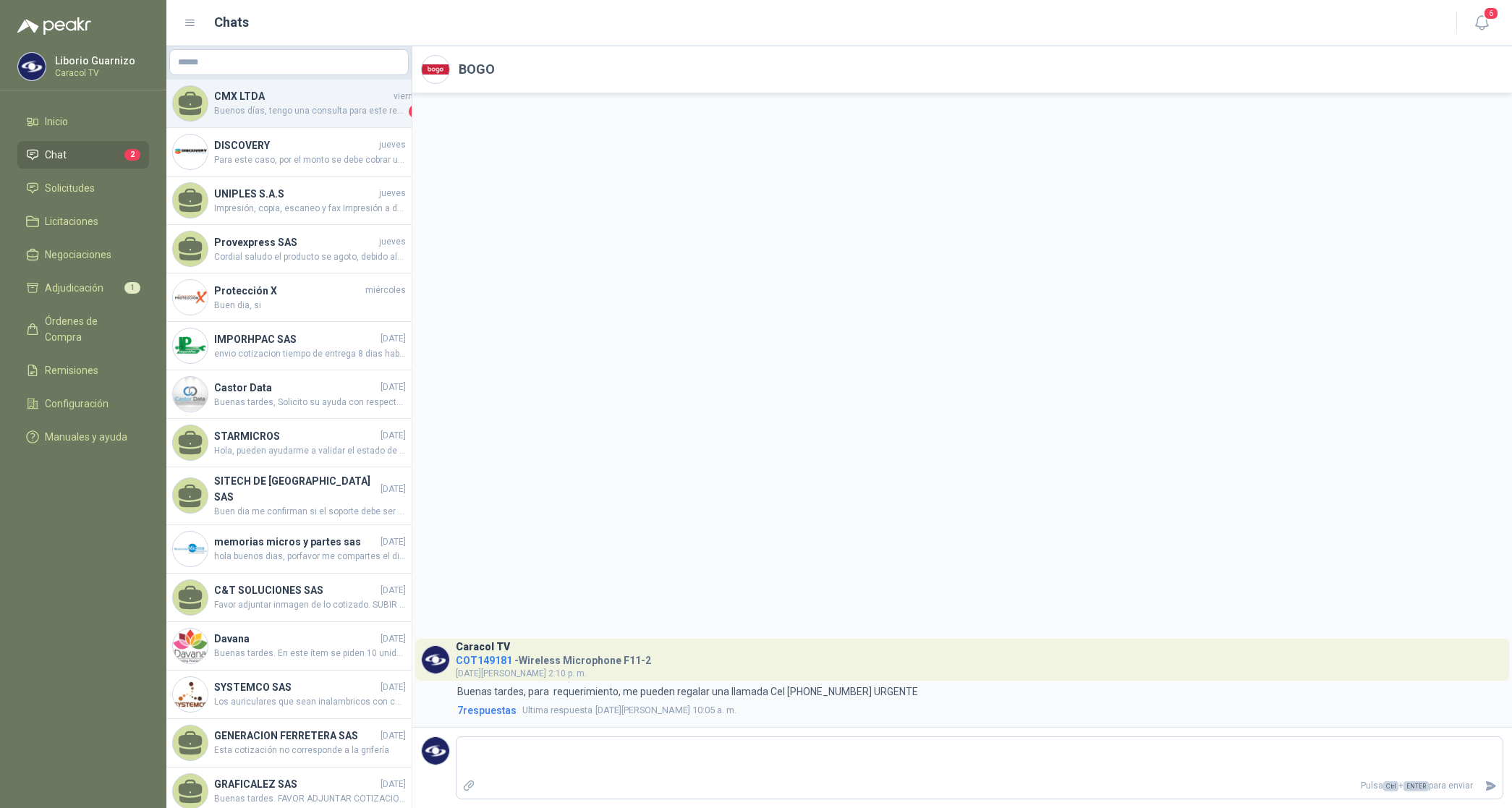
click at [257, 113] on span "Buenos días, tengo una consulta para este requerimiento, se necesita que tenga …" at bounding box center [309, 111] width 192 height 14
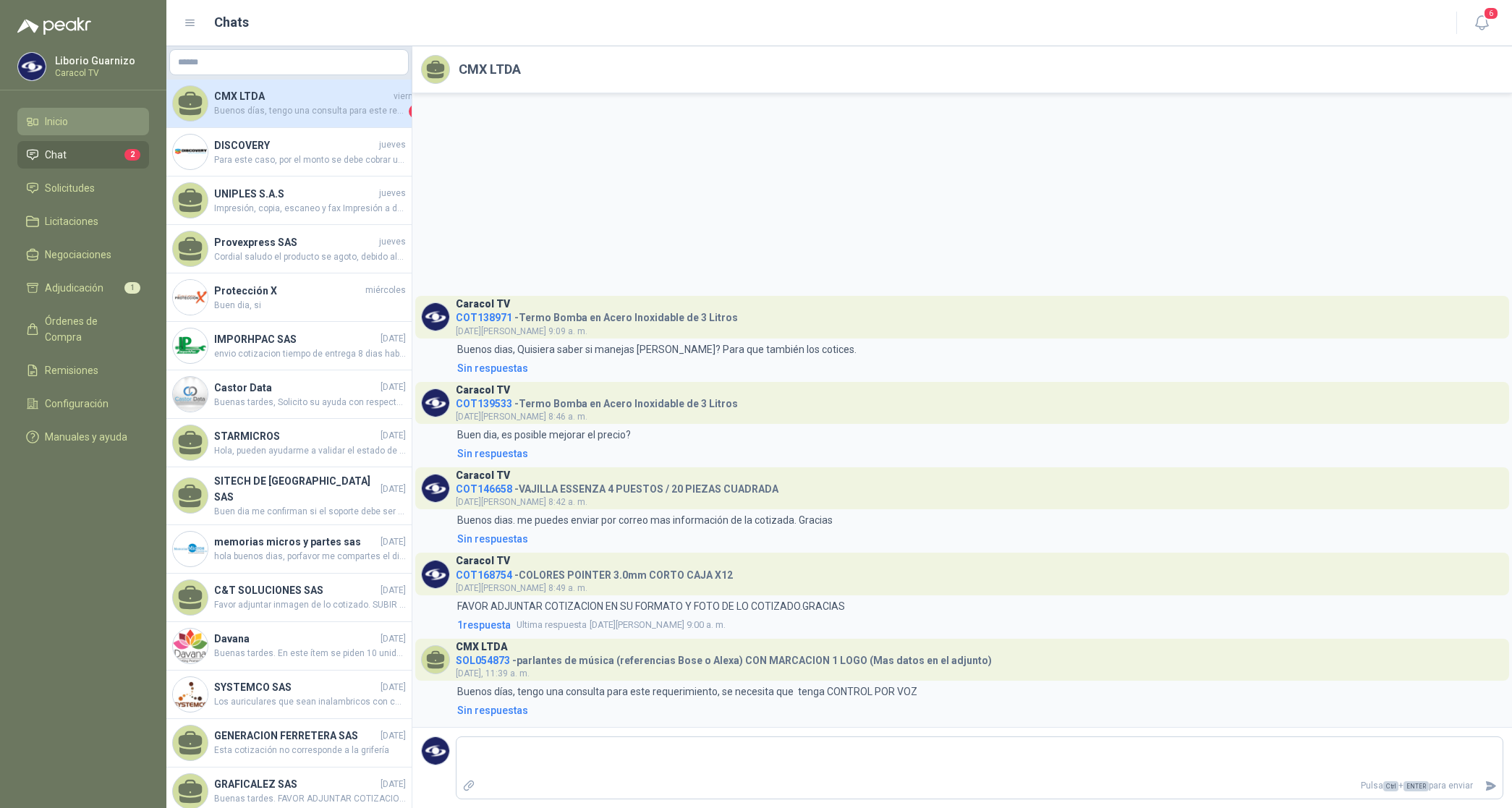
click at [61, 123] on span "Inicio" at bounding box center [56, 121] width 23 height 16
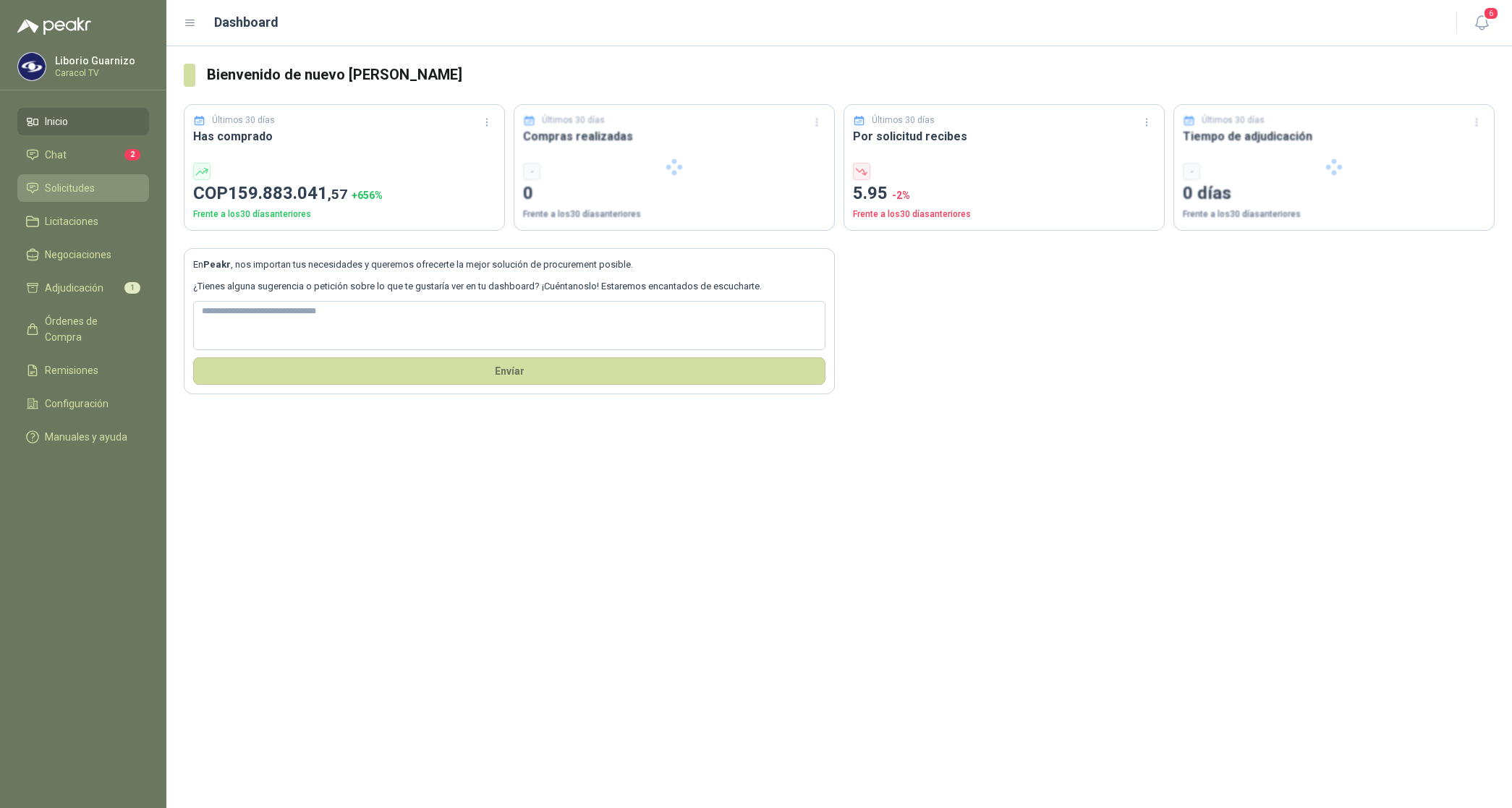
click at [71, 189] on span "Solicitudes" at bounding box center [70, 188] width 50 height 16
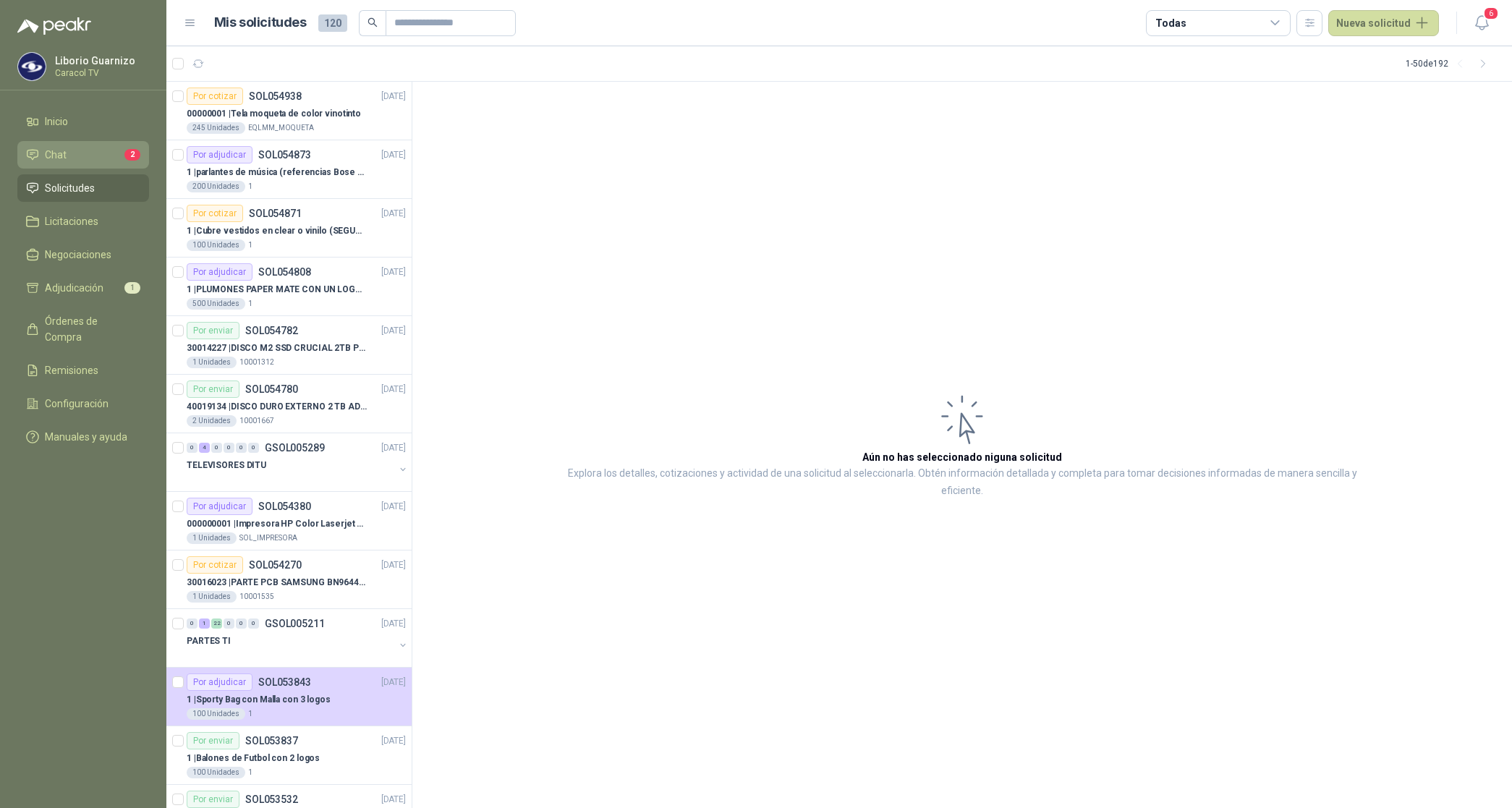
click at [58, 156] on span "Chat" at bounding box center [55, 154] width 21 height 16
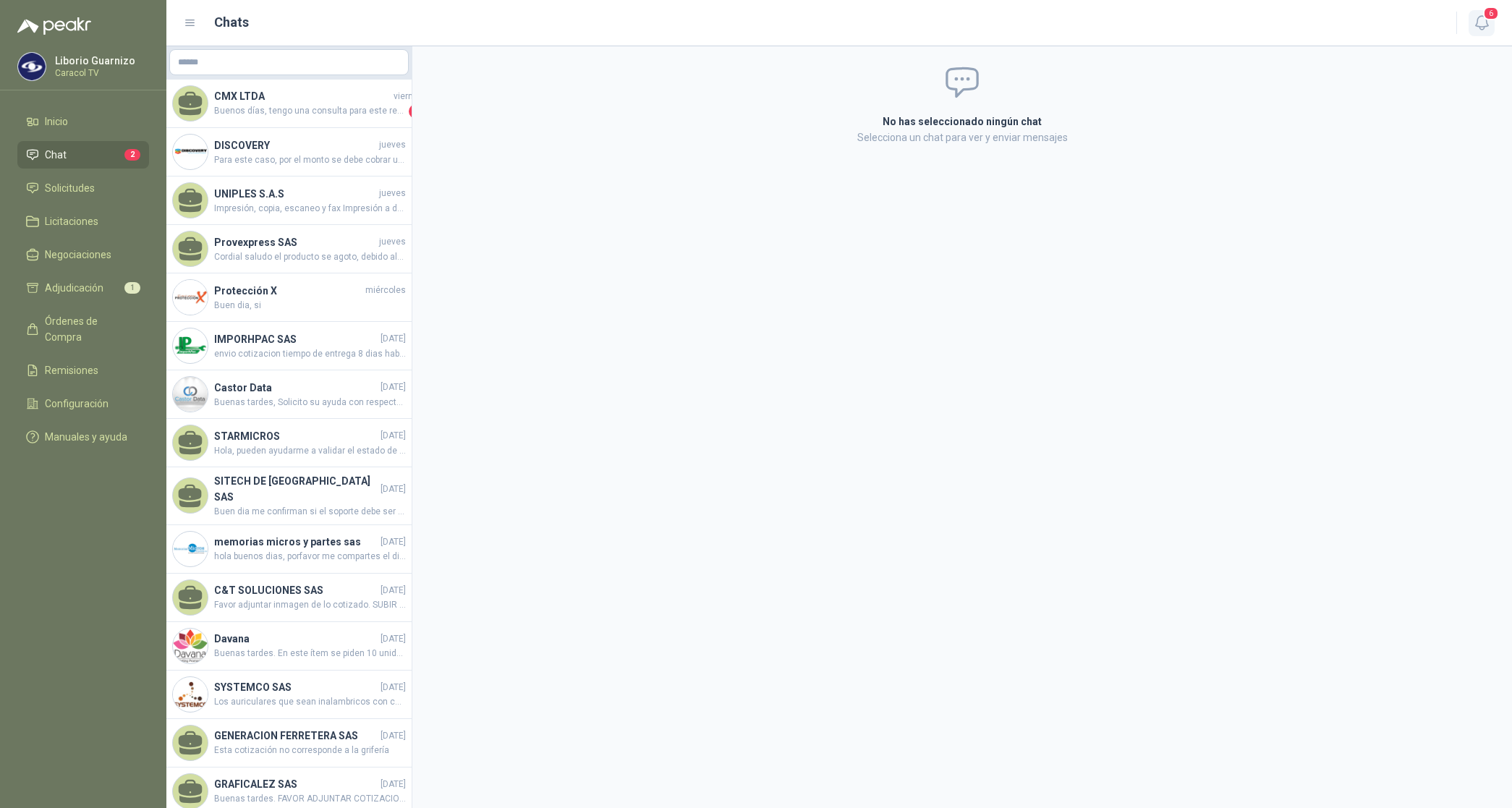
click at [1475, 14] on icon "button" at bounding box center [1482, 22] width 18 height 18
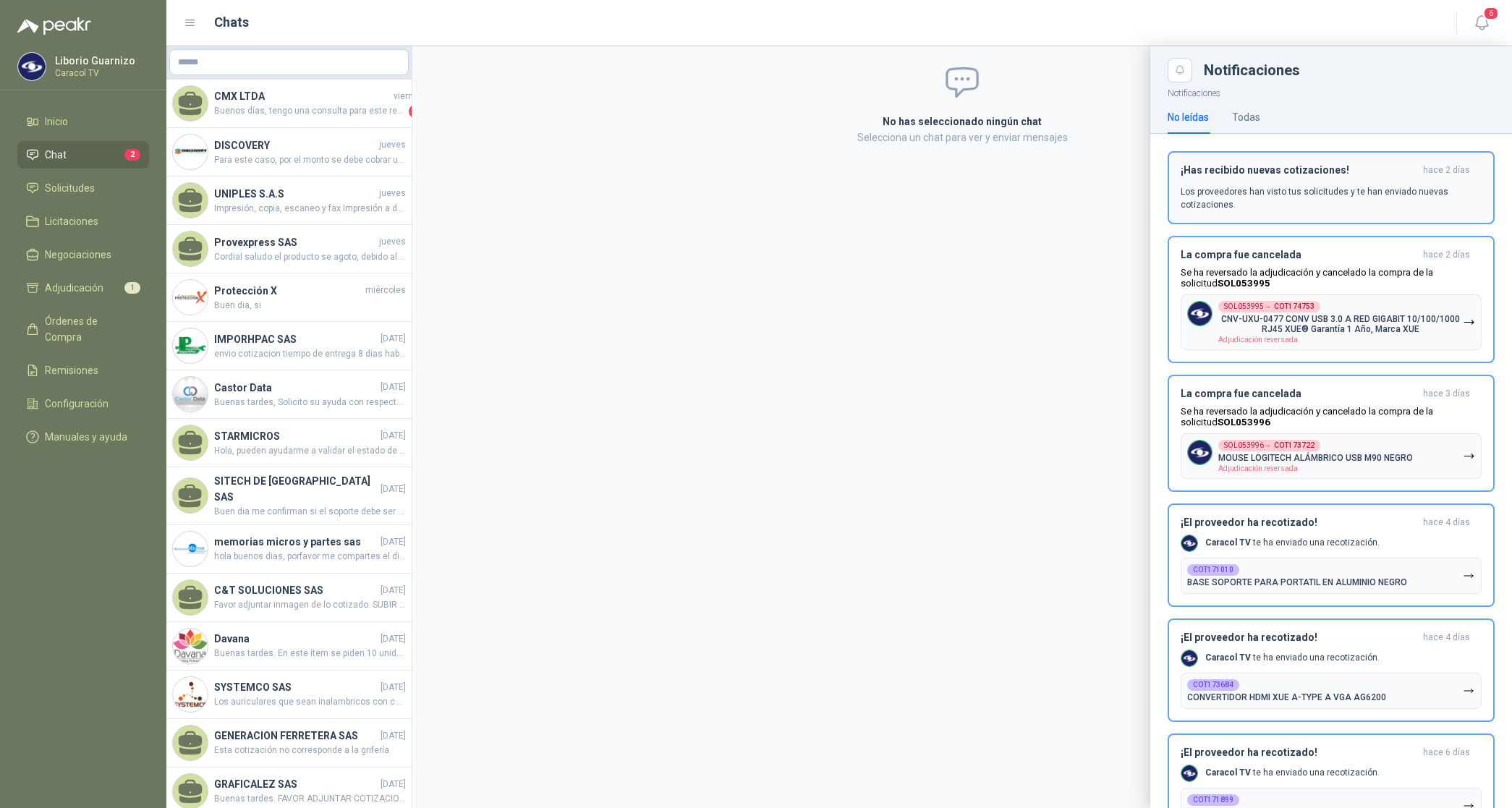
click at [1319, 194] on p "Los proveedores han visto tus solicitudes y te han enviado nuevas cotizaciones." at bounding box center [1331, 198] width 301 height 26
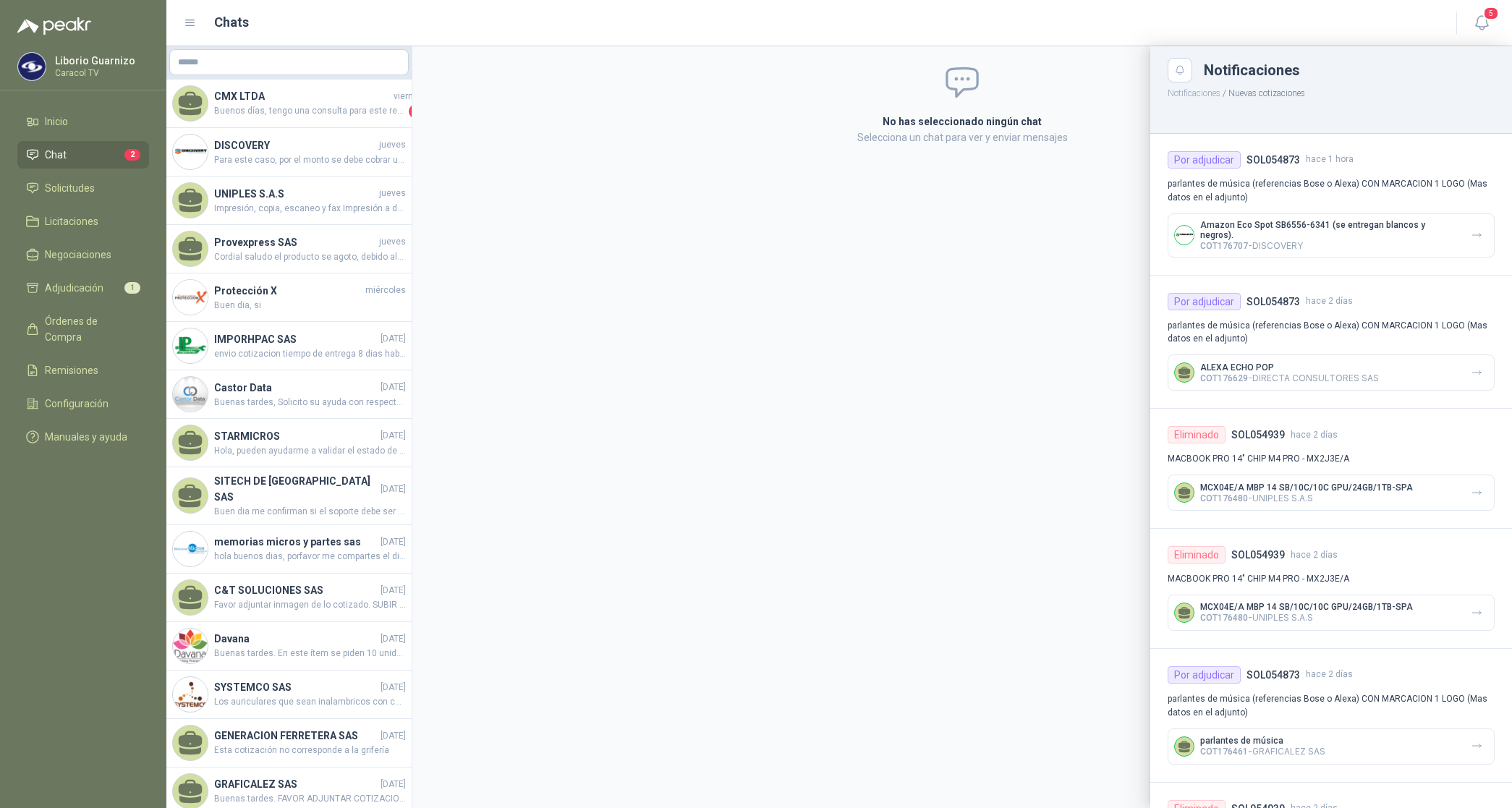
click at [1314, 377] on p "COT176629 - DIRECTA CONSULTORES SAS" at bounding box center [1290, 377] width 179 height 11
click at [1471, 237] on icon "button" at bounding box center [1477, 235] width 12 height 12
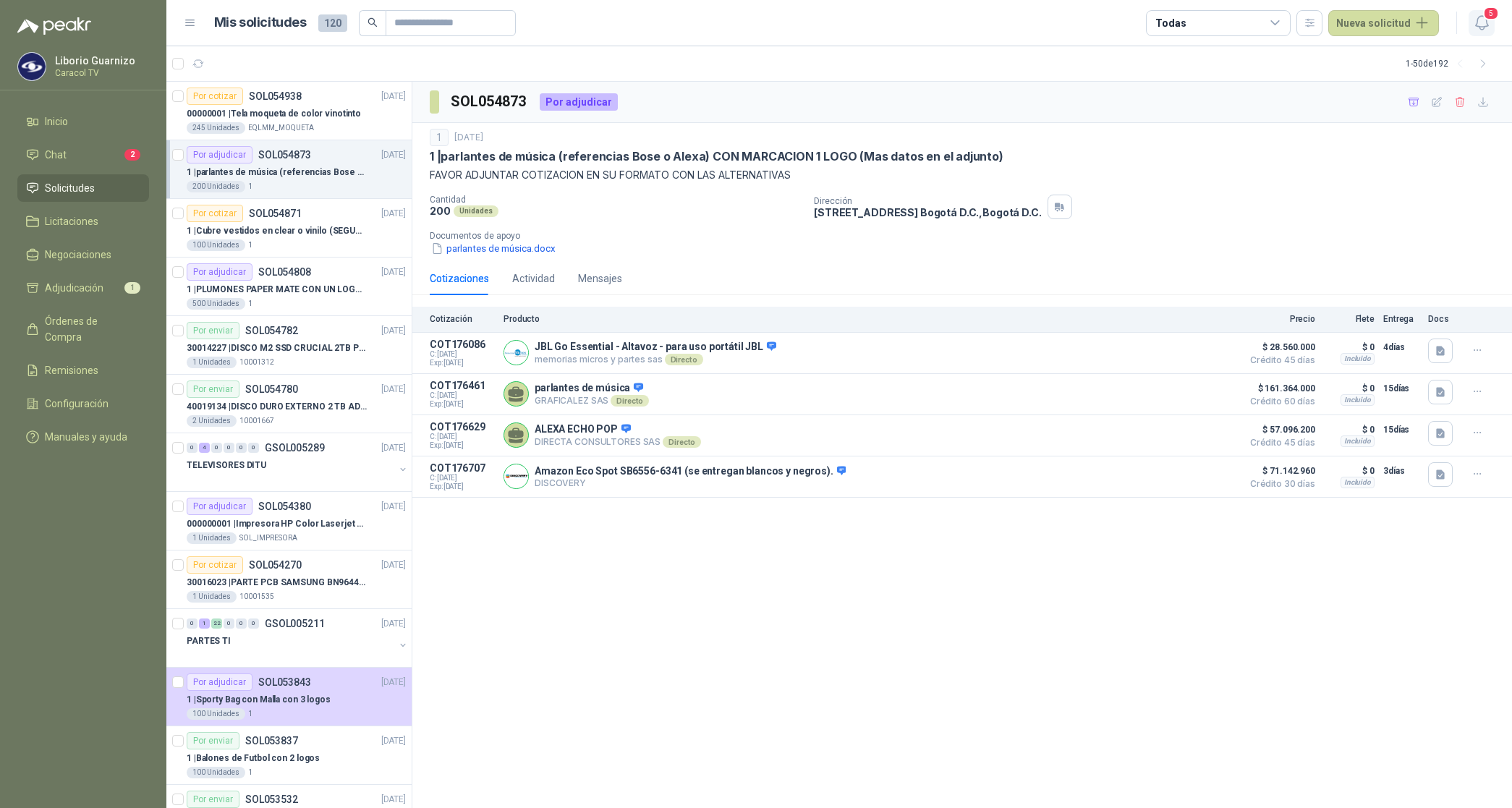
click at [1481, 26] on icon "button" at bounding box center [1481, 23] width 12 height 14
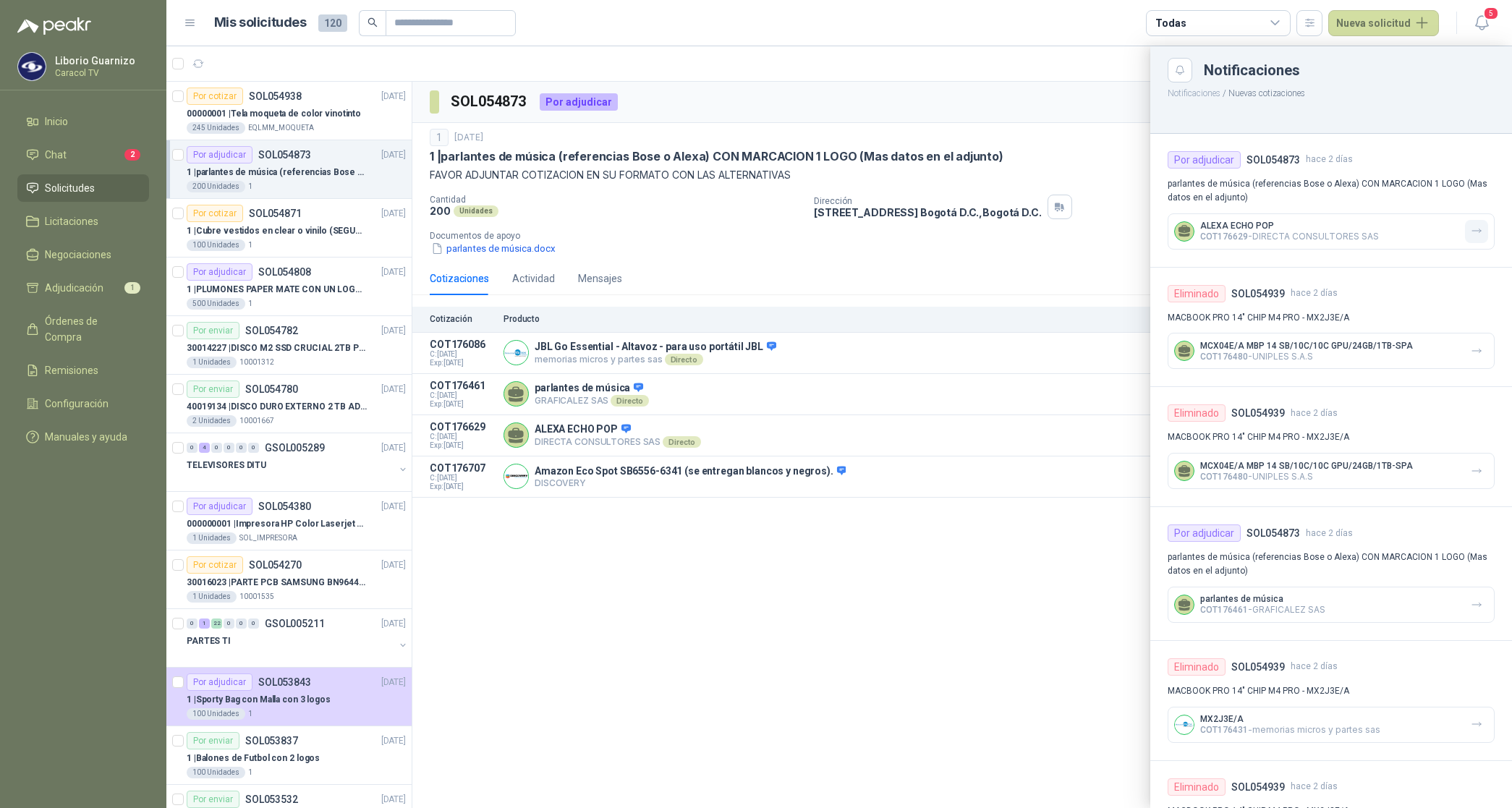
click at [1471, 228] on icon "button" at bounding box center [1477, 231] width 12 height 12
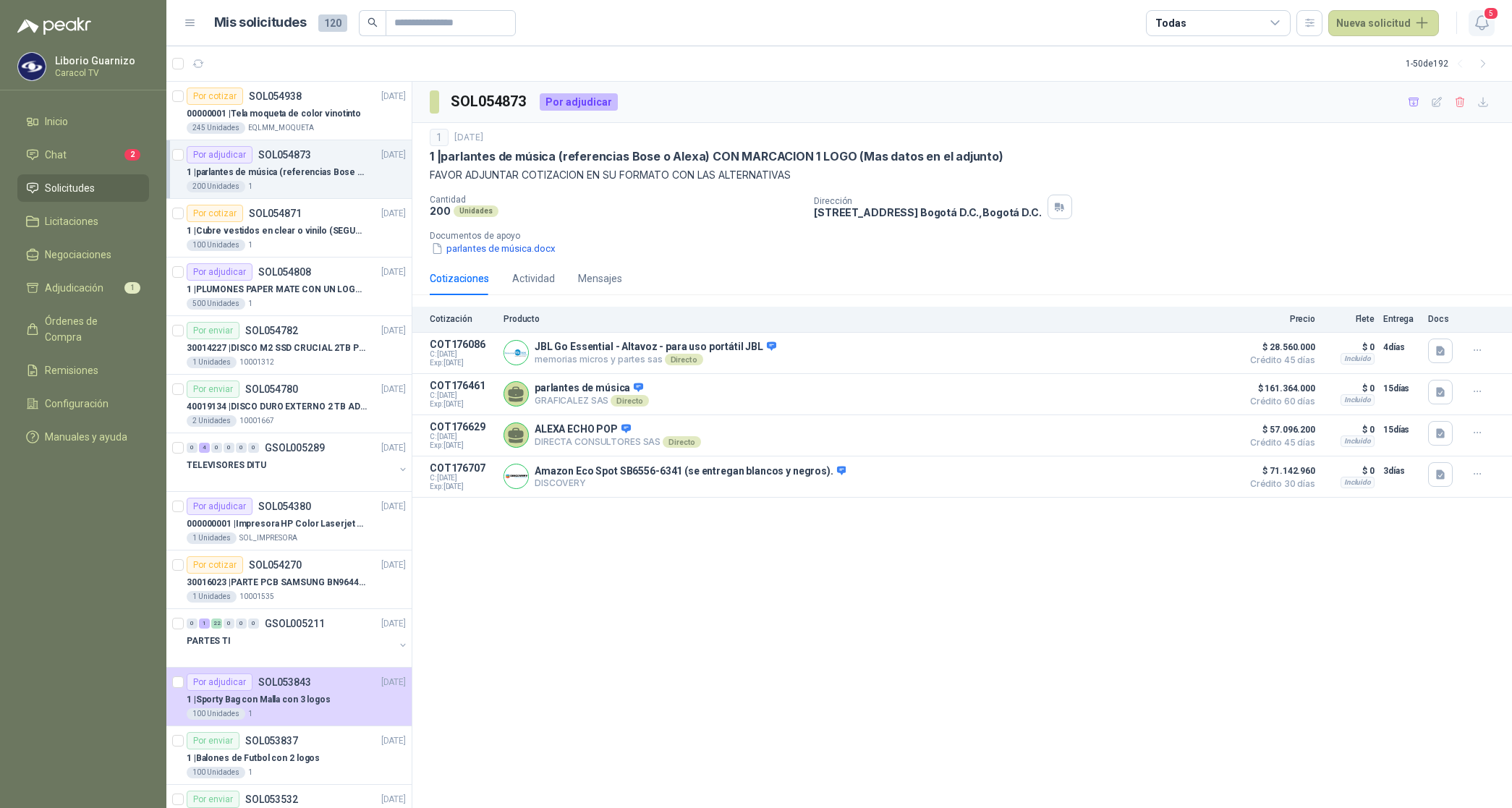
click at [1485, 19] on button "5" at bounding box center [1481, 23] width 26 height 26
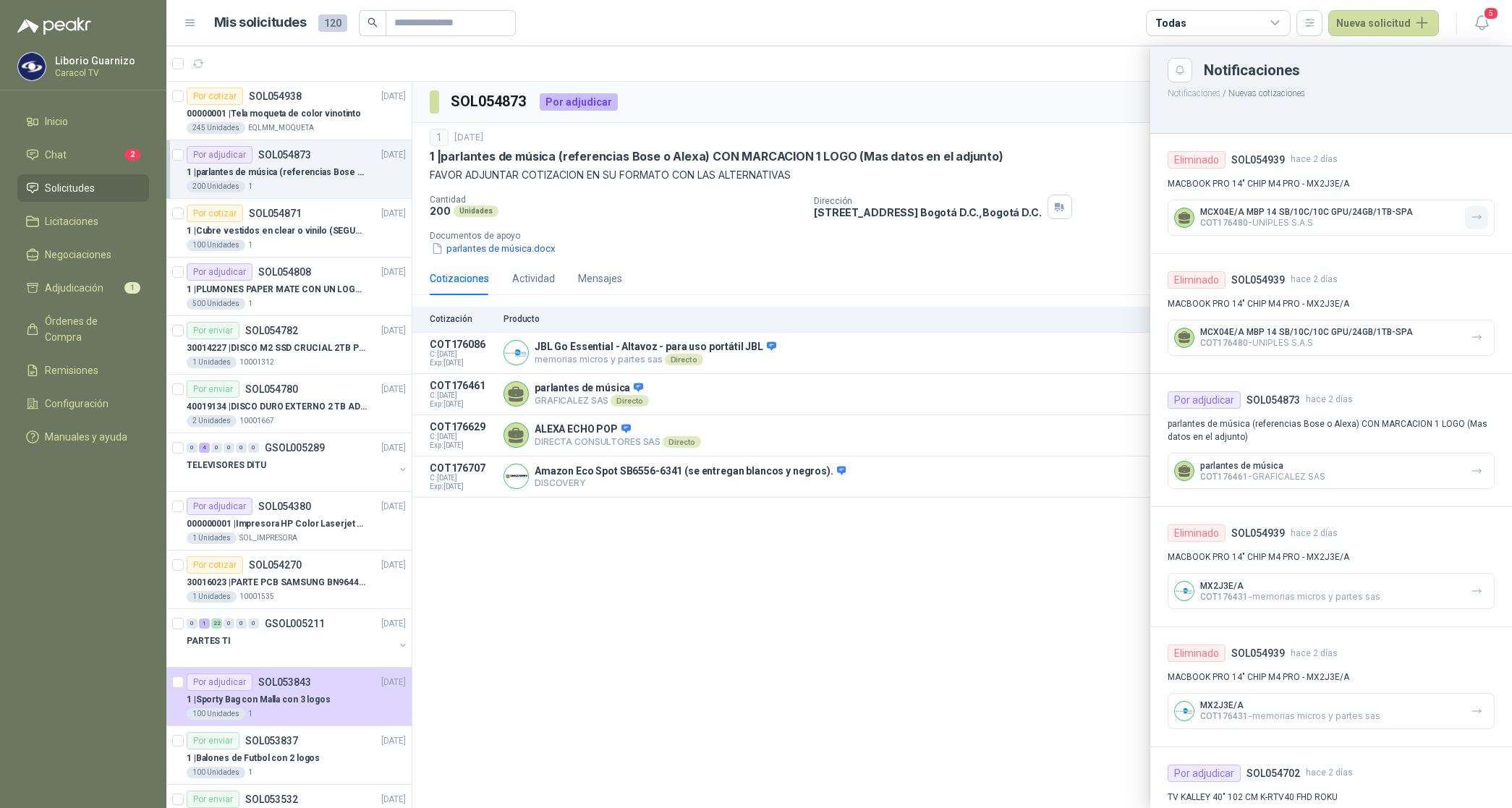
click at [1473, 217] on icon "button" at bounding box center [1477, 217] width 9 height 3
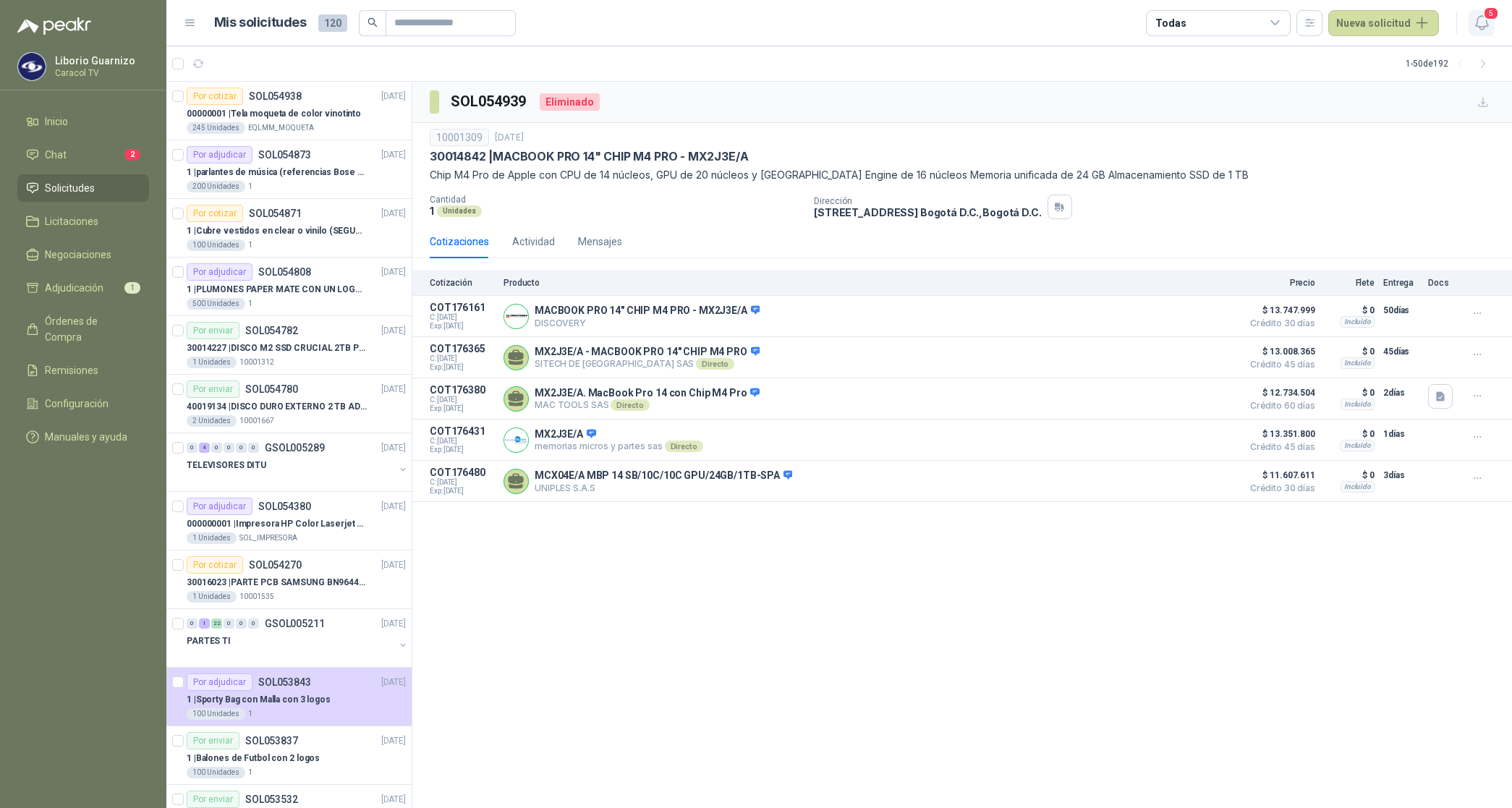
click at [1479, 30] on icon "button" at bounding box center [1482, 22] width 18 height 18
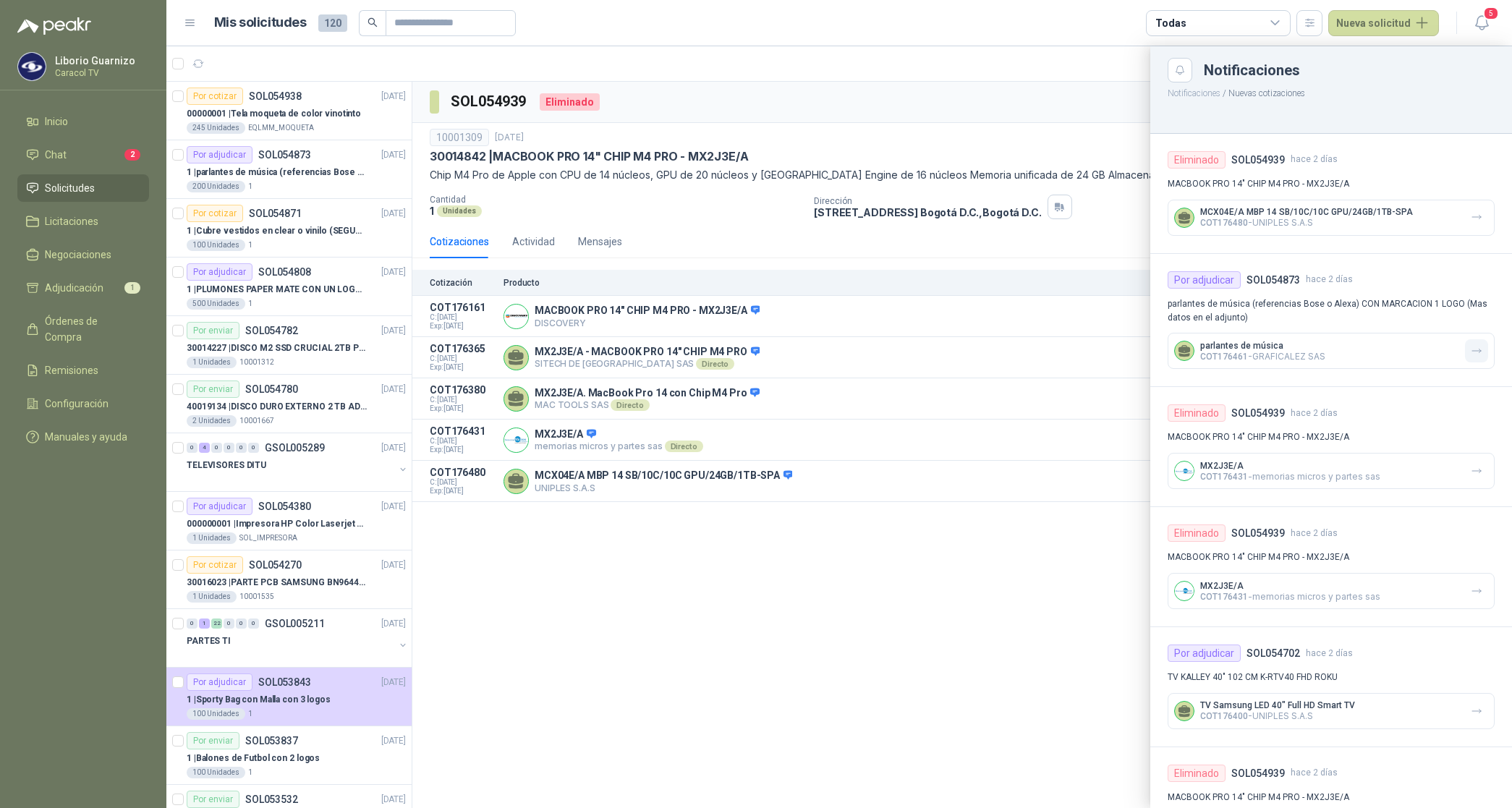
click at [1471, 347] on icon "button" at bounding box center [1477, 351] width 12 height 12
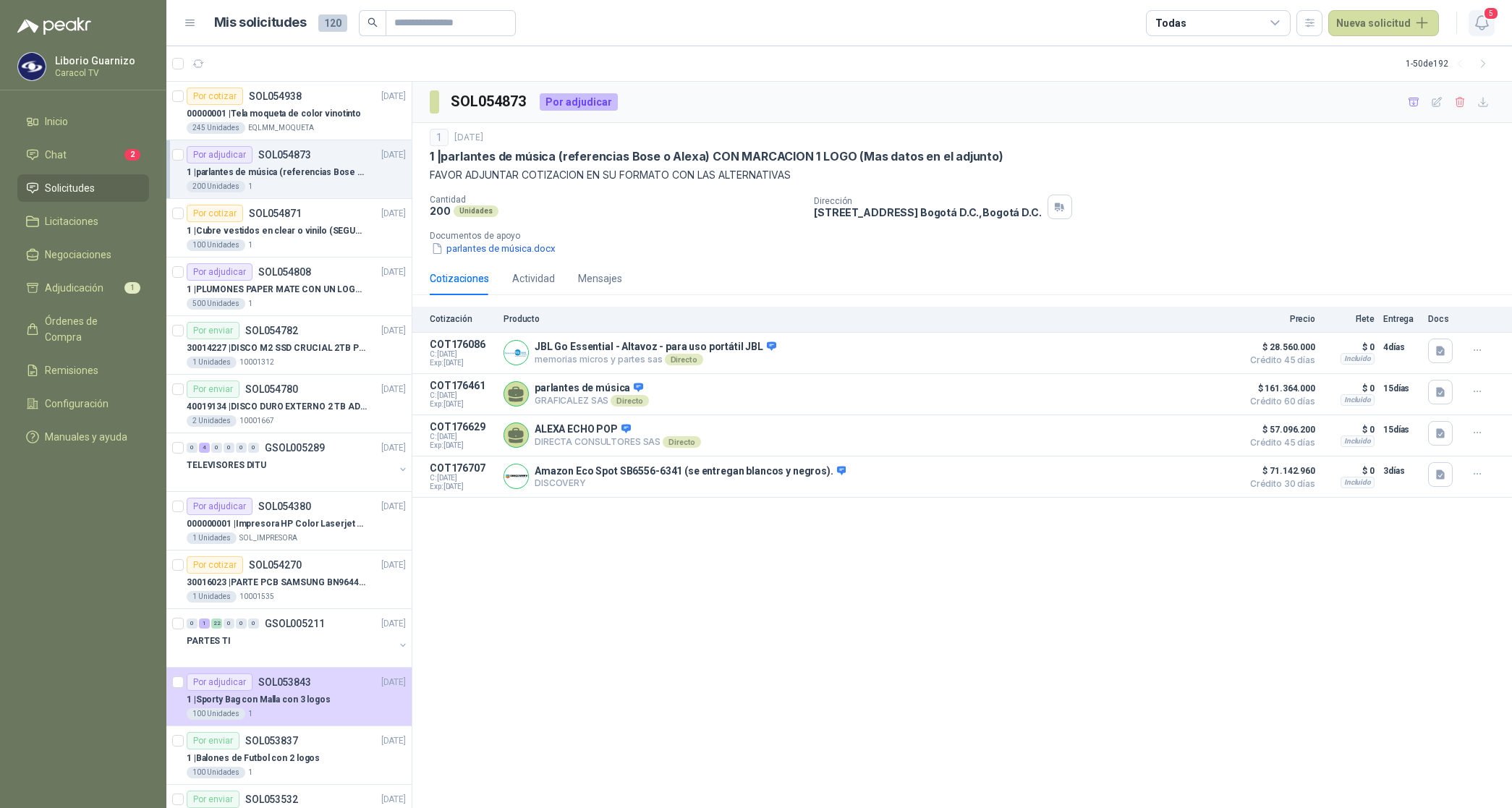
click at [1481, 31] on icon "button" at bounding box center [1482, 22] width 18 height 18
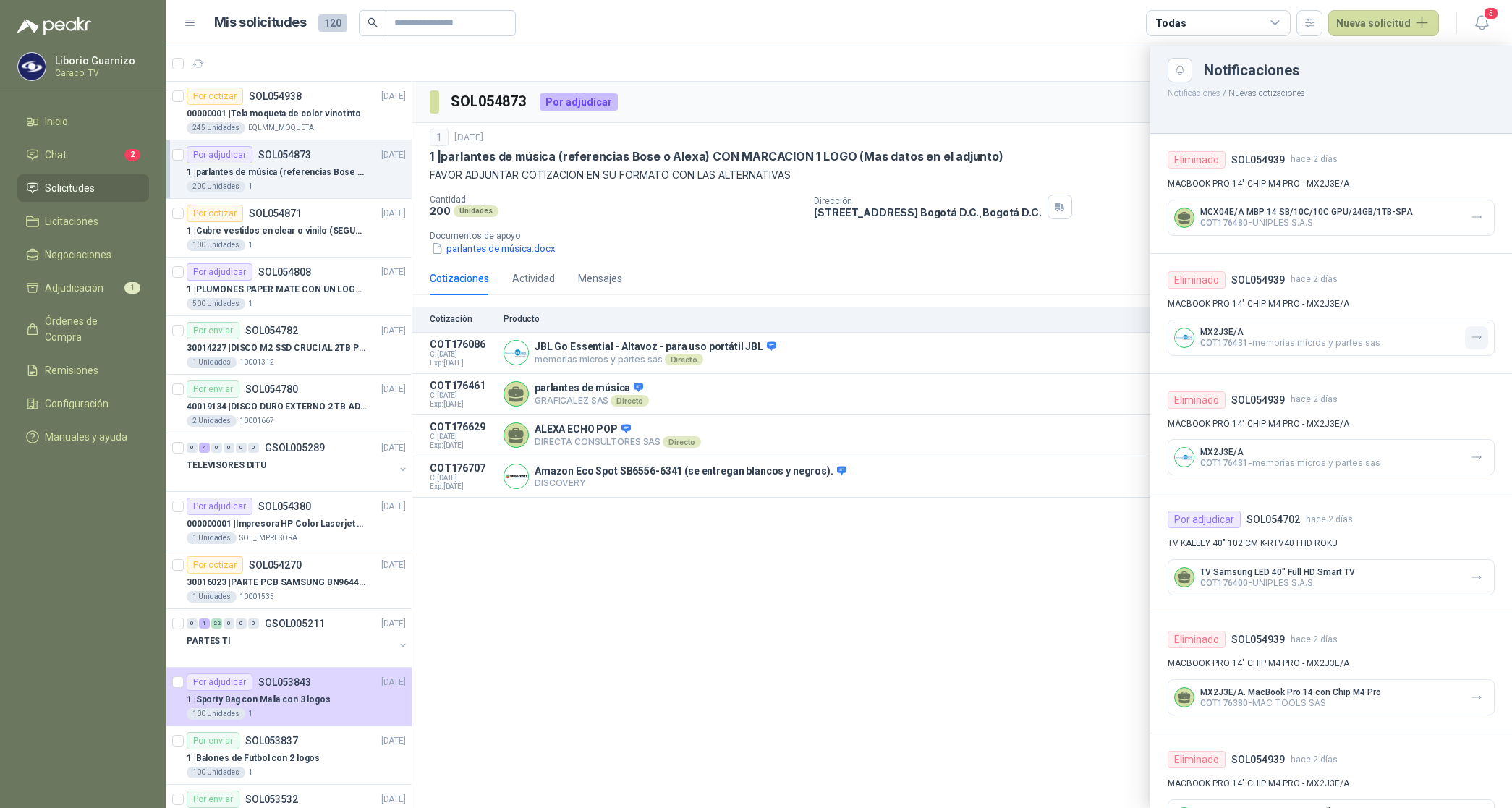
click at [1471, 336] on icon "button" at bounding box center [1477, 337] width 12 height 12
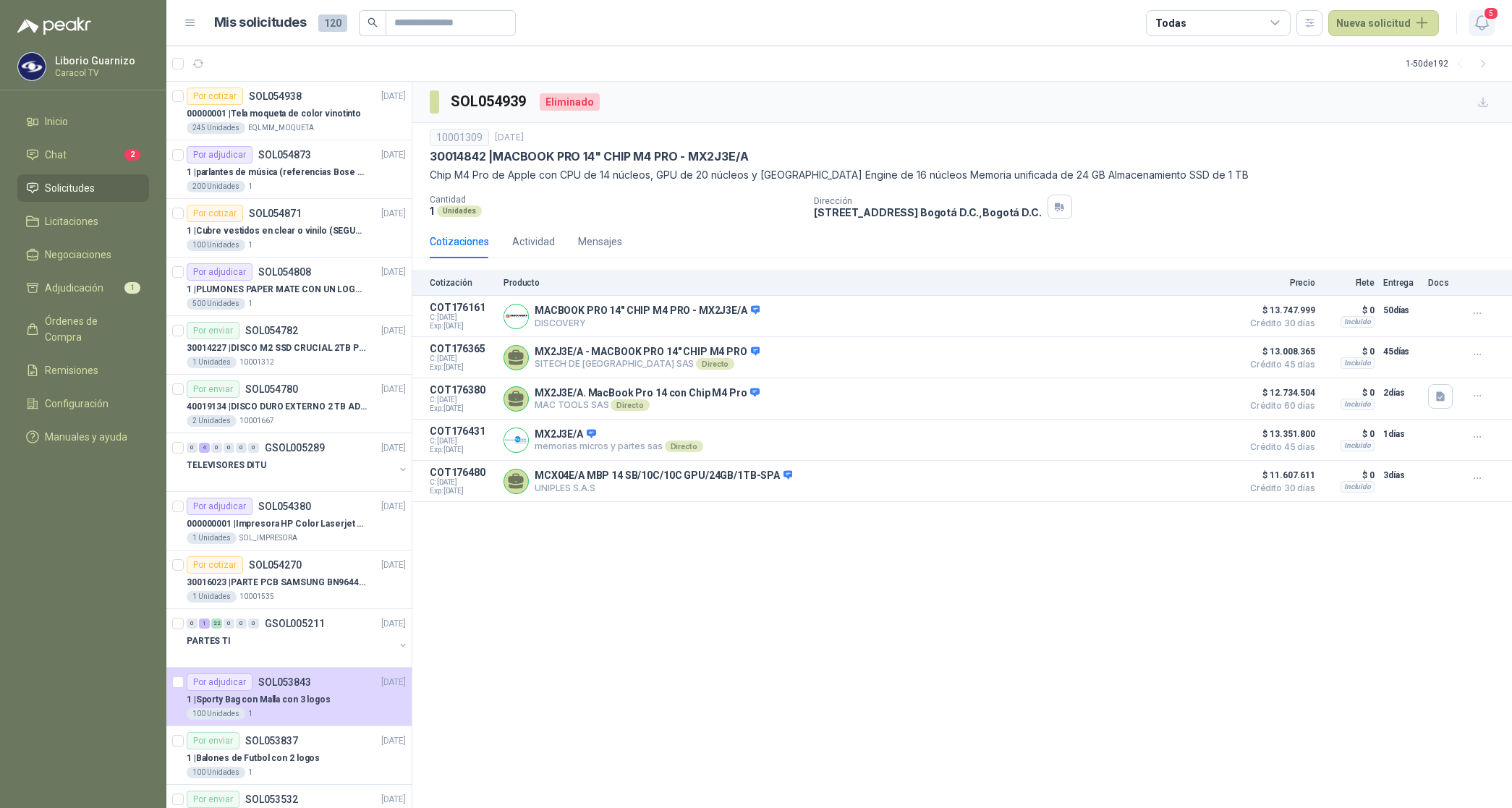
click at [1483, 26] on icon "button" at bounding box center [1481, 23] width 12 height 14
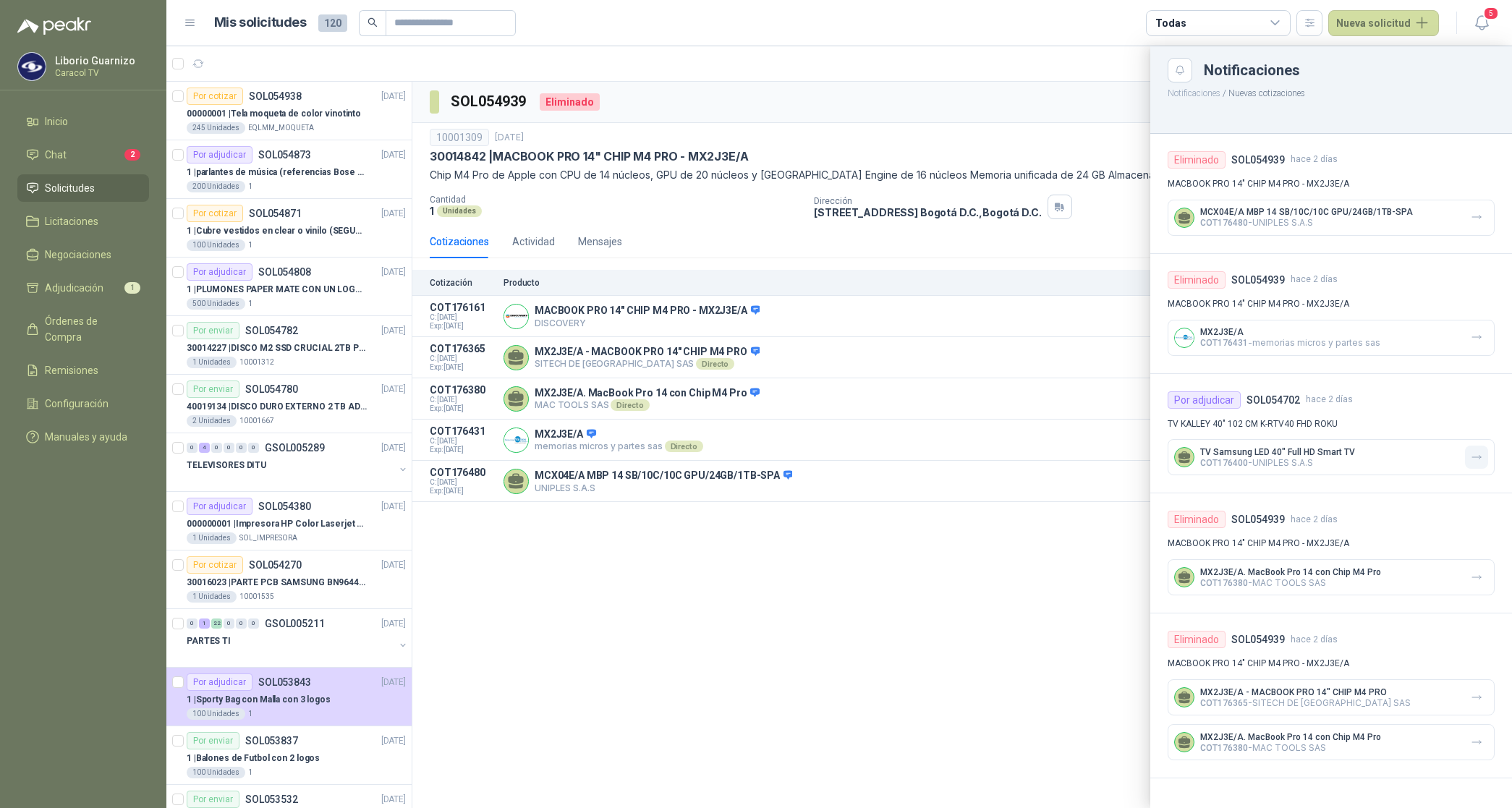
click at [1476, 458] on icon "button" at bounding box center [1477, 457] width 12 height 12
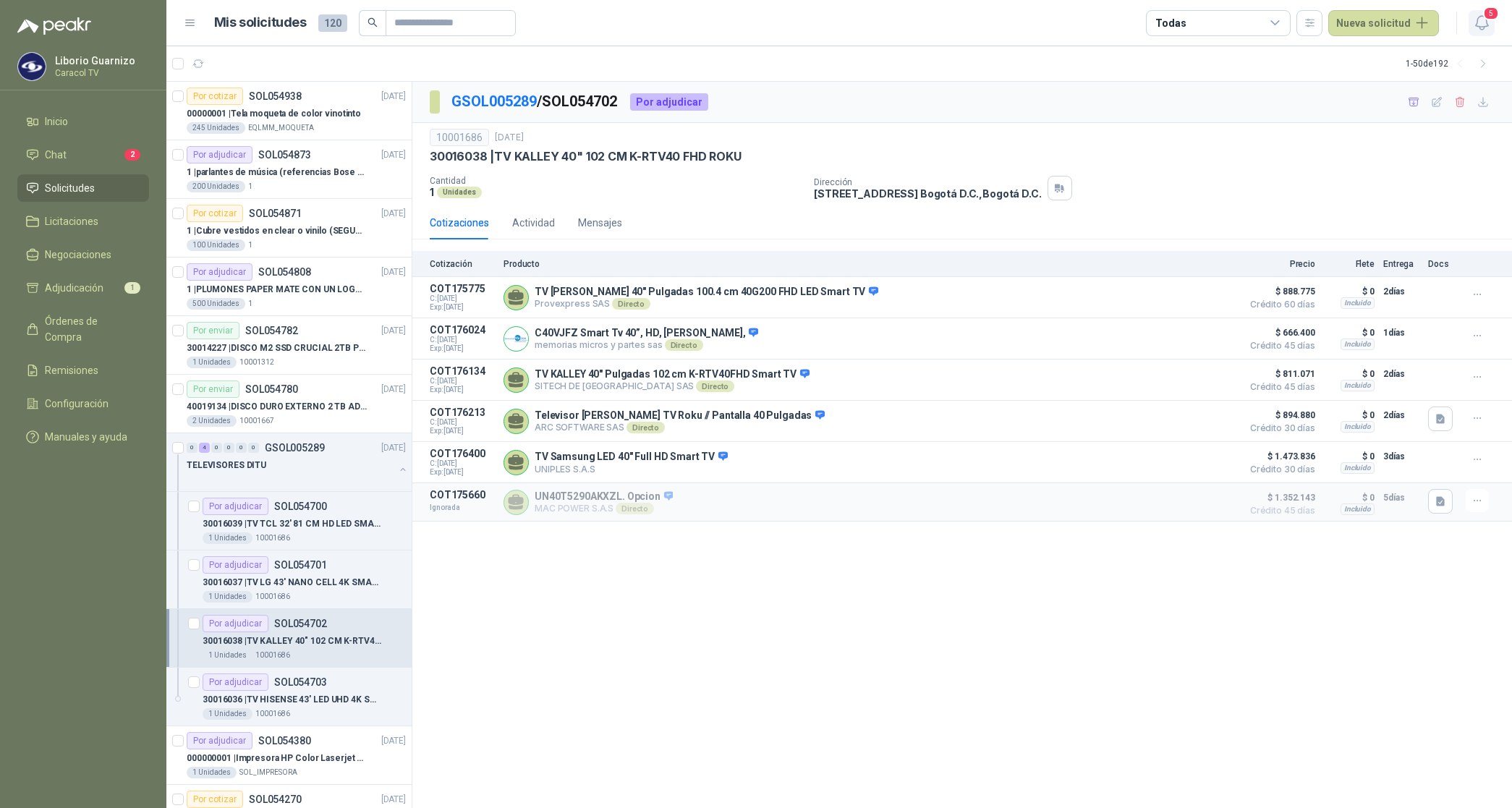
click at [1485, 21] on icon "button" at bounding box center [1482, 22] width 18 height 18
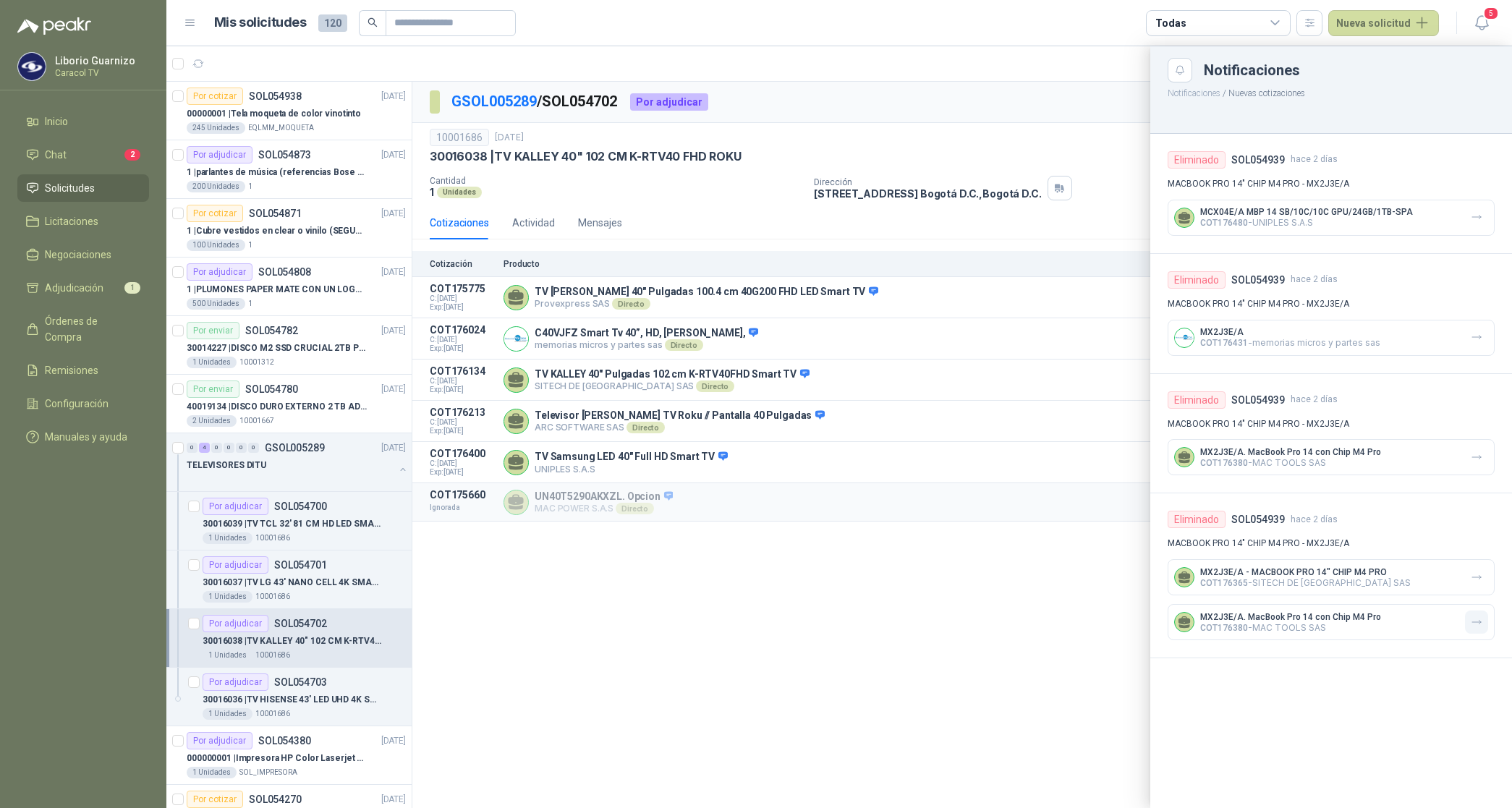
click at [1480, 622] on icon "button" at bounding box center [1477, 622] width 12 height 12
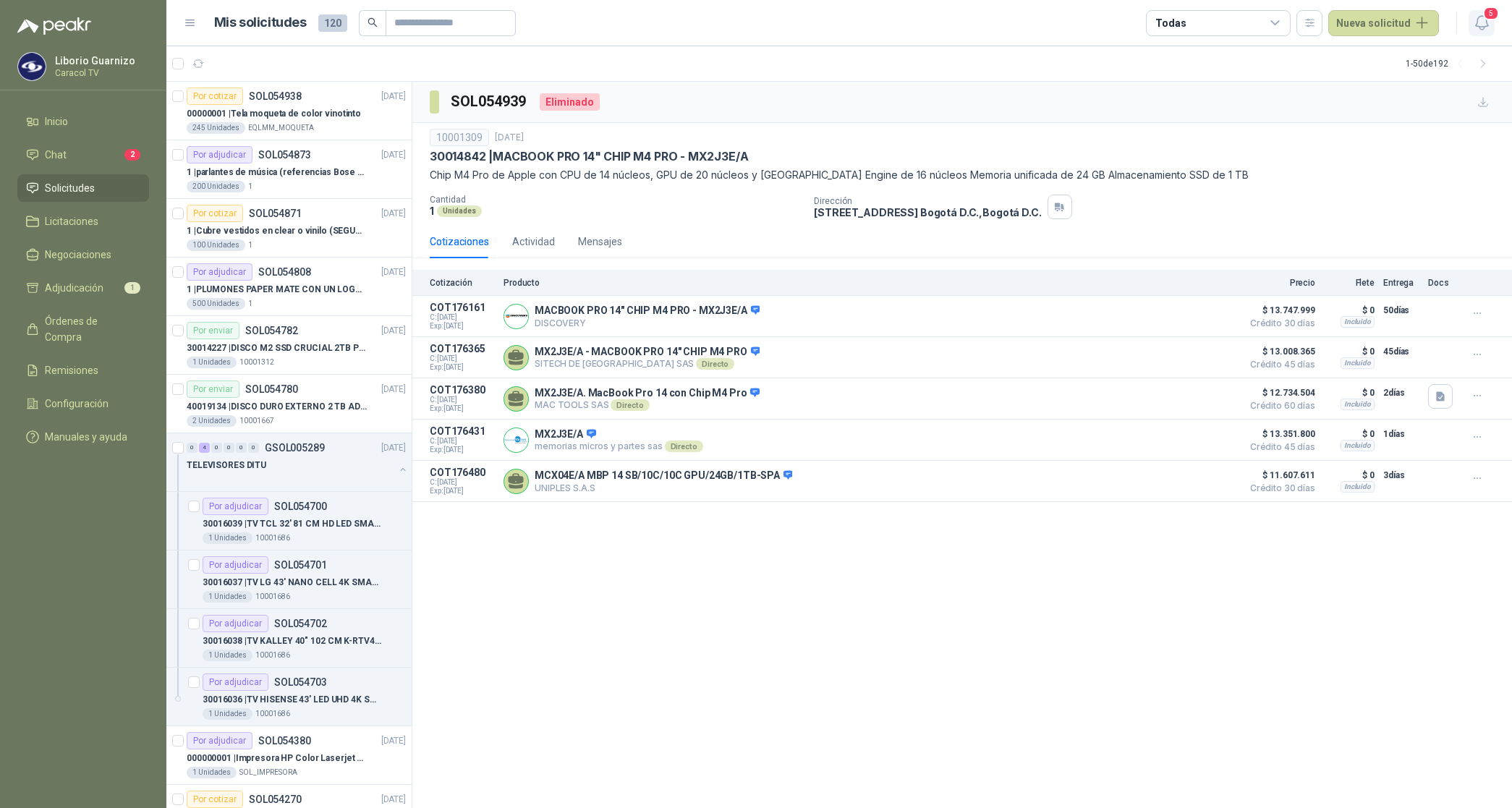
click at [1488, 22] on icon "button" at bounding box center [1482, 22] width 18 height 18
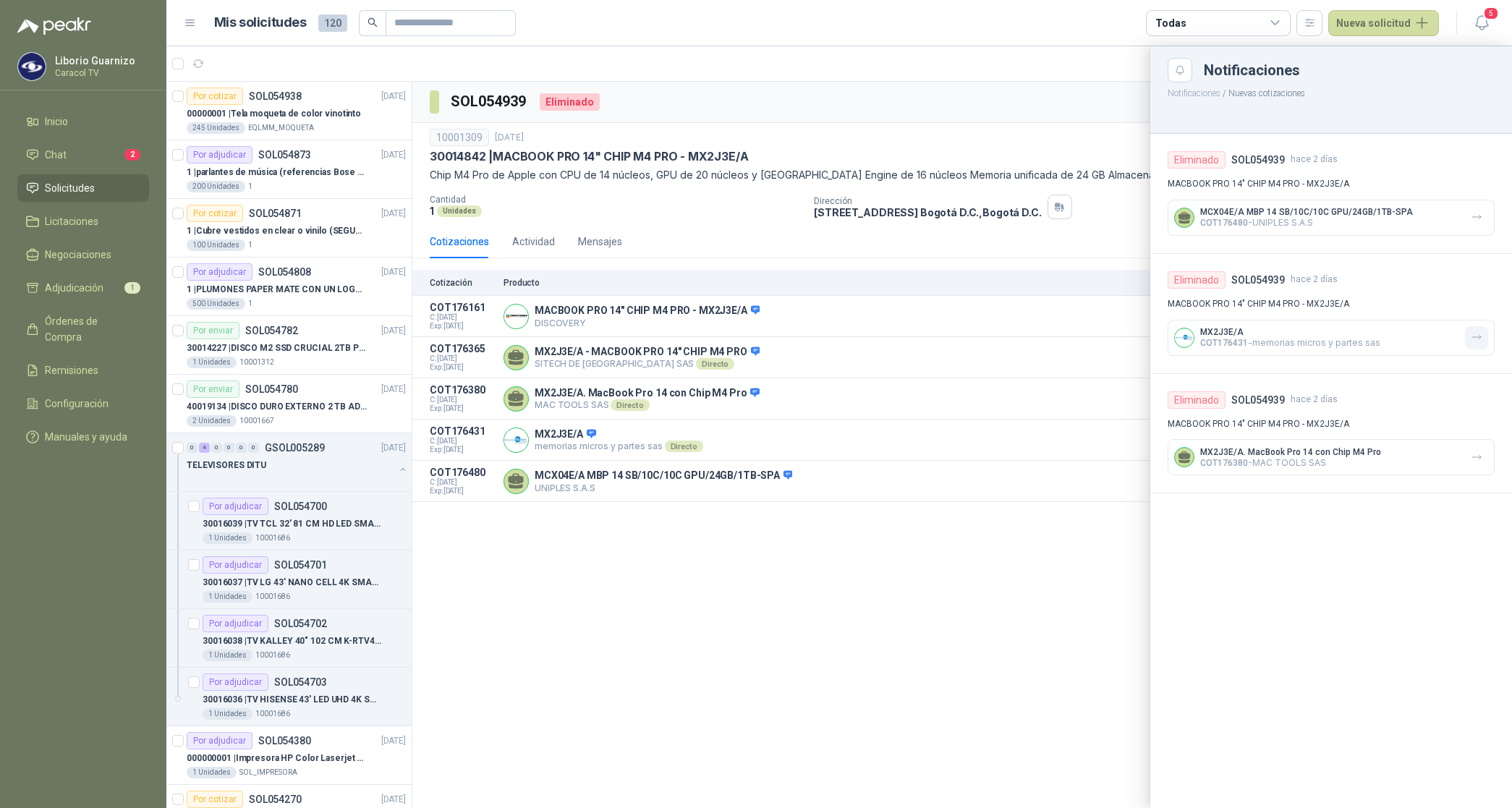
click at [1475, 333] on icon "button" at bounding box center [1477, 337] width 12 height 12
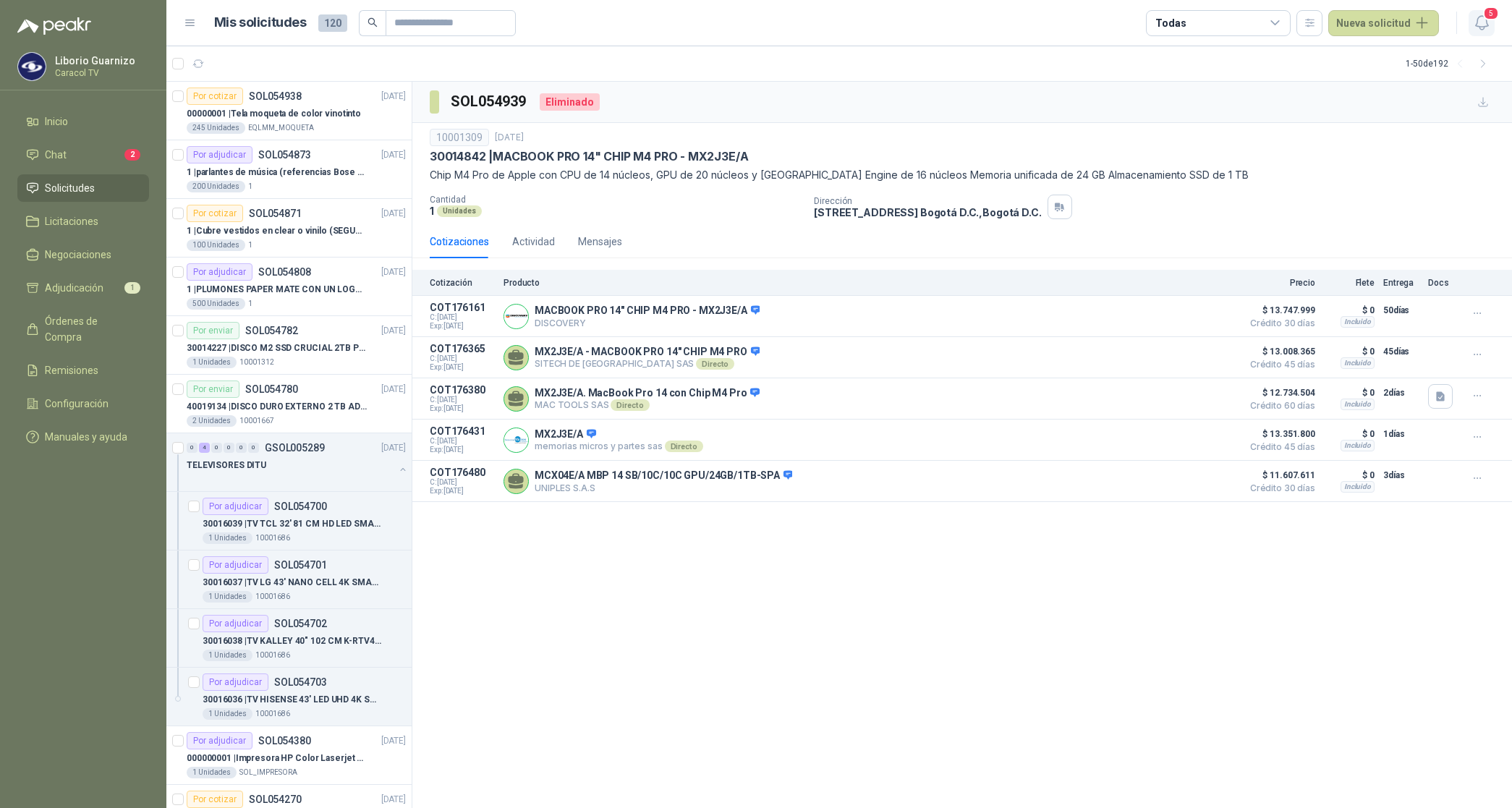
click at [1496, 12] on span "5" at bounding box center [1491, 14] width 16 height 14
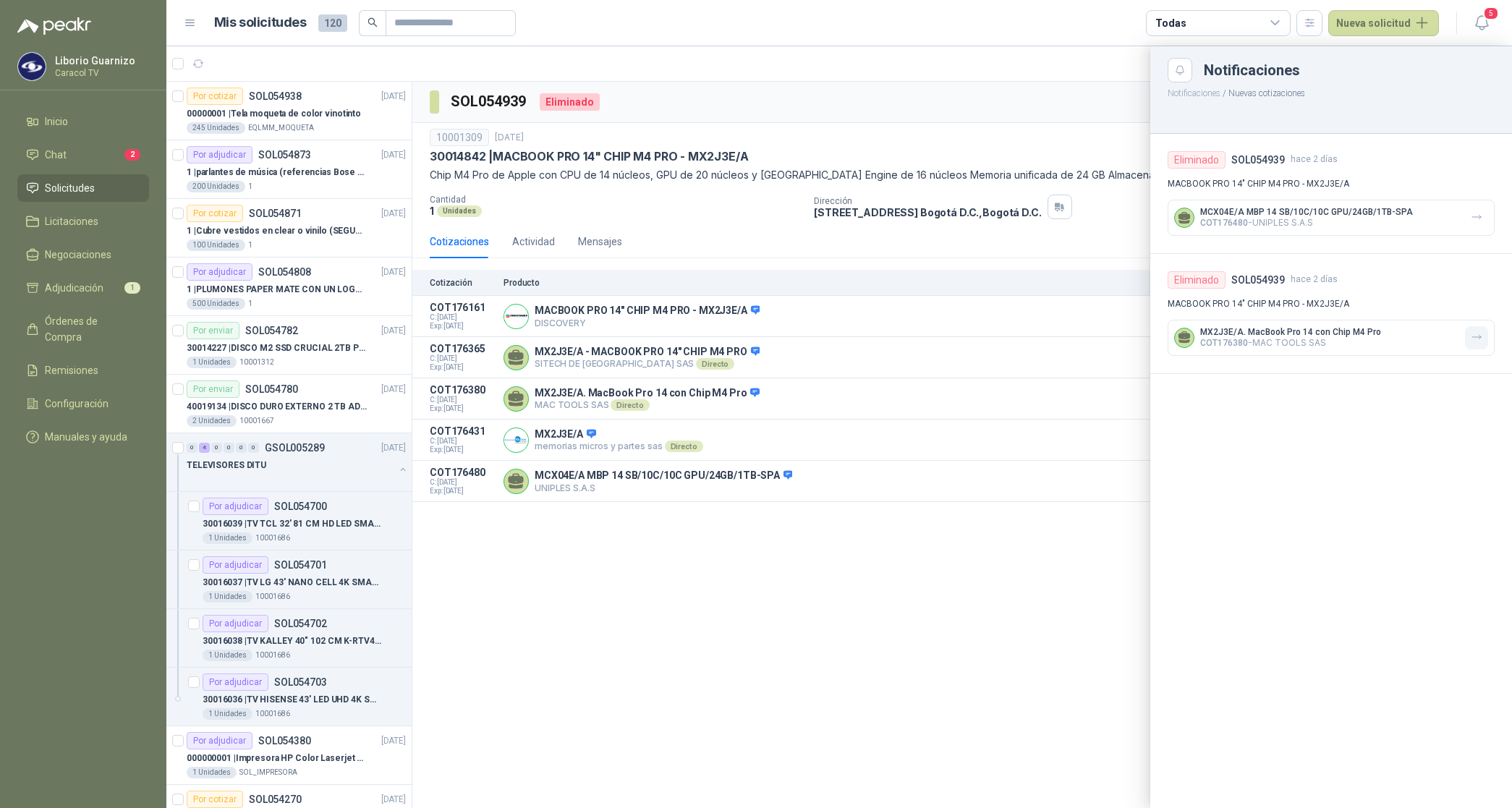
click at [1474, 333] on icon "button" at bounding box center [1477, 337] width 12 height 12
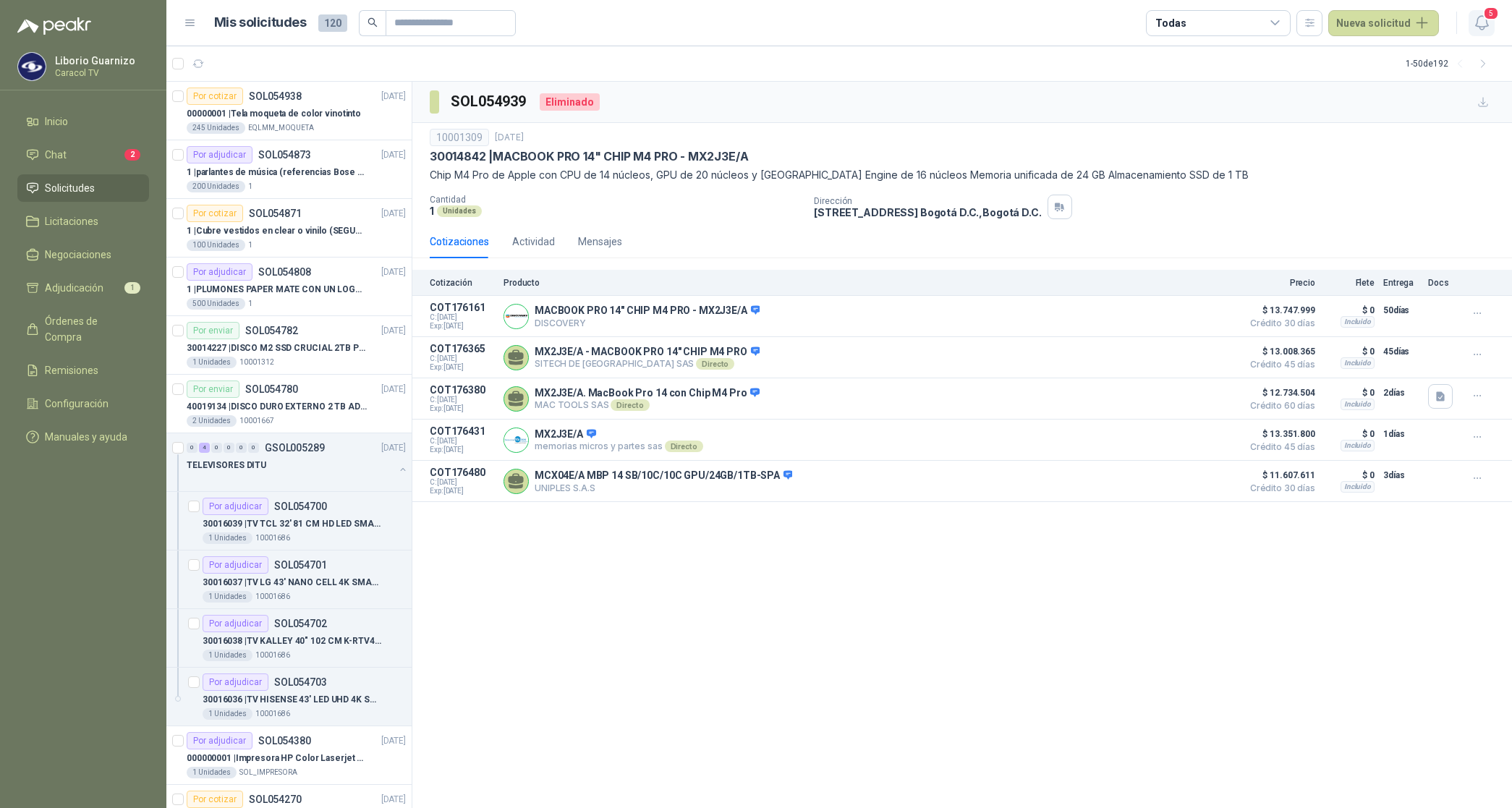
click at [1488, 22] on icon "button" at bounding box center [1482, 22] width 18 height 18
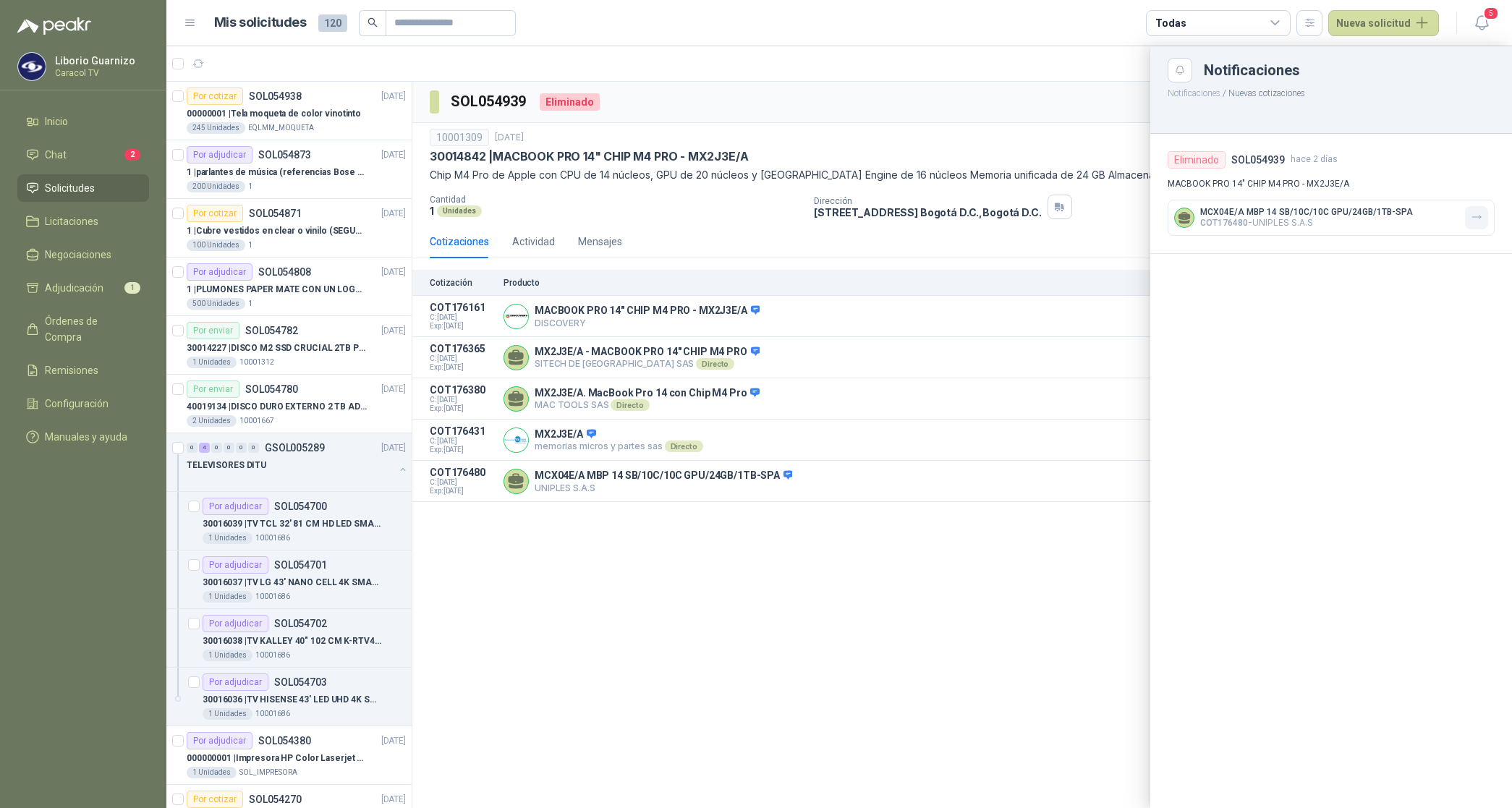
click at [1477, 219] on icon "button" at bounding box center [1477, 217] width 12 height 12
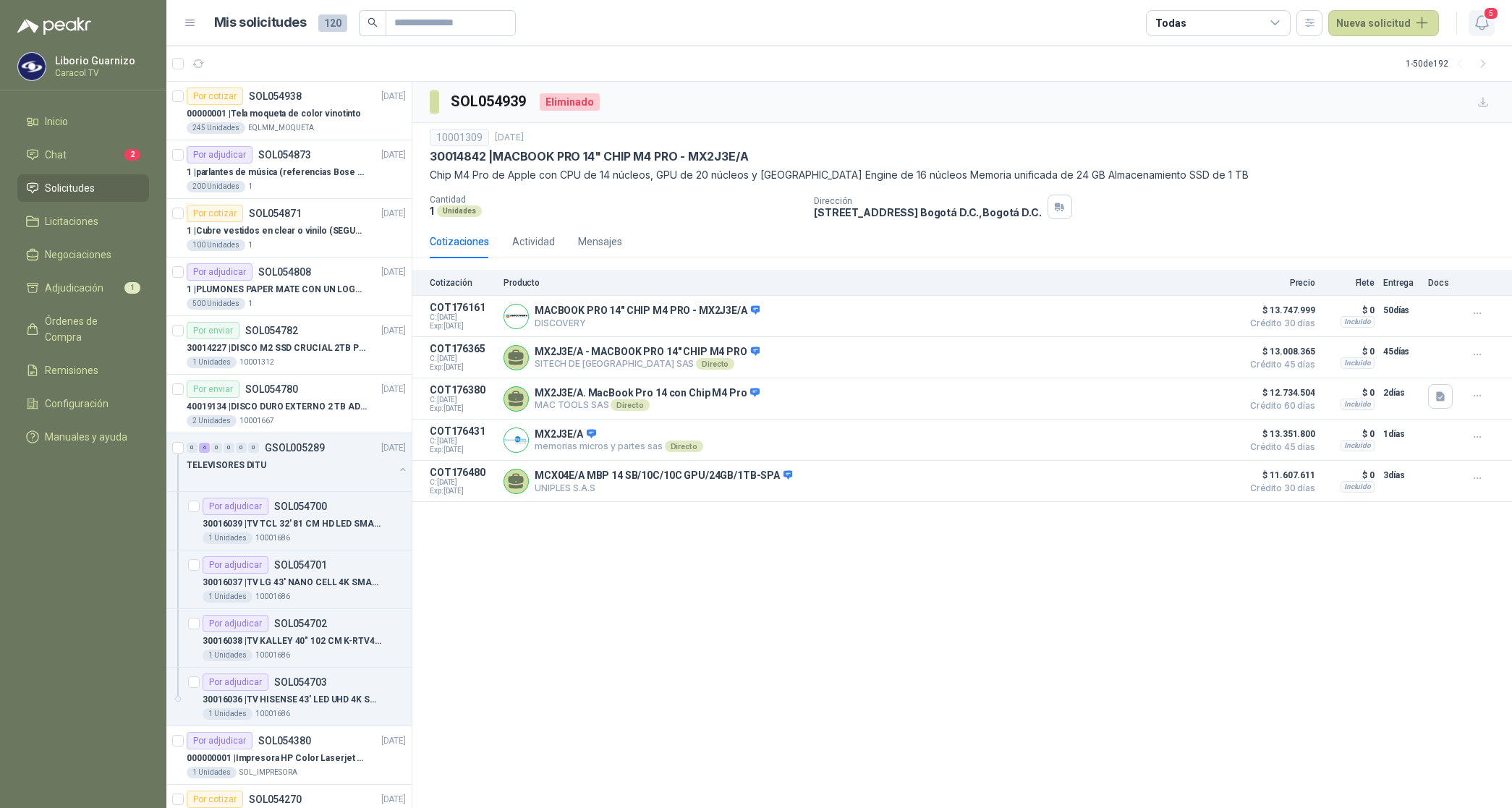
click at [1483, 16] on span "5" at bounding box center [1491, 14] width 16 height 14
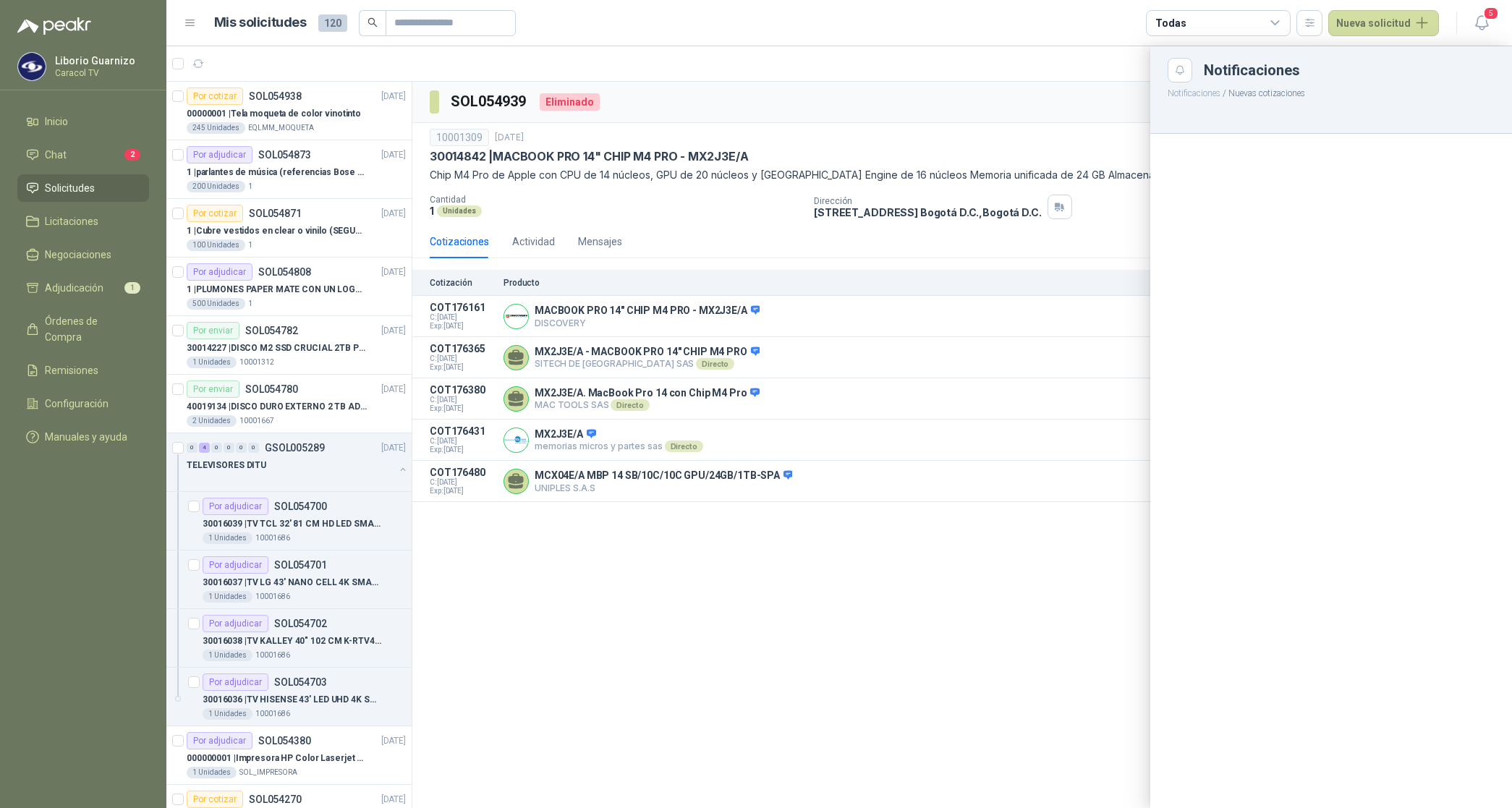
click at [1053, 66] on div at bounding box center [839, 427] width 1346 height 762
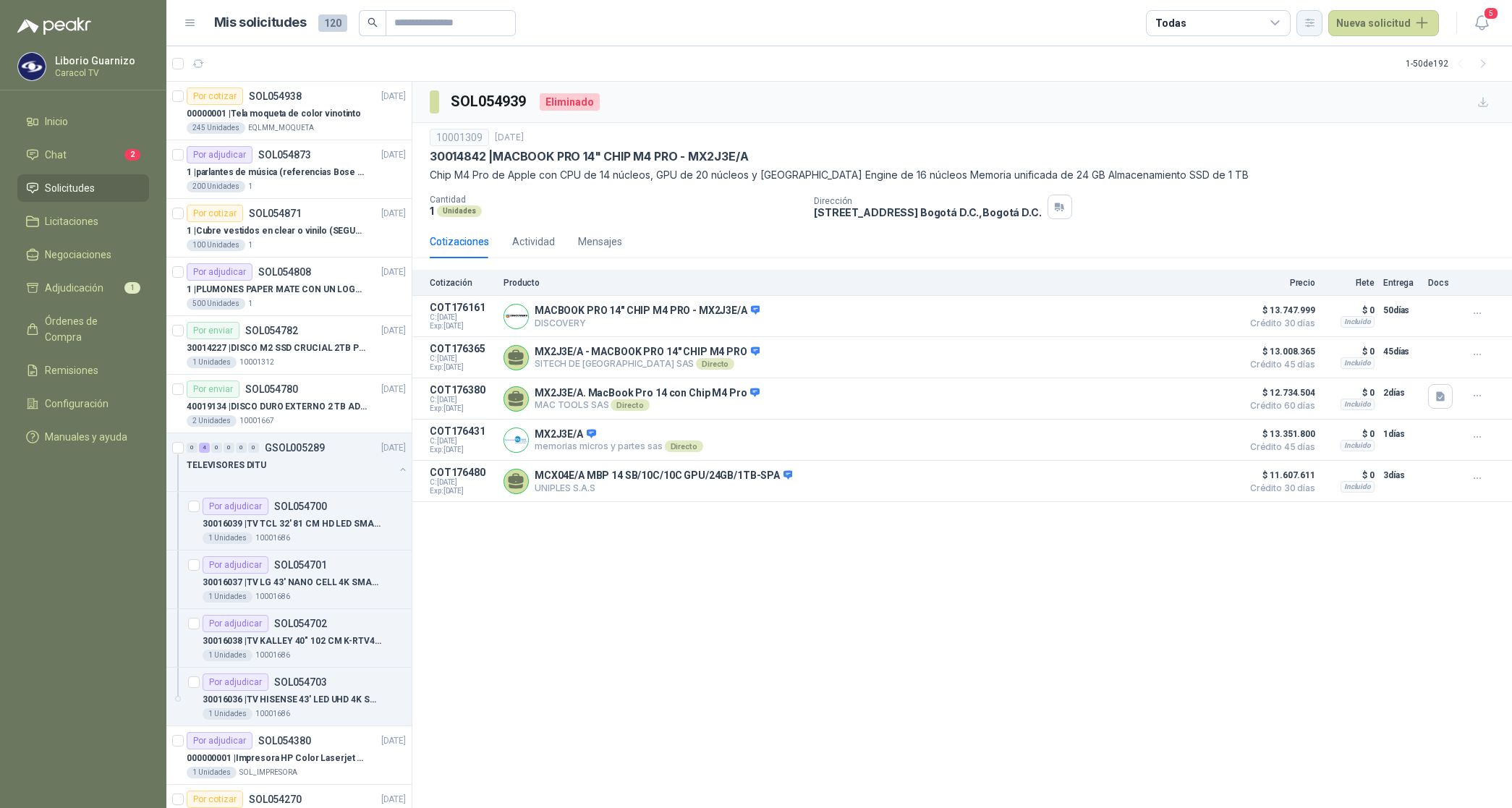
click at [1310, 18] on icon "button" at bounding box center [1310, 23] width 12 height 12
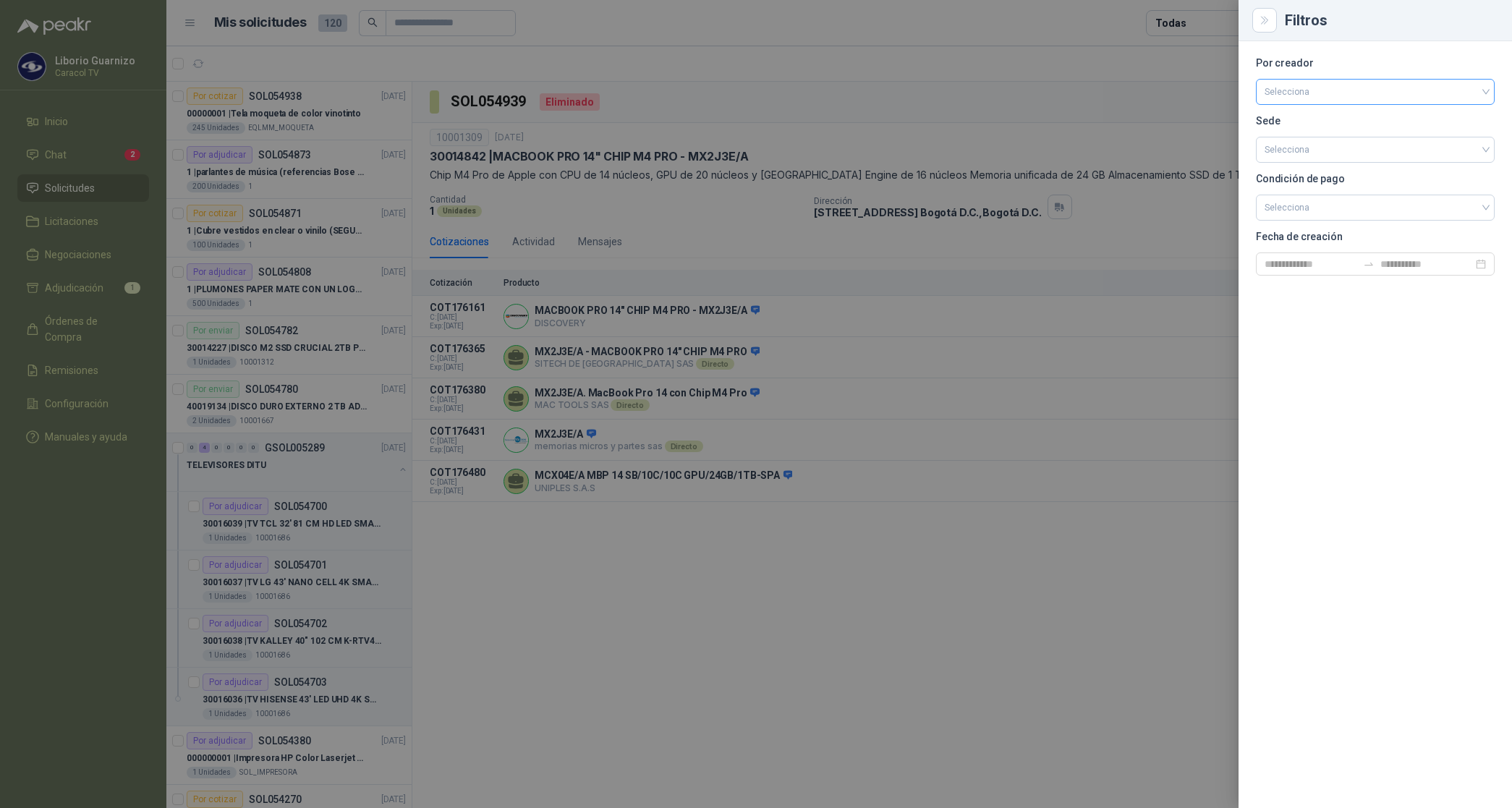
click at [1308, 91] on input "search" at bounding box center [1376, 89] width 221 height 21
click at [1319, 171] on div "[PERSON_NAME]" at bounding box center [1375, 169] width 216 height 16
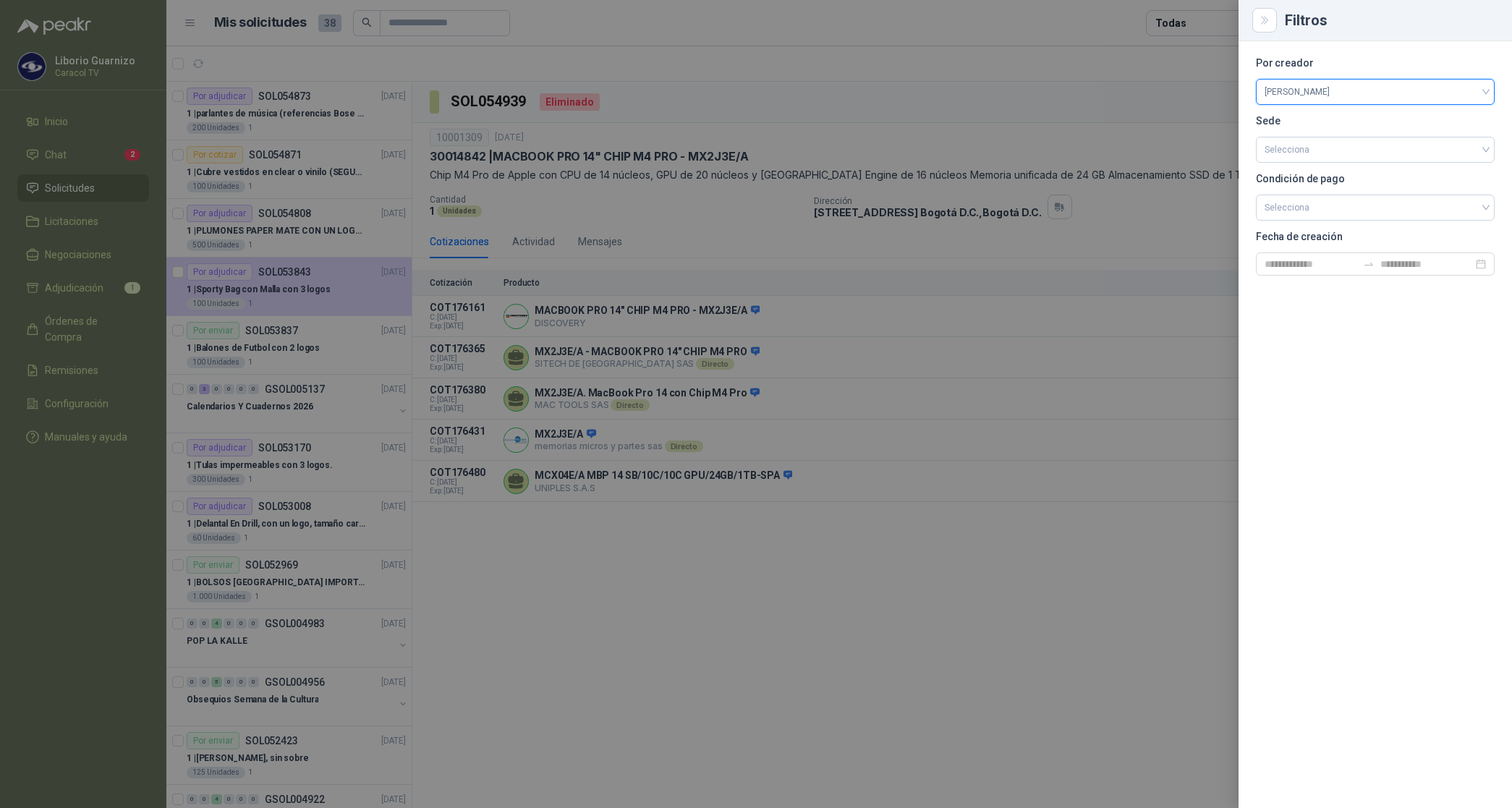
click at [1167, 24] on div at bounding box center [756, 404] width 1512 height 808
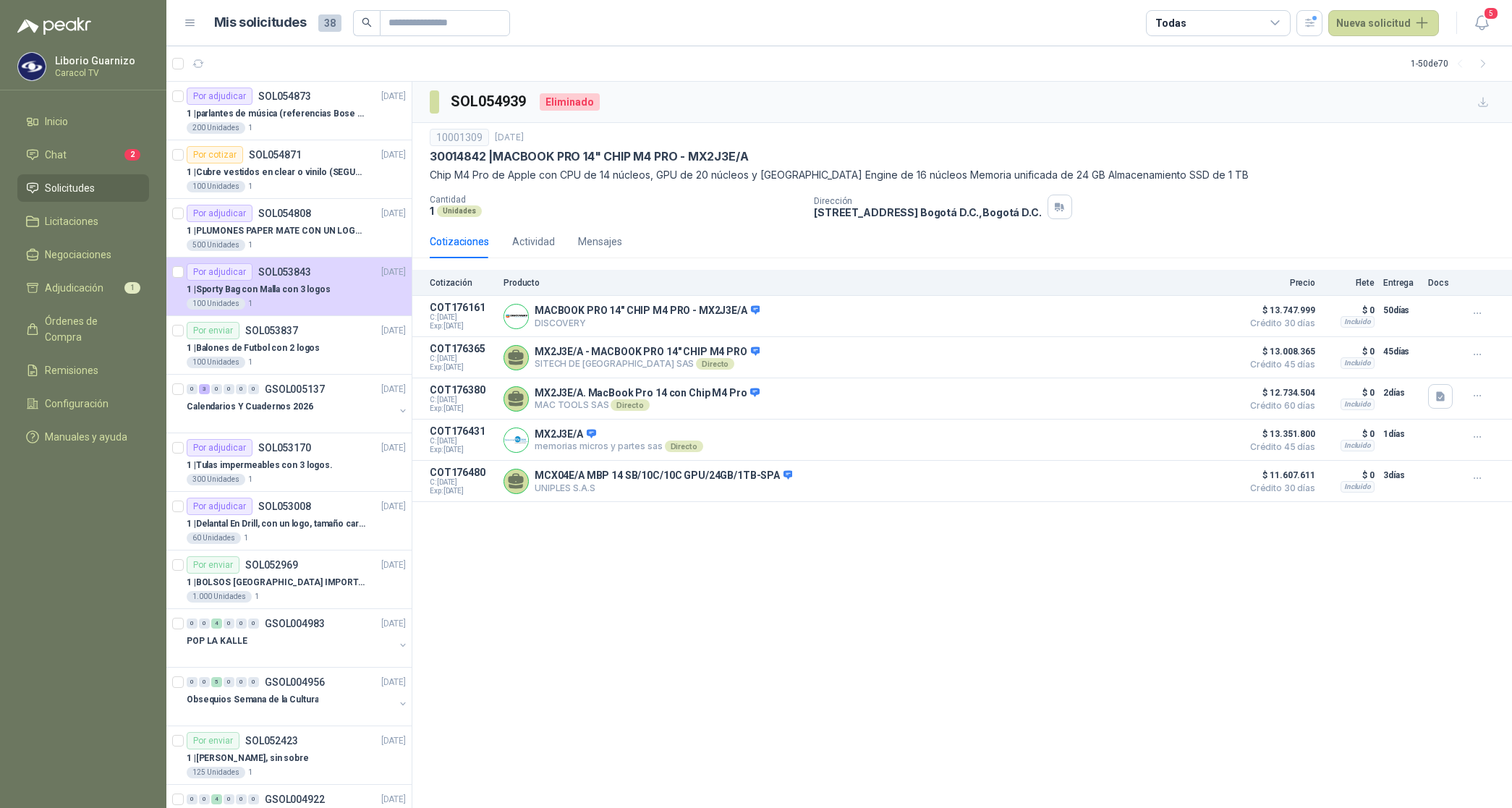
click at [1172, 26] on div "Todas" at bounding box center [1171, 23] width 31 height 16
click at [1199, 73] on button "1 Por cotizar" at bounding box center [1222, 82] width 132 height 23
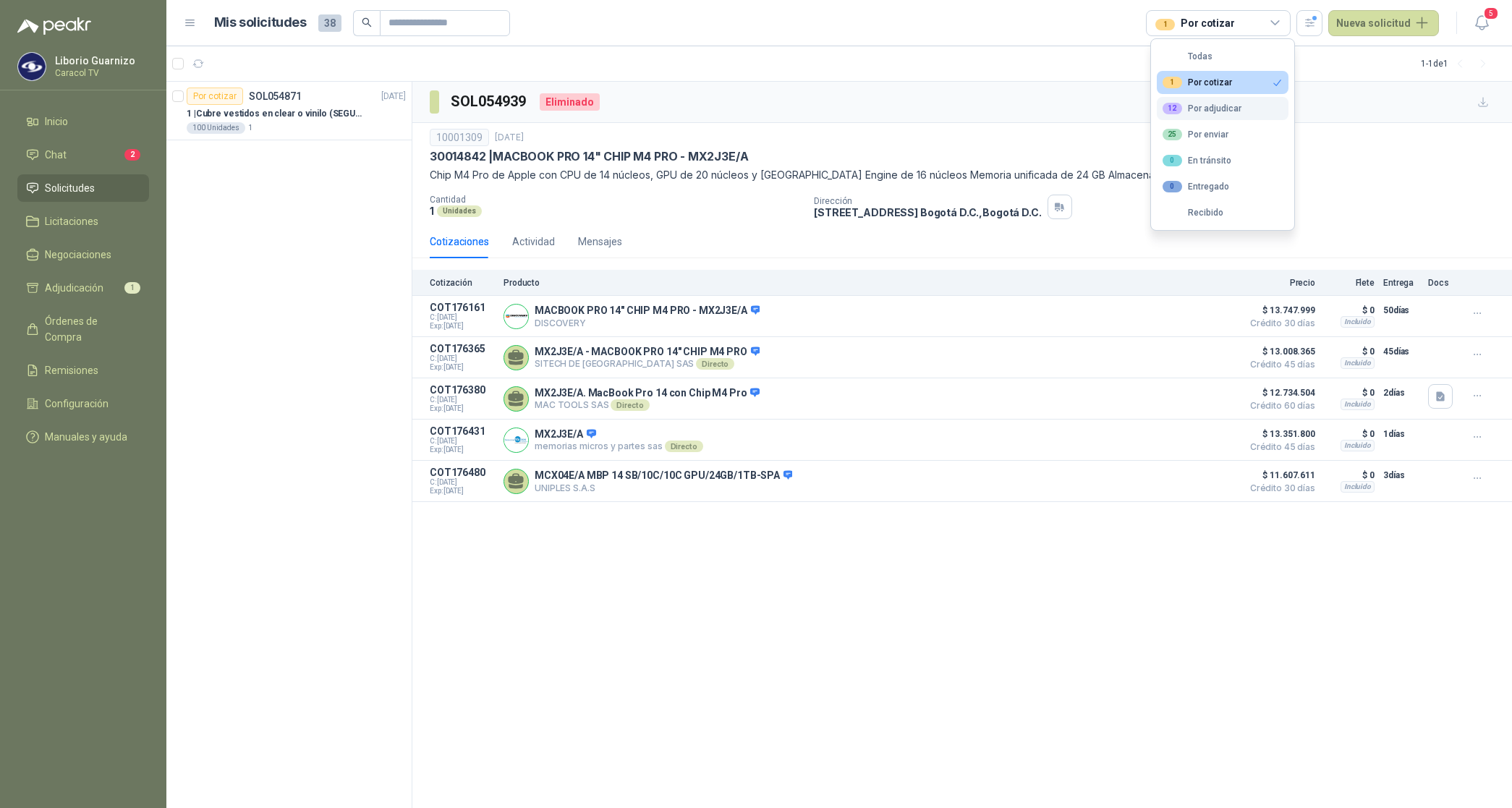
click at [1222, 101] on button "12 Por adjudicar" at bounding box center [1222, 108] width 132 height 23
